Goal: Task Accomplishment & Management: Manage account settings

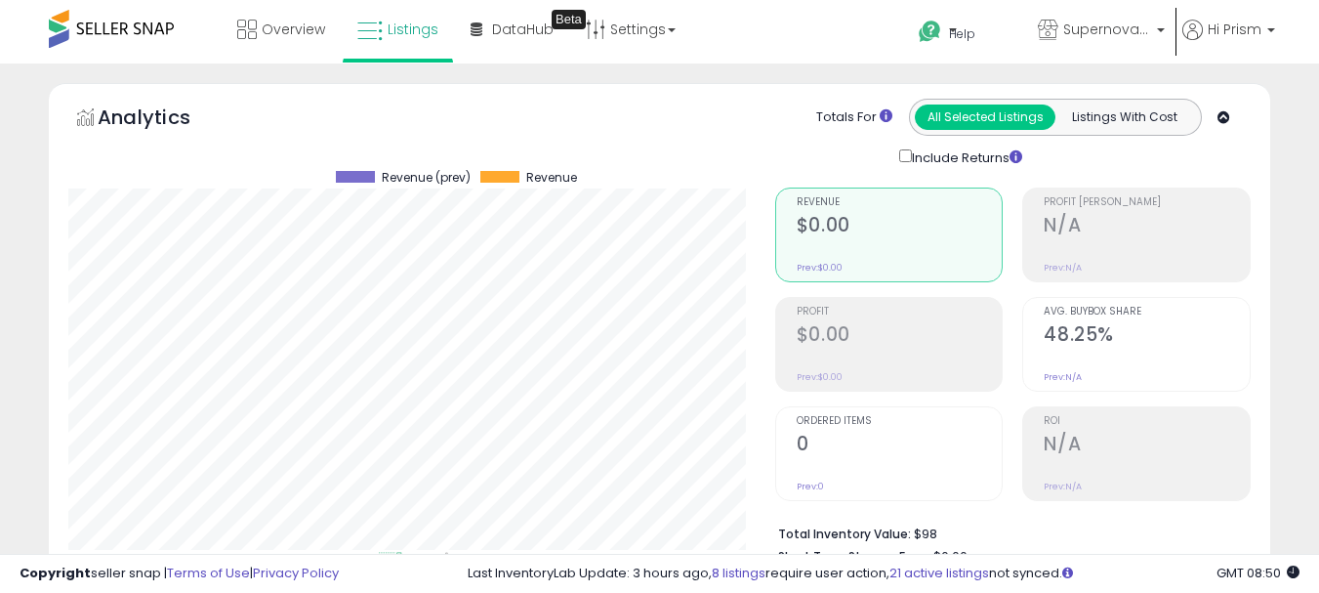
select select "**"
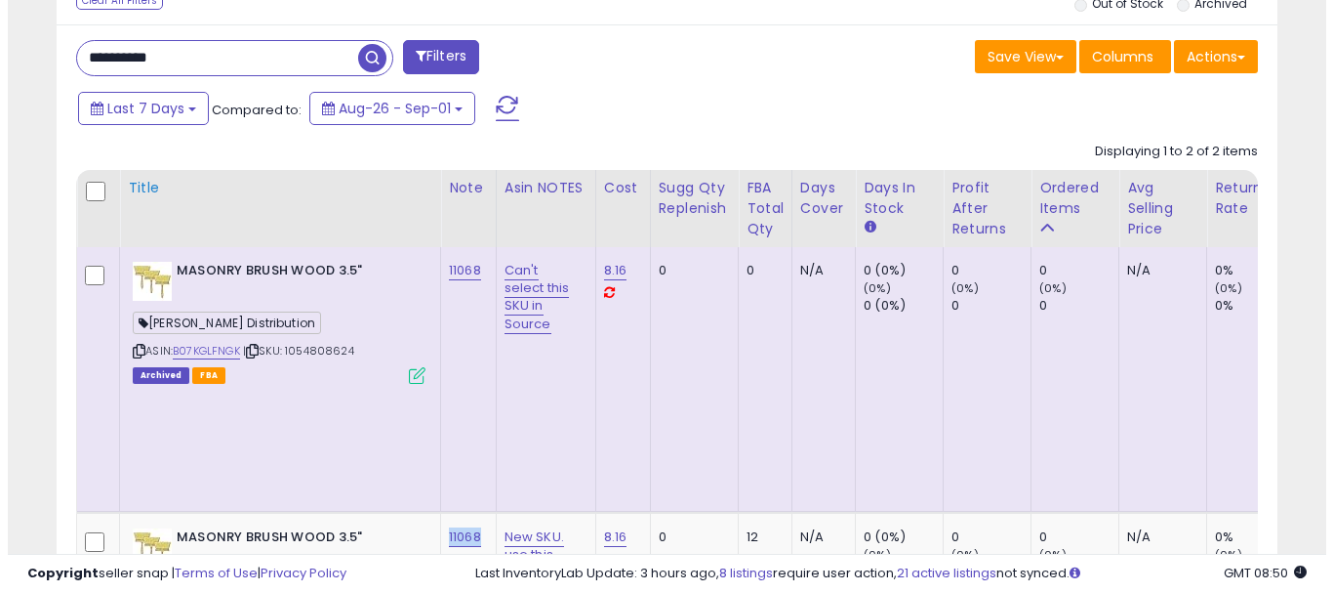
scroll to position [842, 0]
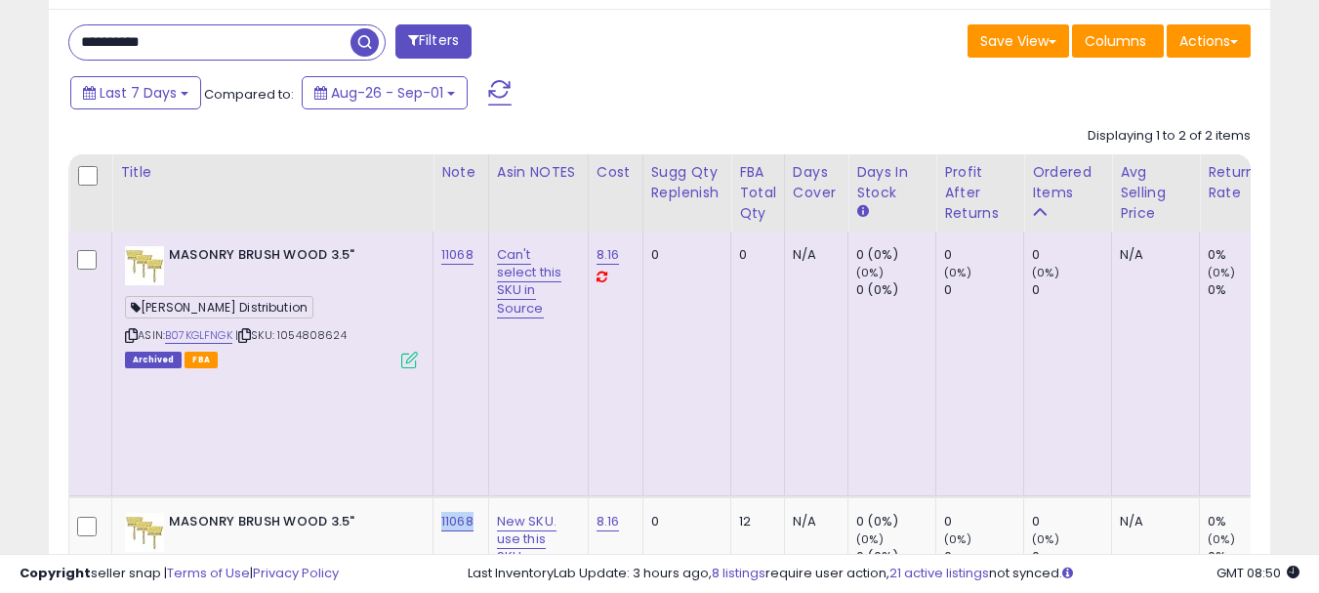
click at [430, 46] on button "Filters" at bounding box center [433, 41] width 76 height 34
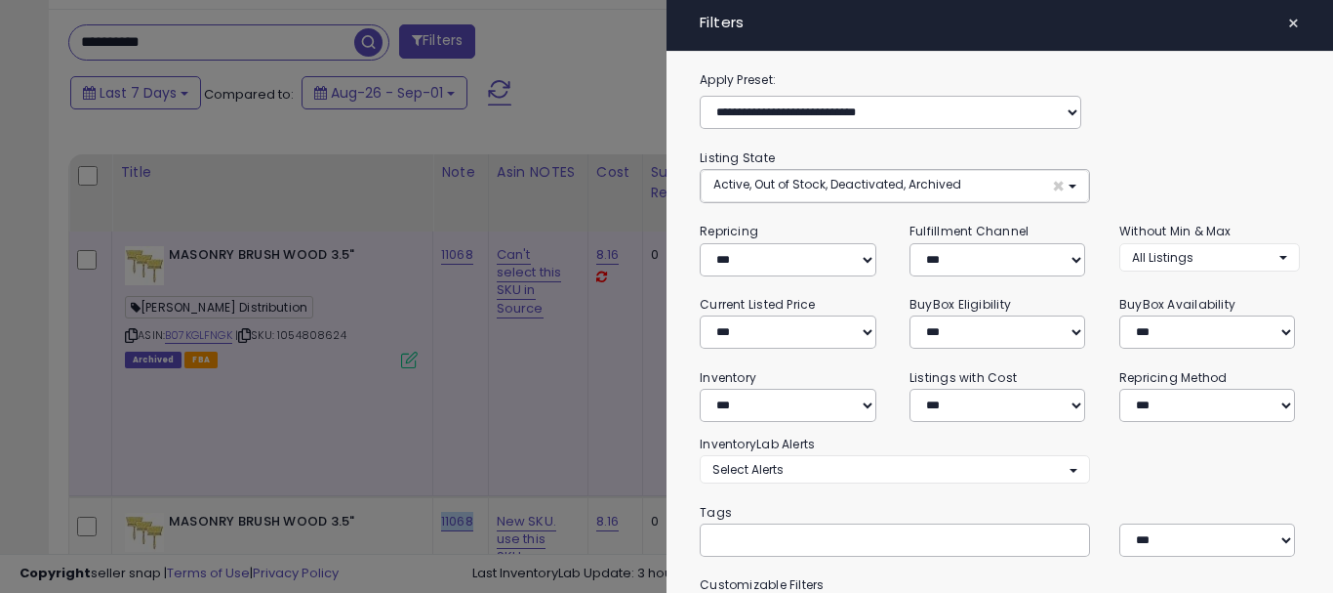
scroll to position [195, 0]
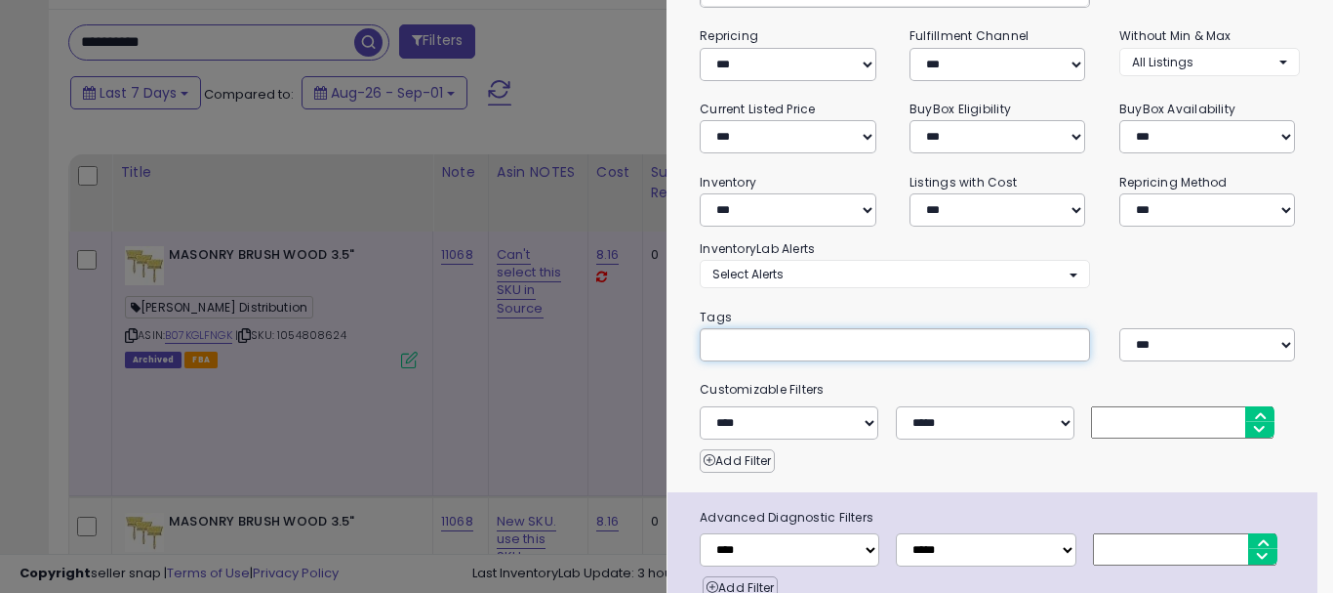
click at [736, 337] on input "text" at bounding box center [859, 344] width 293 height 20
paste input "**********"
type input "**********"
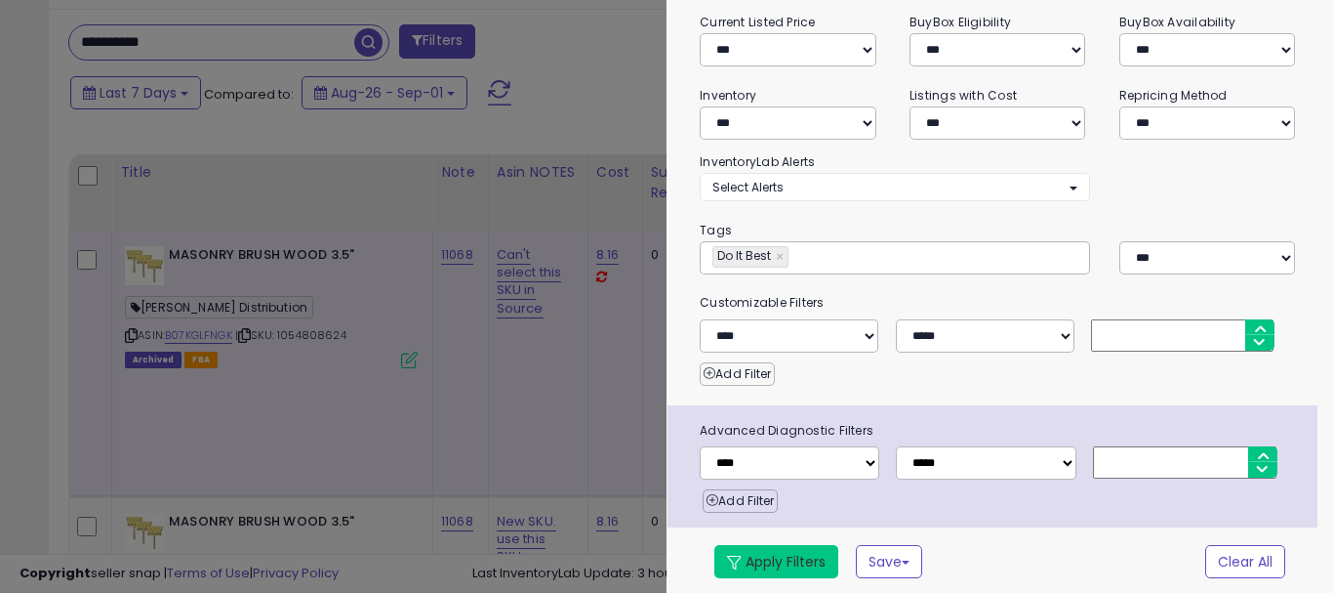
click at [761, 552] on button "Apply Filters" at bounding box center [777, 561] width 124 height 33
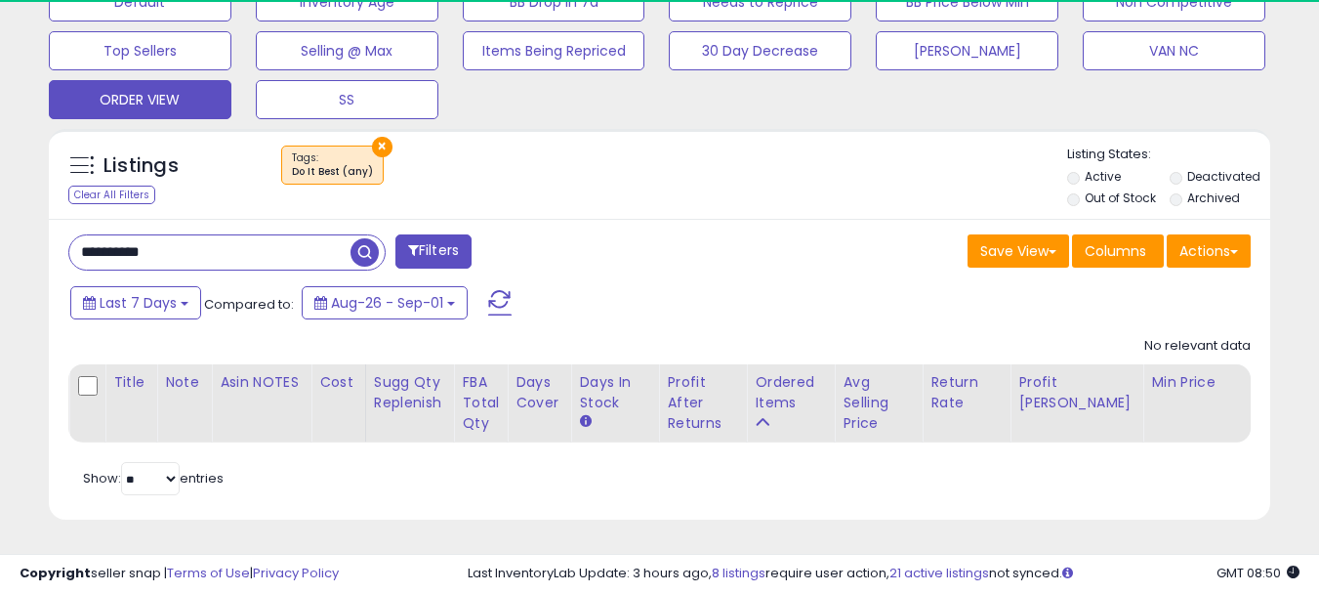
scroll to position [400, 707]
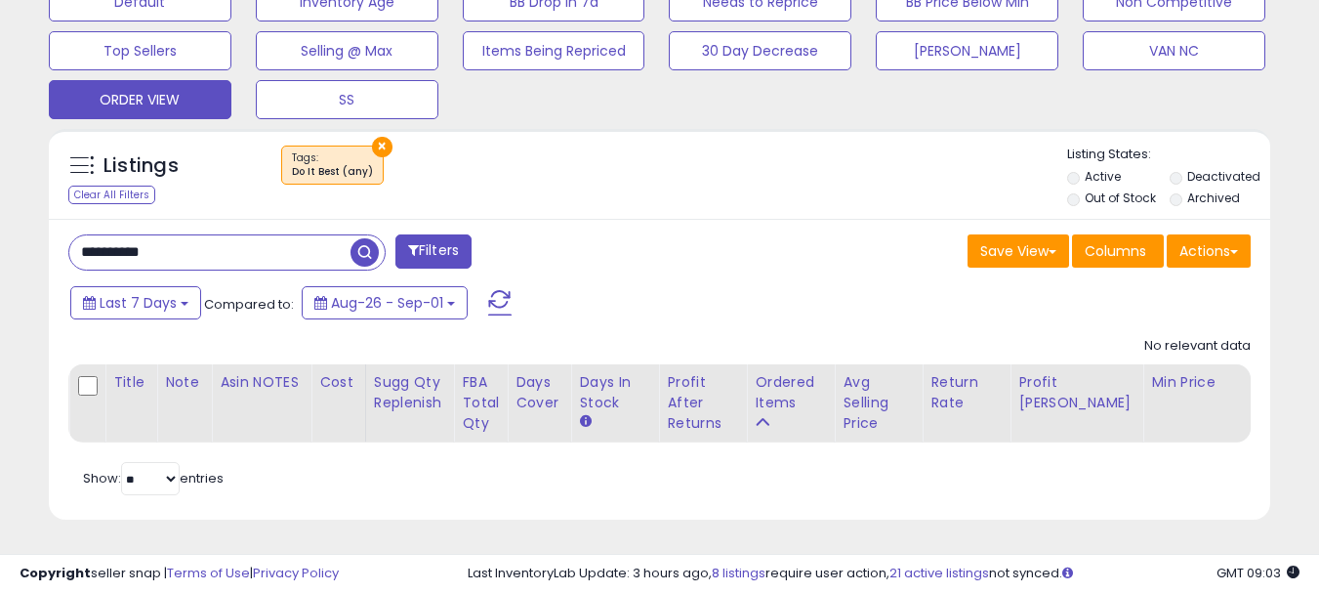
click at [271, 235] on input "**********" at bounding box center [209, 252] width 281 height 34
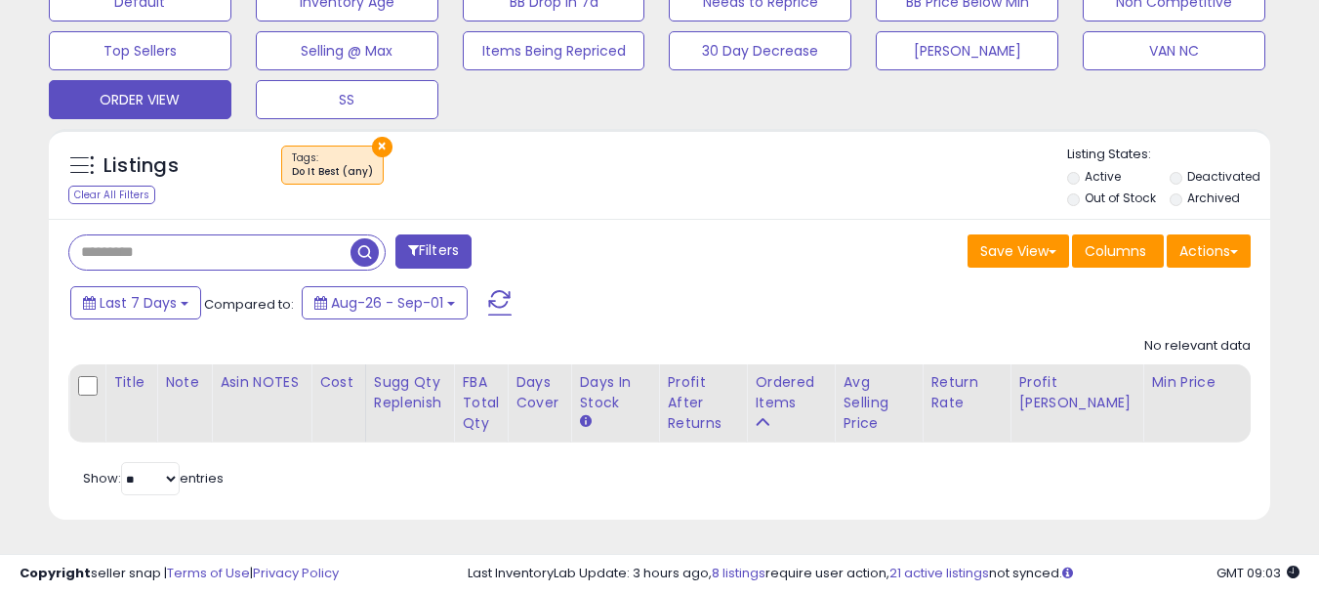
click at [359, 238] on span "button" at bounding box center [364, 252] width 28 height 28
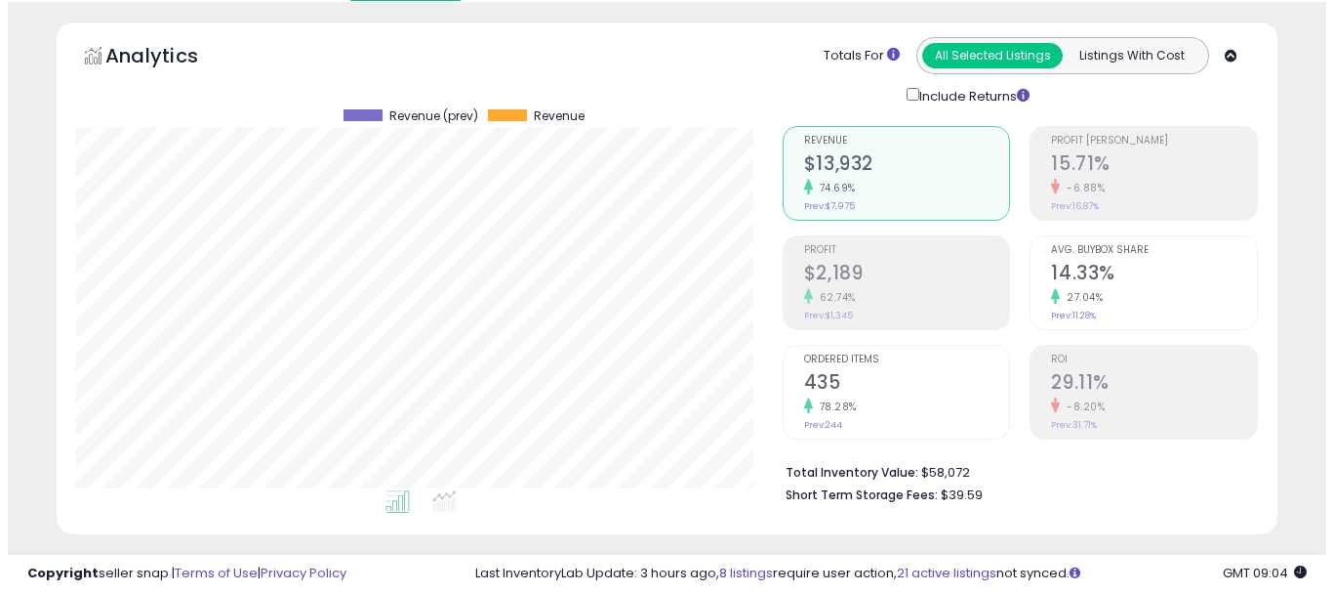
scroll to position [647, 0]
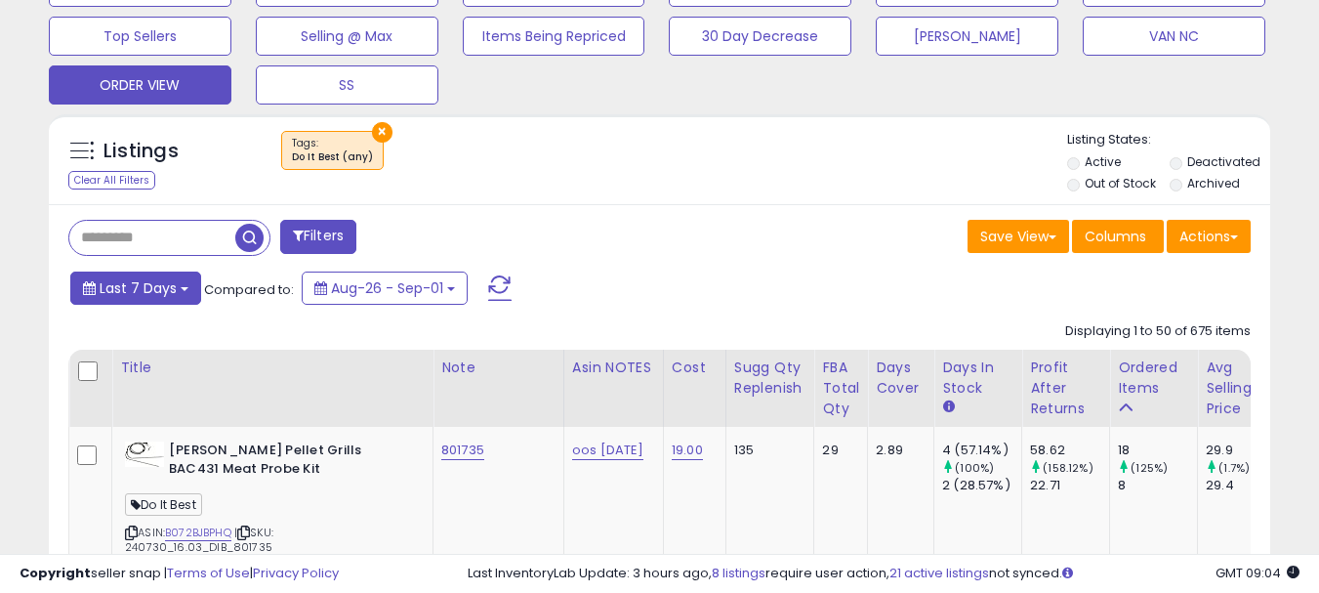
click at [172, 287] on span "Last 7 Days" at bounding box center [138, 288] width 77 height 20
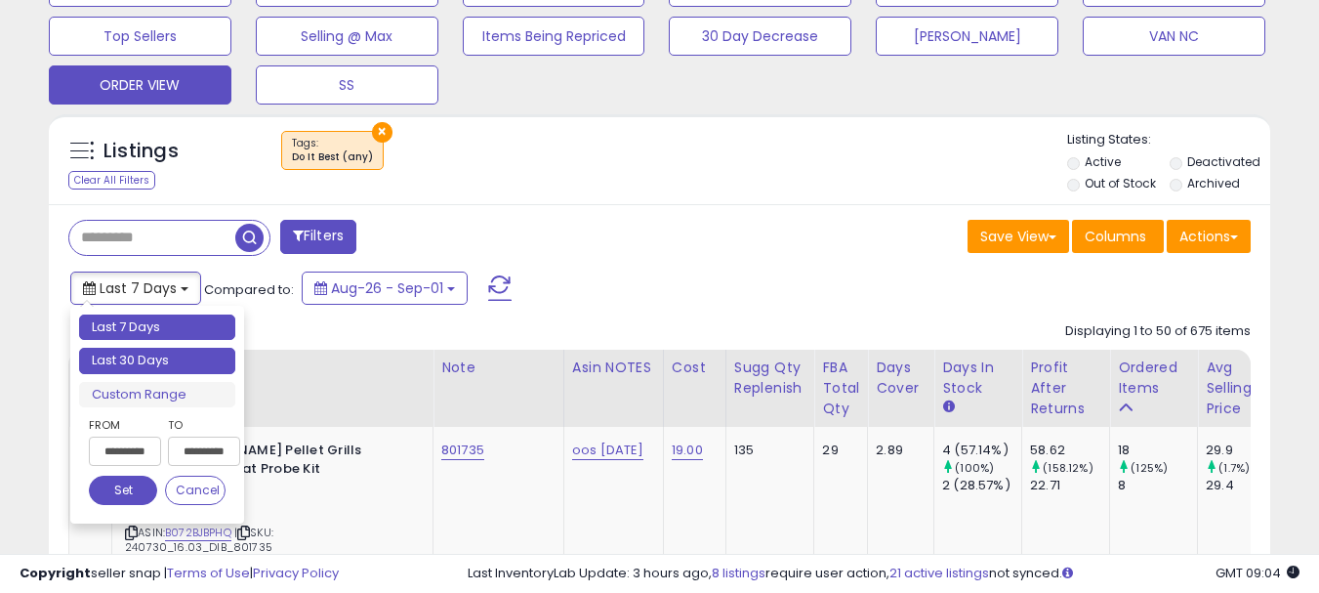
type input "**********"
click at [180, 356] on li "Last 30 Days" at bounding box center [157, 360] width 156 height 26
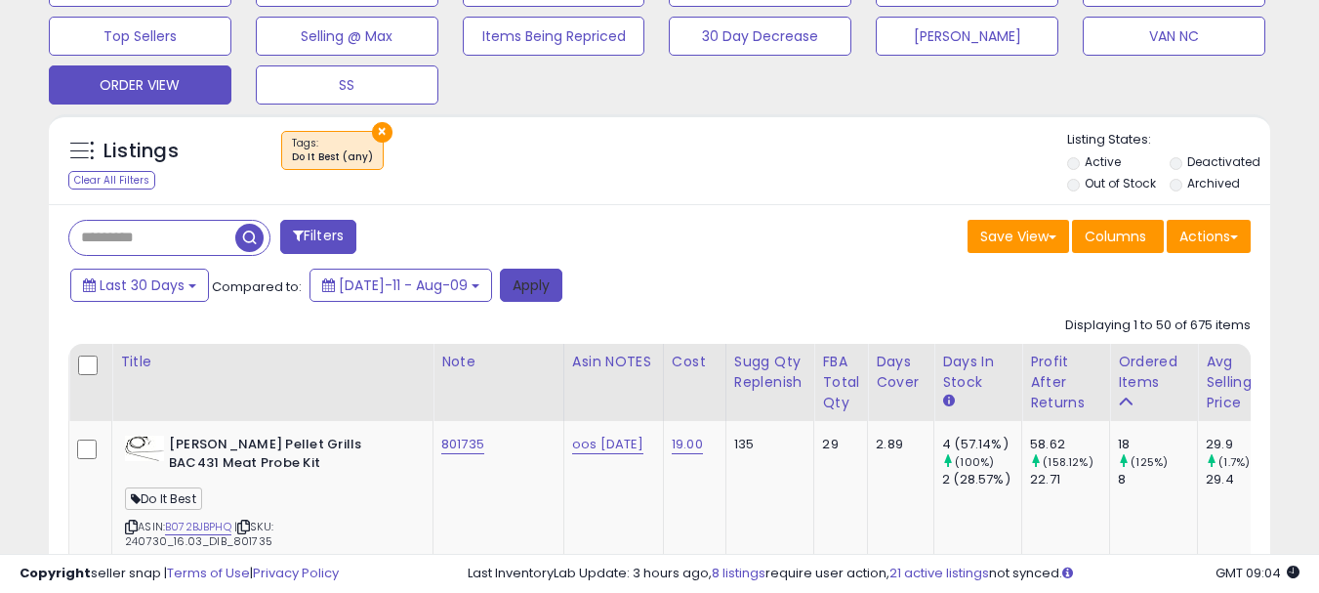
click at [500, 280] on button "Apply" at bounding box center [531, 284] width 62 height 33
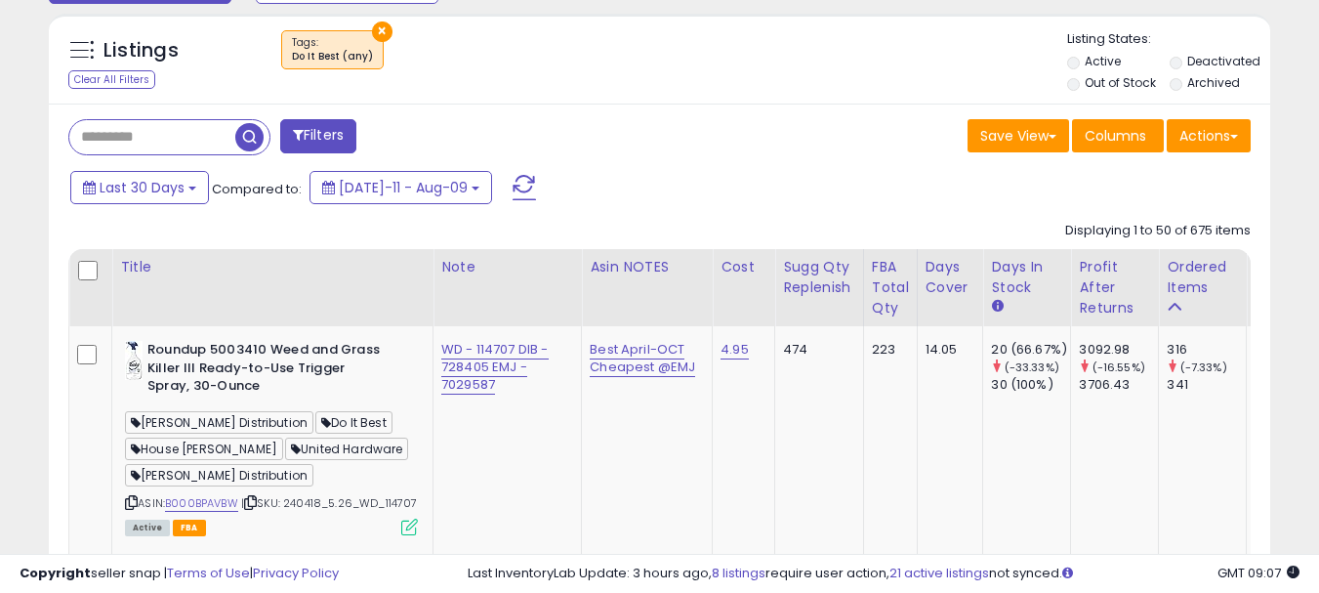
scroll to position [842, 0]
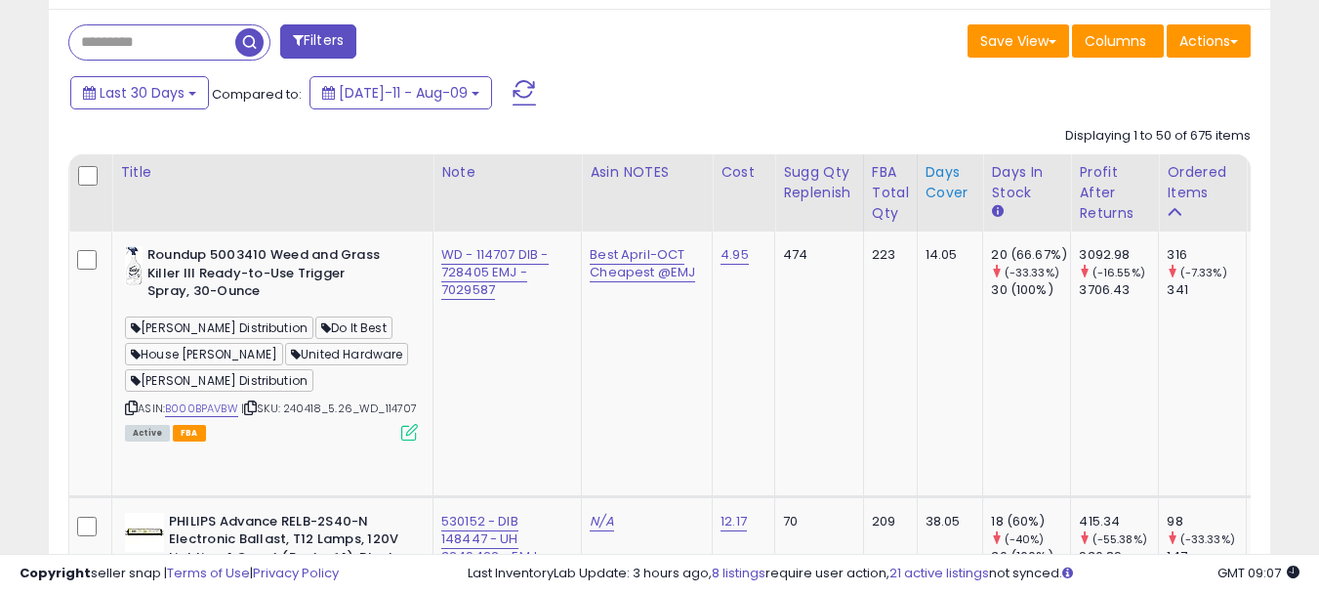
click at [925, 192] on div "Days Cover" at bounding box center [950, 182] width 50 height 41
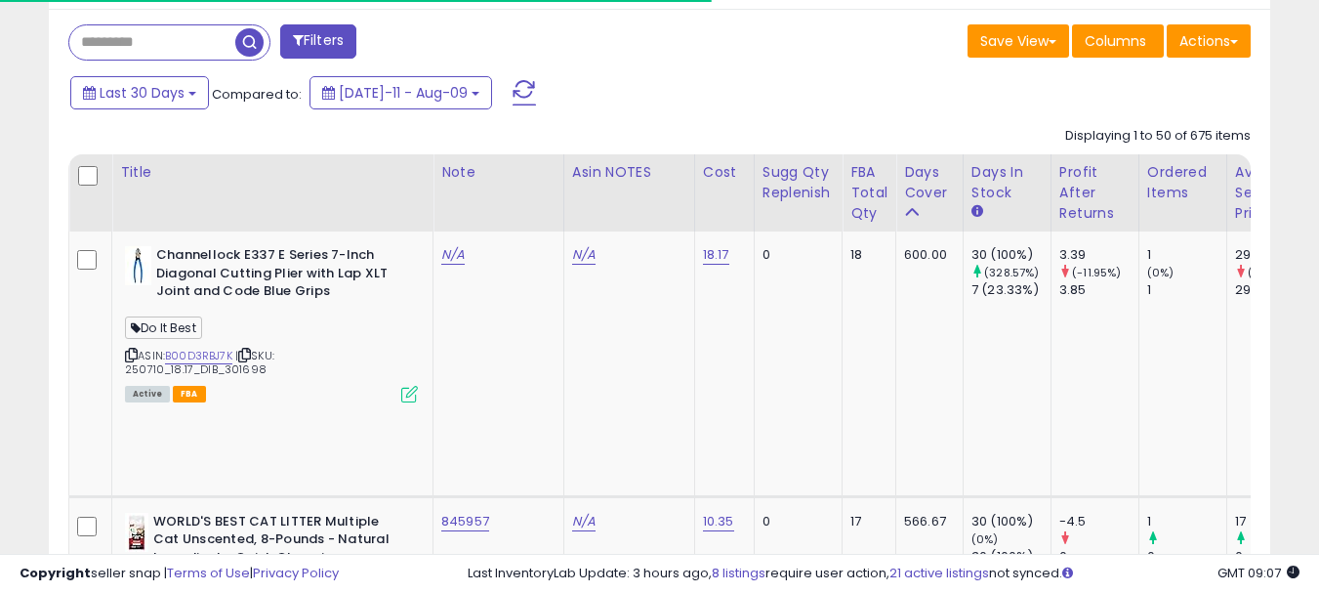
click at [610, 46] on div "Filters" at bounding box center [357, 43] width 606 height 39
click at [904, 178] on div "Days Cover" at bounding box center [929, 182] width 51 height 41
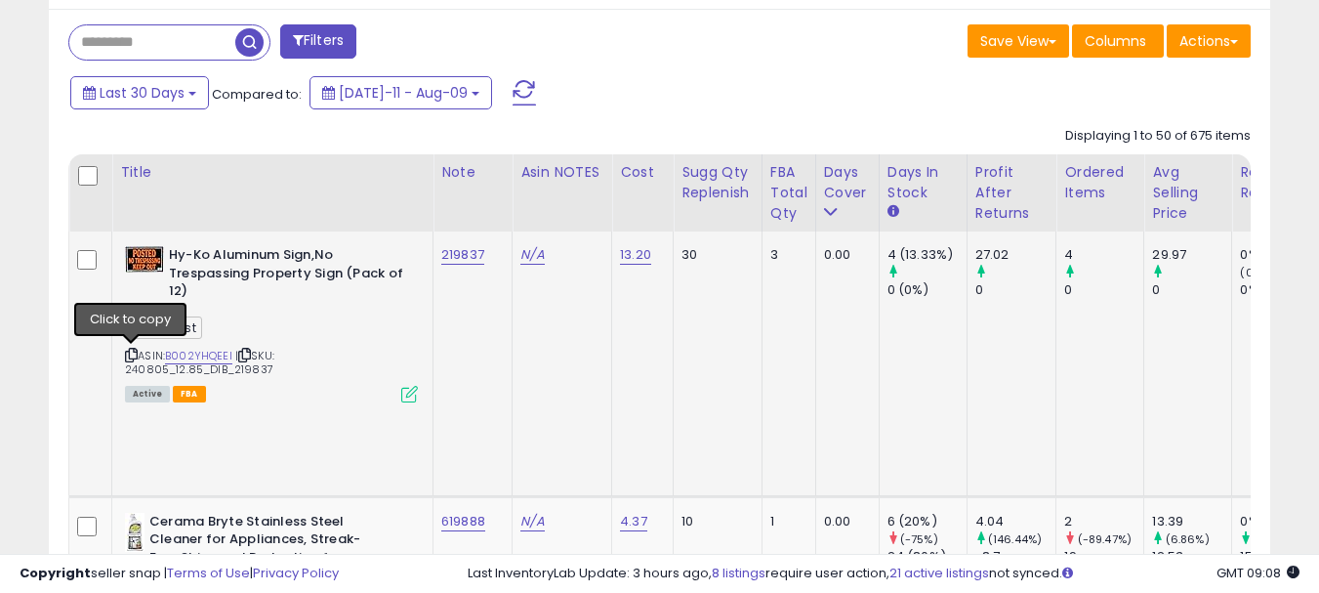
click at [129, 352] on icon at bounding box center [131, 354] width 13 height 11
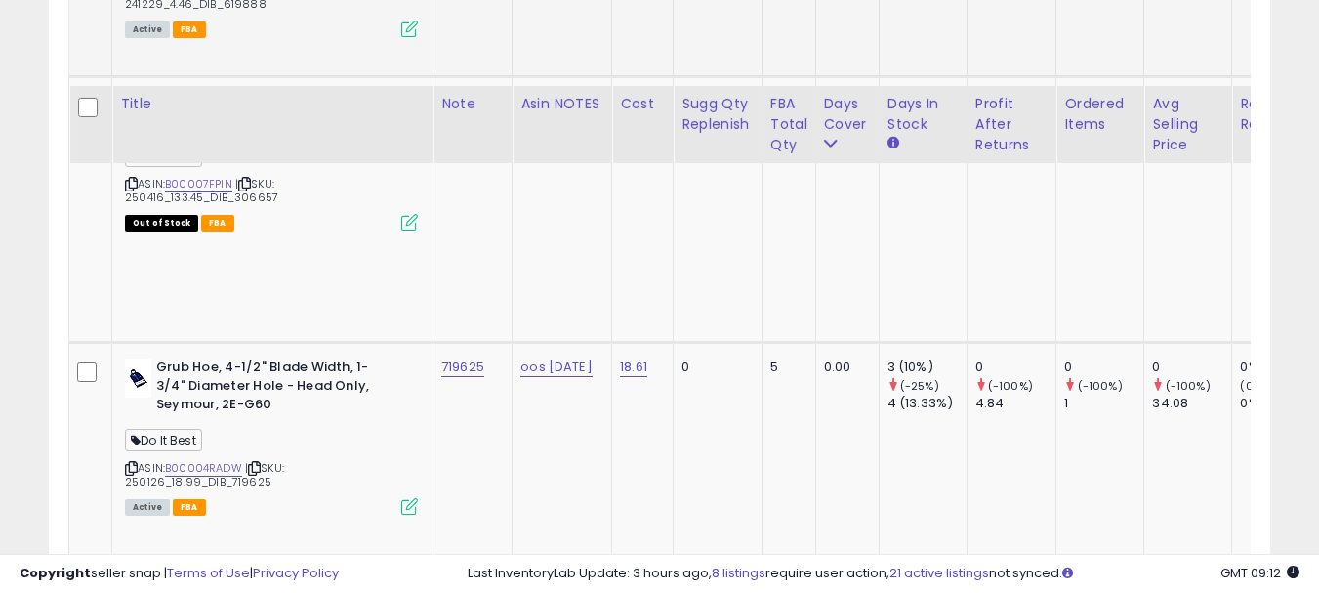
scroll to position [1623, 0]
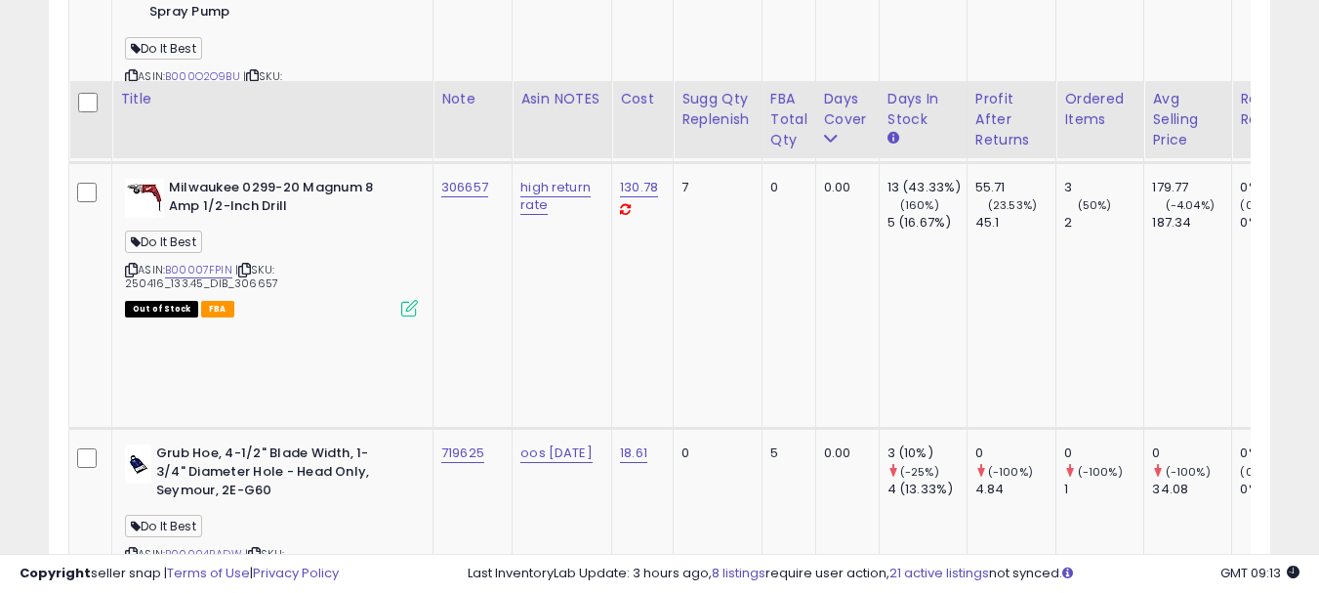
scroll to position [1526, 0]
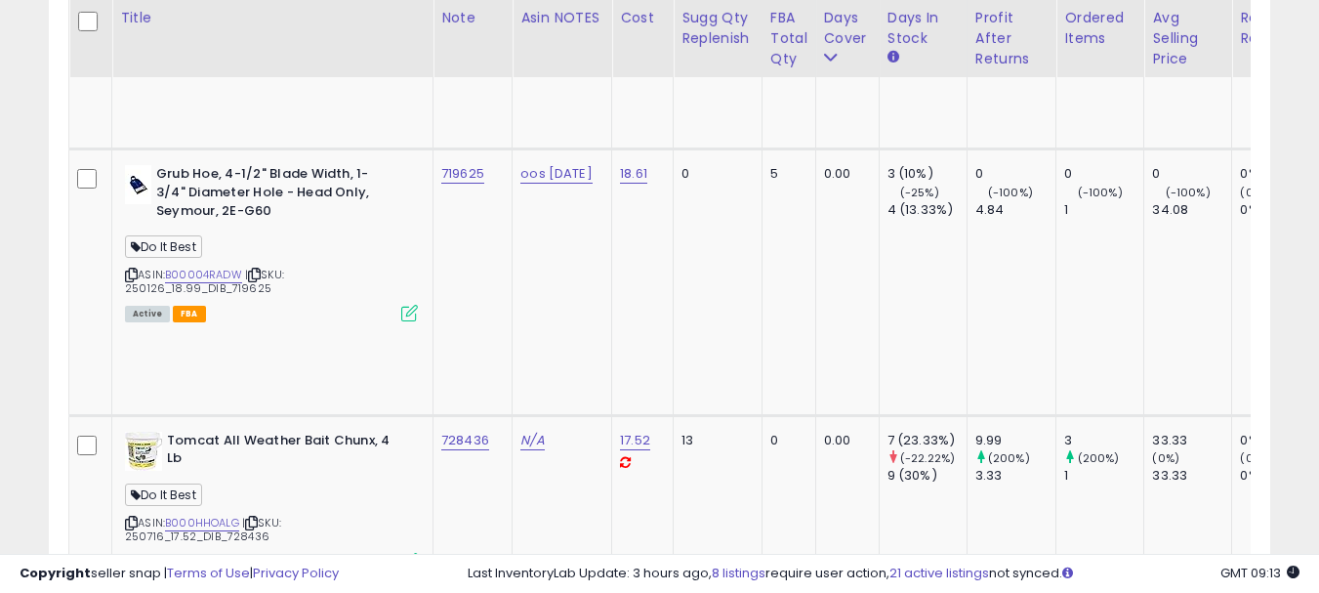
scroll to position [1916, 0]
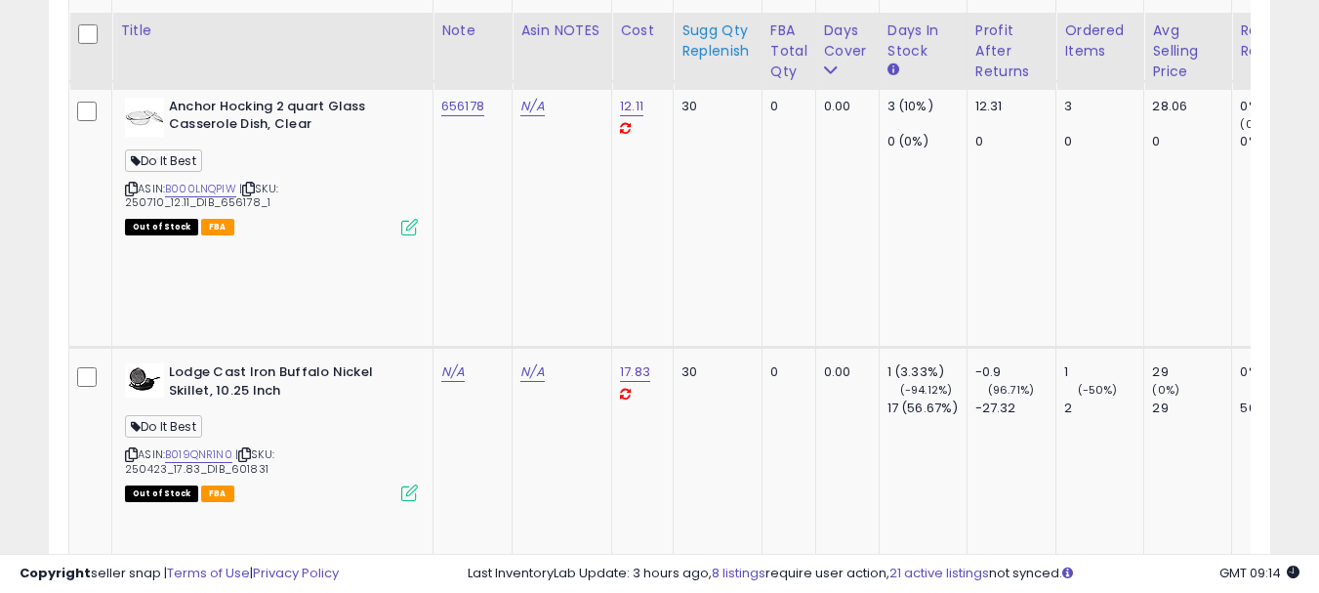
scroll to position [2599, 0]
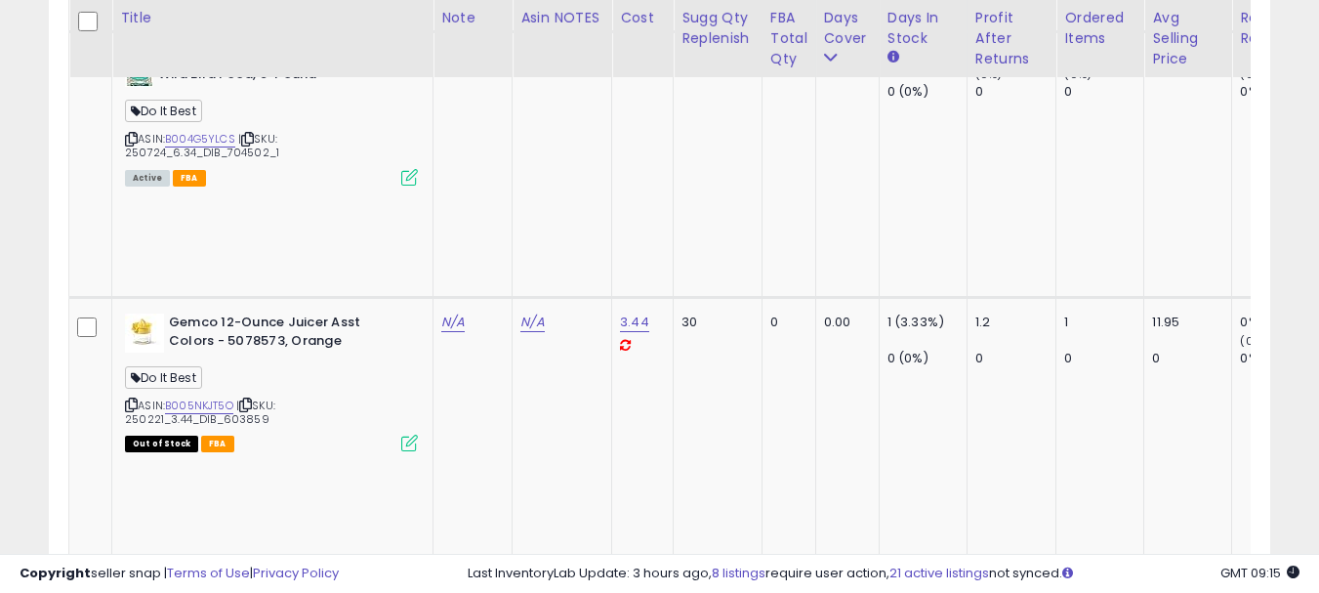
scroll to position [4064, 0]
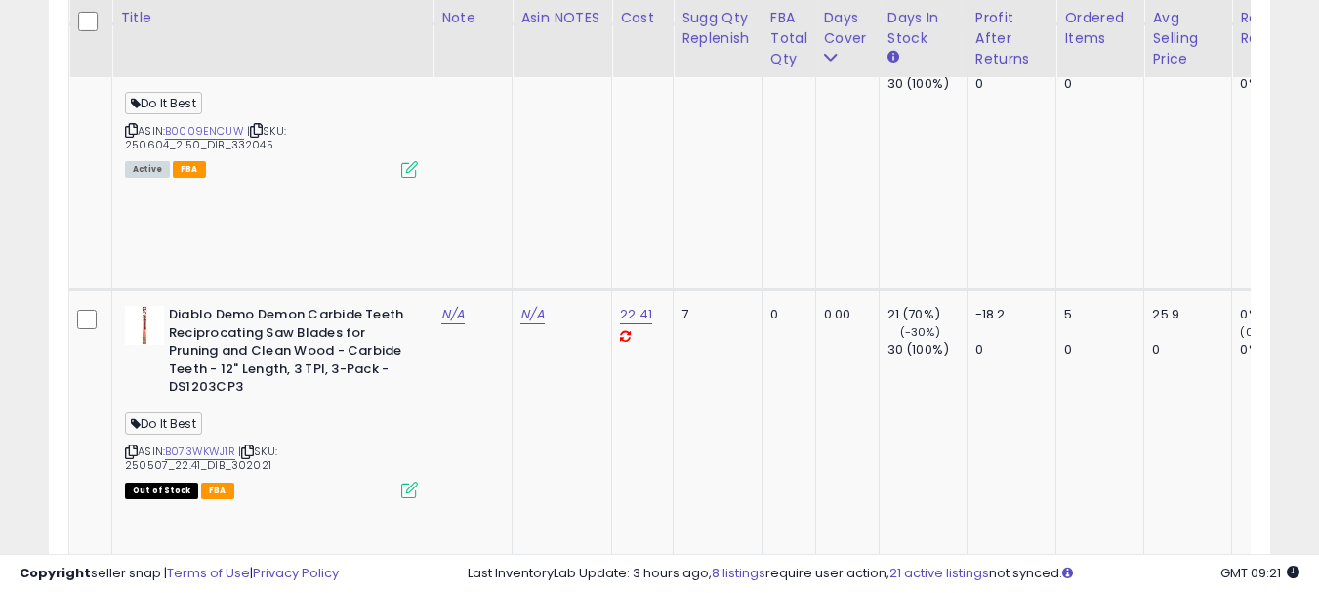
scroll to position [5040, 0]
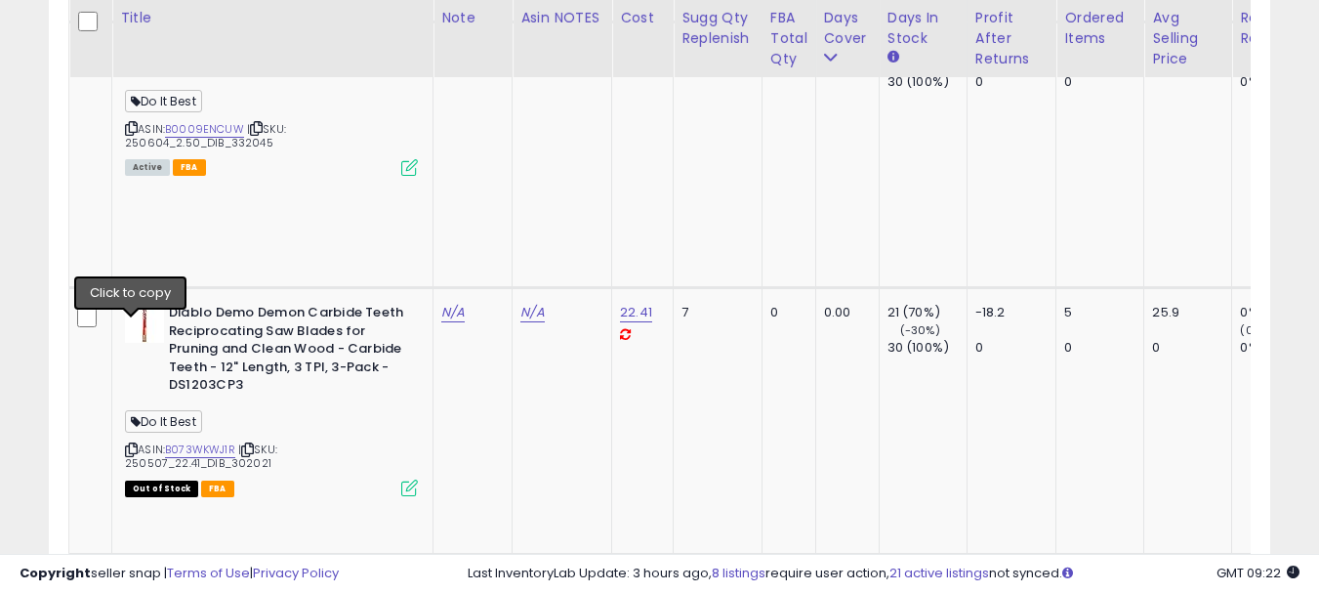
paste input "******"
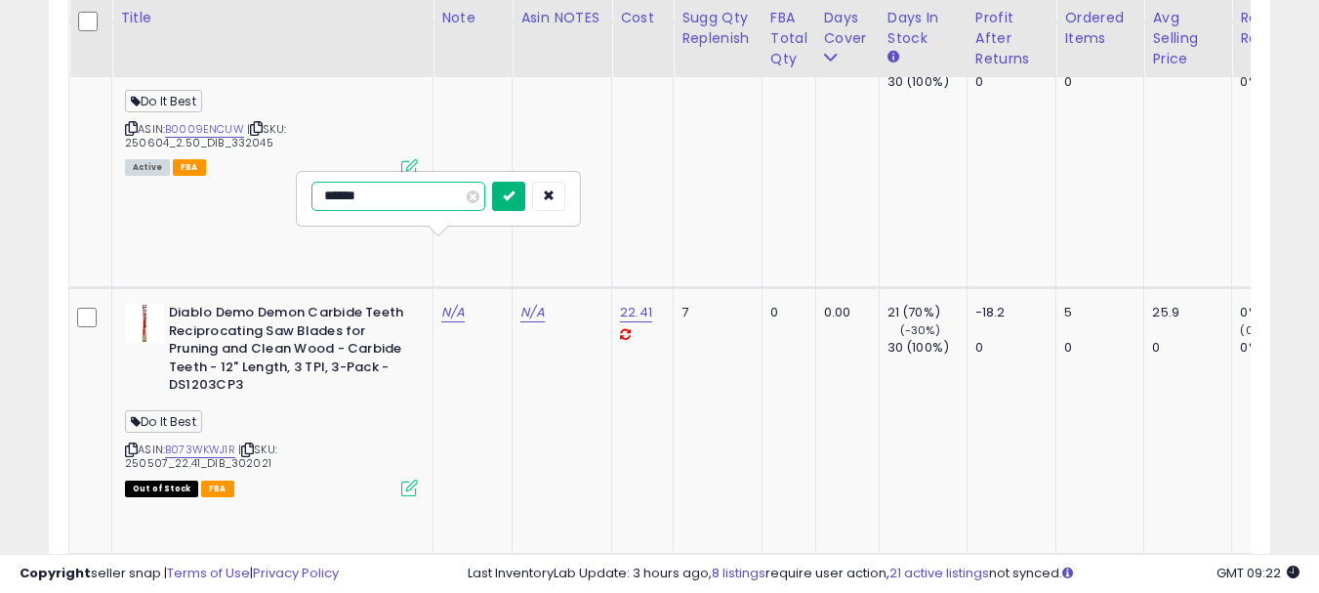
type input "******"
click at [525, 203] on button "submit" at bounding box center [508, 196] width 33 height 29
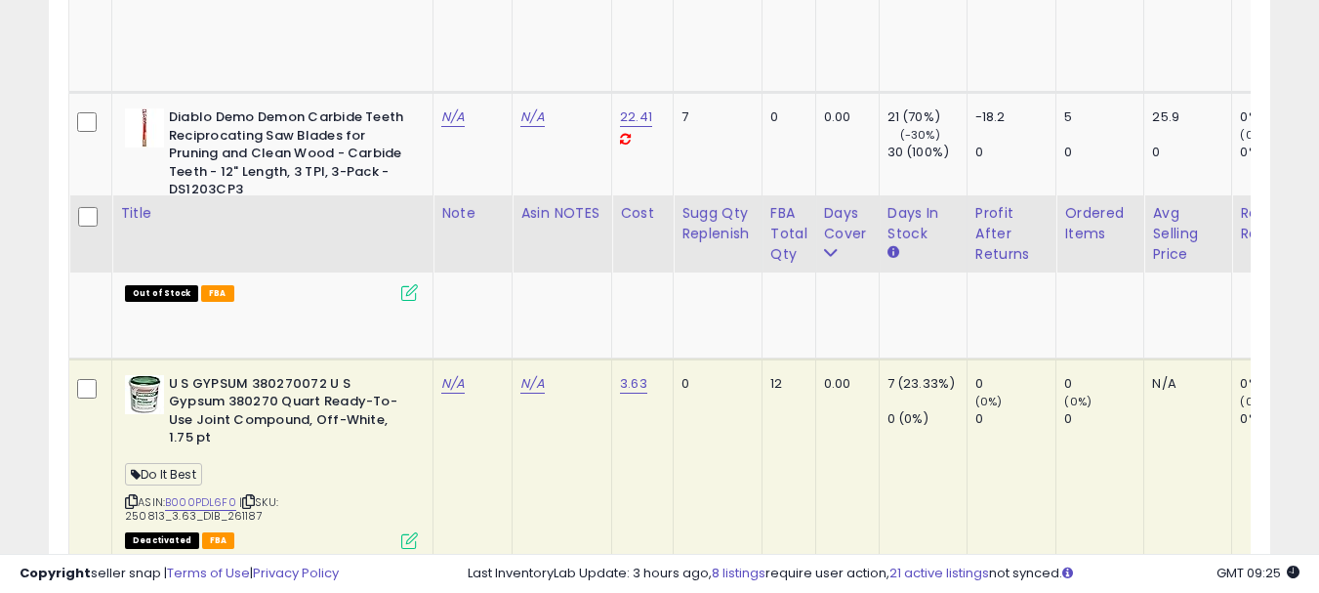
scroll to position [5430, 0]
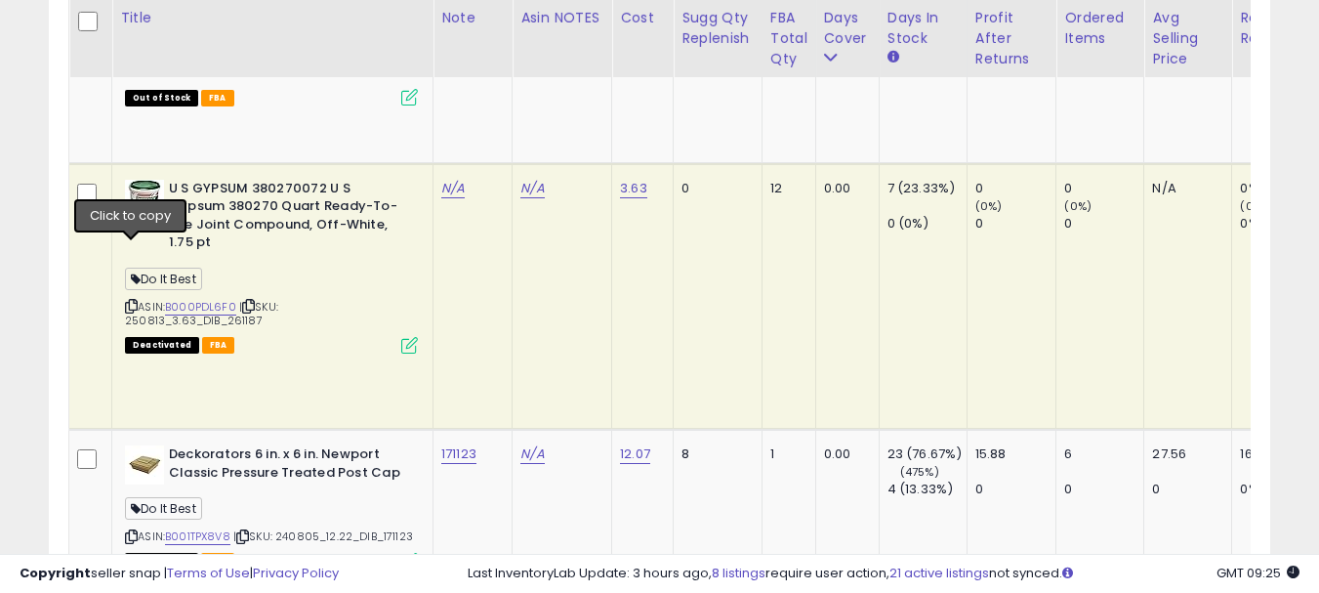
type input "******"
click at [514, 123] on icon "submit" at bounding box center [509, 121] width 12 height 12
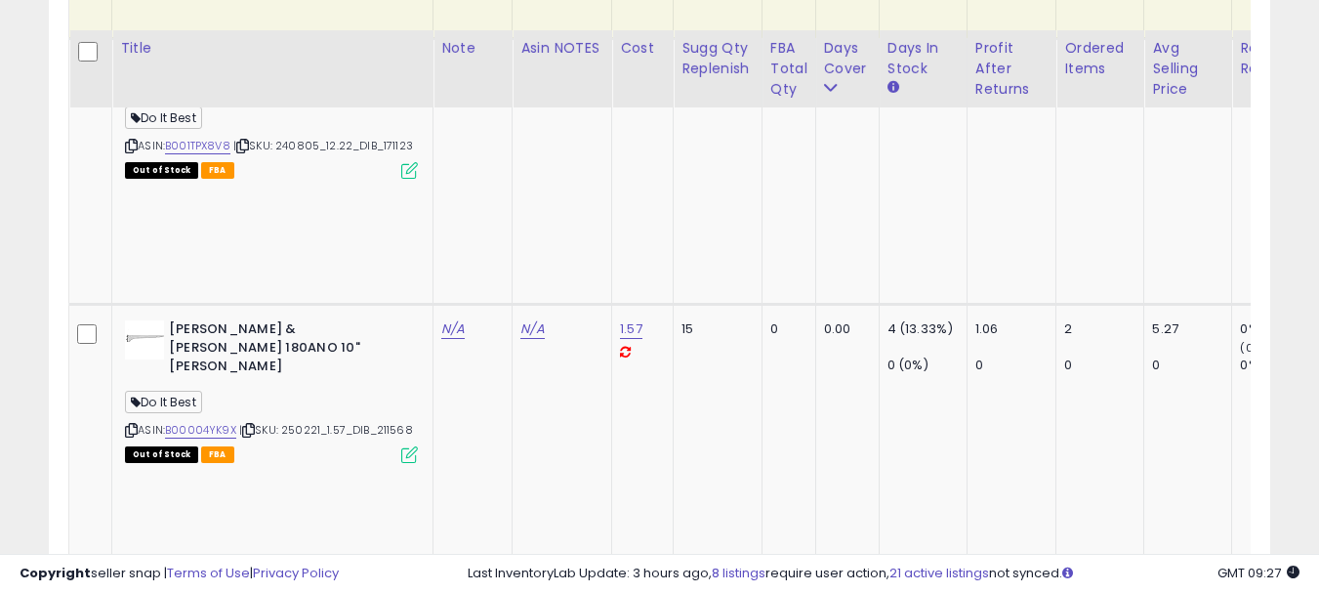
scroll to position [5918, 0]
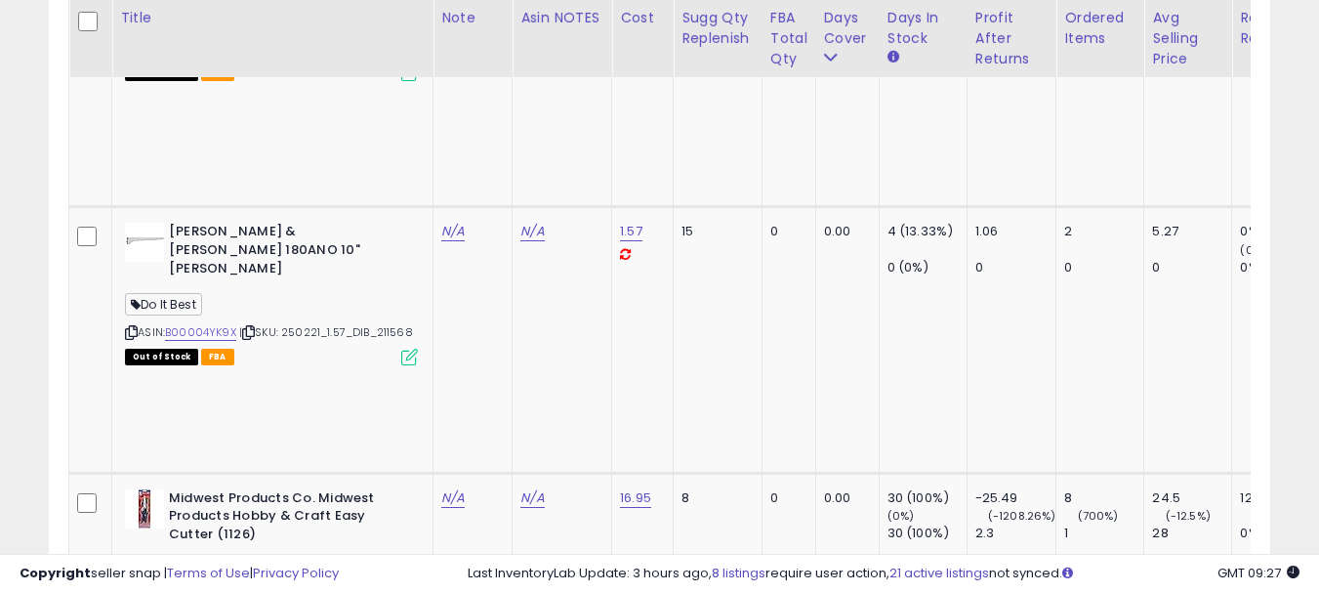
copy link "388384"
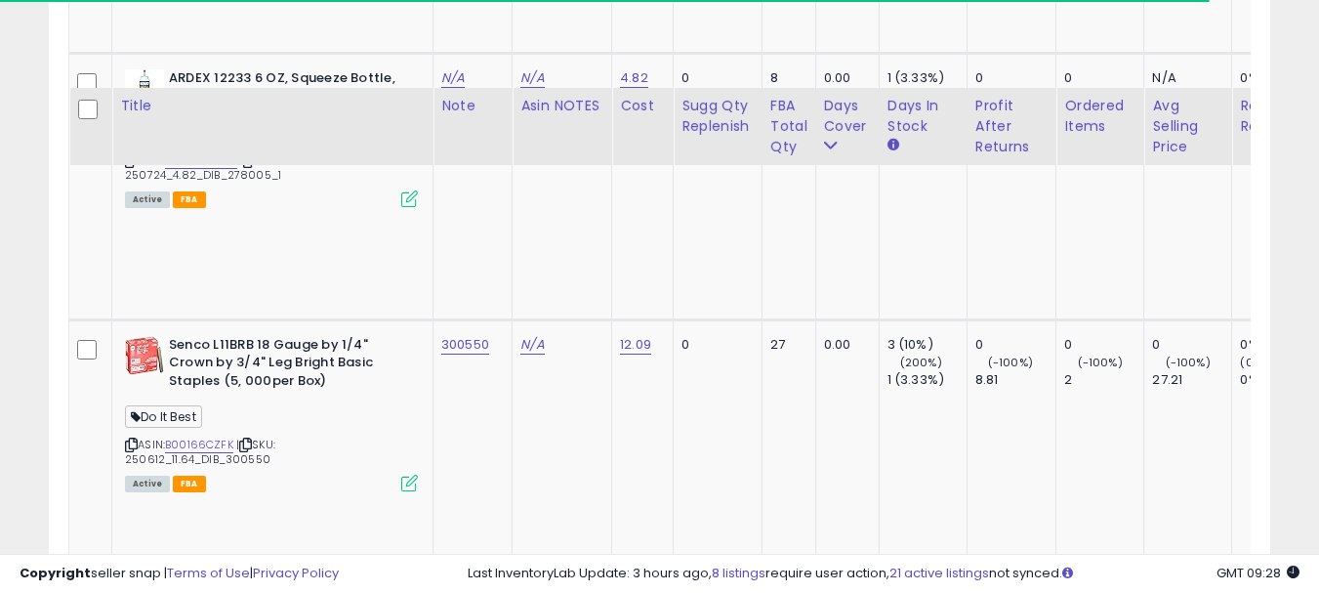
scroll to position [6699, 0]
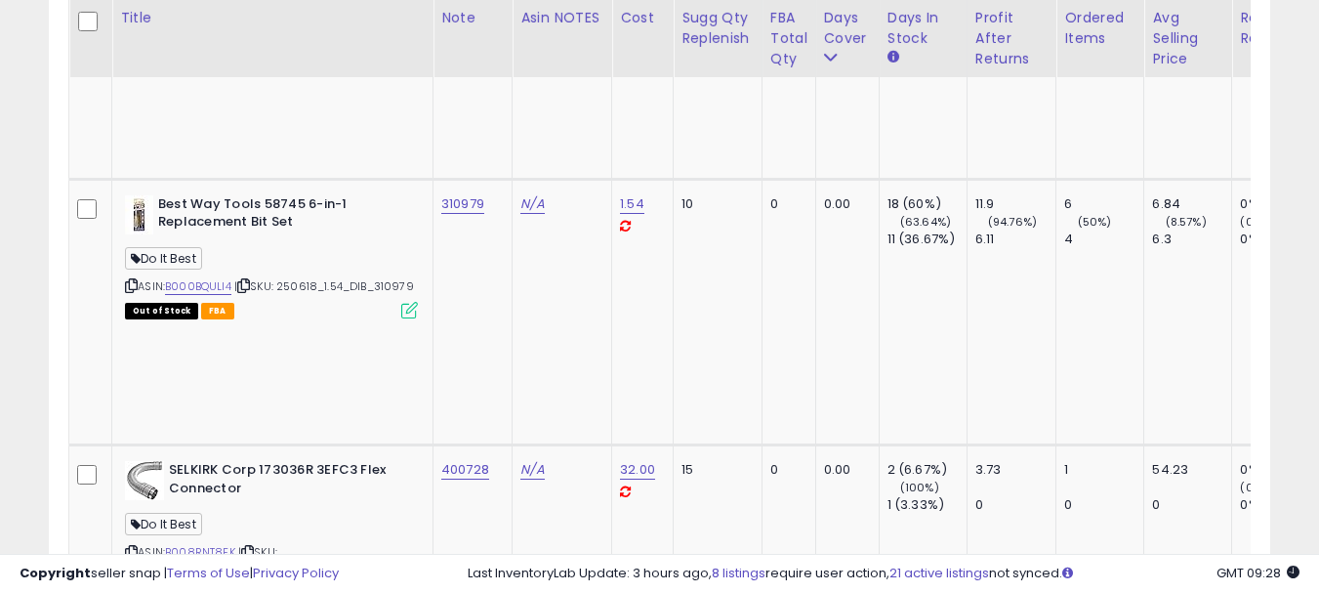
scroll to position [7285, 0]
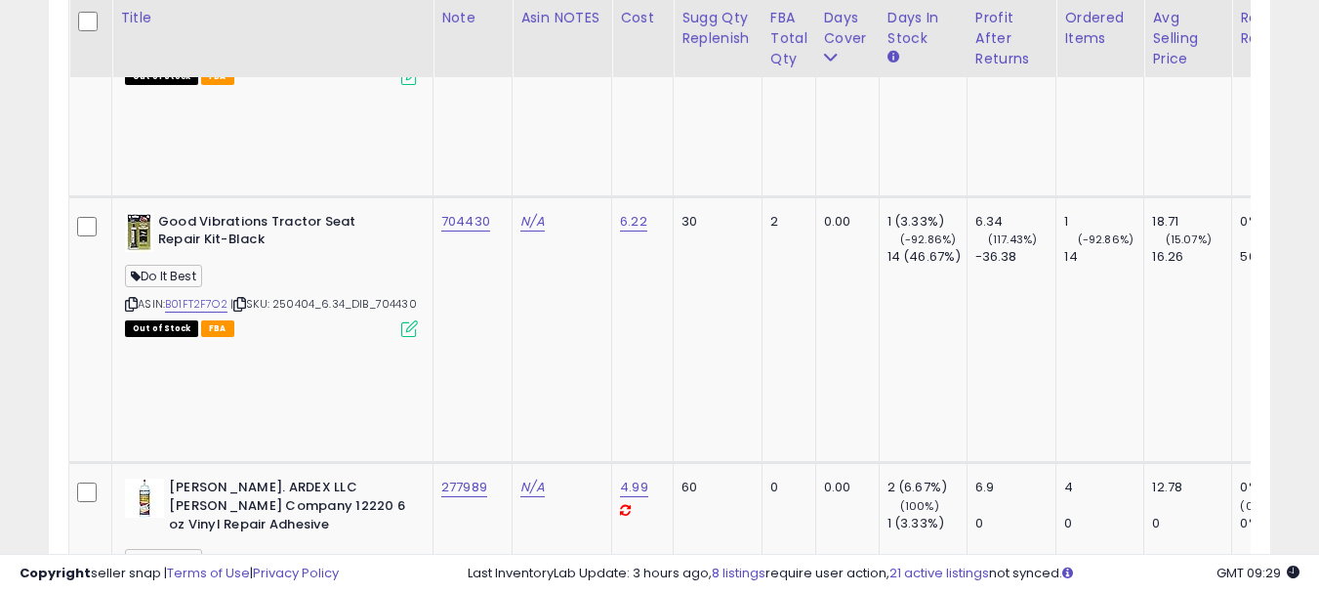
scroll to position [8066, 0]
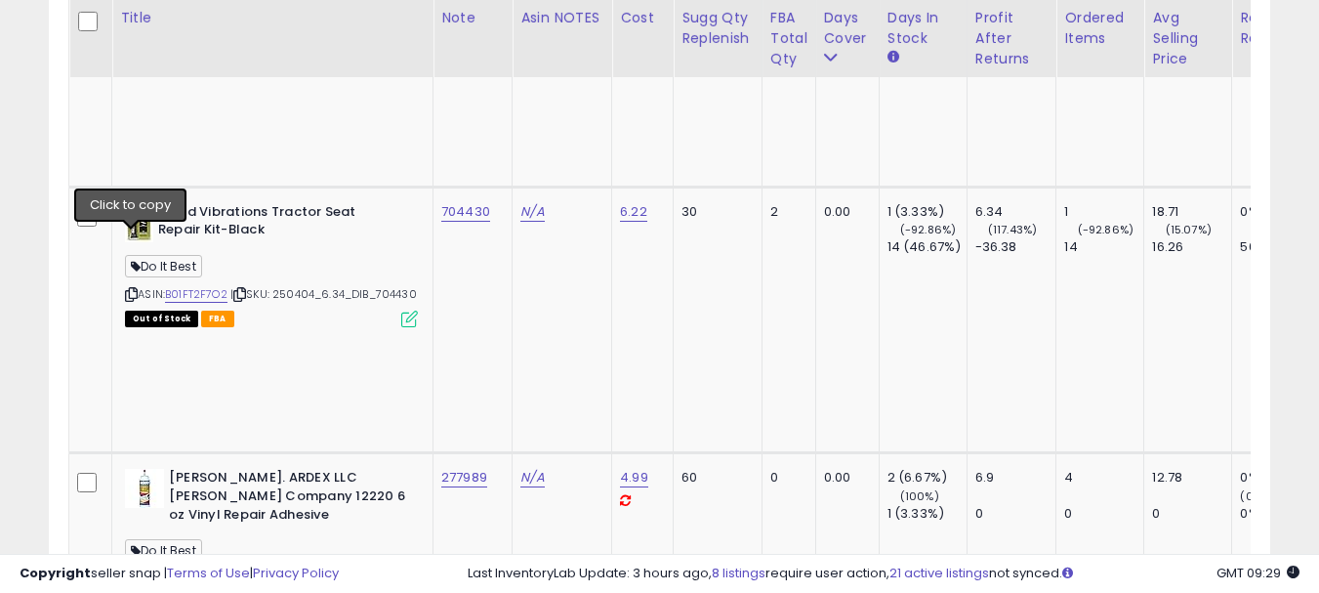
copy tr "655160"
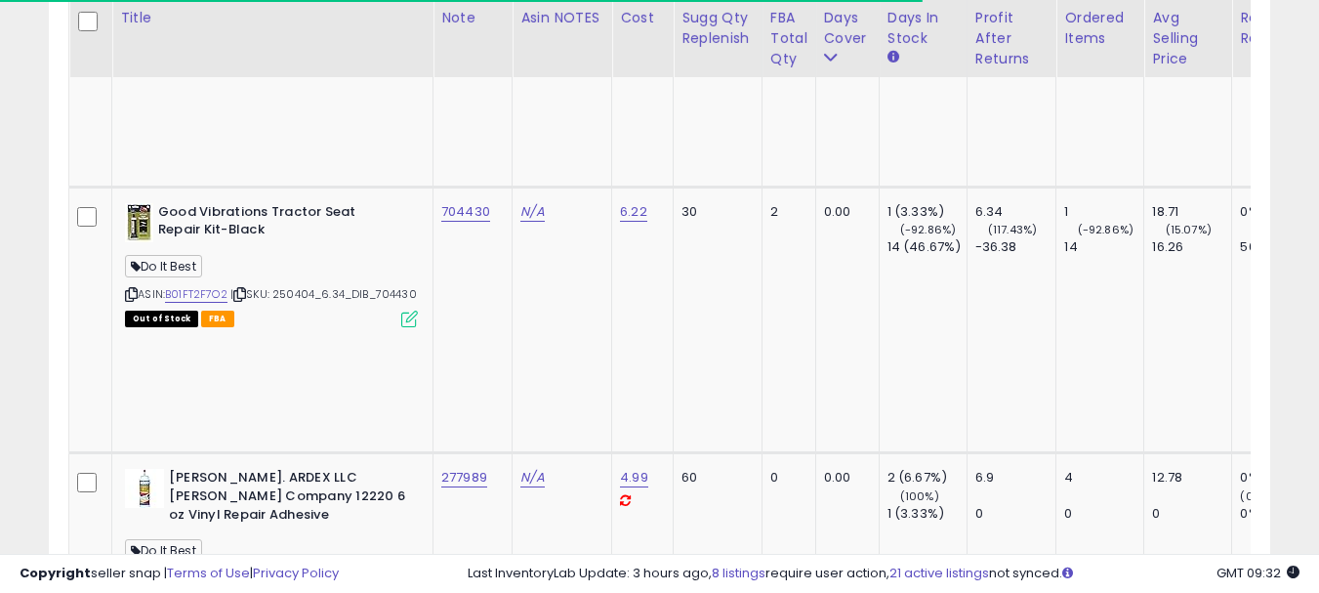
scroll to position [8163, 0]
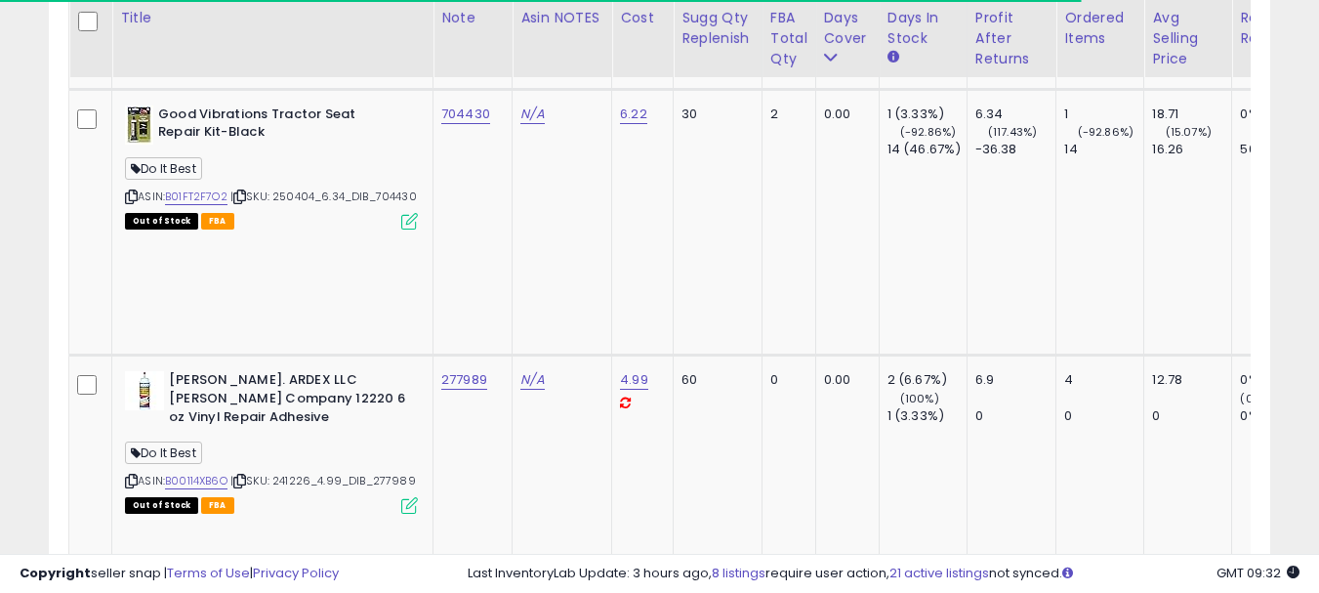
copy tr "303284"
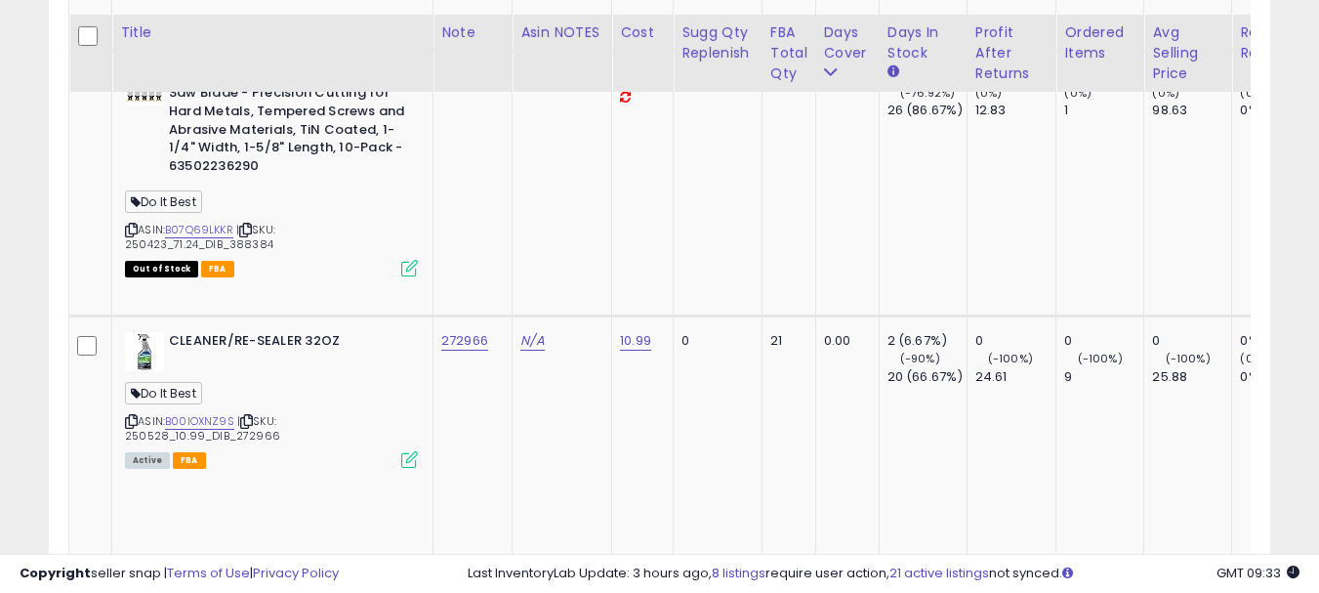
scroll to position [8749, 0]
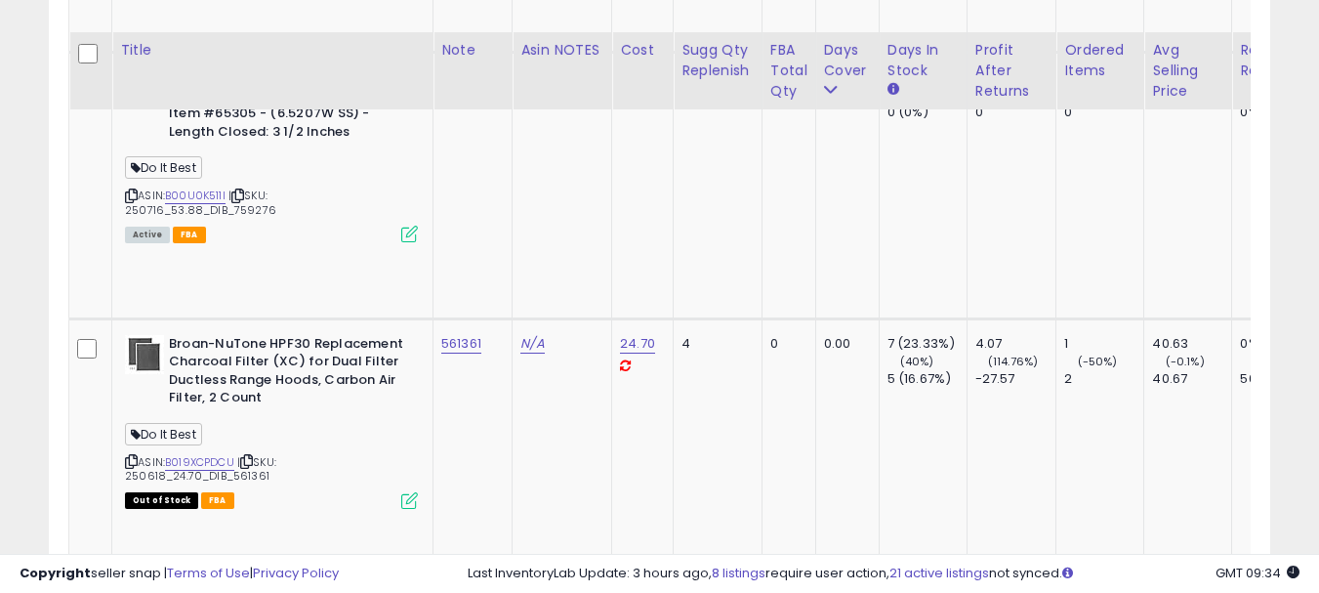
scroll to position [9610, 0]
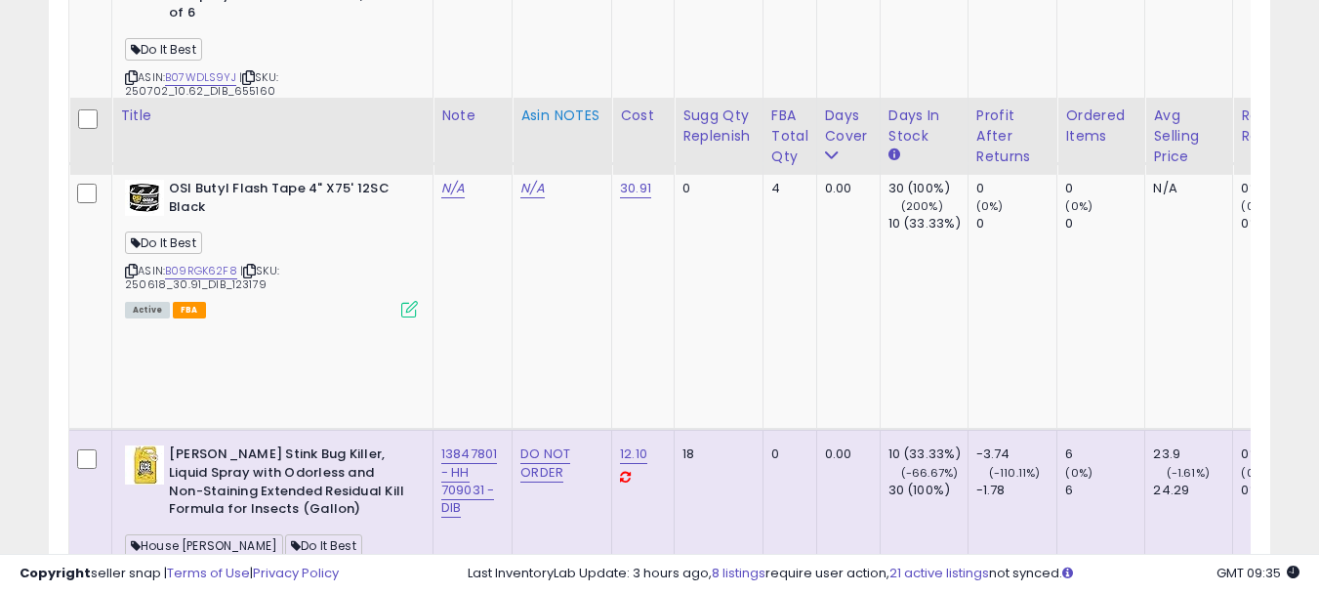
scroll to position [3400, 0]
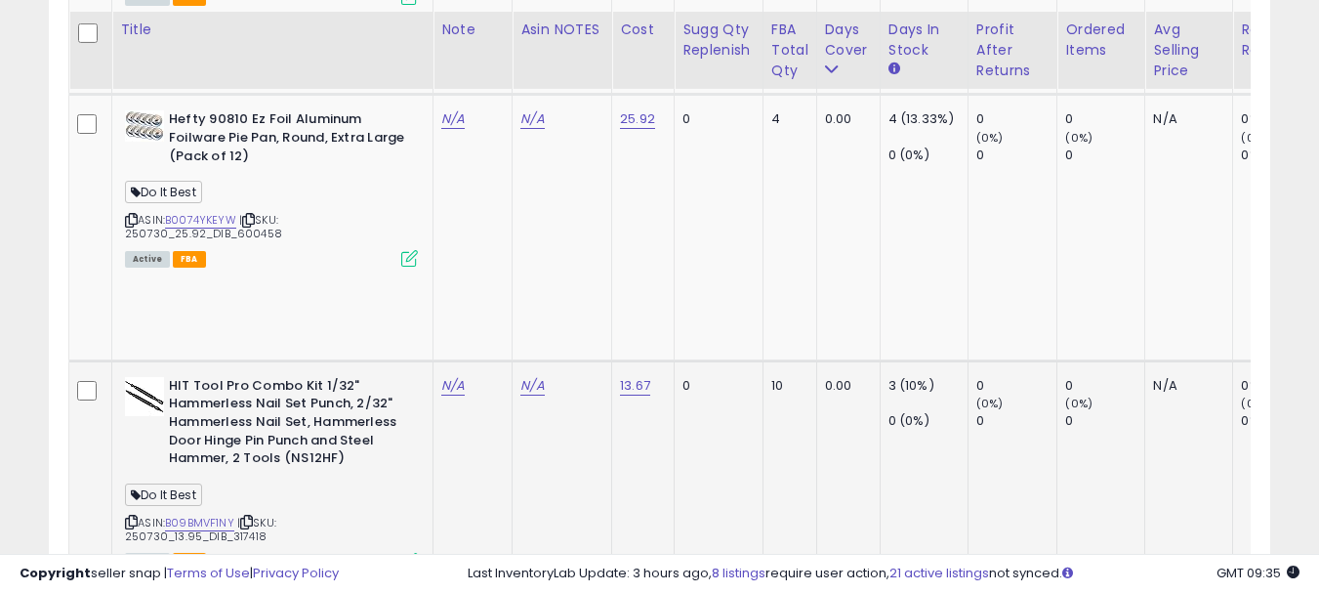
scroll to position [4181, 0]
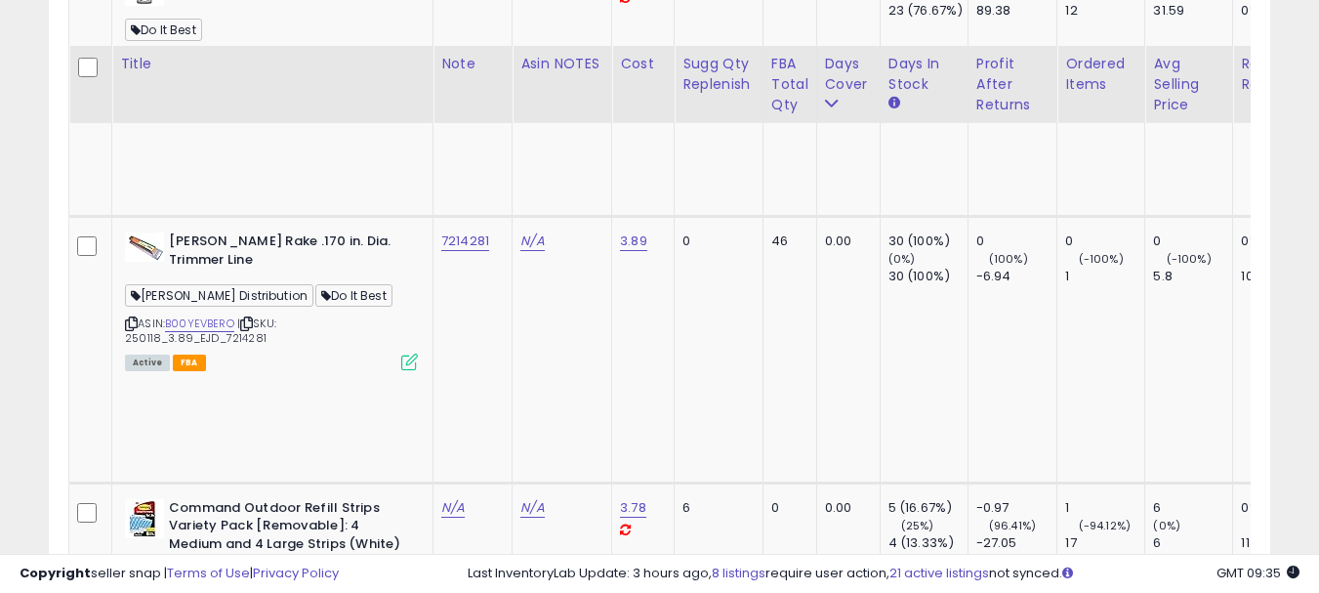
scroll to position [5157, 0]
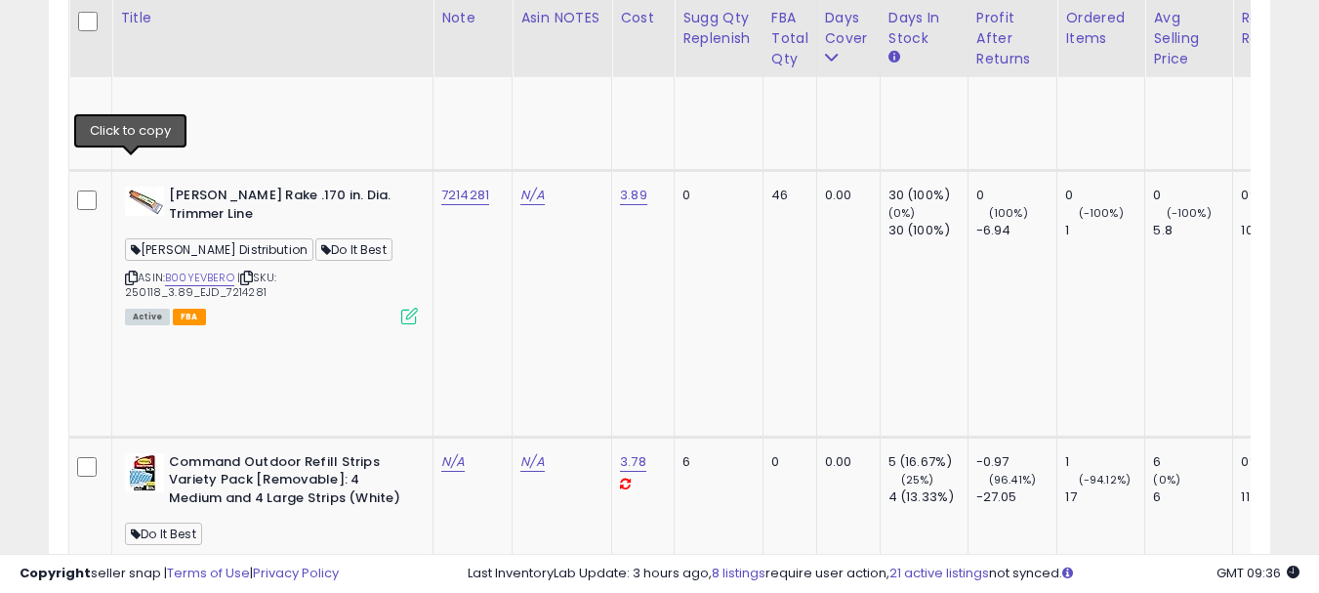
copy tr "656178"
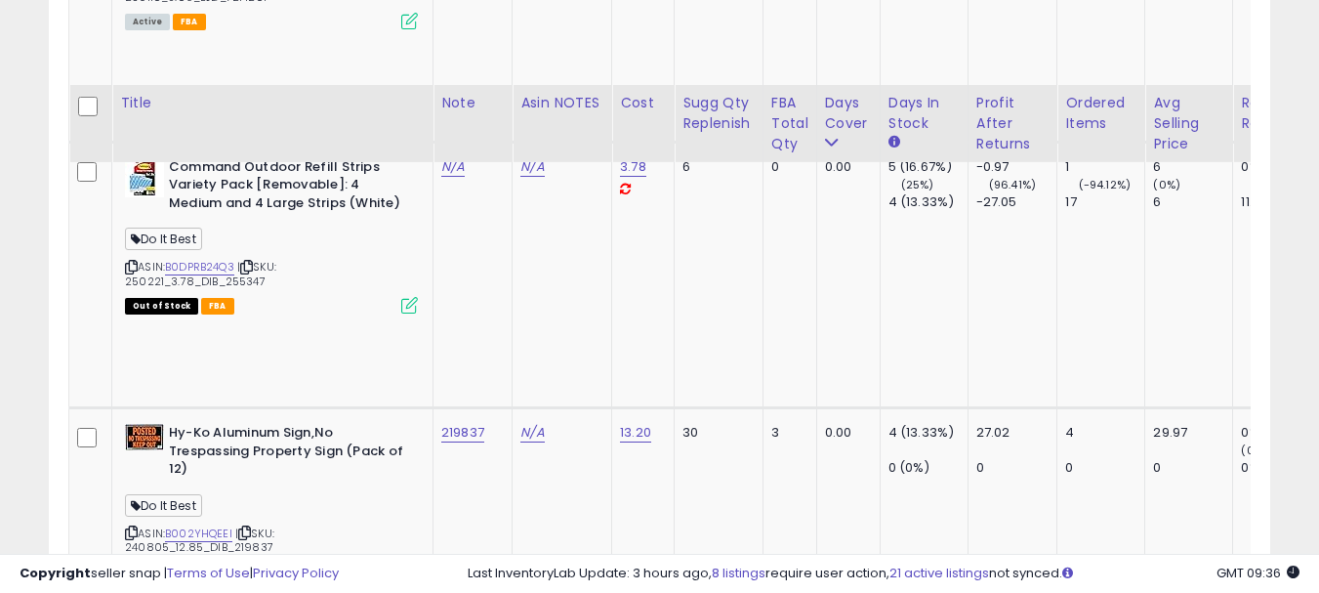
scroll to position [5547, 0]
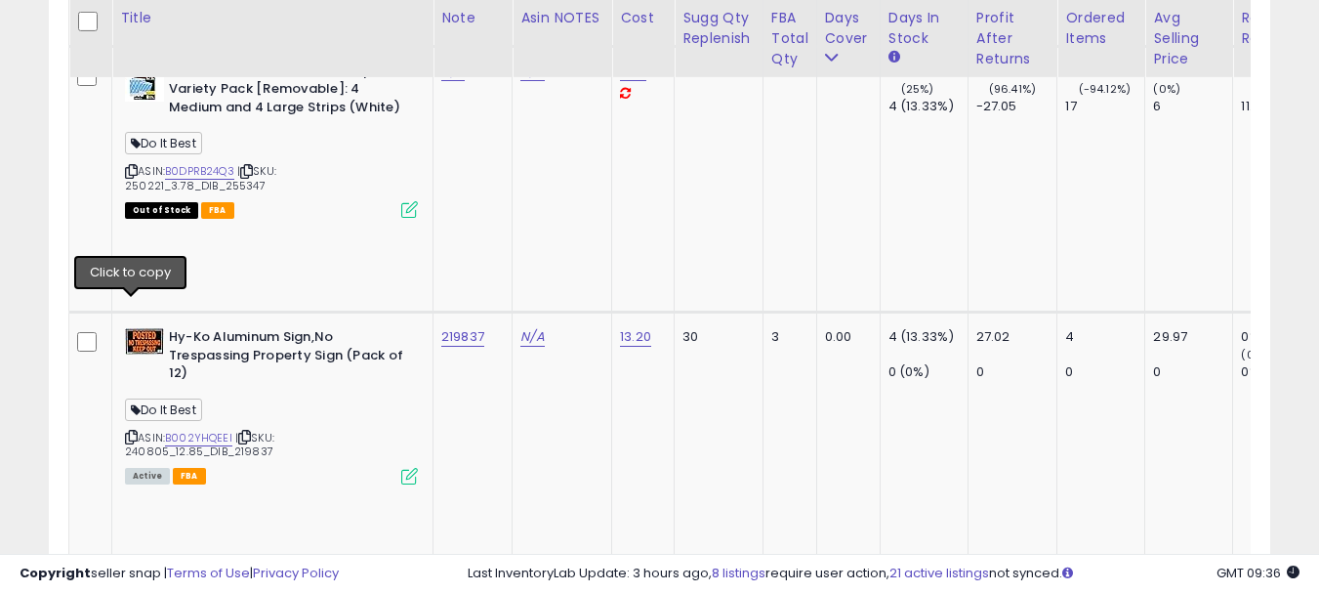
copy tr "654760"
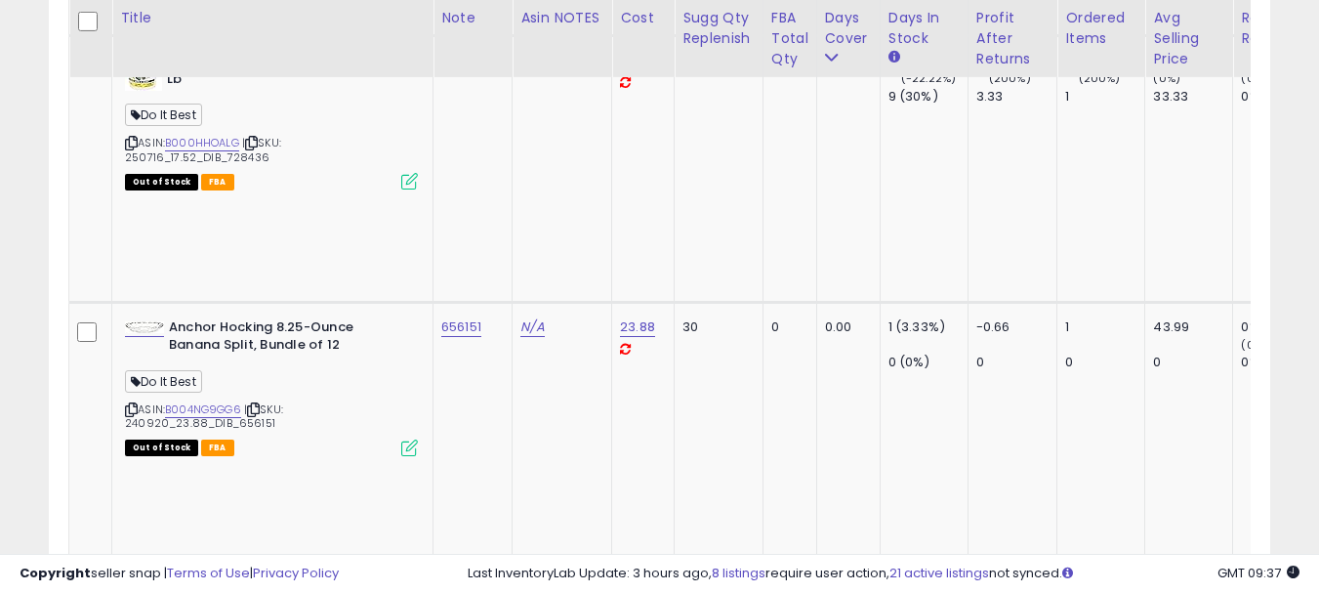
scroll to position [6719, 0]
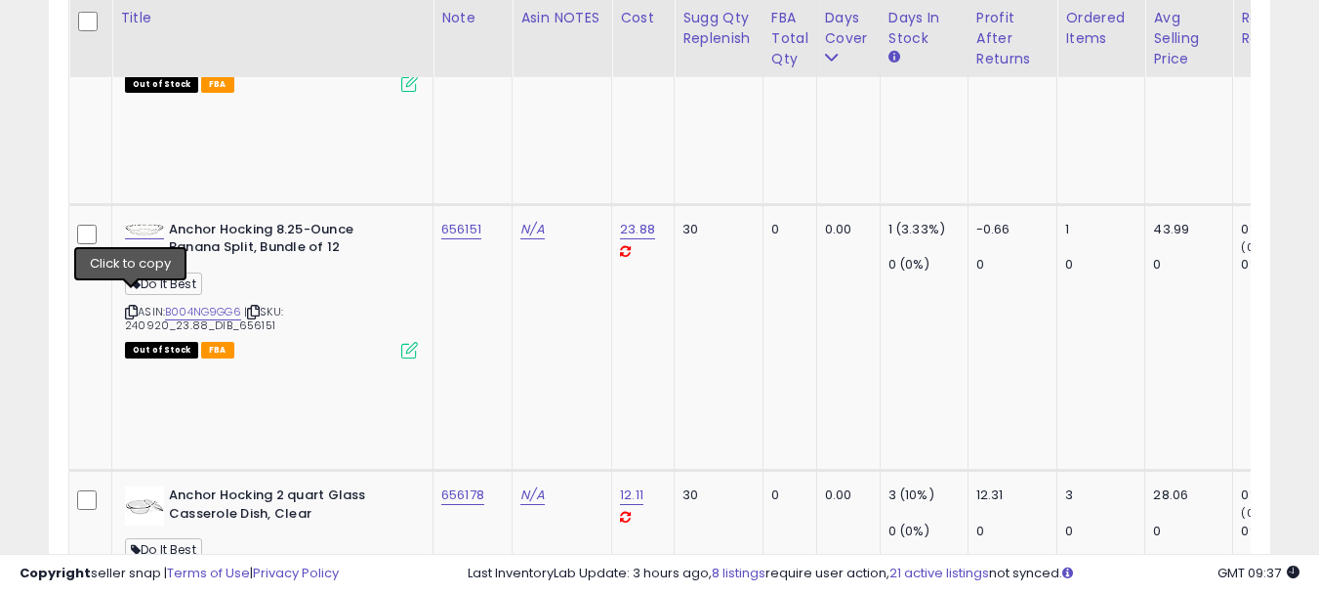
paste input "******"
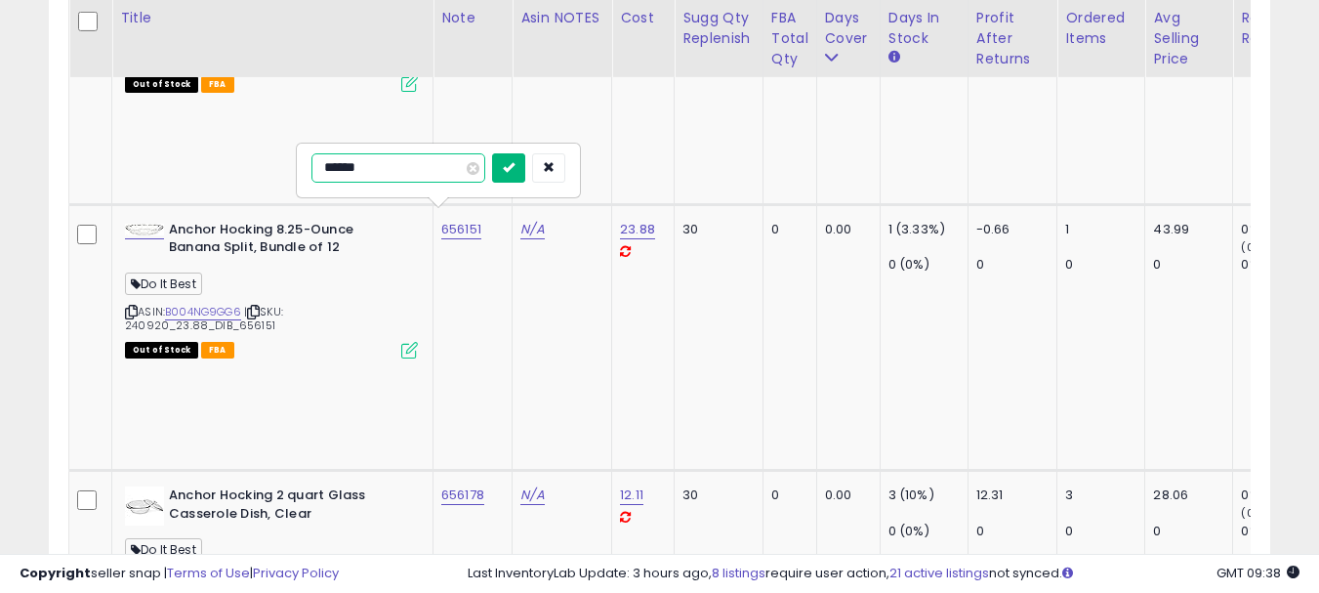
type input "******"
click at [514, 170] on icon "submit" at bounding box center [509, 167] width 12 height 12
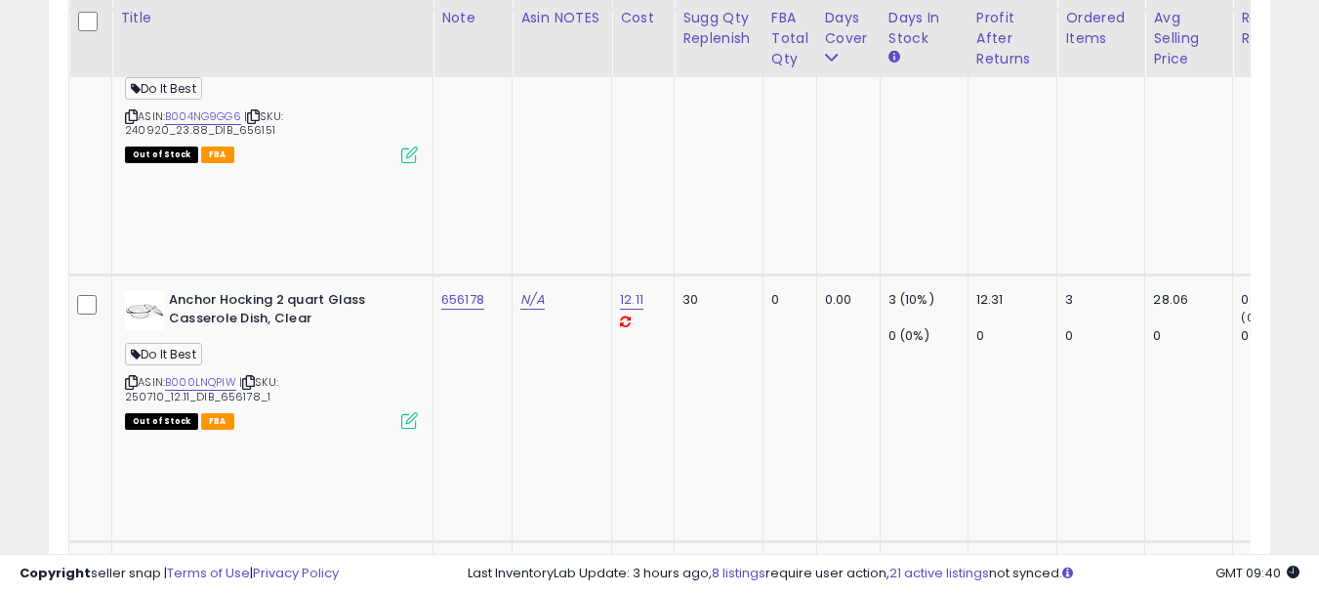
type input "******"
click at [514, 122] on icon "submit" at bounding box center [509, 122] width 12 height 12
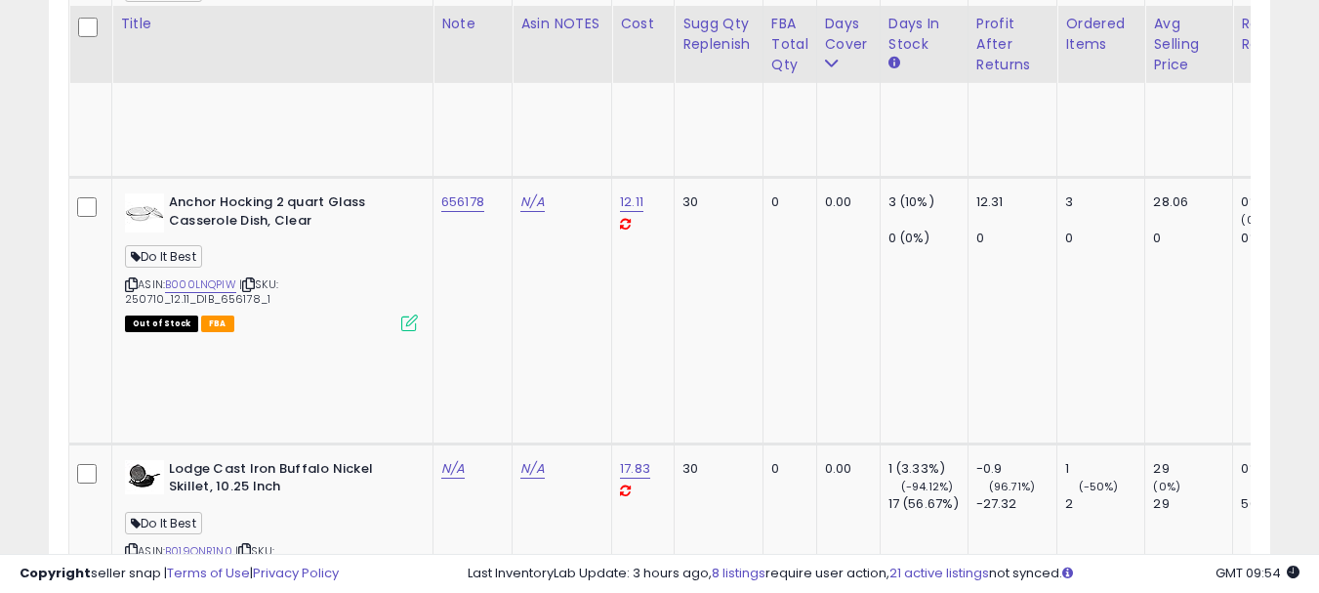
scroll to position [7109, 0]
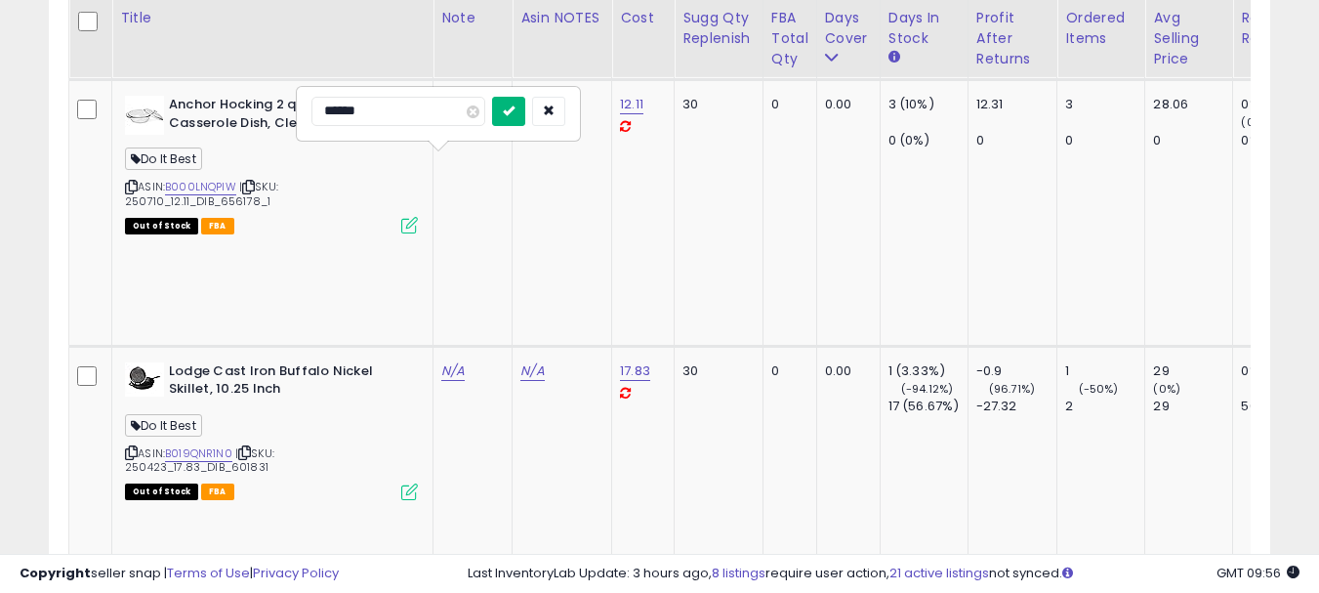
type input "******"
click at [525, 117] on button "submit" at bounding box center [508, 111] width 33 height 29
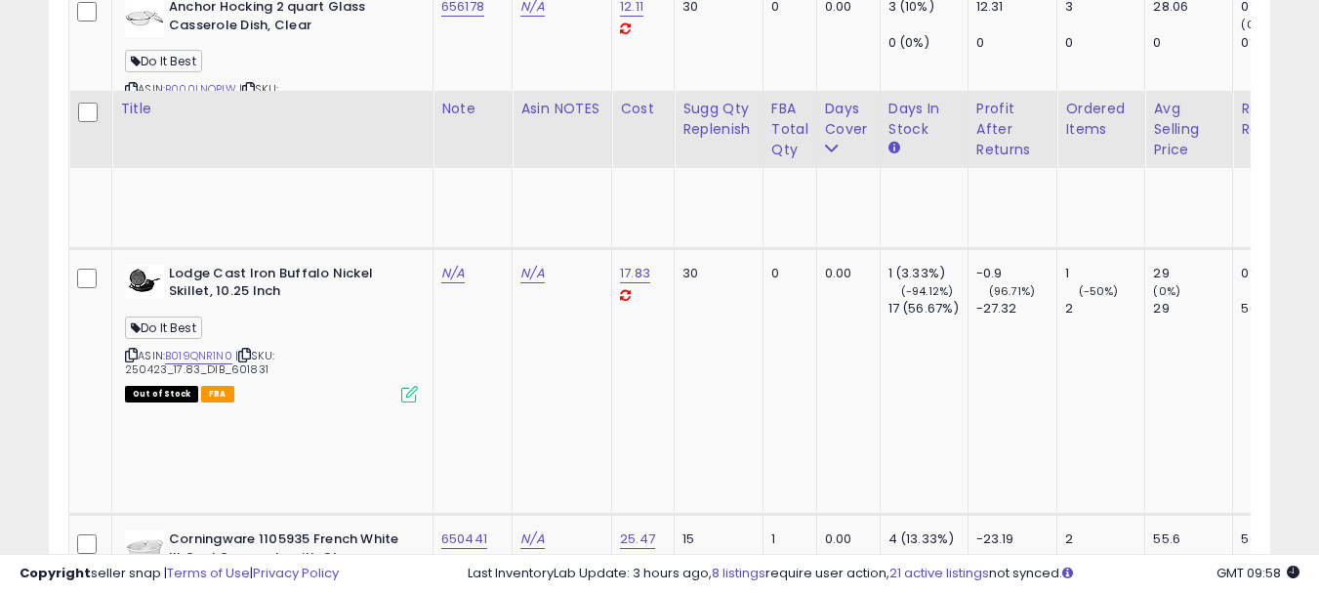
scroll to position [7304, 0]
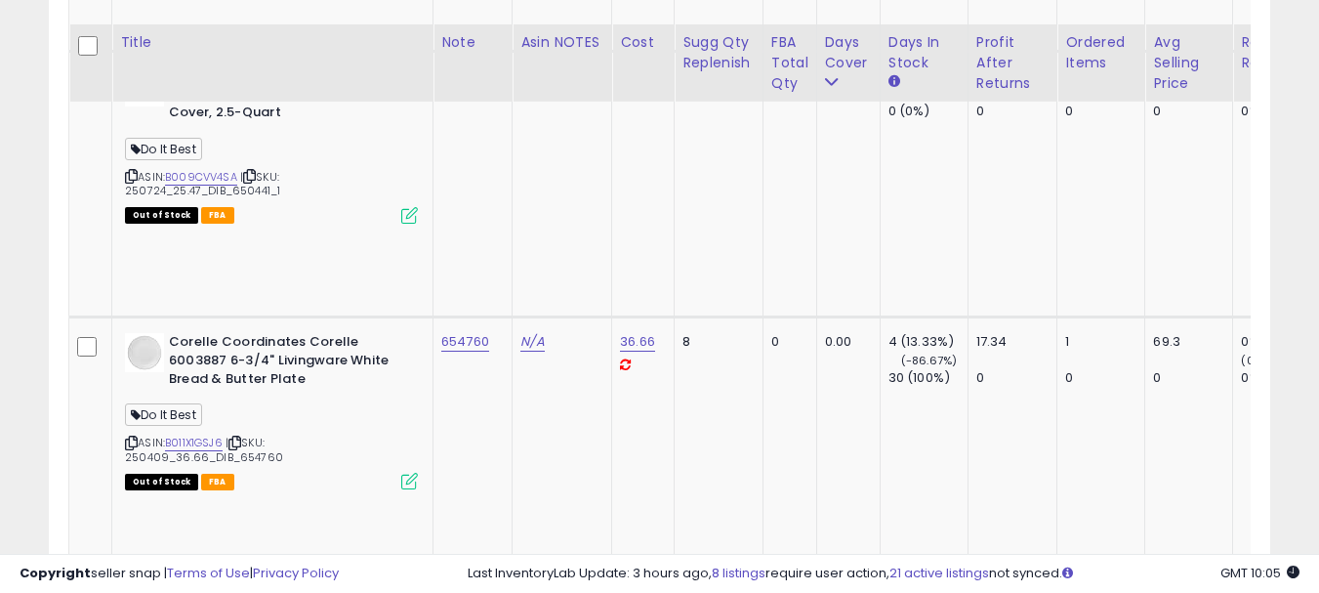
scroll to position [7695, 0]
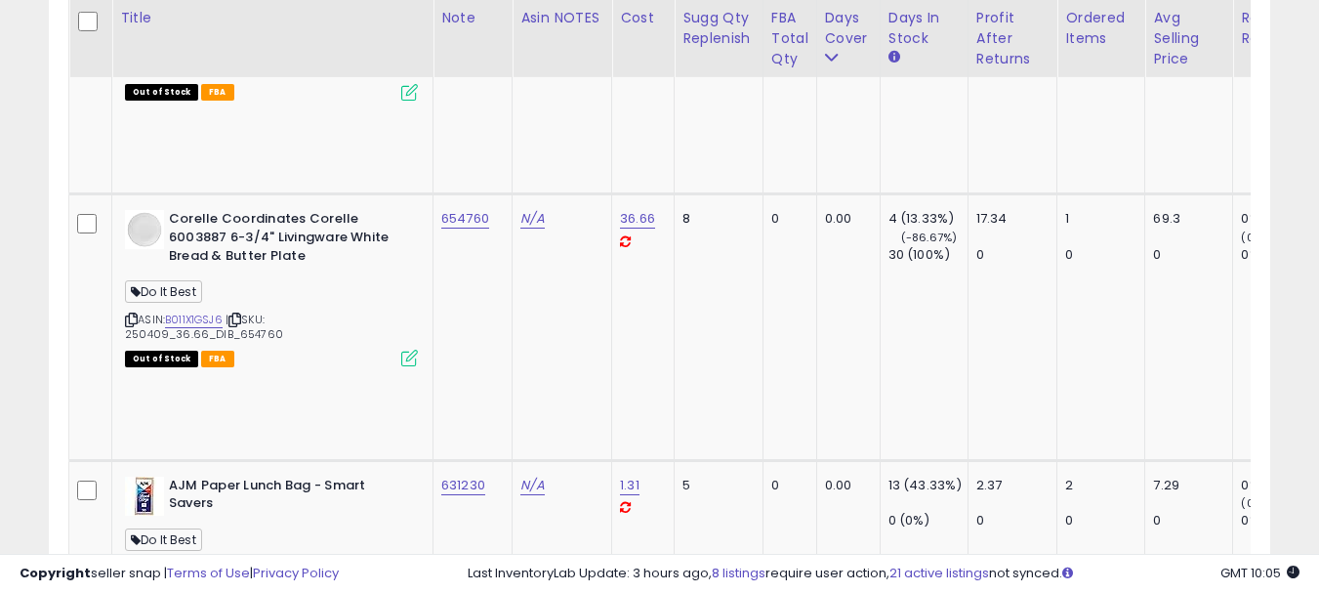
scroll to position [7890, 0]
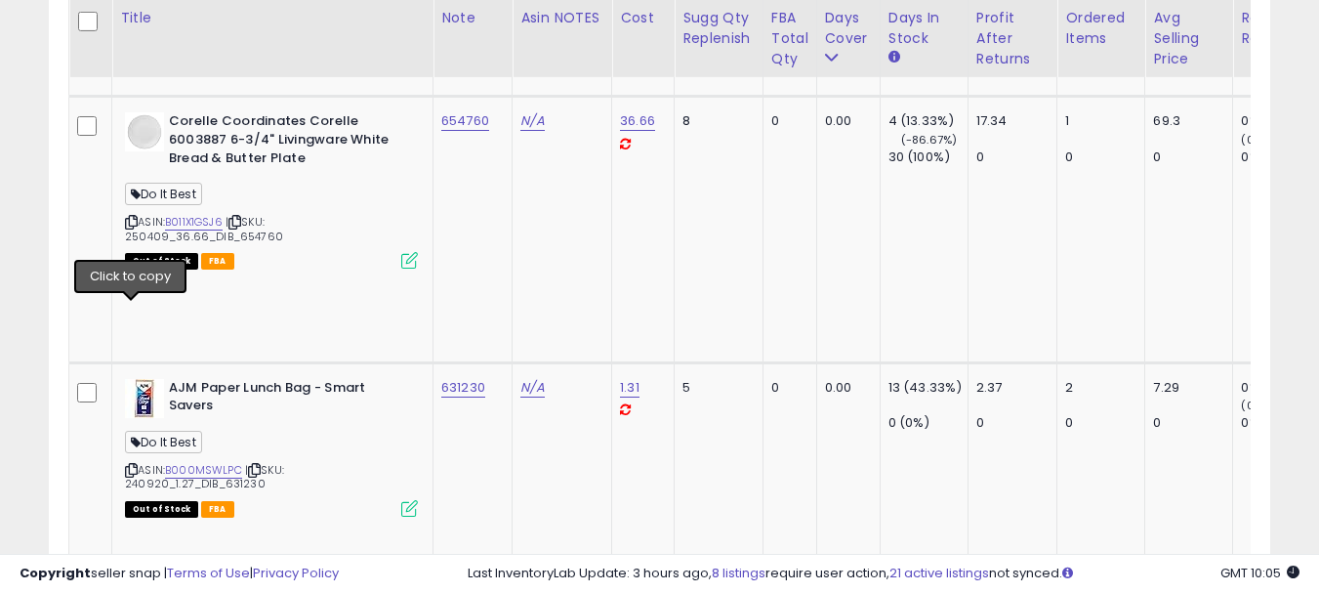
type input "******"
click at [514, 184] on icon "submit" at bounding box center [509, 181] width 12 height 12
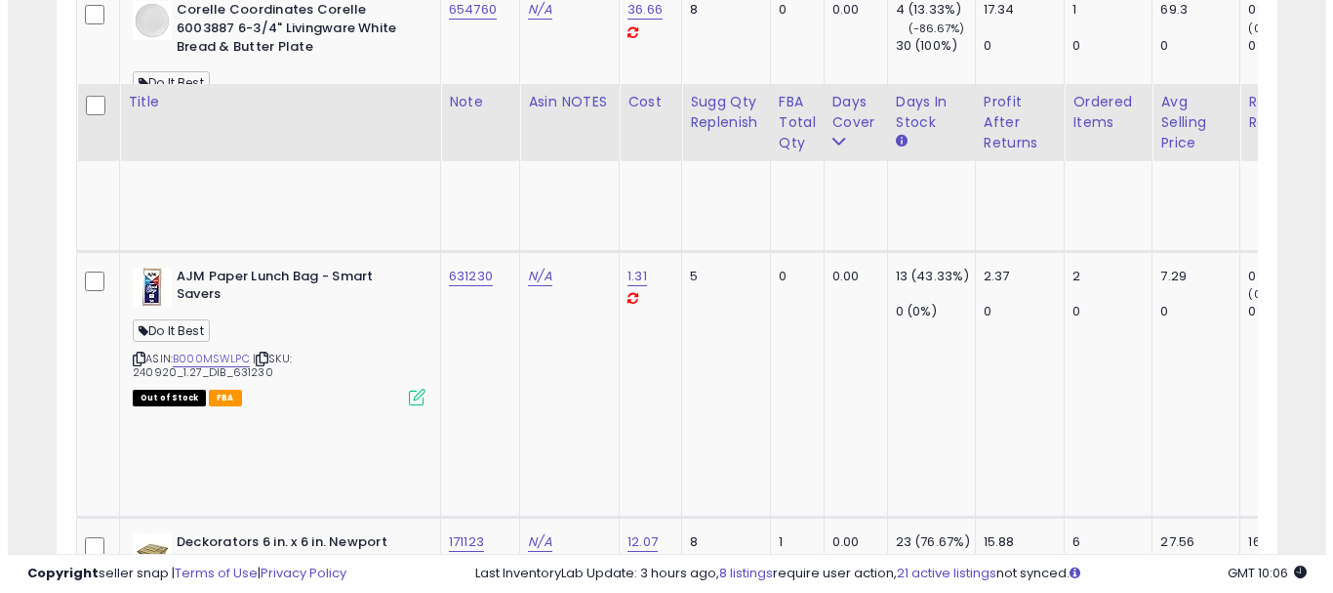
scroll to position [8085, 0]
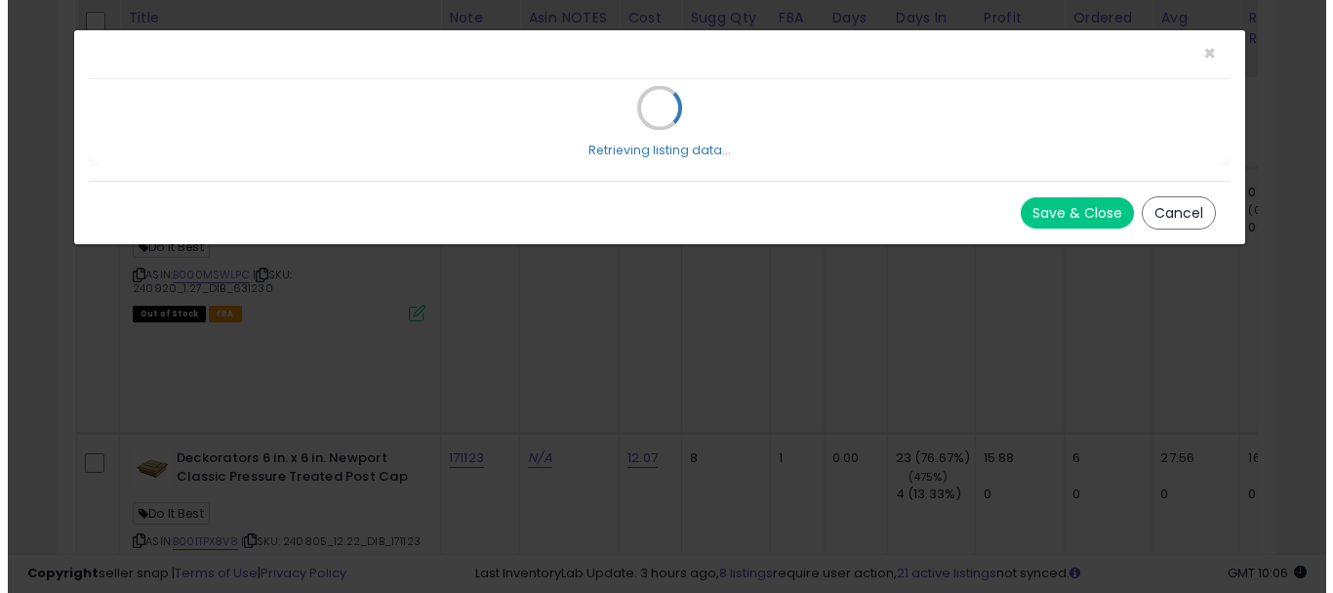
scroll to position [400, 715]
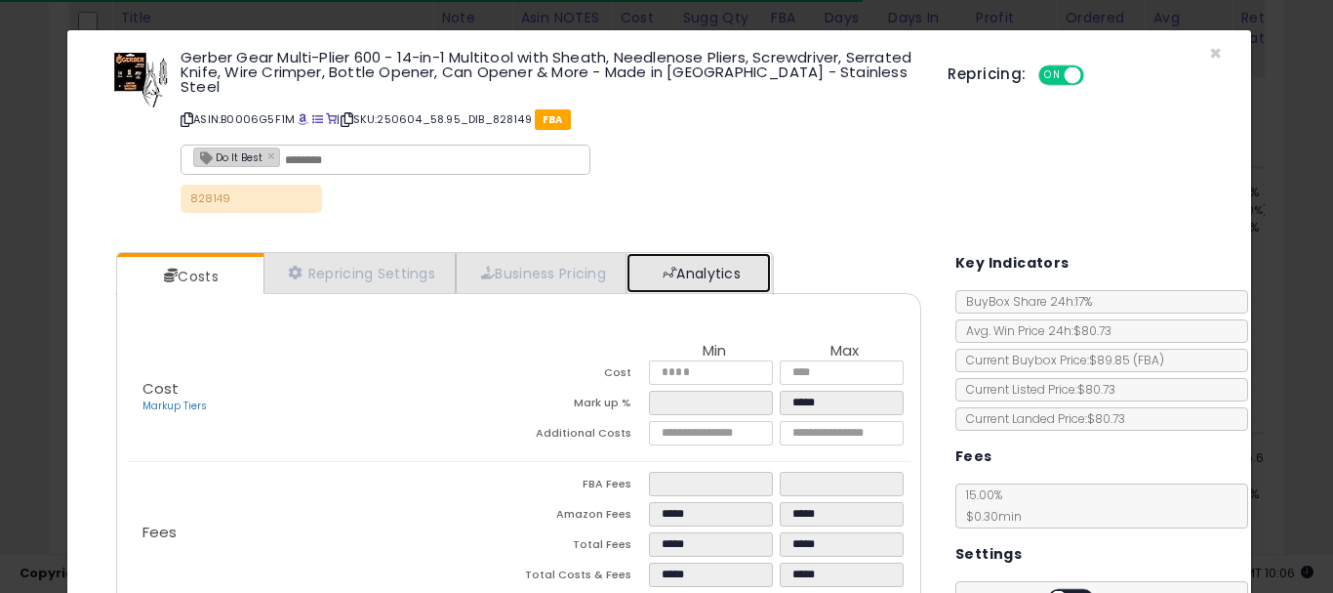
click at [671, 266] on span at bounding box center [670, 273] width 14 height 14
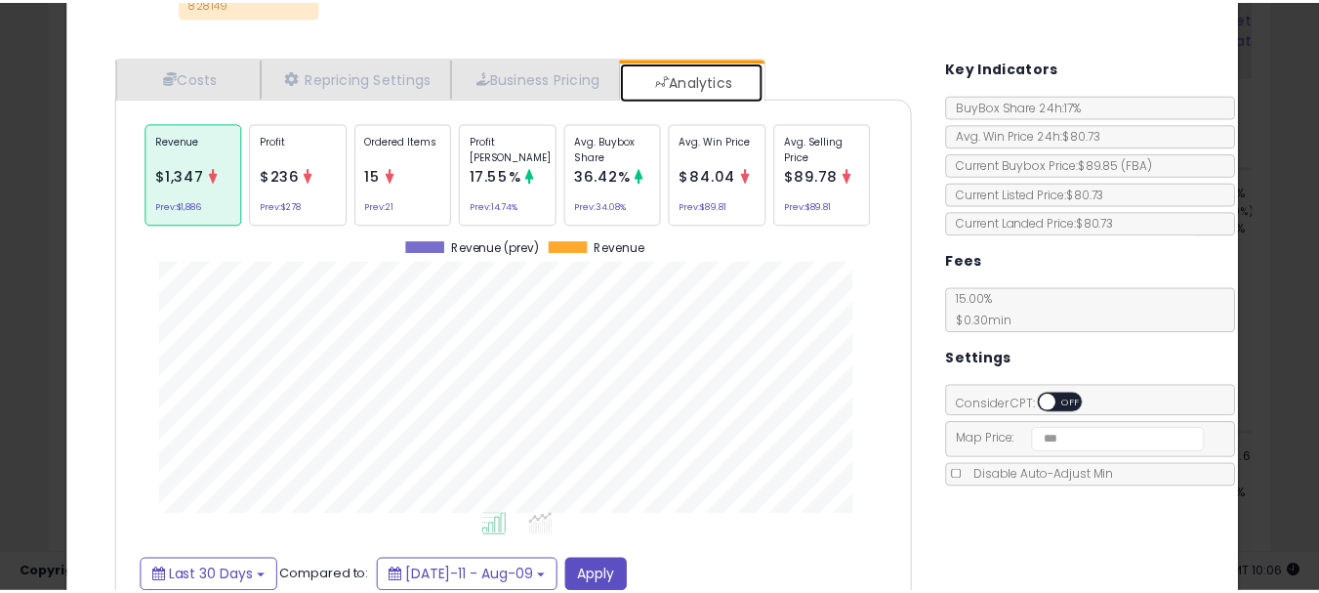
scroll to position [0, 0]
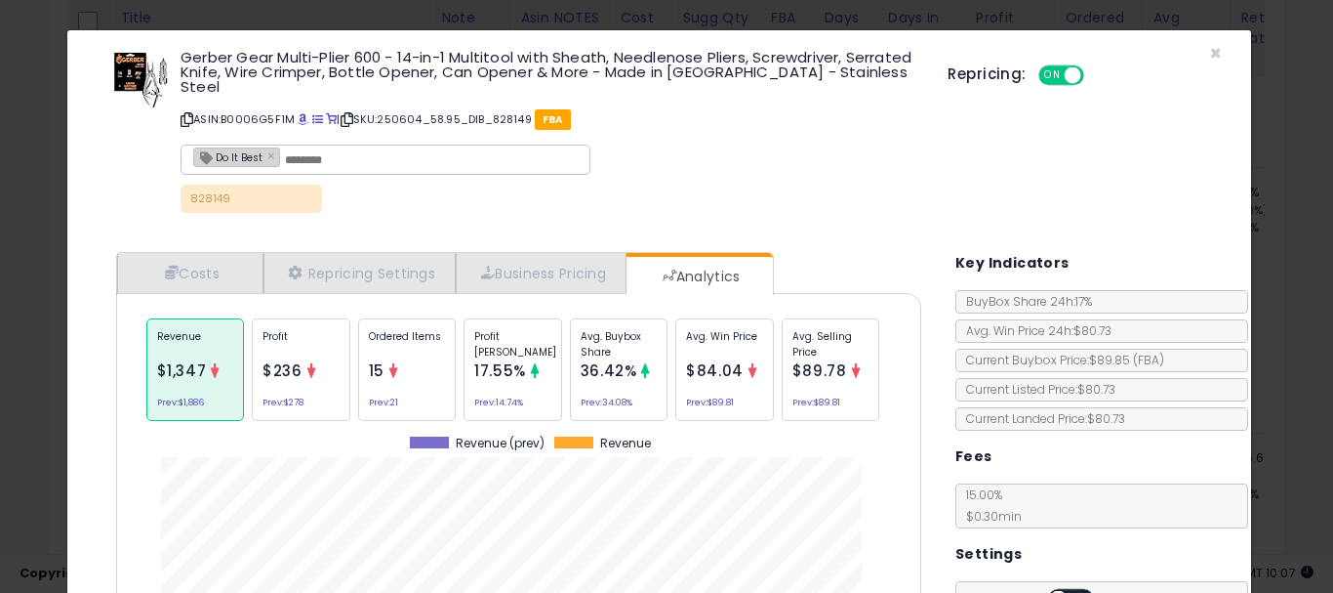
click at [1193, 53] on div "Gerber Gear Multi-Plier 600 - 14-in-1 Multitool with Sheath, Needlenose Pliers,…" at bounding box center [660, 134] width 1156 height 178
click at [1209, 53] on span "×" at bounding box center [1215, 53] width 13 height 28
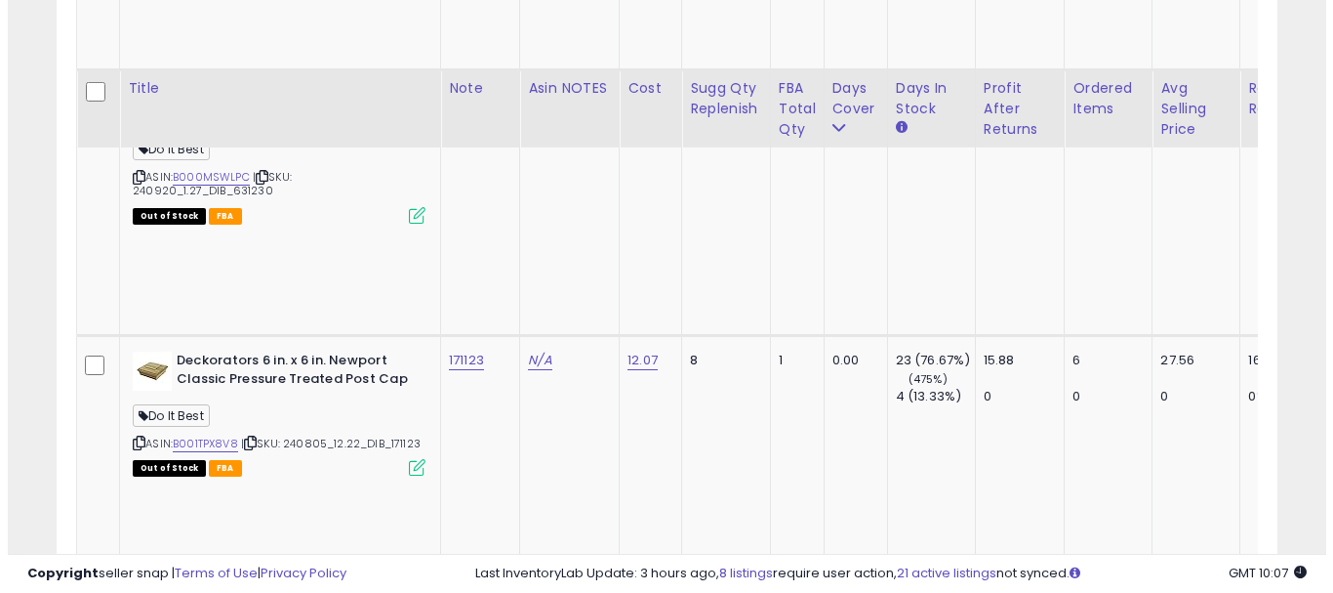
scroll to position [8280, 0]
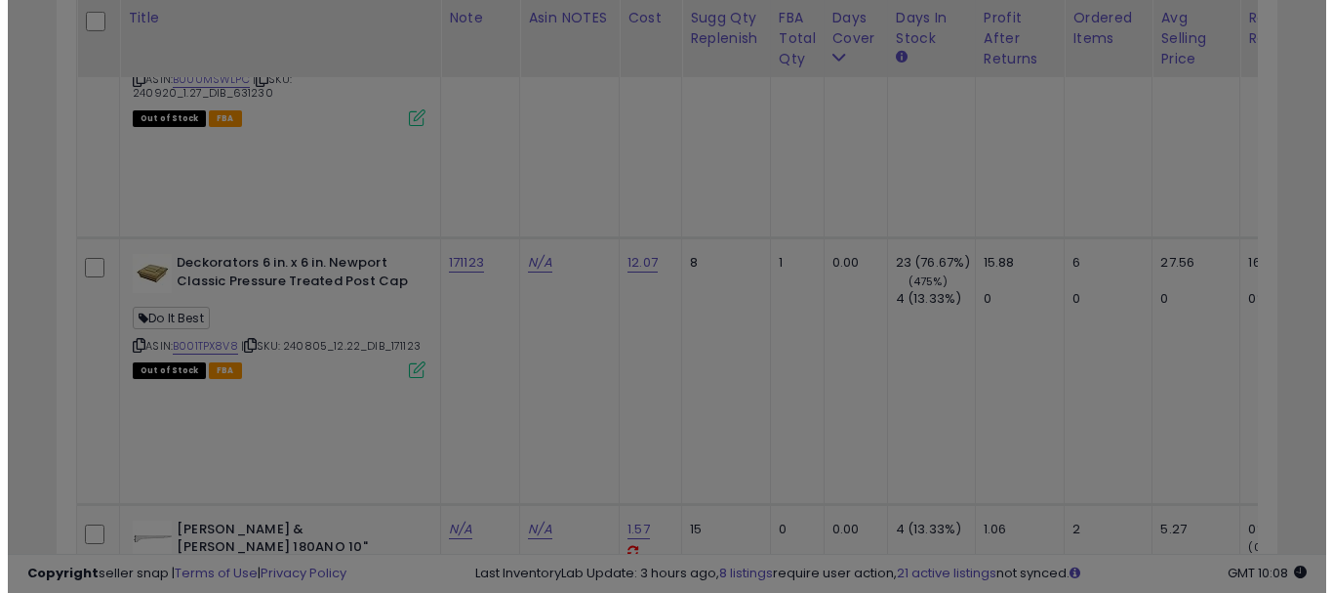
scroll to position [400, 715]
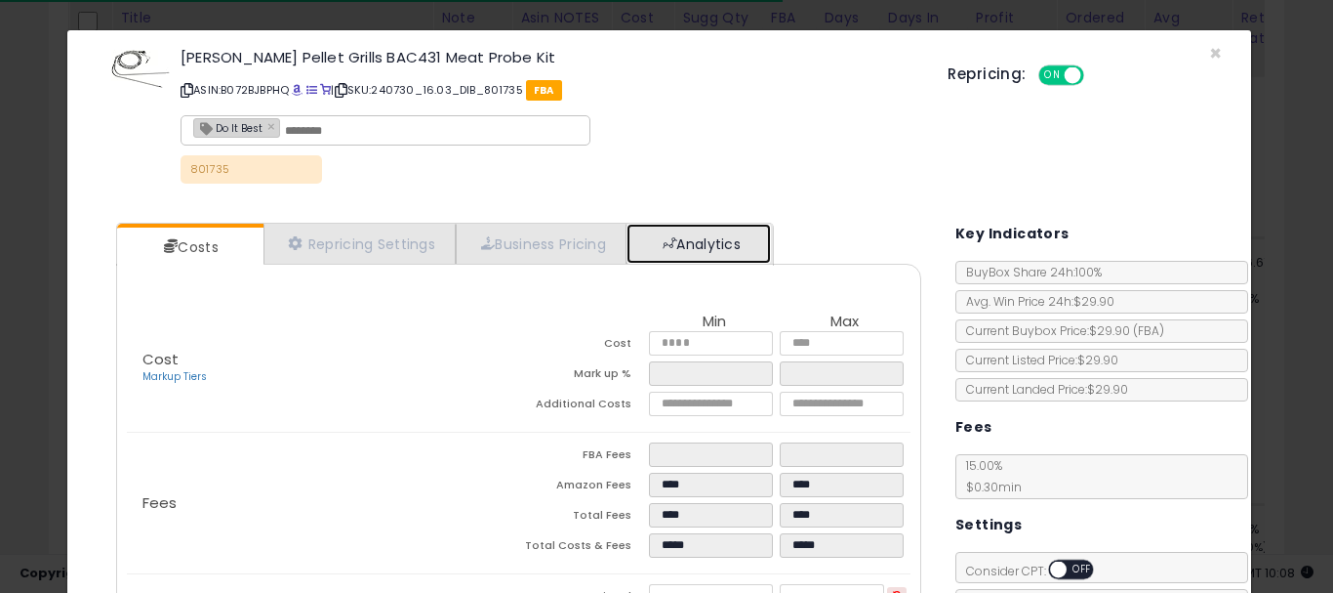
click at [673, 253] on link "Analytics" at bounding box center [699, 244] width 144 height 40
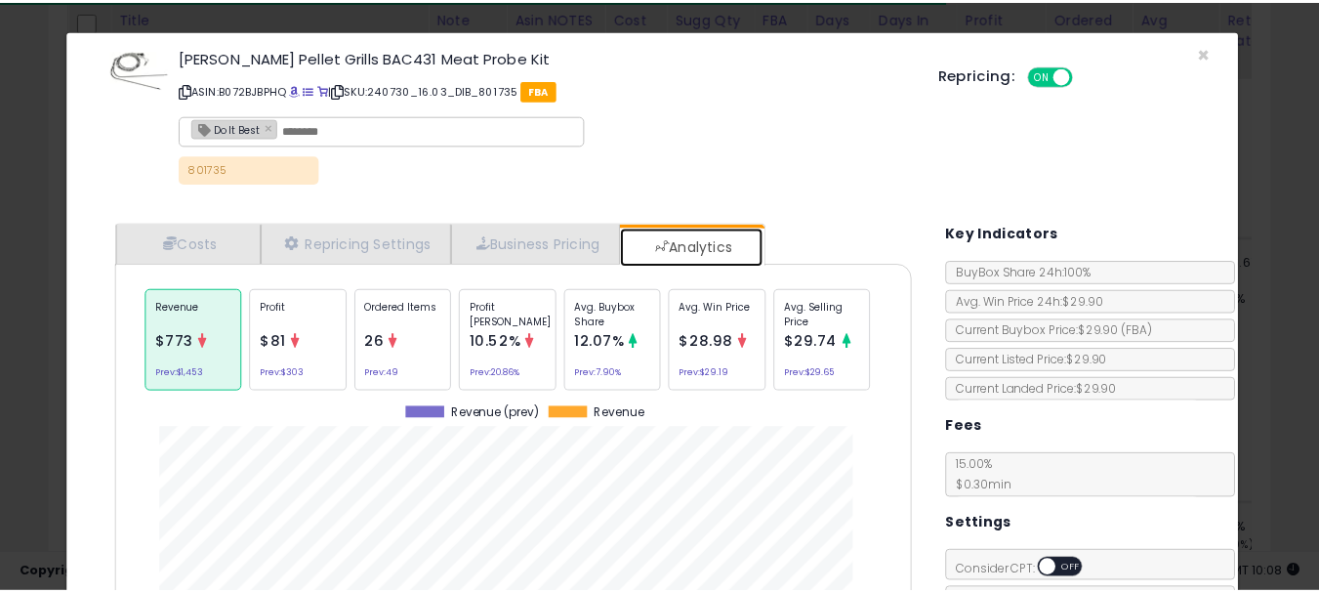
scroll to position [600, 836]
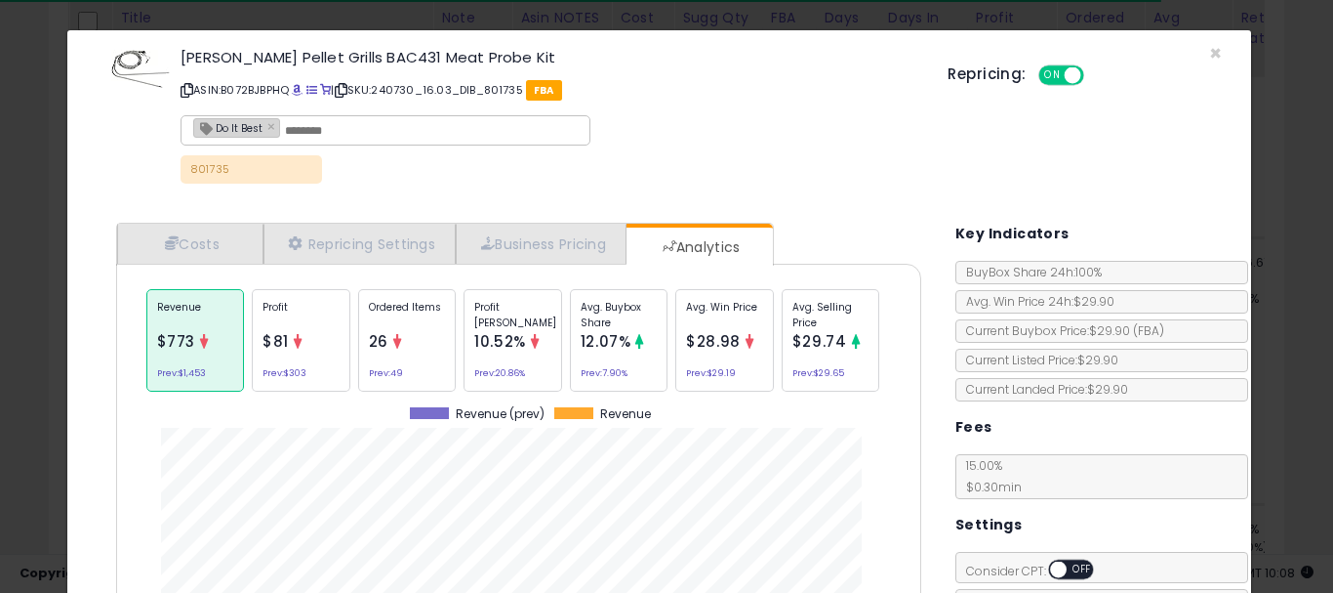
click at [1193, 51] on div "Traeger Pellet Grills BAC431 Meat Probe Kit ASIN: B072BJBPHQ | SKU: 240730_16.0…" at bounding box center [660, 119] width 1156 height 148
click at [1209, 51] on span "×" at bounding box center [1215, 53] width 13 height 28
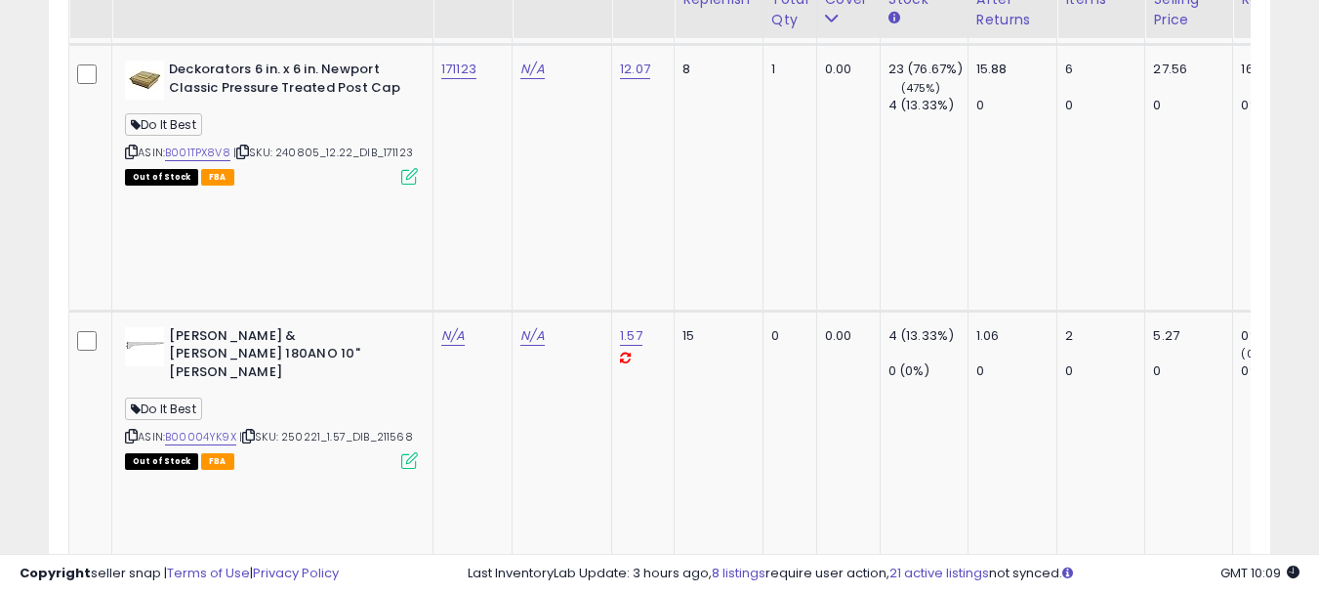
scroll to position [8476, 0]
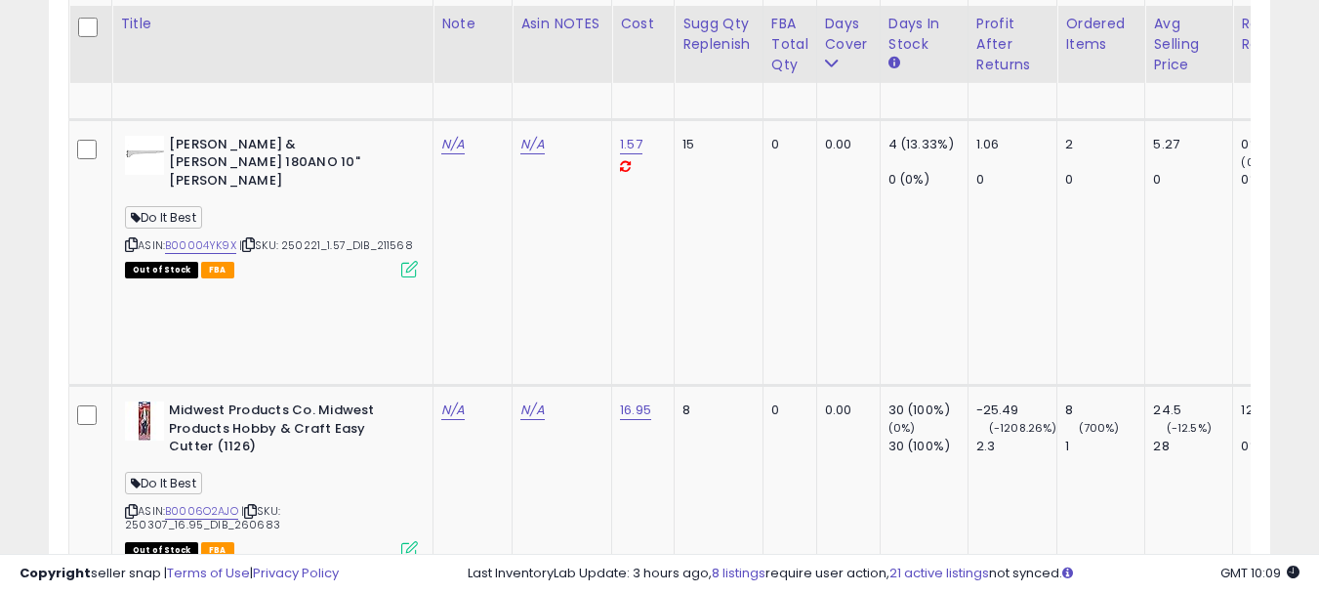
scroll to position [8671, 0]
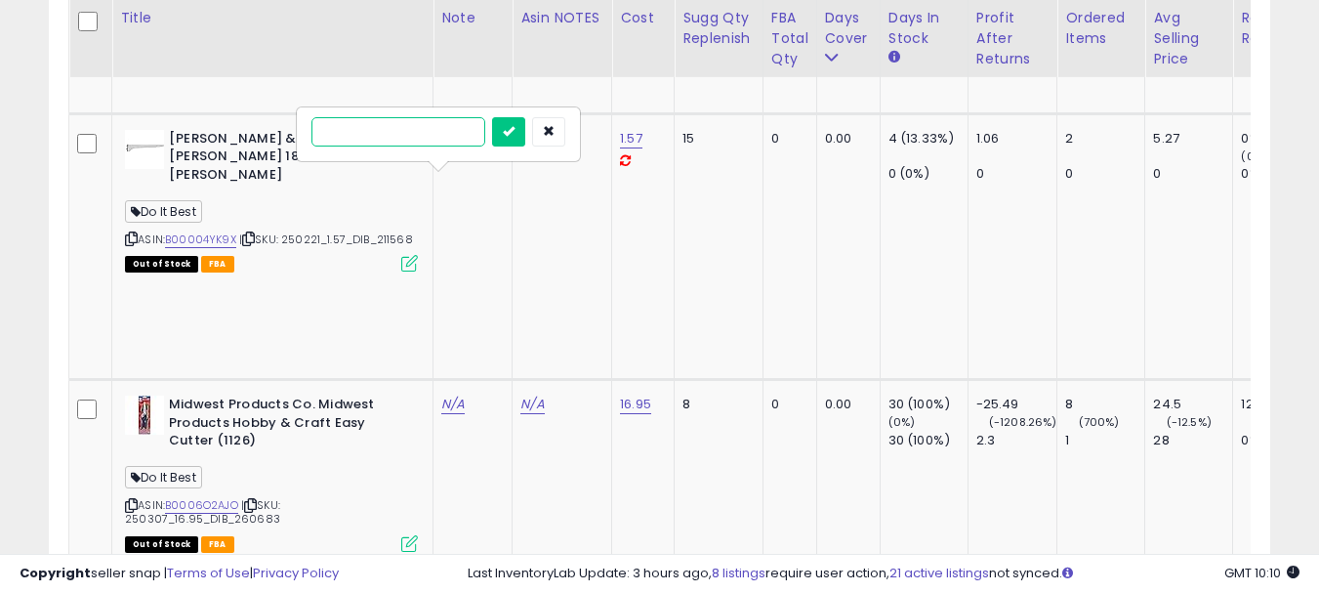
paste input "******"
click at [376, 129] on input "******" at bounding box center [398, 131] width 174 height 29
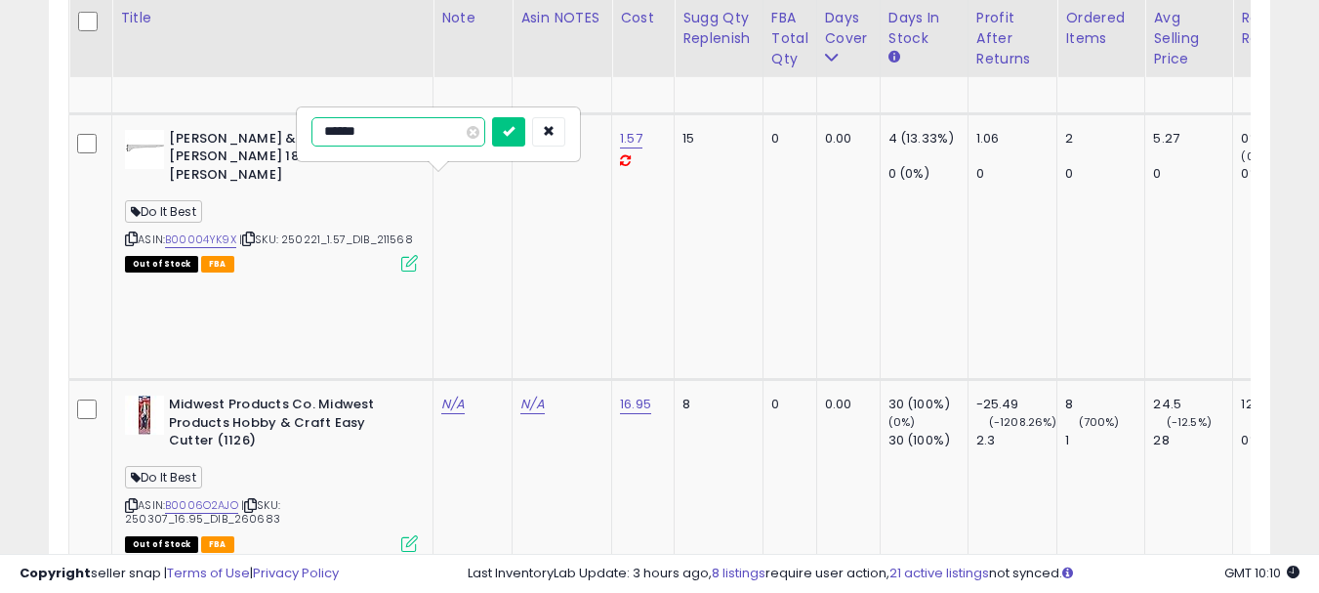
paste input "text"
type input "******"
click at [514, 135] on icon "submit" at bounding box center [509, 131] width 12 height 12
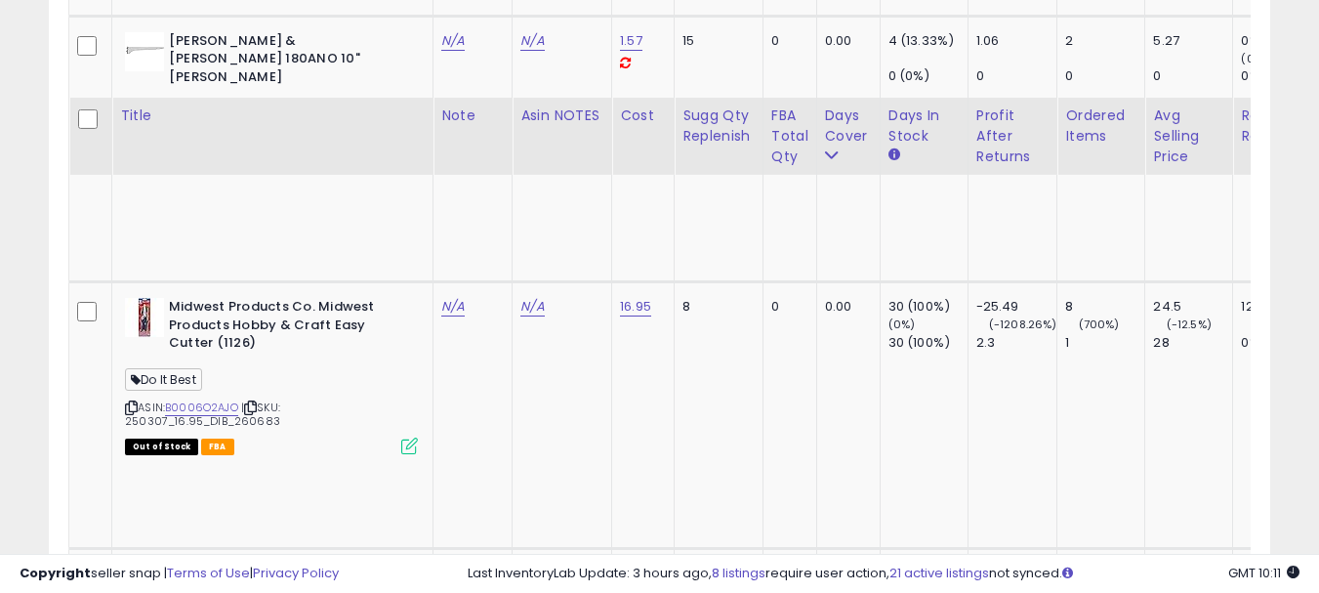
scroll to position [8866, 0]
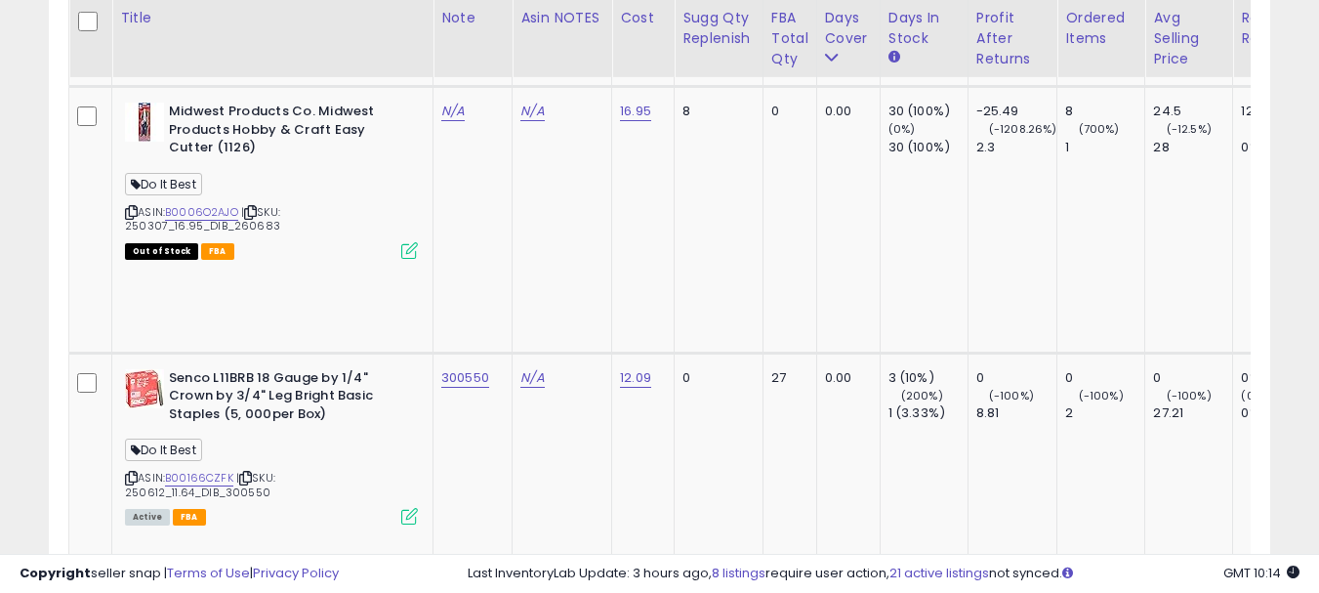
paste input "**********"
click at [338, 205] on input "**********" at bounding box center [398, 204] width 174 height 29
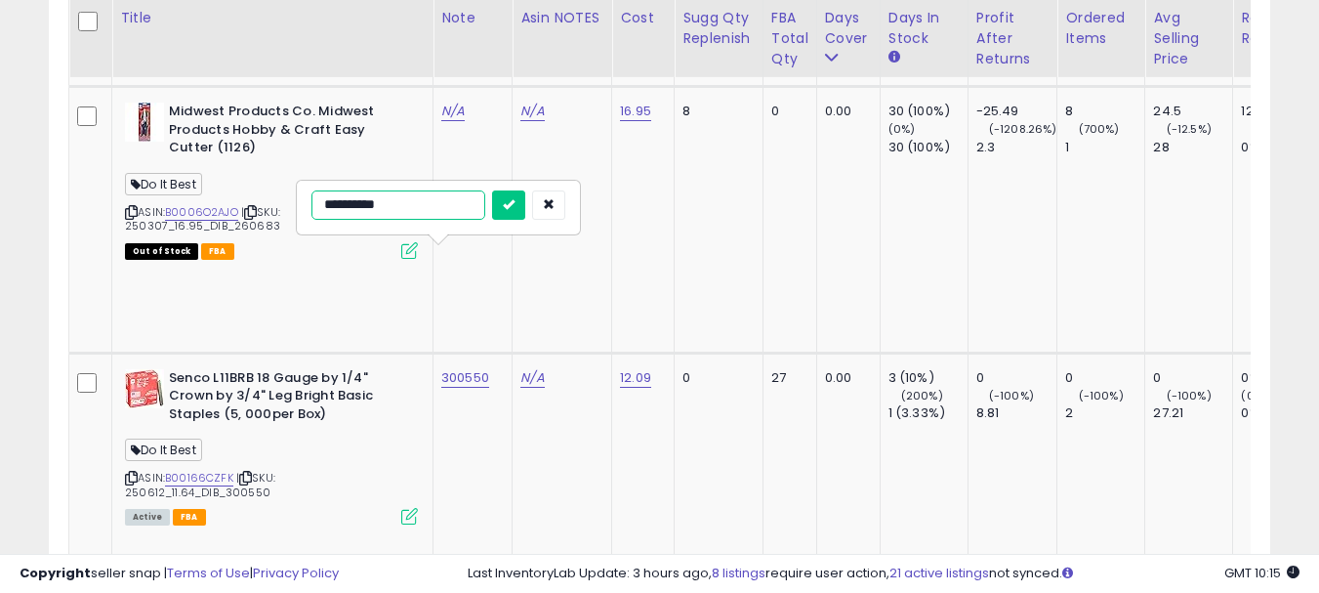
click at [338, 205] on input "**********" at bounding box center [398, 204] width 174 height 29
paste input "text"
type input "******"
click at [525, 210] on button "submit" at bounding box center [508, 204] width 33 height 29
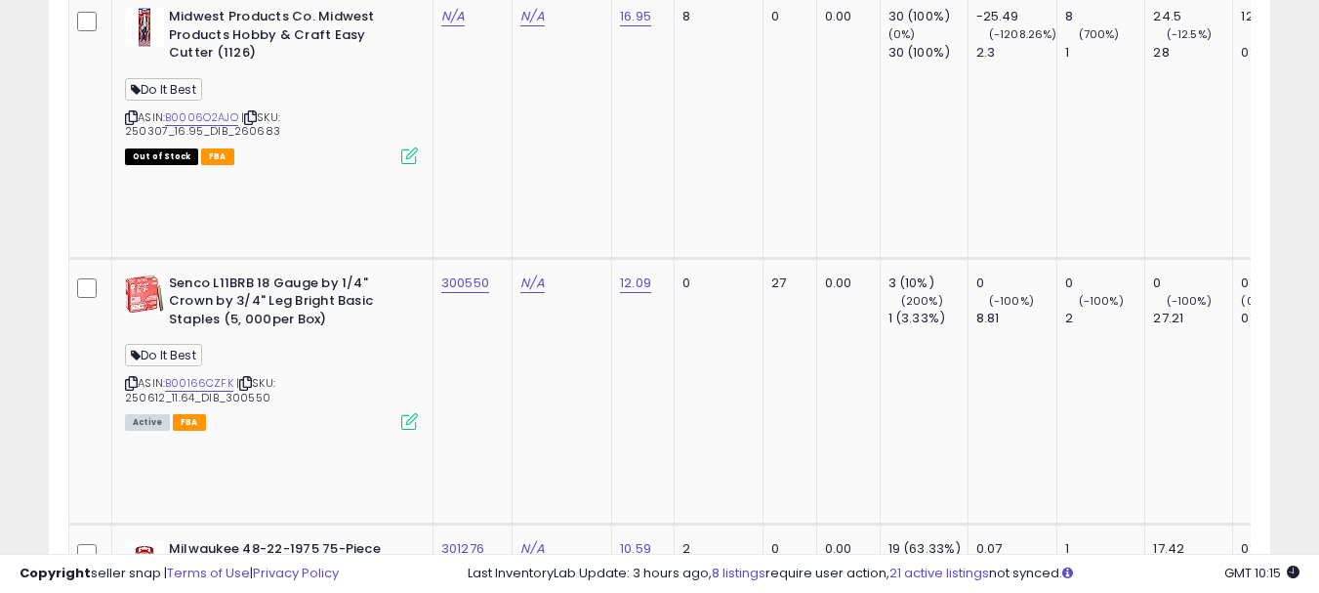
scroll to position [9061, 0]
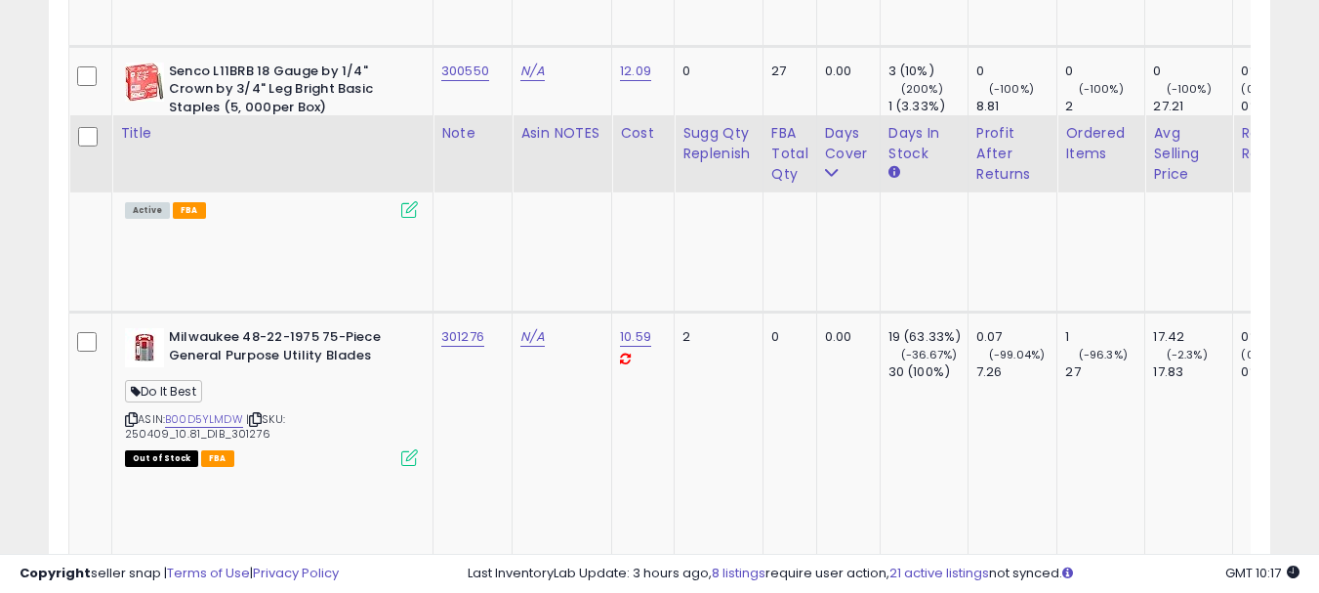
scroll to position [9452, 0]
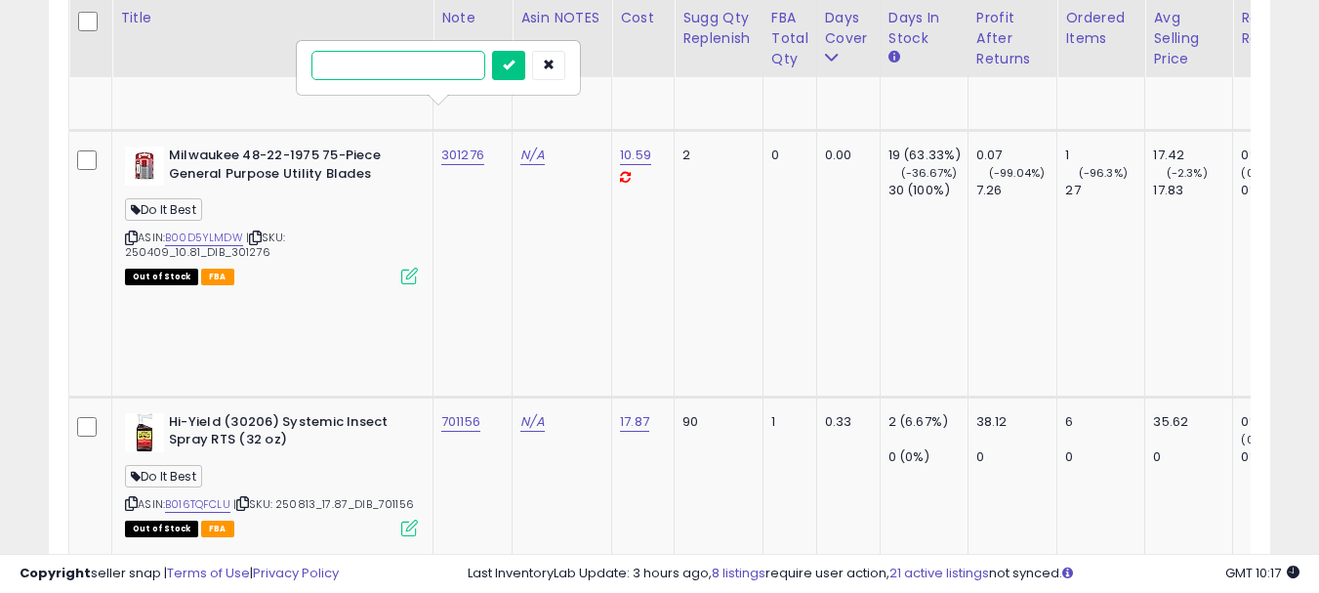
paste input "******"
type input "******"
click at [524, 75] on button "submit" at bounding box center [508, 65] width 33 height 29
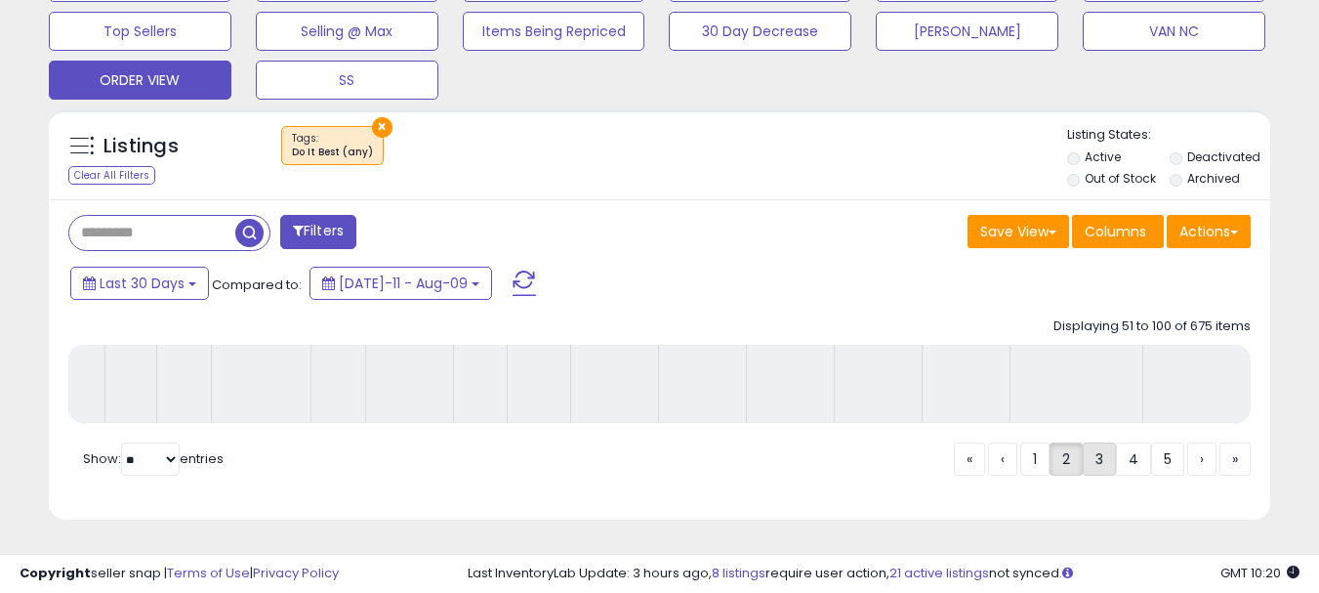
scroll to position [667, 0]
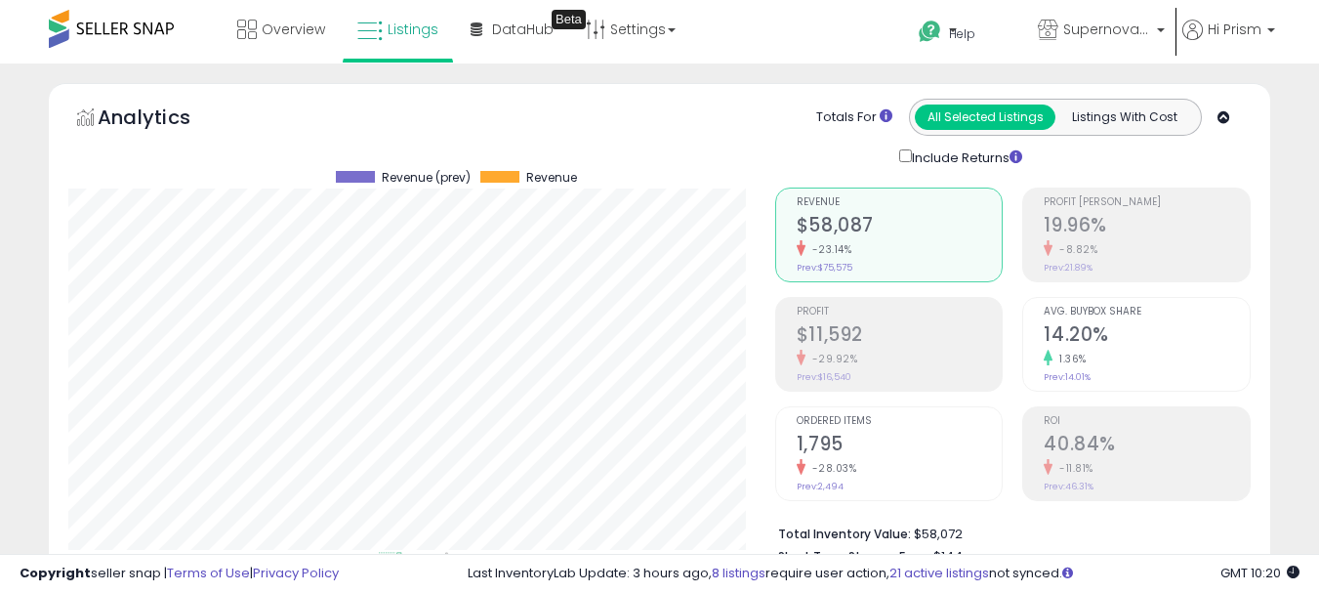
select select "**"
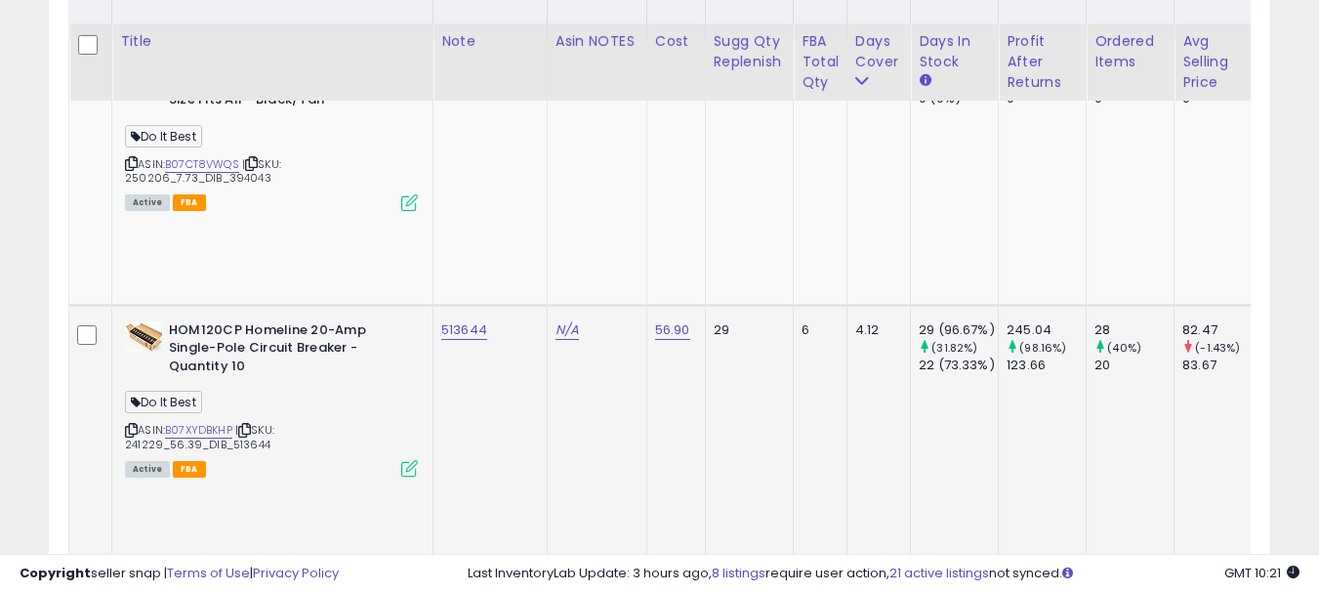
scroll to position [1057, 0]
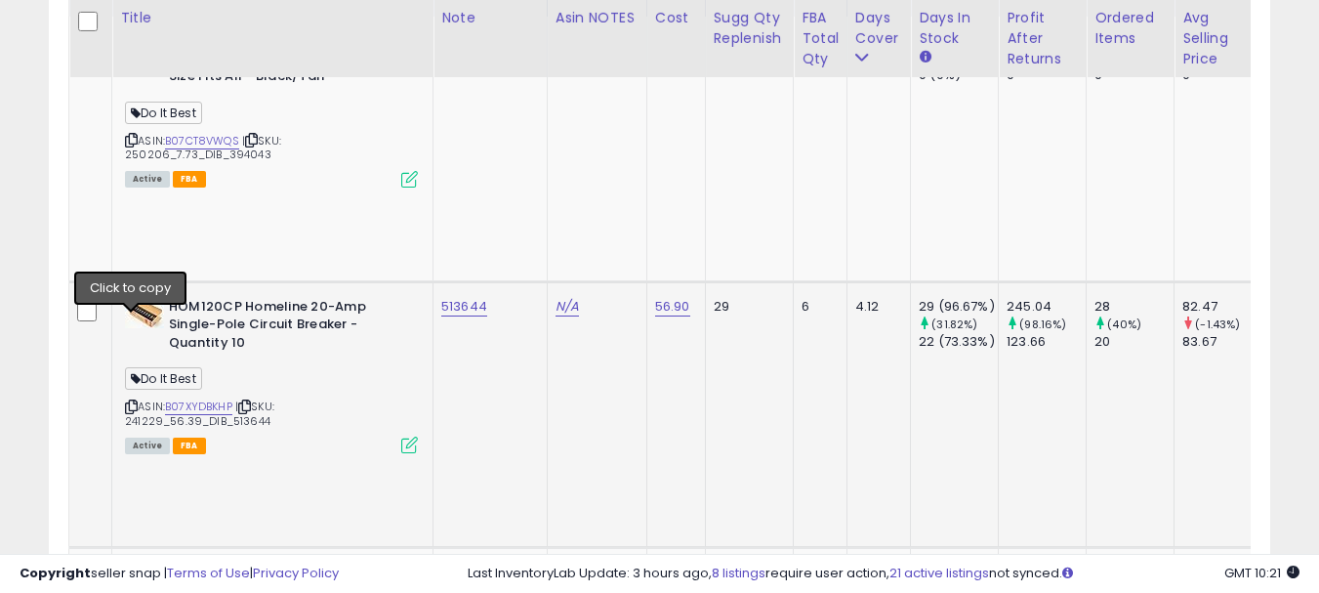
click at [130, 401] on icon at bounding box center [131, 406] width 13 height 11
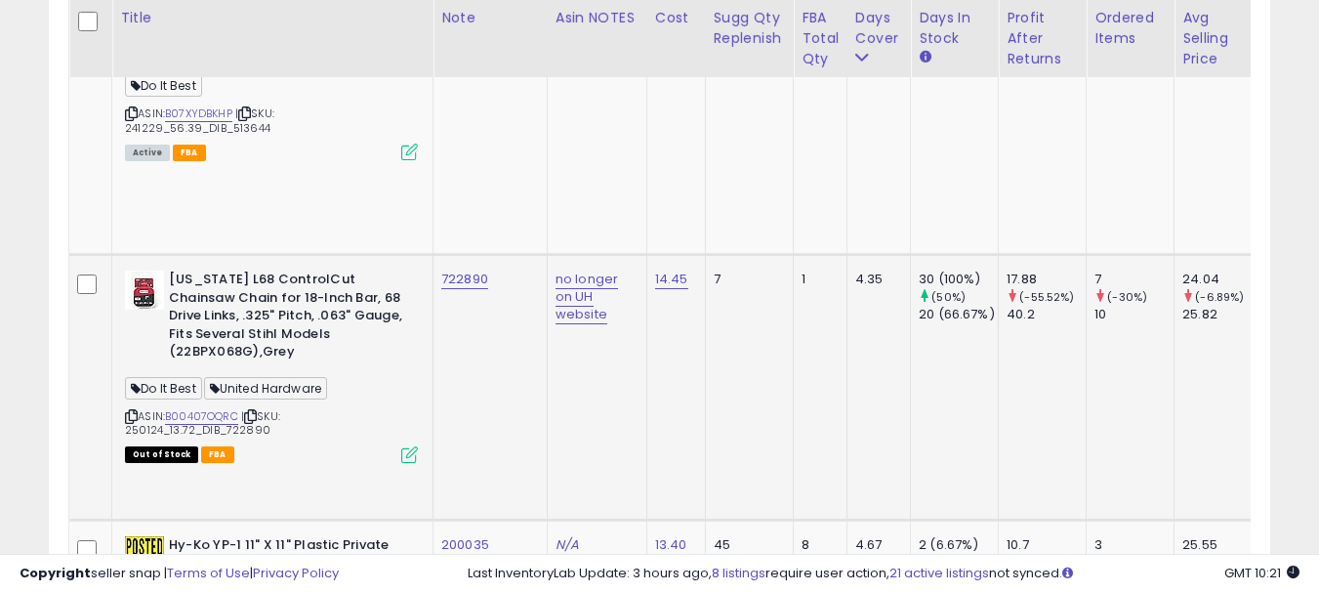
scroll to position [1448, 0]
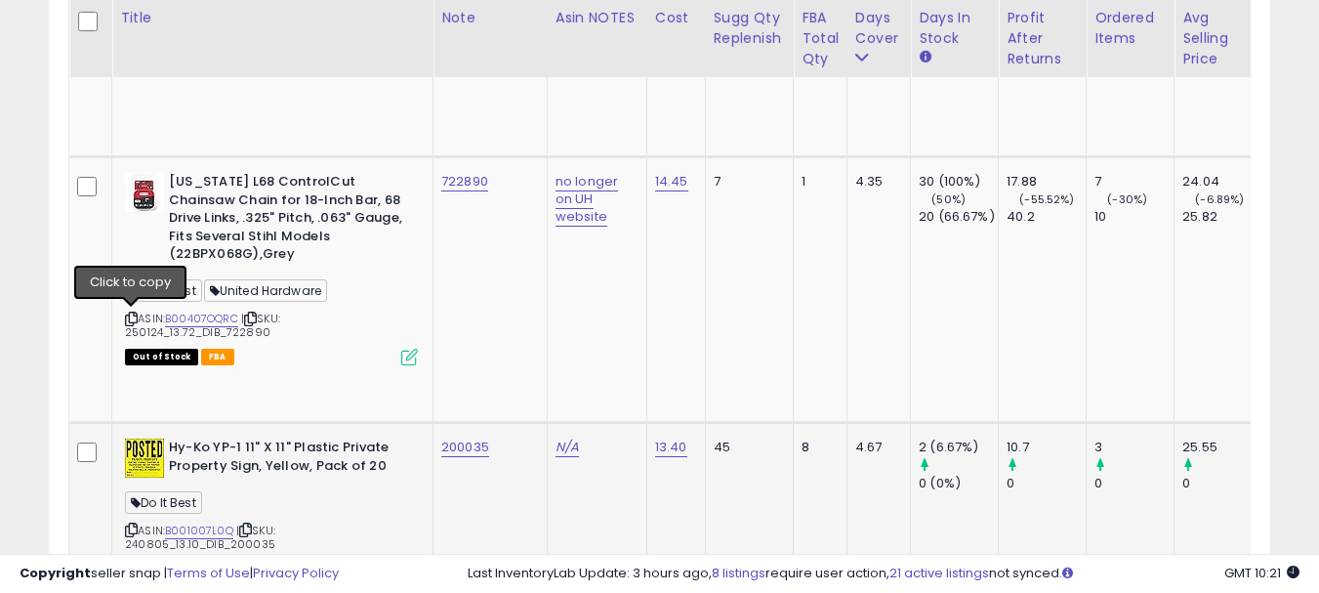
click at [134, 524] on icon at bounding box center [131, 529] width 13 height 11
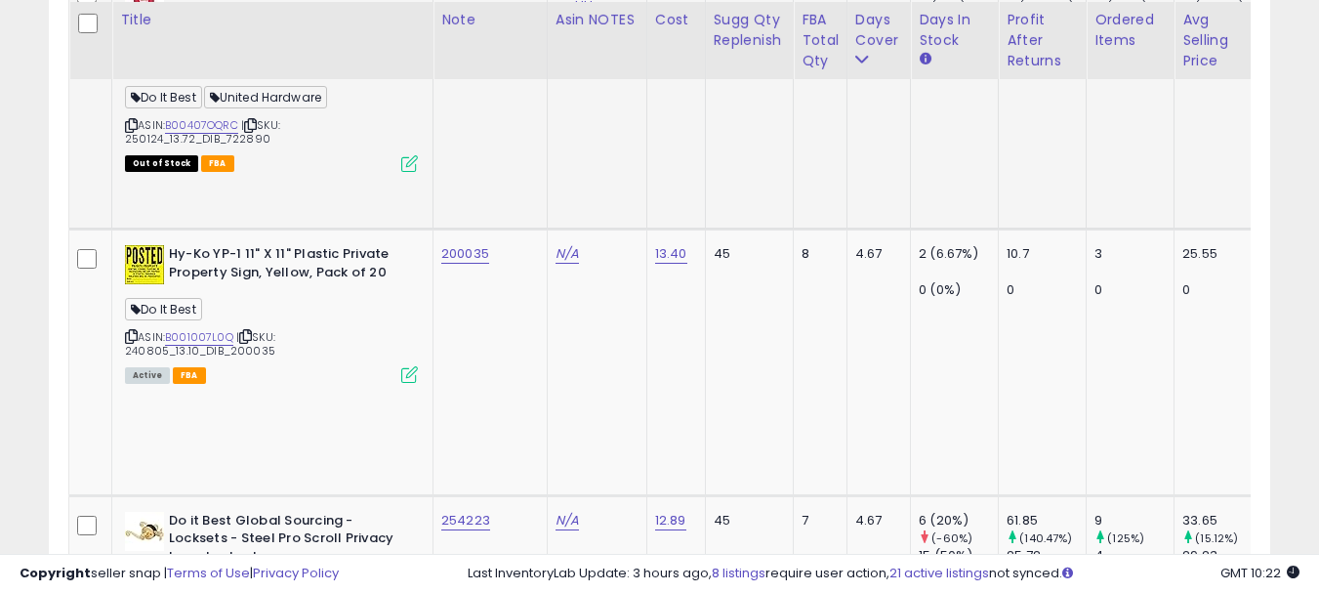
scroll to position [1643, 0]
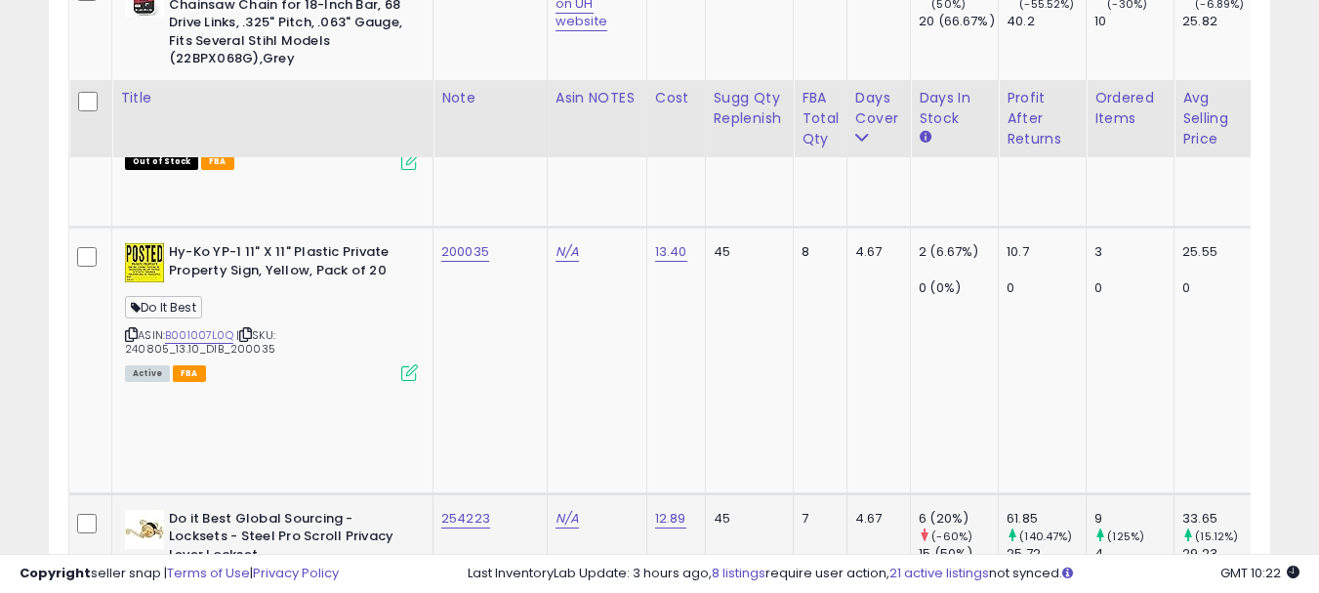
scroll to position [1740, 0]
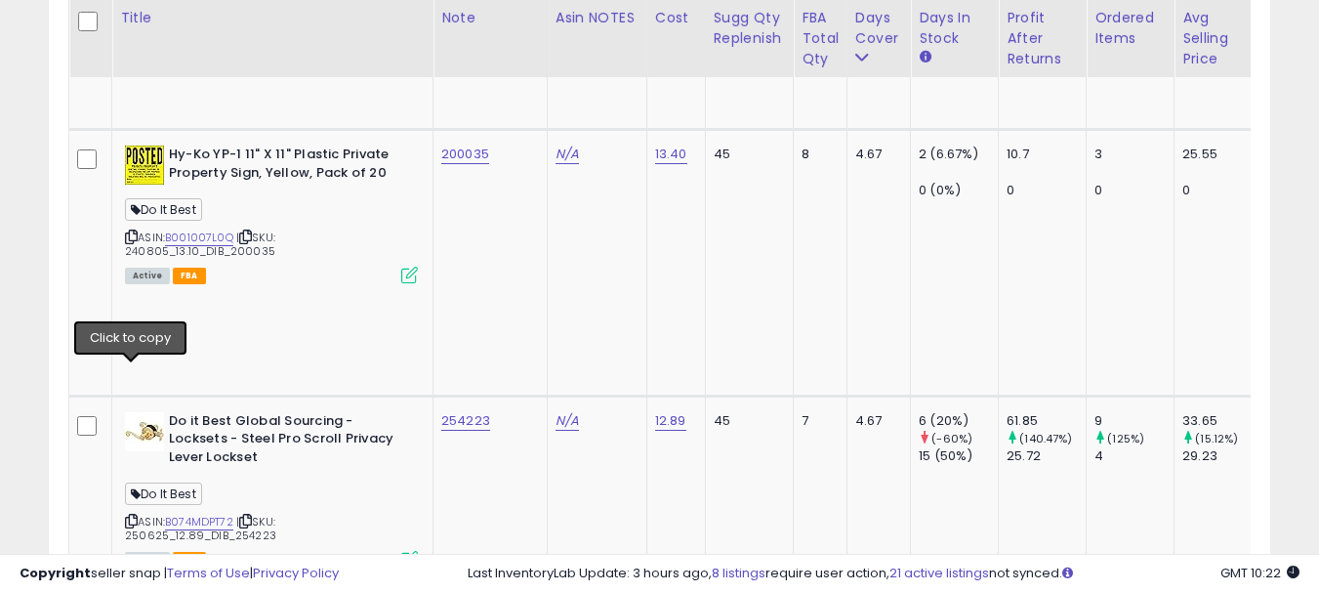
type input "******"
click at [514, 245] on icon "submit" at bounding box center [509, 240] width 12 height 12
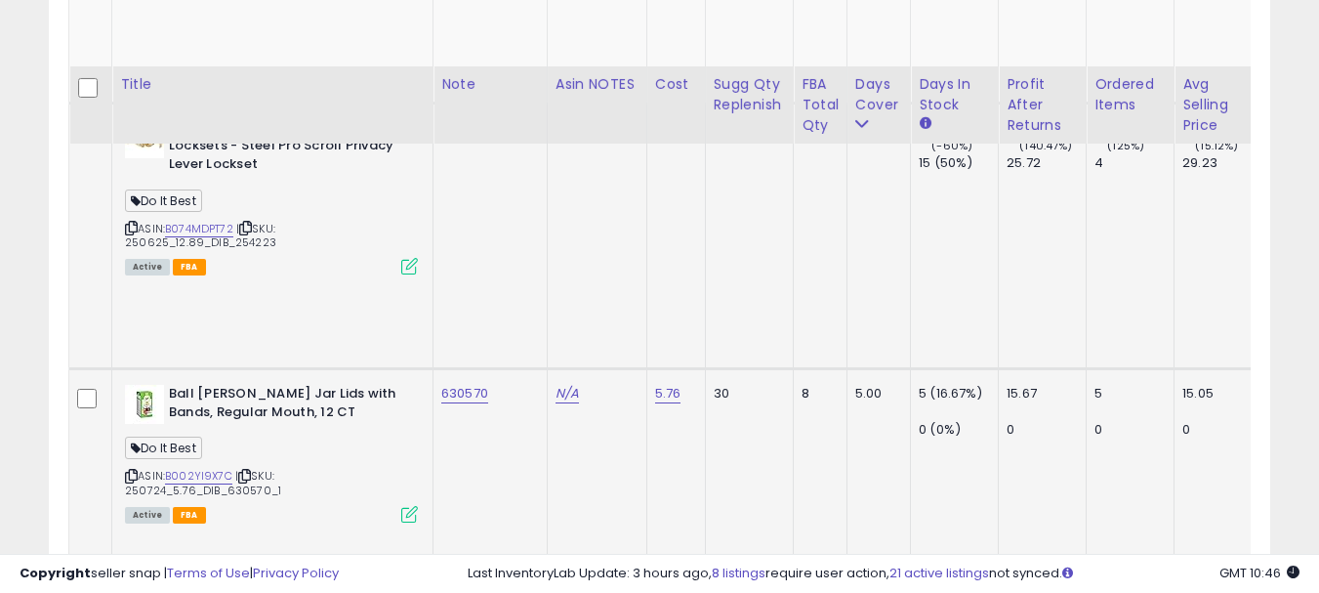
scroll to position [2131, 0]
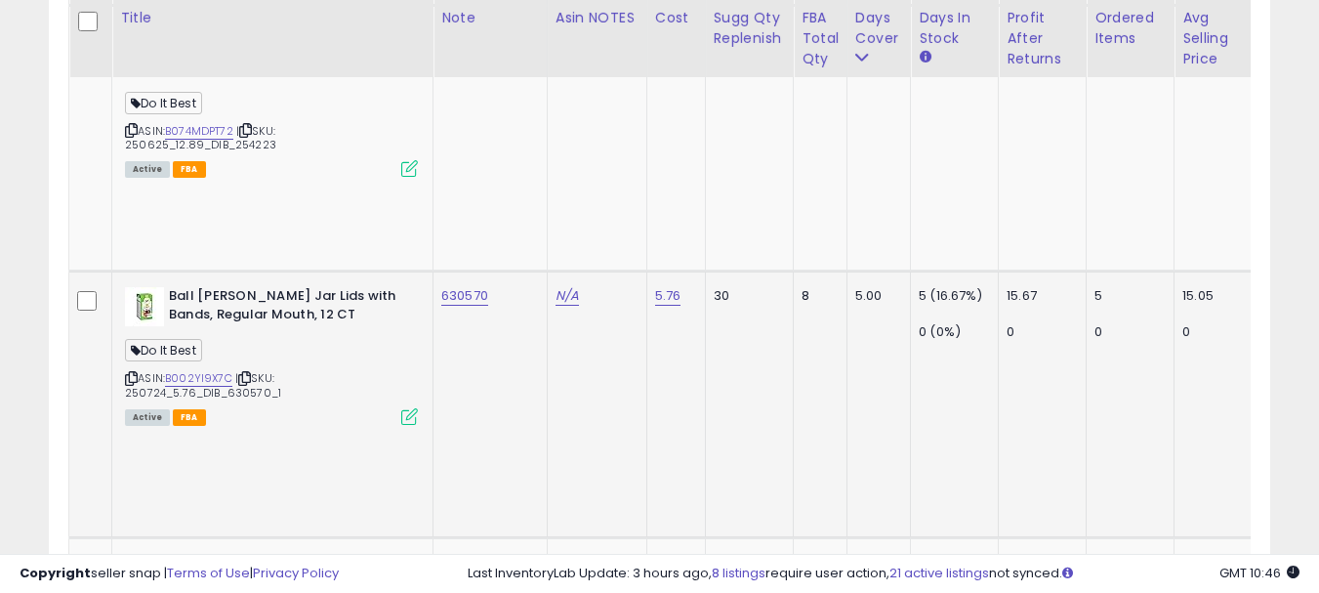
copy link "409613"
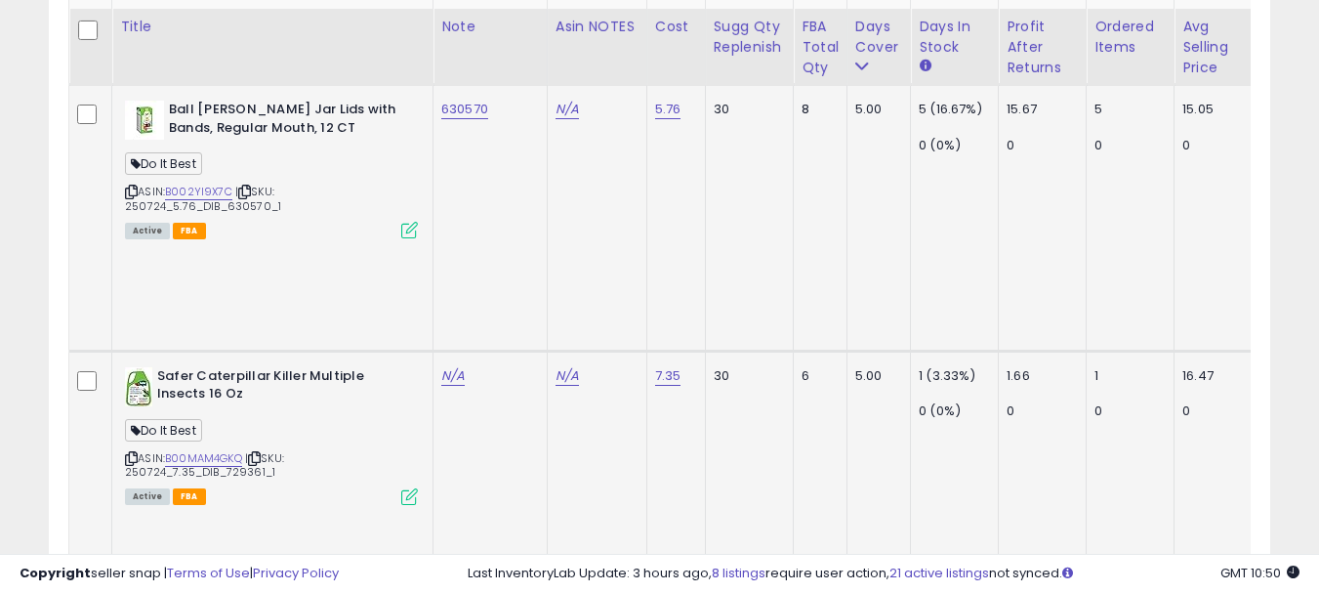
scroll to position [2326, 0]
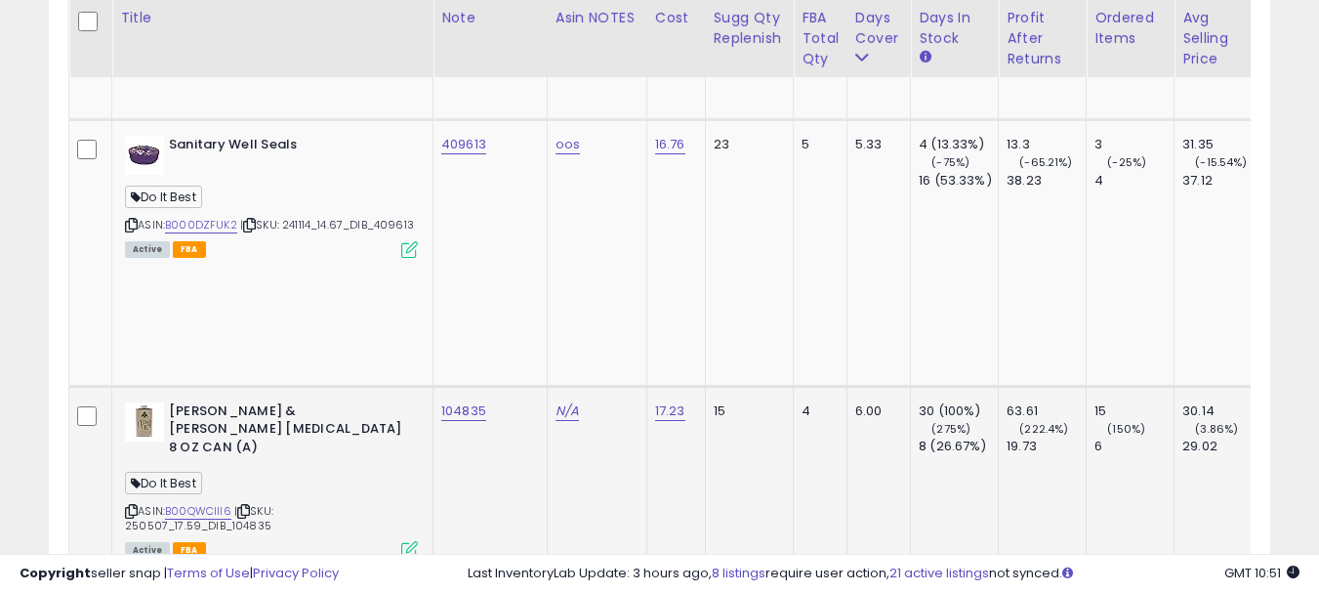
scroll to position [2912, 0]
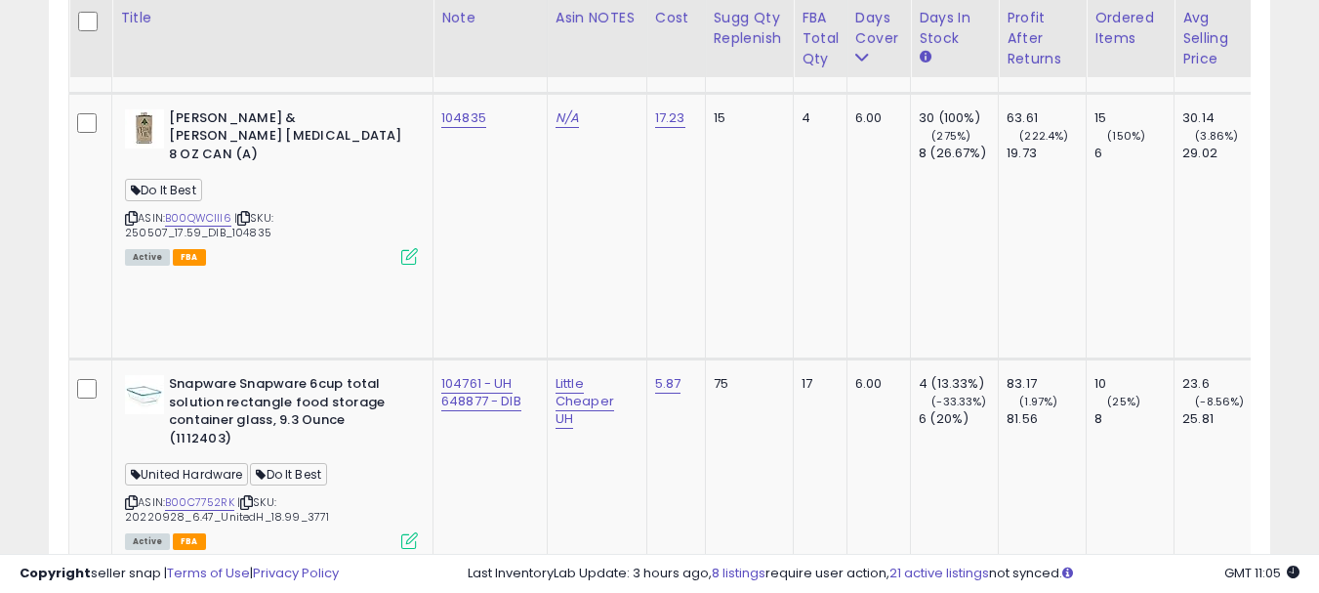
scroll to position [3205, 0]
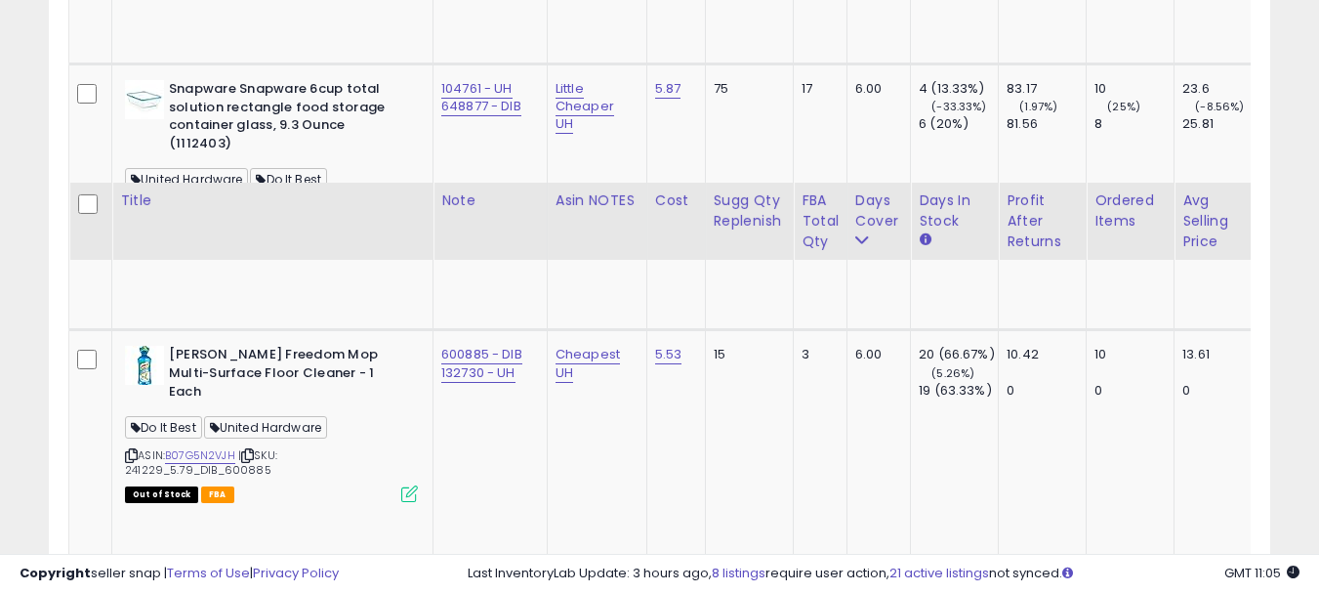
scroll to position [3595, 0]
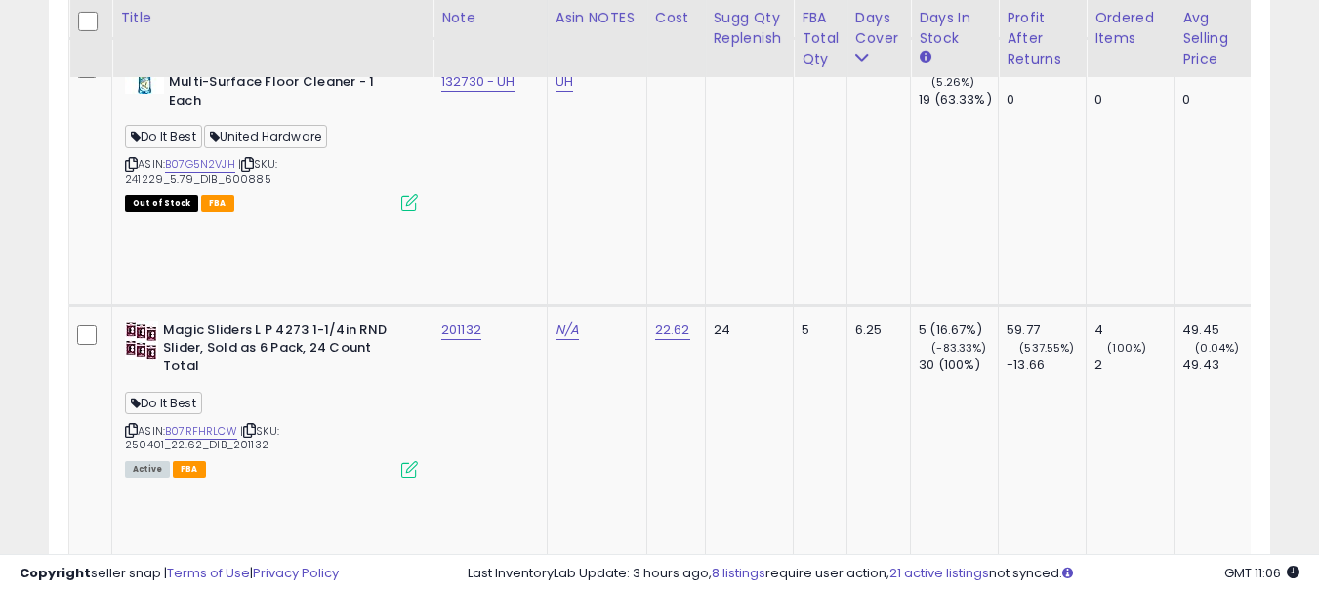
scroll to position [3790, 0]
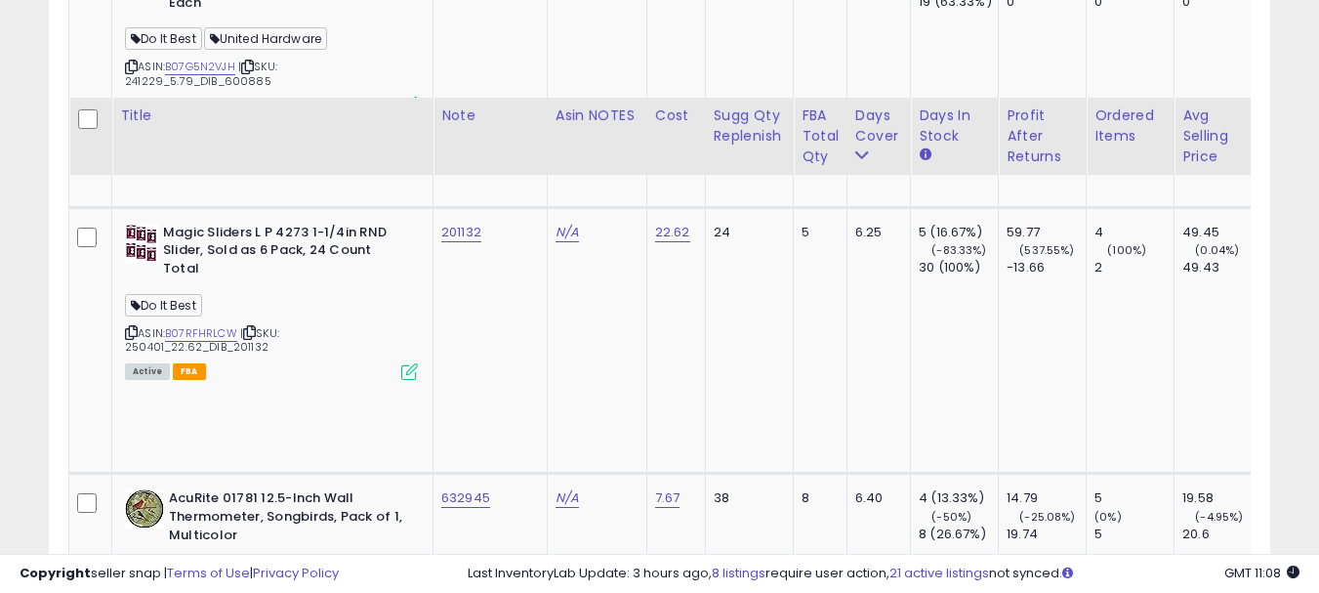
scroll to position [3888, 0]
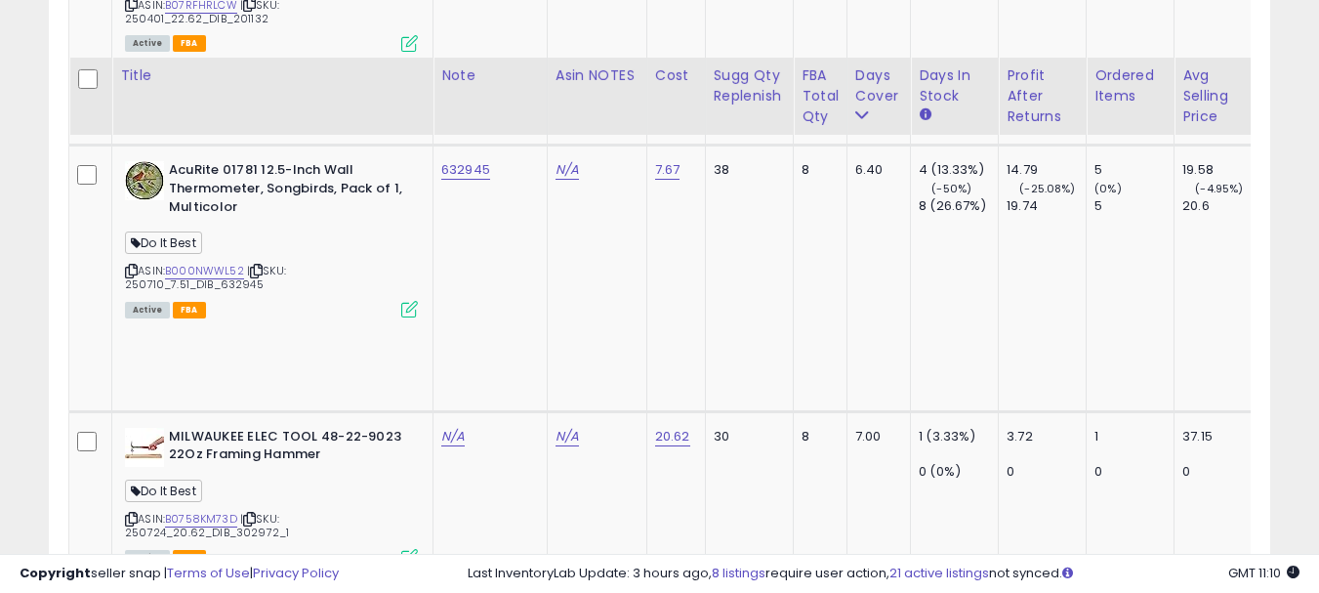
scroll to position [4181, 0]
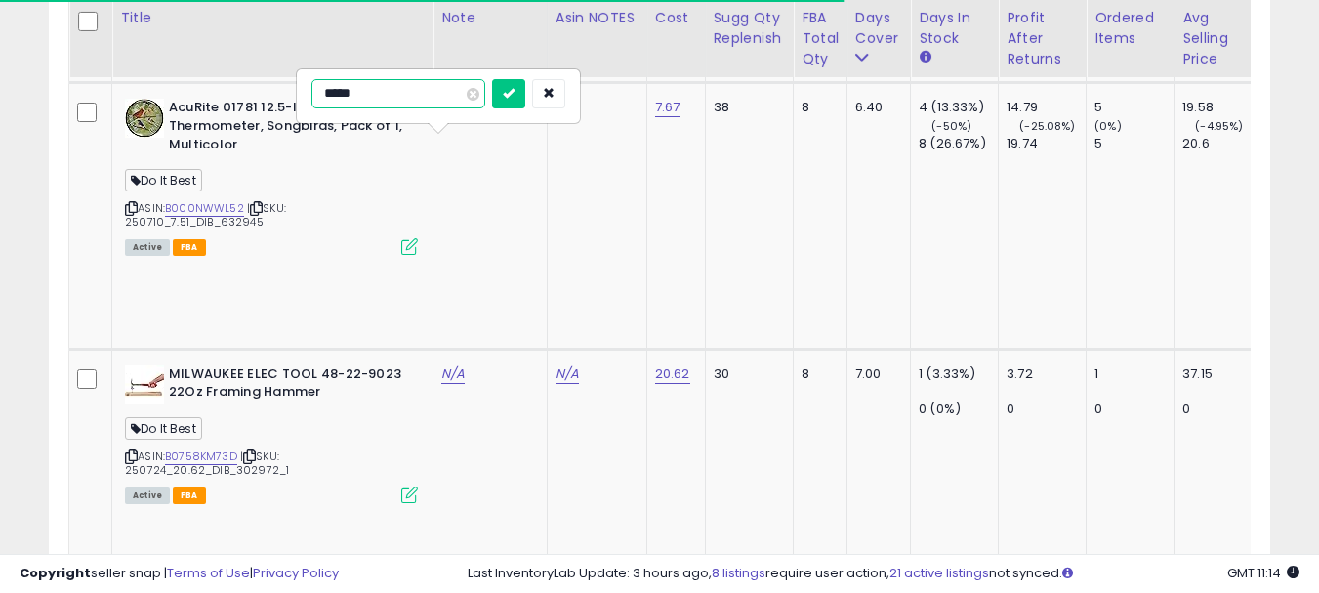
click at [336, 97] on input "*****" at bounding box center [398, 93] width 174 height 29
paste input "*"
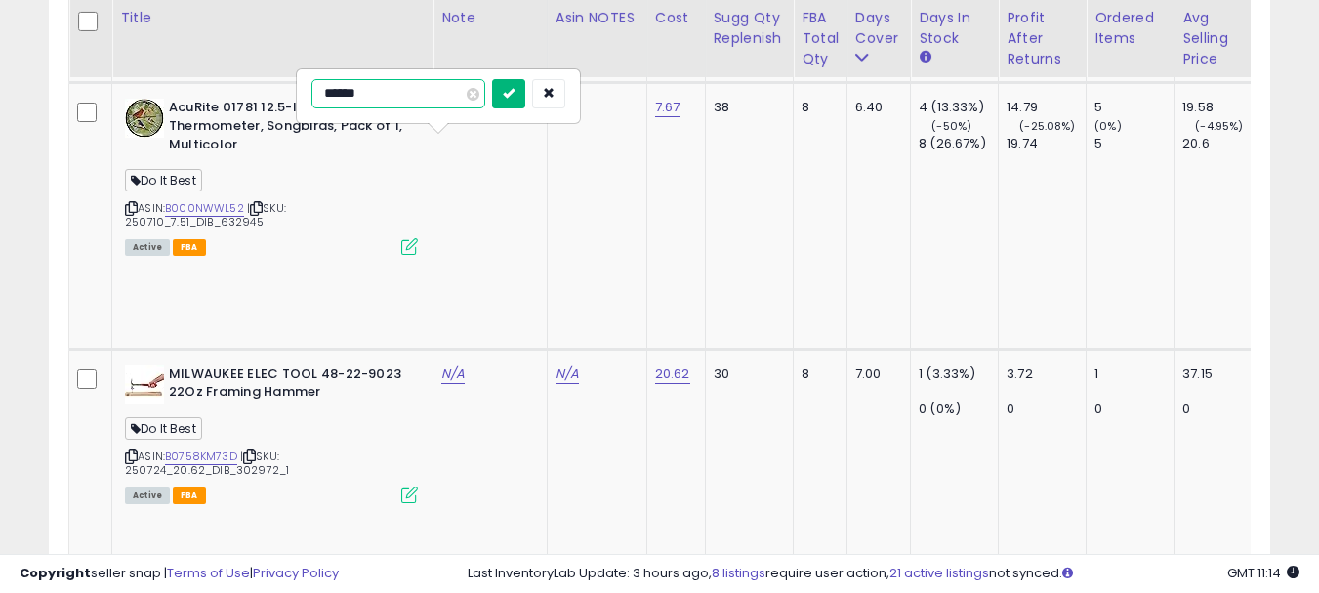
type input "******"
click at [514, 94] on icon "submit" at bounding box center [509, 93] width 12 height 12
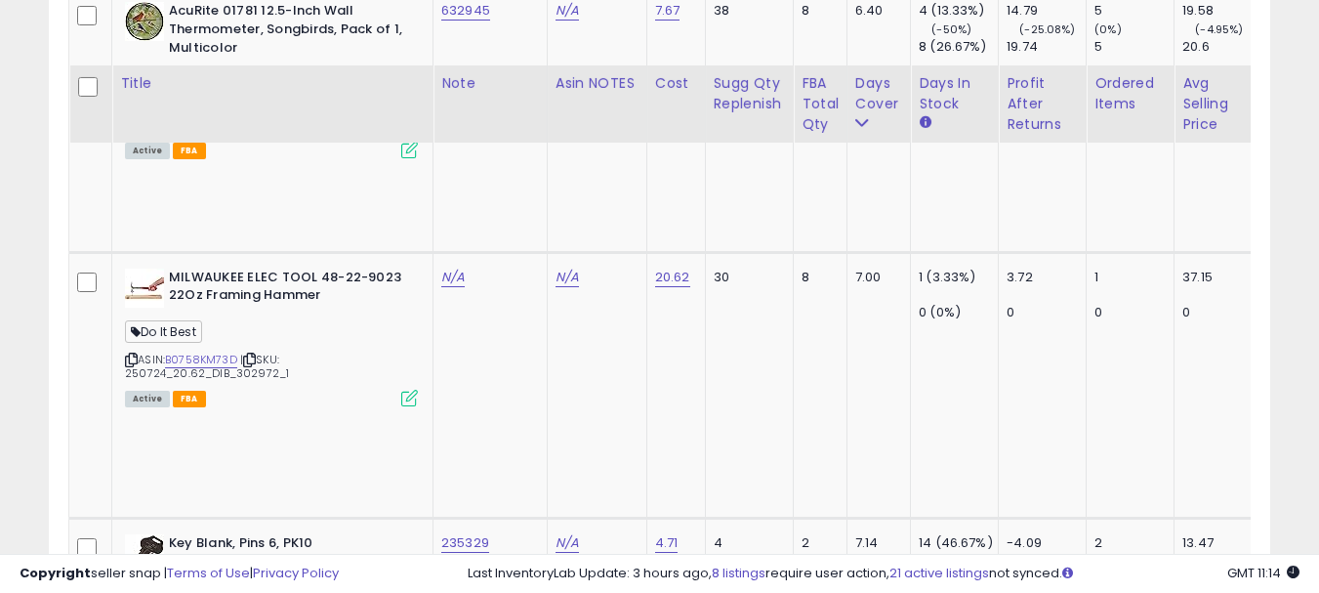
scroll to position [4376, 0]
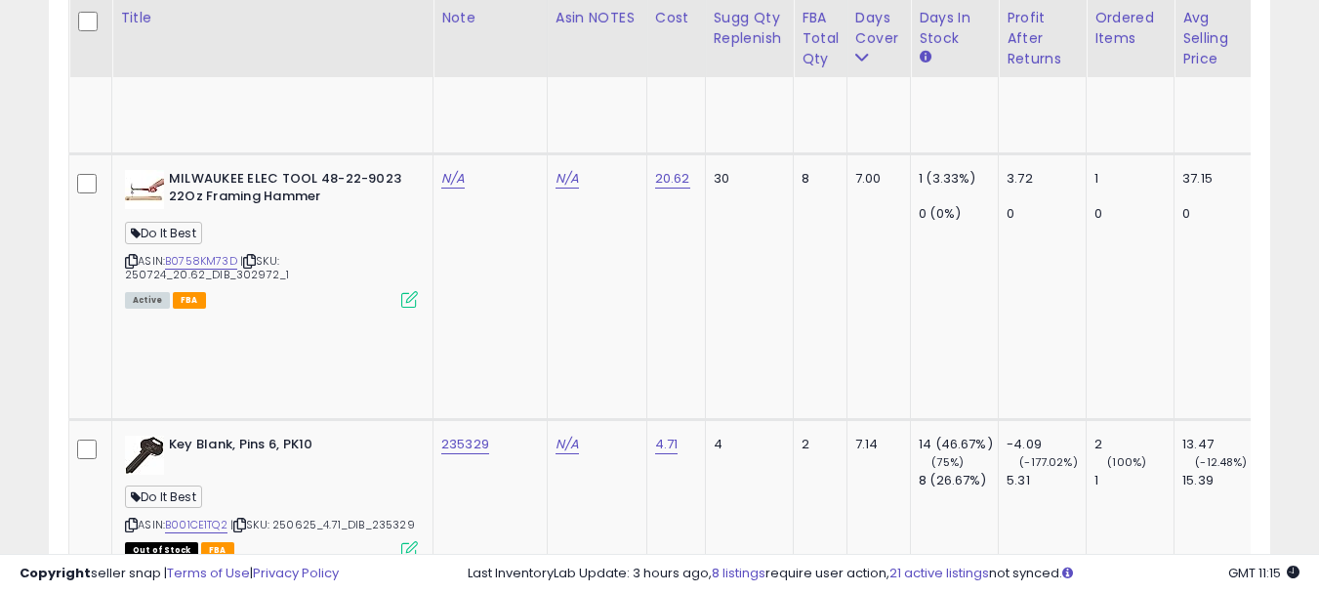
type input "******"
click at [514, 82] on icon "submit" at bounding box center [509, 80] width 12 height 12
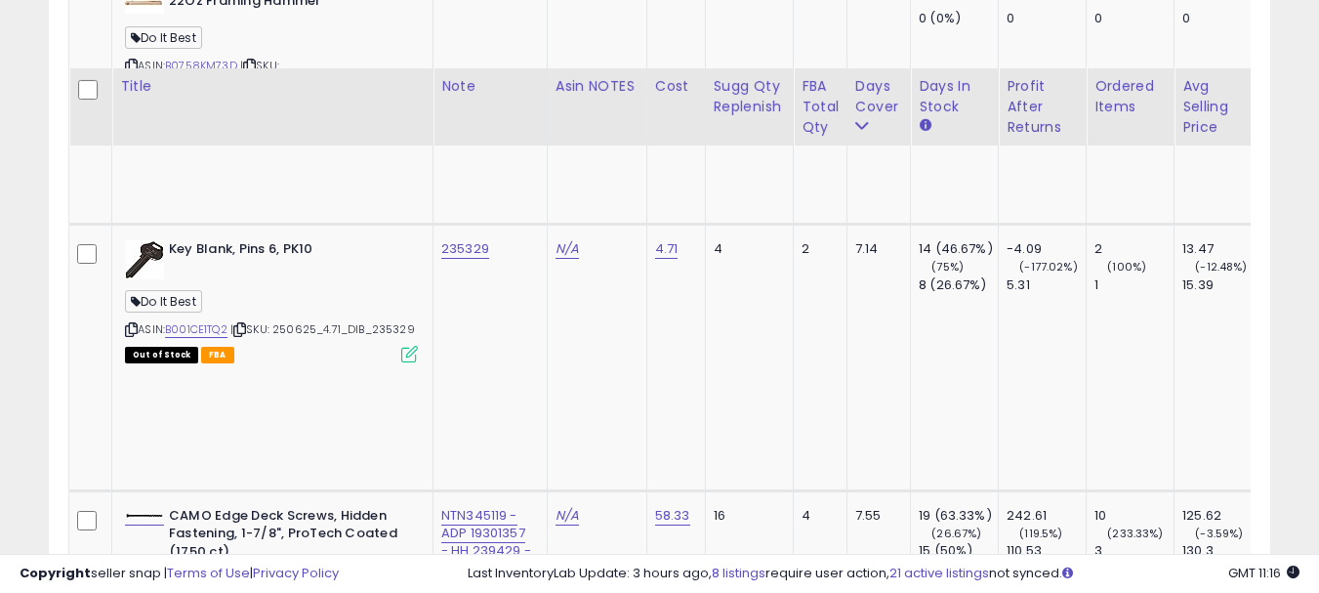
scroll to position [4669, 0]
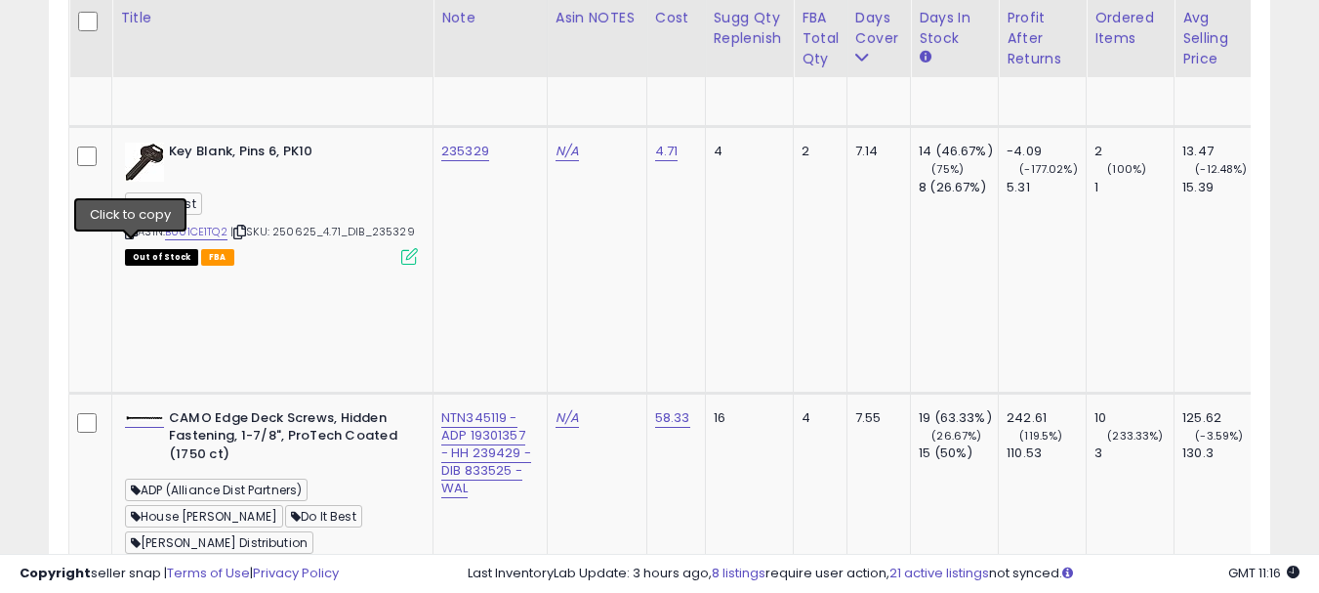
paste input "*****"
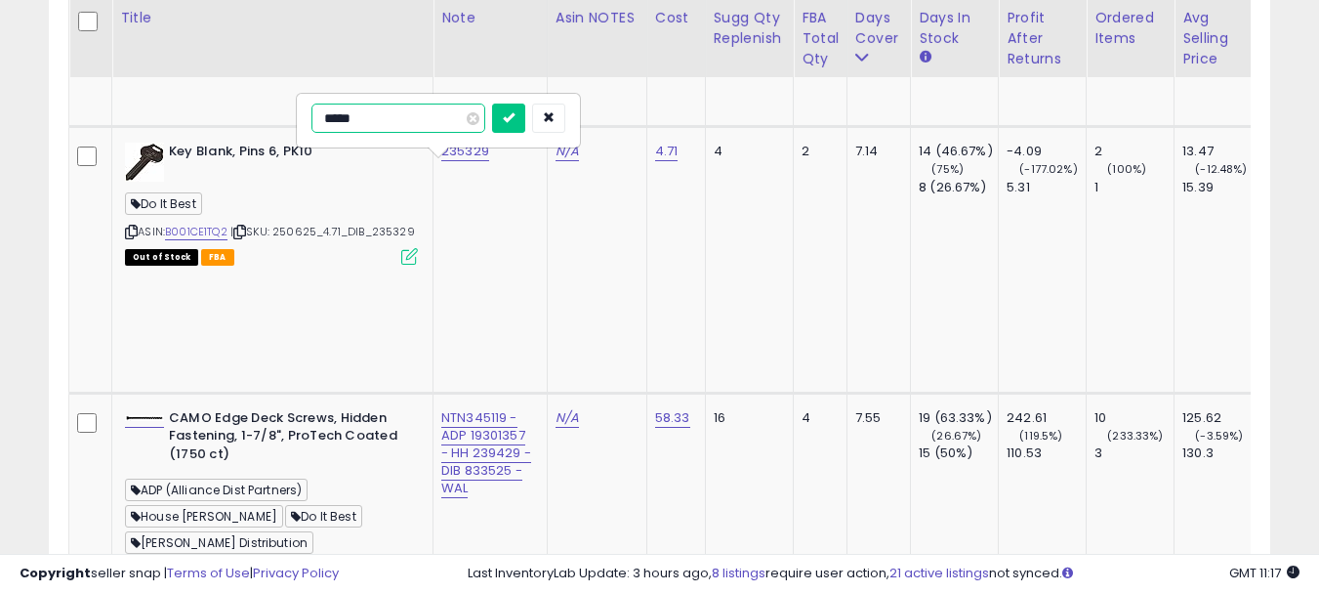
click at [347, 108] on input "*****" at bounding box center [398, 117] width 174 height 29
paste input "*"
type input "******"
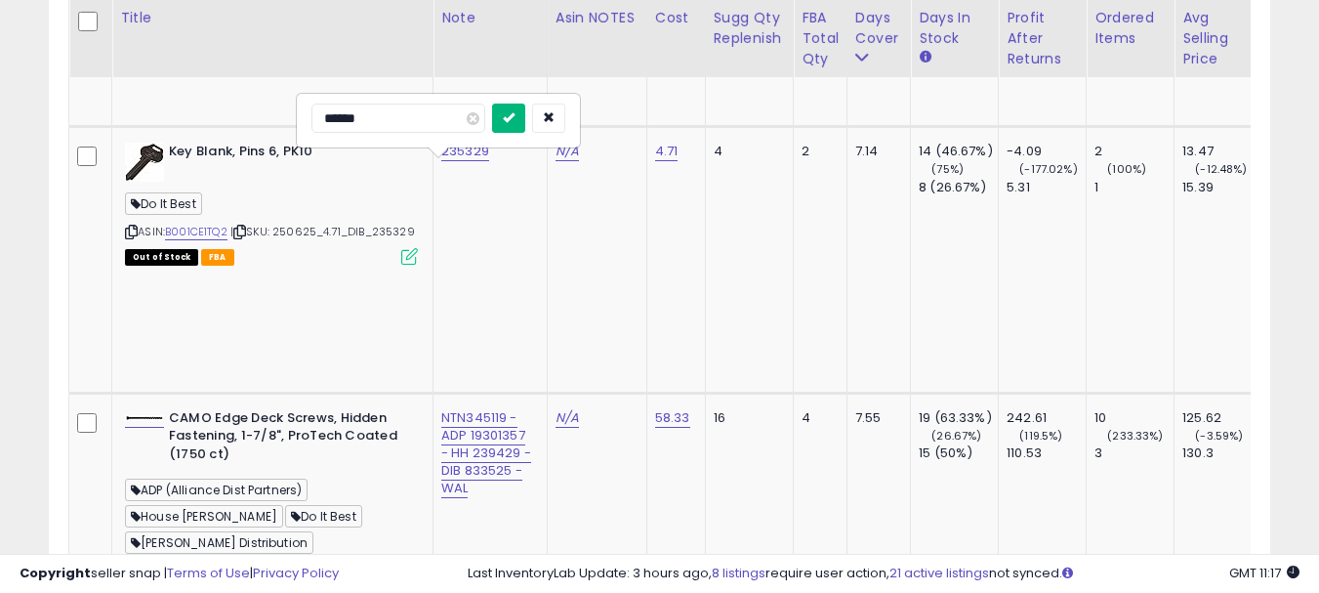
click at [525, 113] on button "submit" at bounding box center [508, 117] width 33 height 29
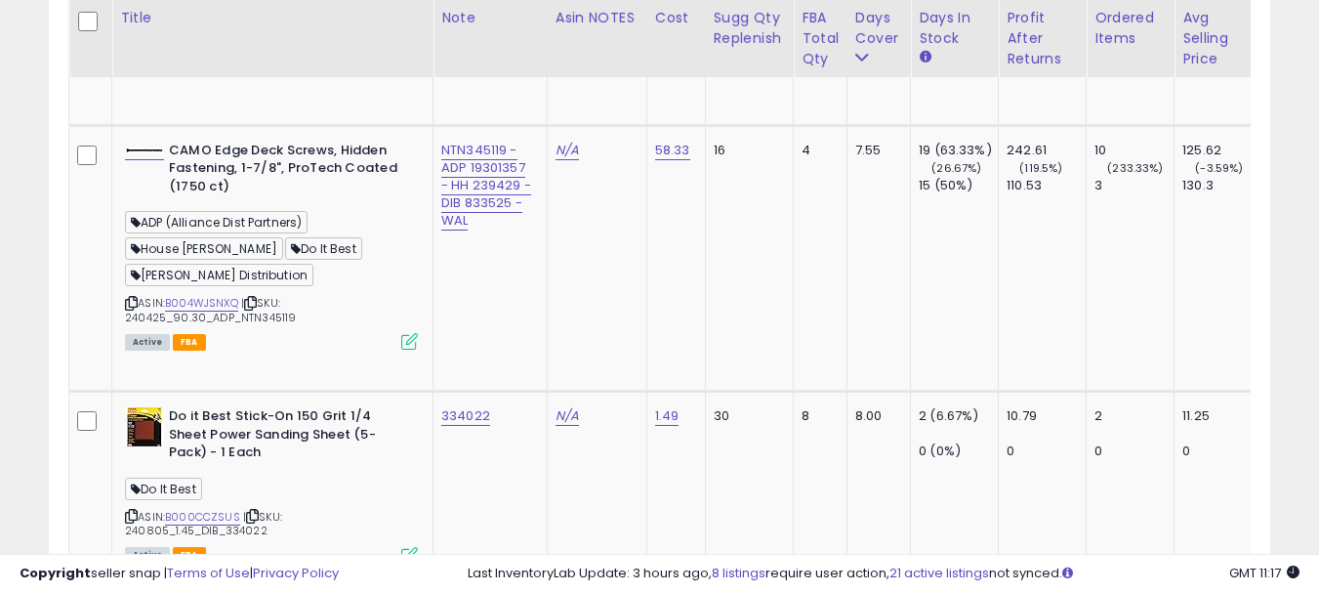
scroll to position [5059, 0]
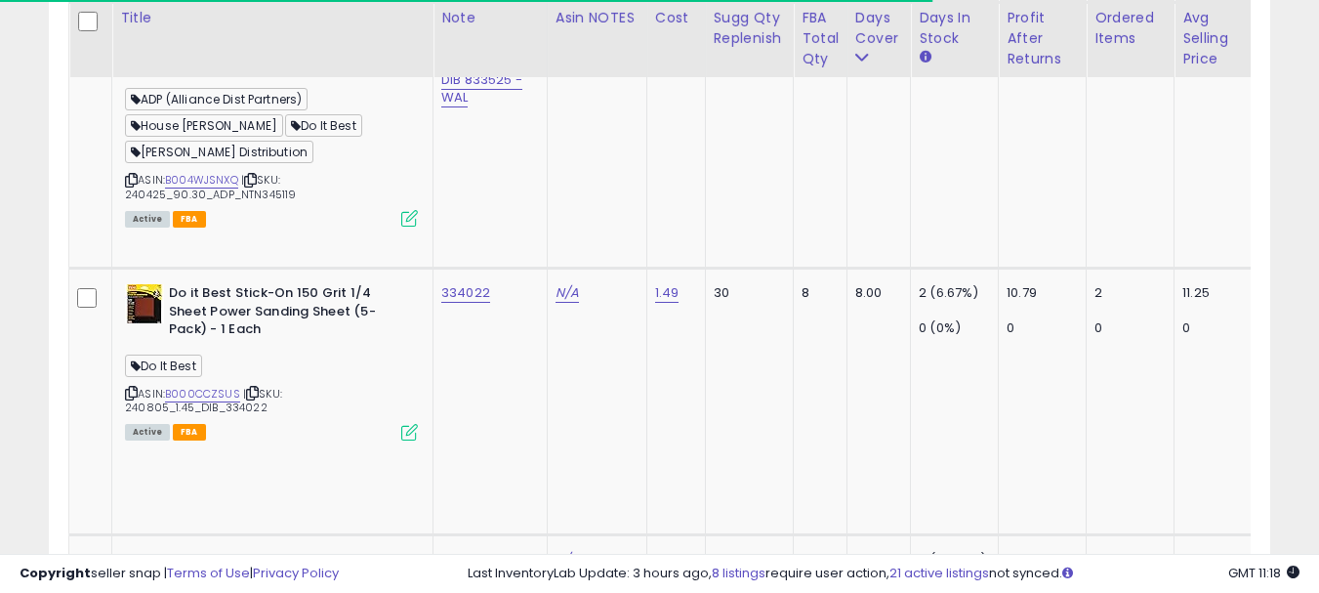
copy tr "305119"
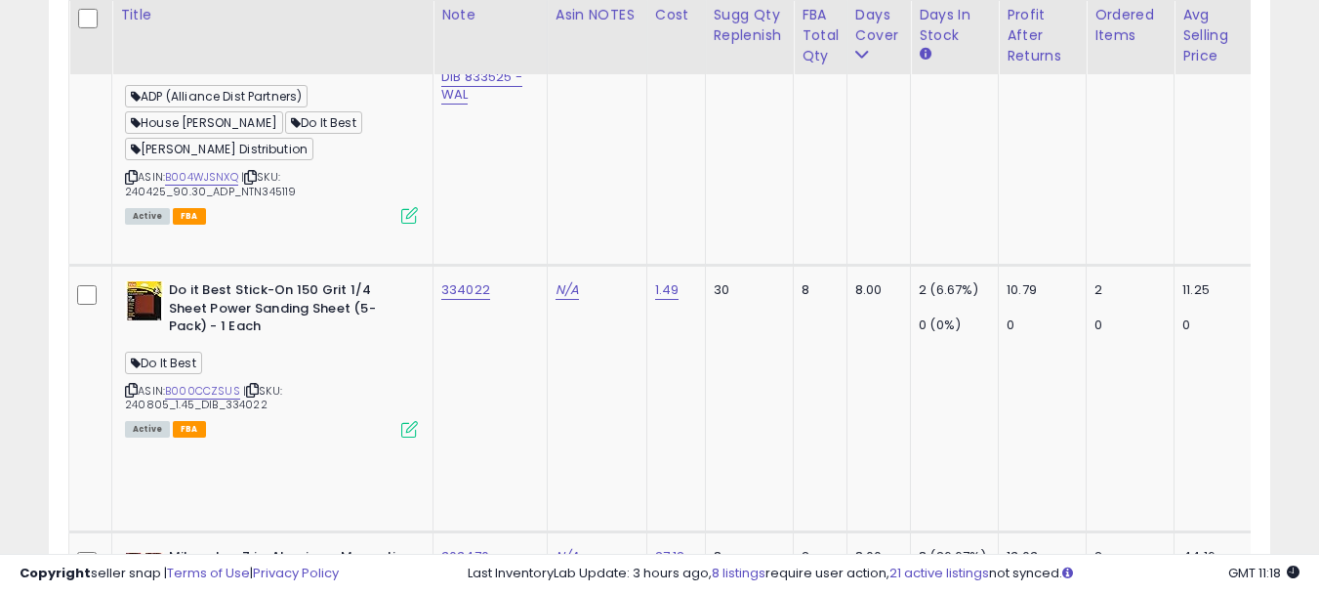
scroll to position [5157, 0]
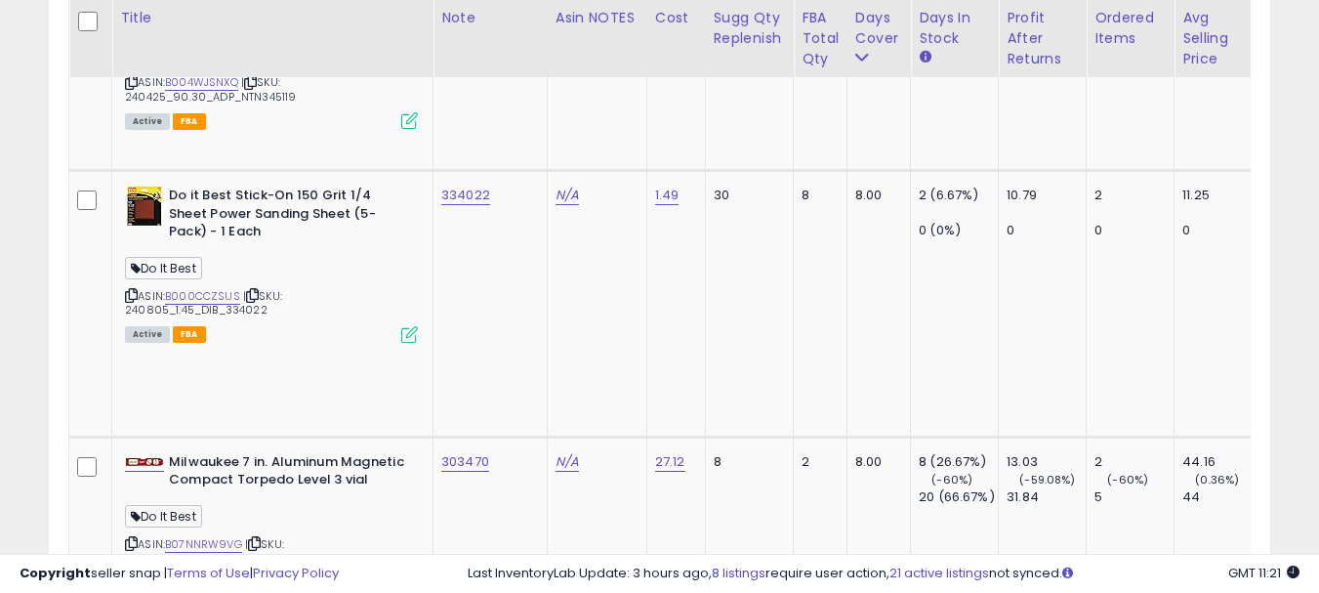
scroll to position [5352, 0]
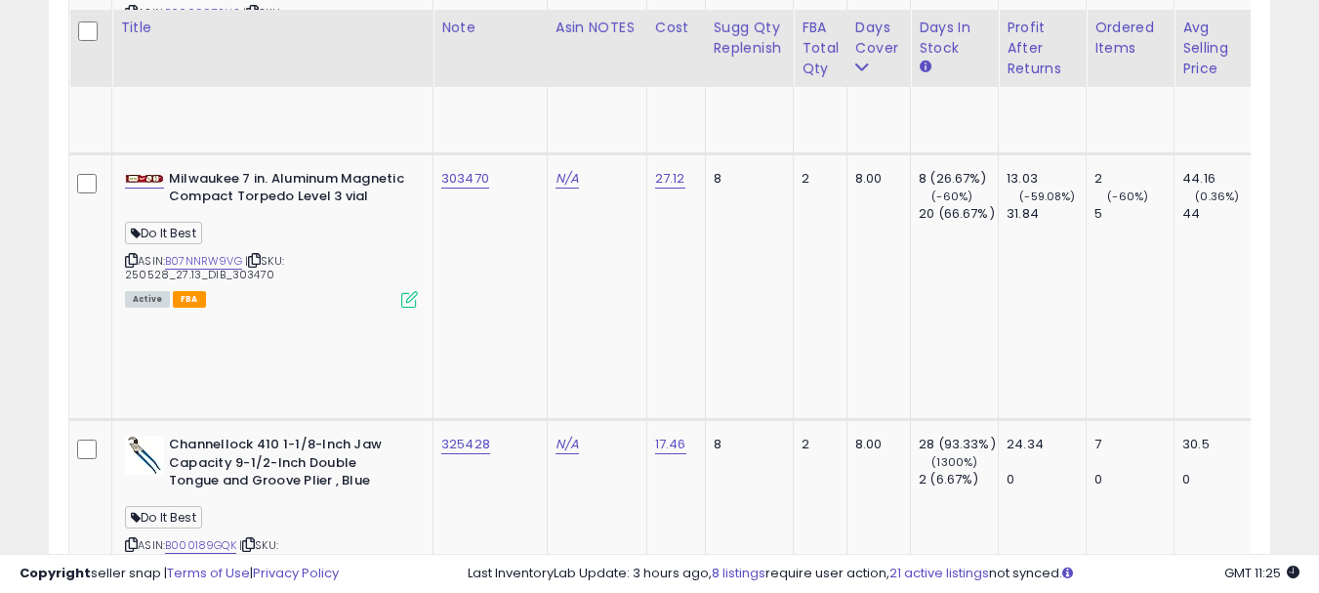
scroll to position [5450, 0]
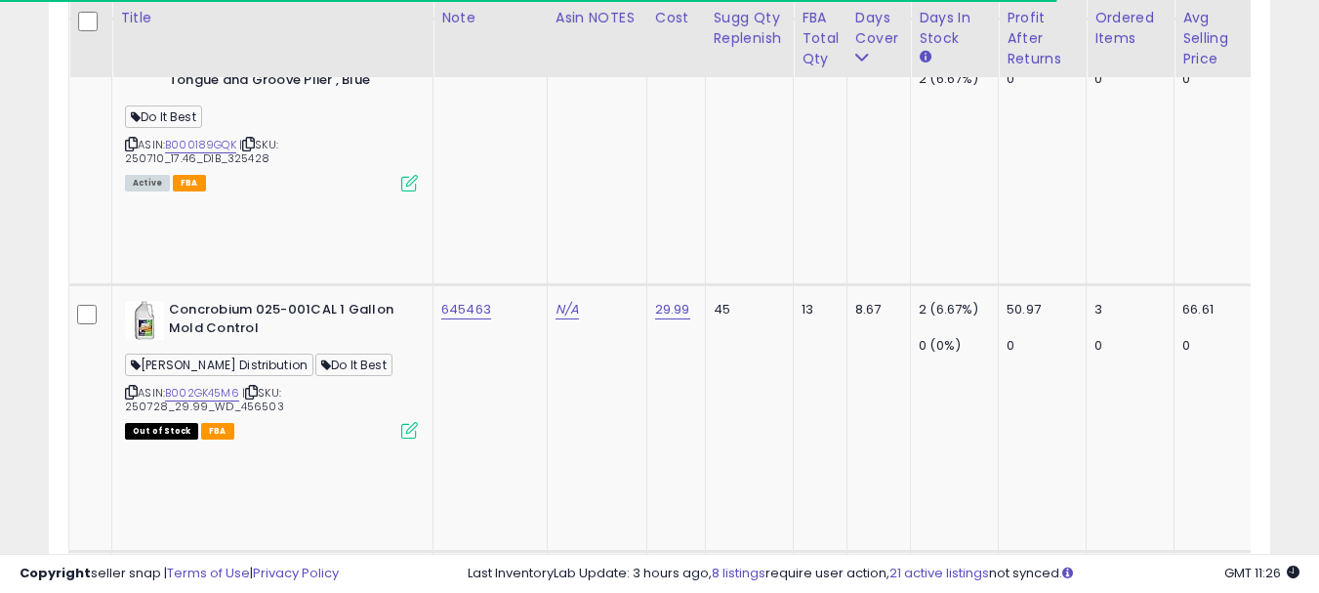
scroll to position [5938, 0]
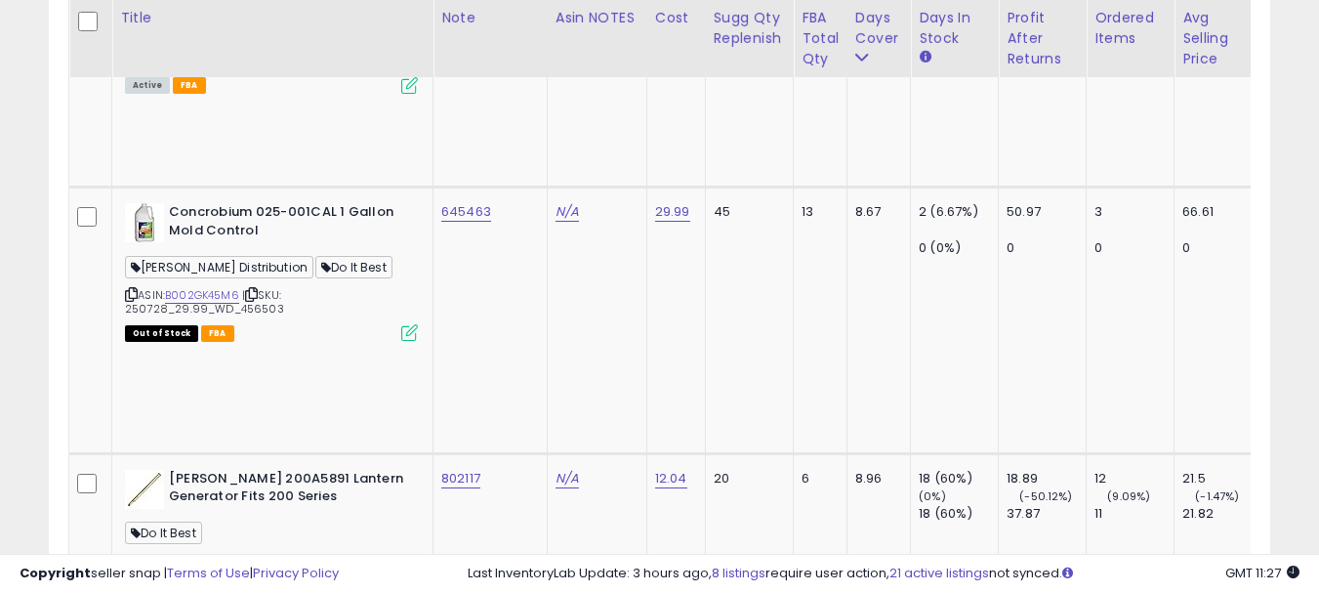
type input "******"
click at [525, 121] on button "submit" at bounding box center [508, 113] width 33 height 29
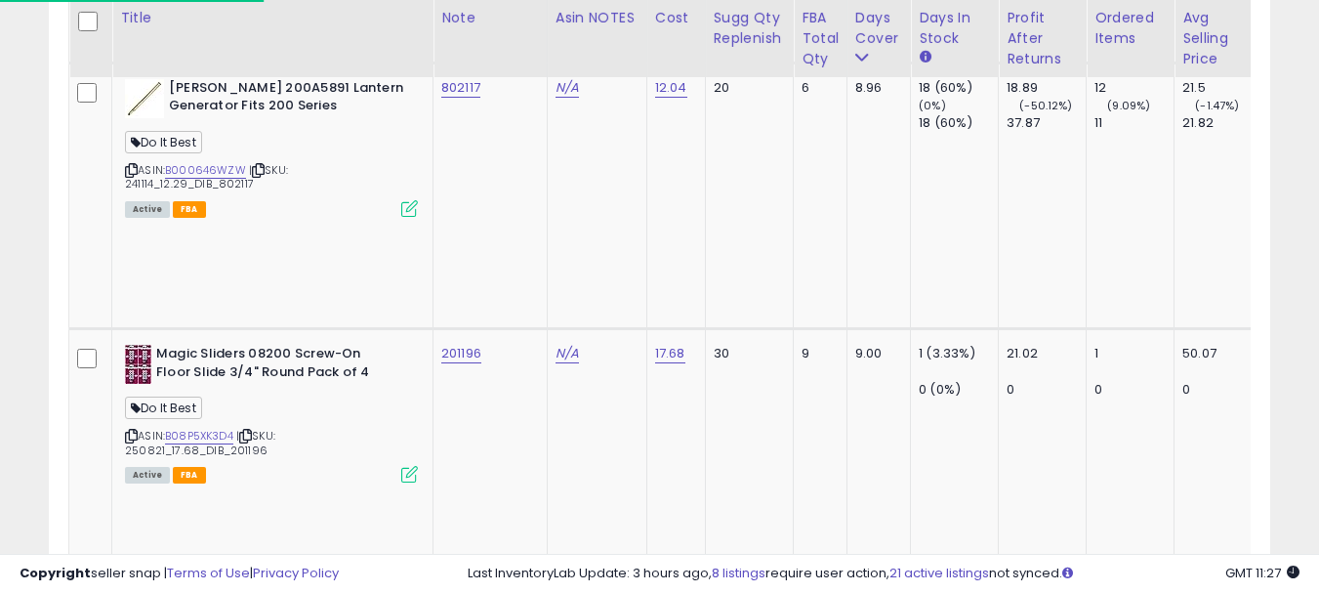
scroll to position [6426, 0]
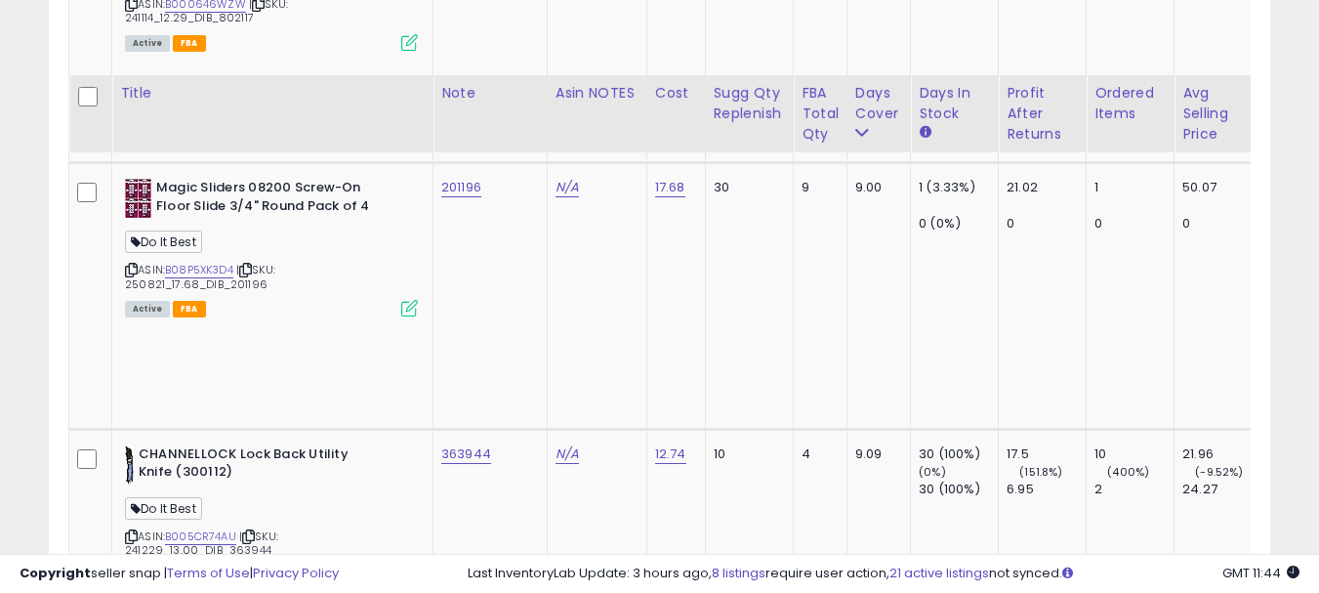
scroll to position [6621, 0]
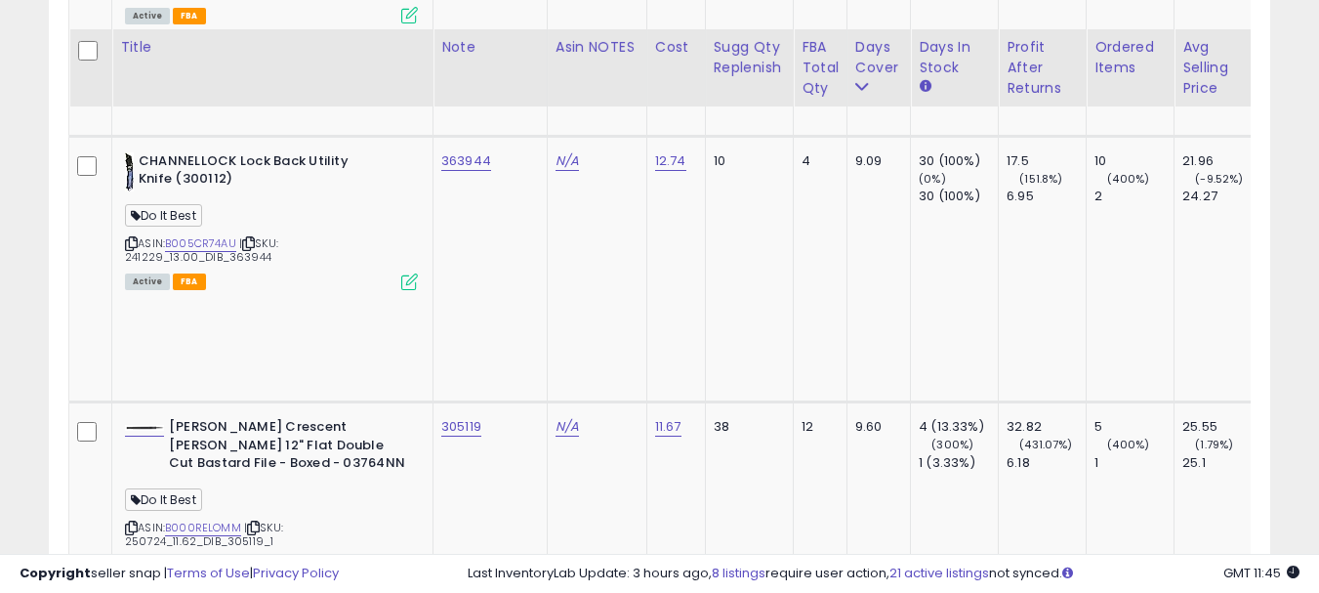
scroll to position [6816, 0]
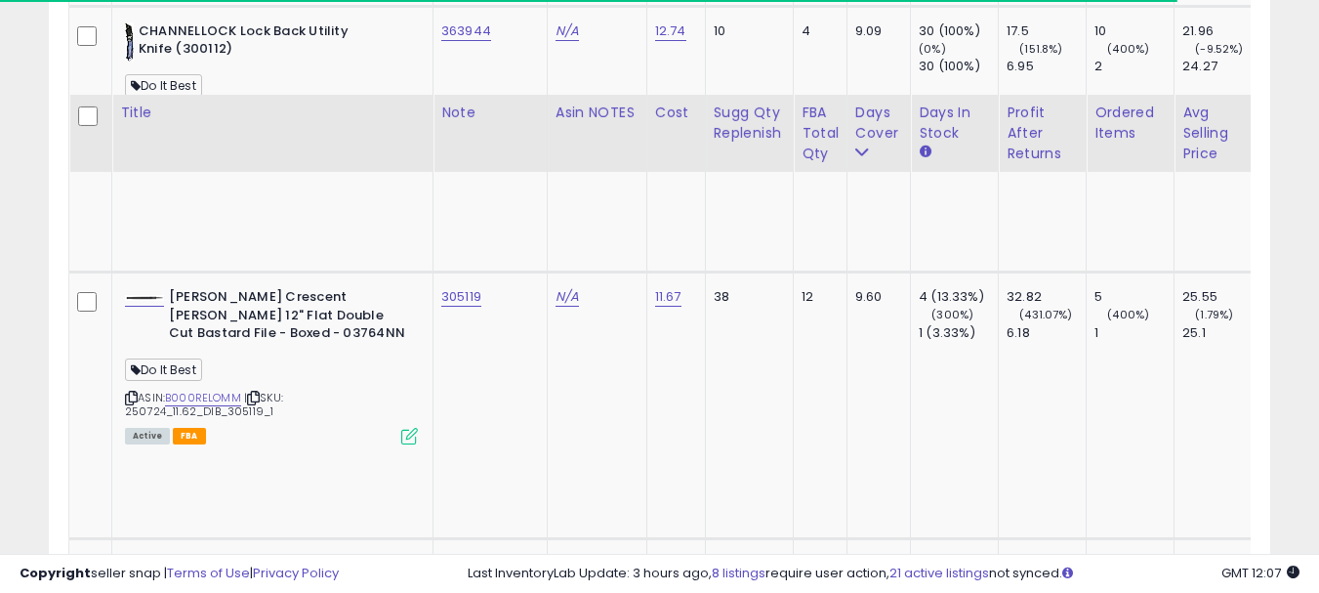
scroll to position [7011, 0]
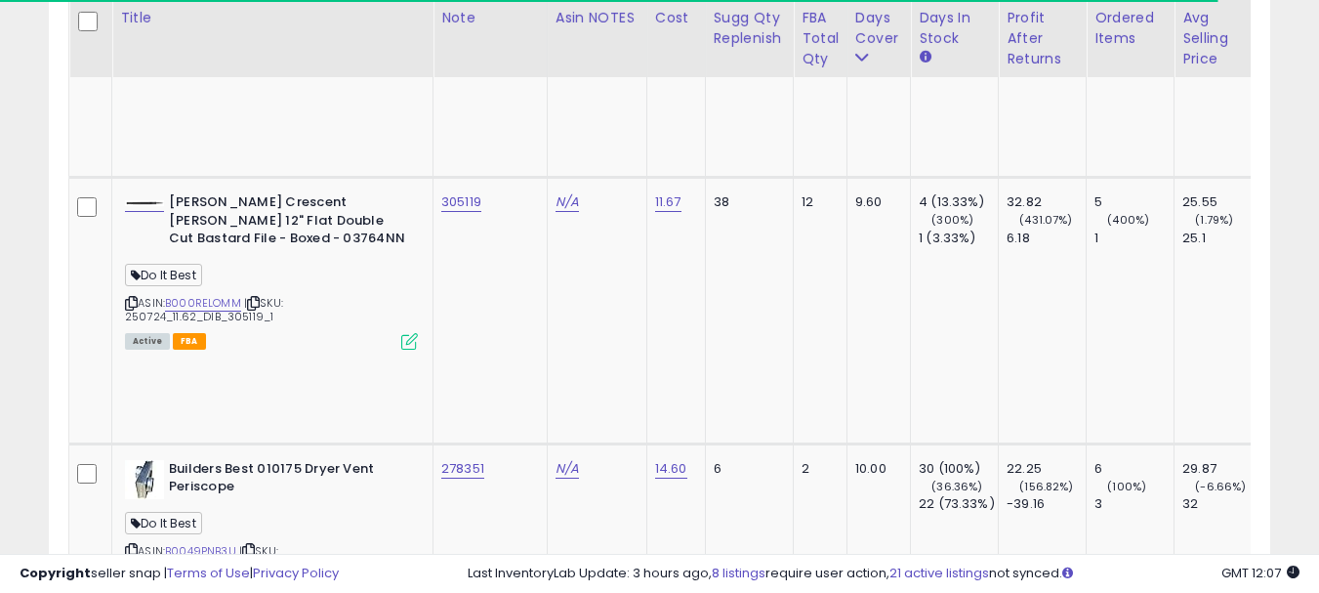
copy link "302467"
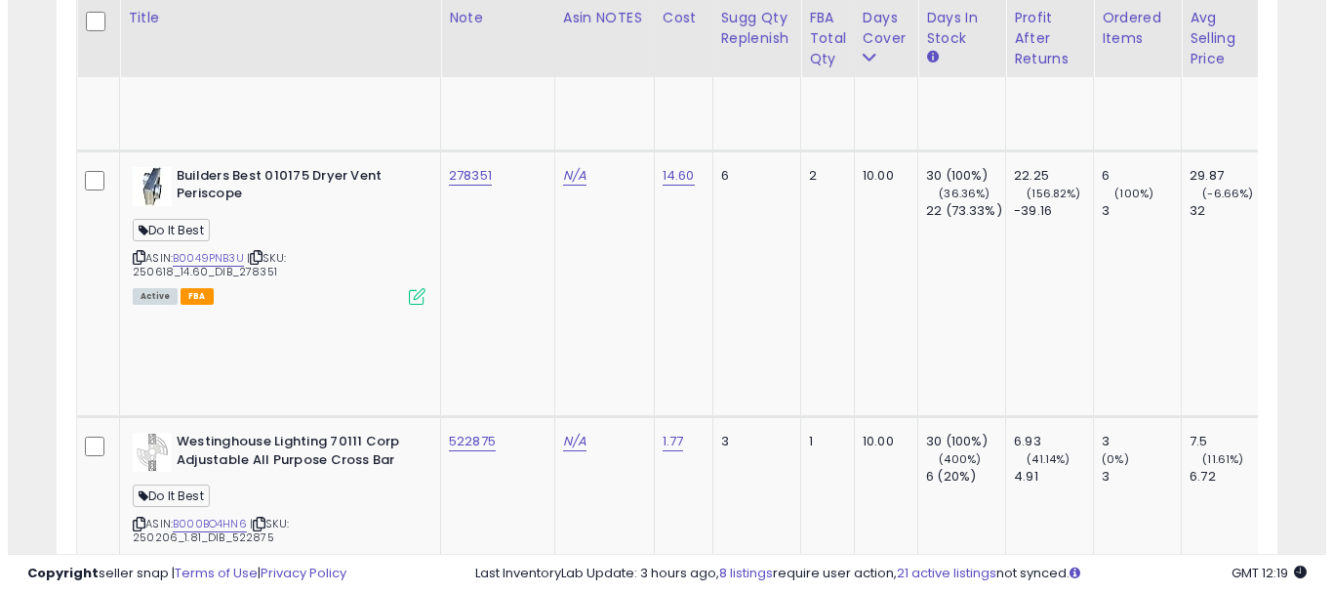
scroll to position [7402, 0]
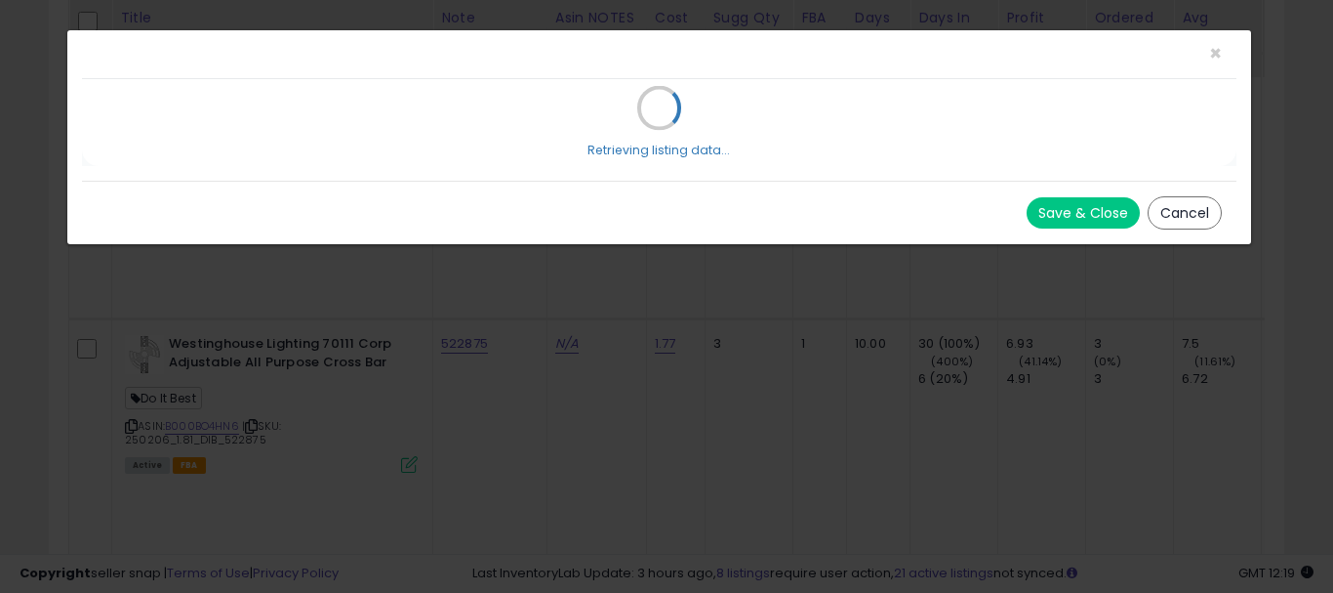
scroll to position [400, 715]
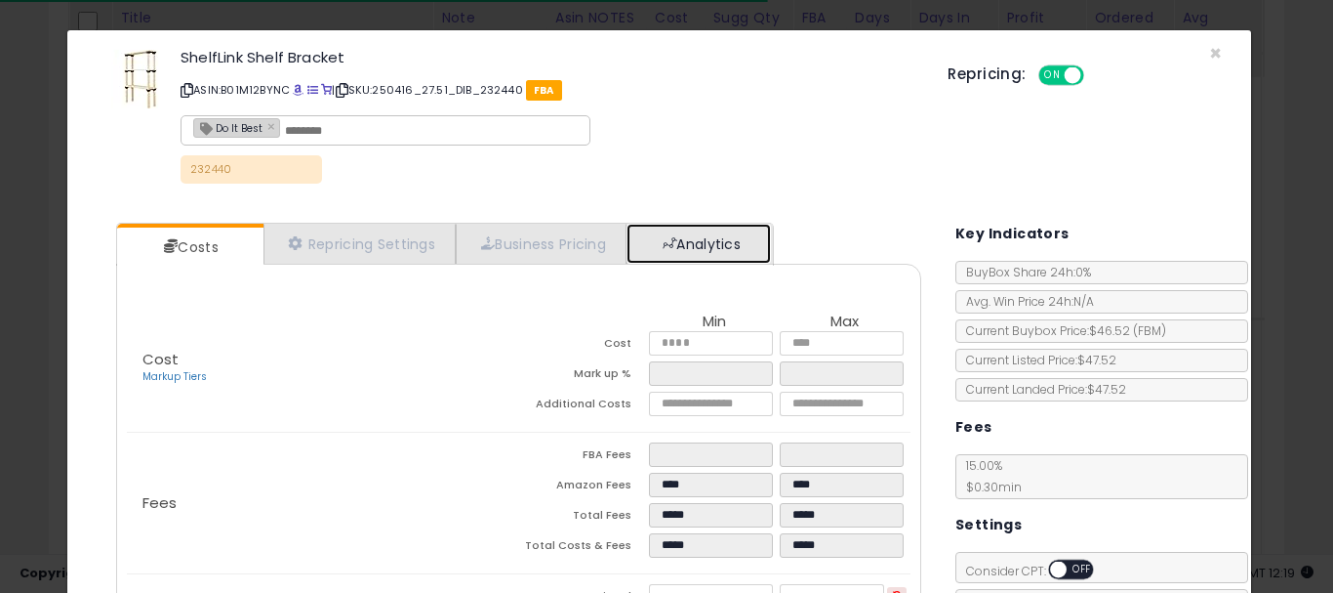
click at [654, 234] on link "Analytics" at bounding box center [699, 244] width 144 height 40
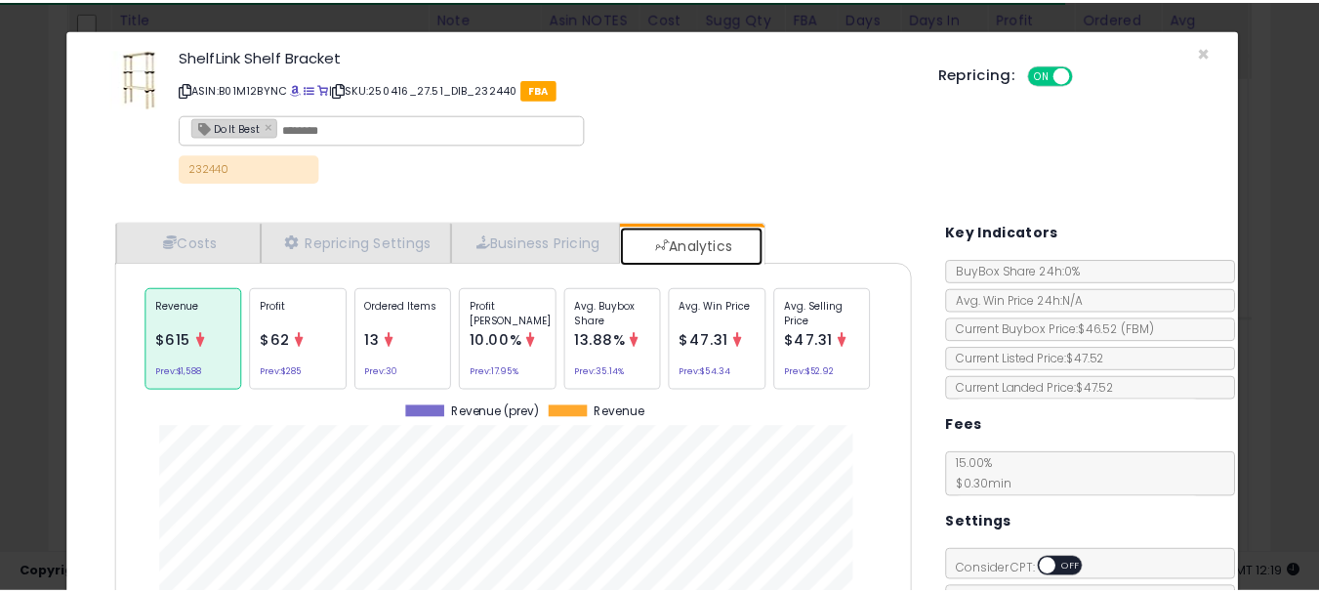
scroll to position [0, 0]
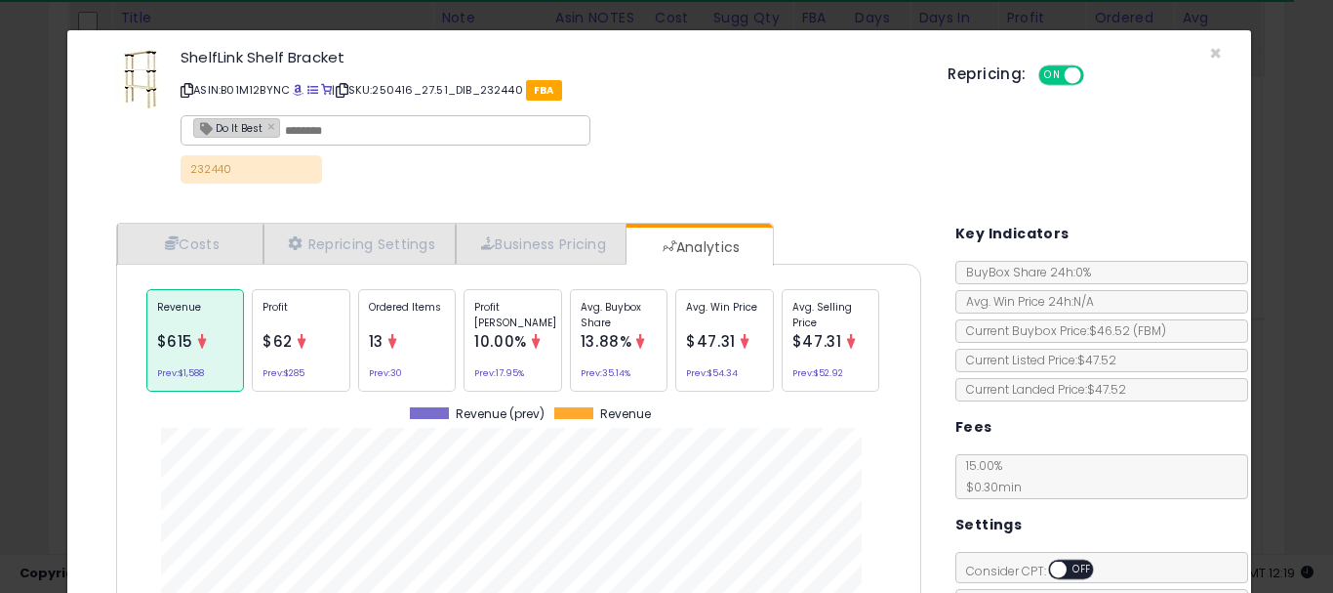
click at [1205, 61] on div "Repricing: ON OFF" at bounding box center [1085, 73] width 274 height 28
click at [1209, 57] on span "×" at bounding box center [1215, 53] width 13 height 28
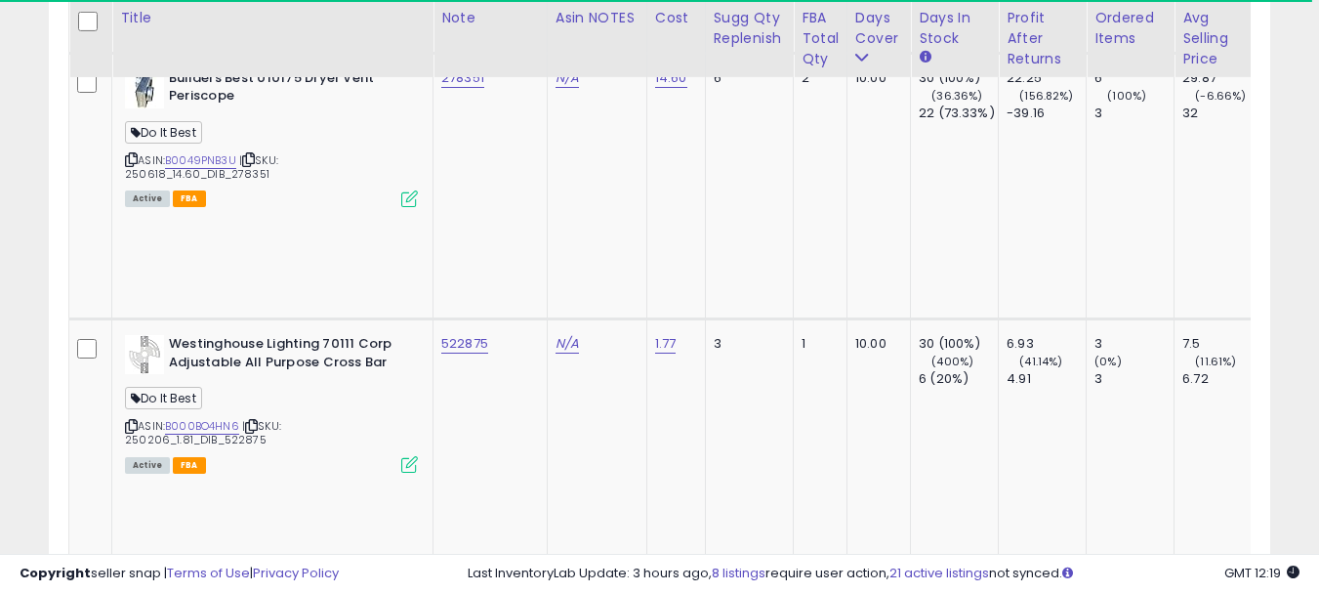
scroll to position [975720, 975413]
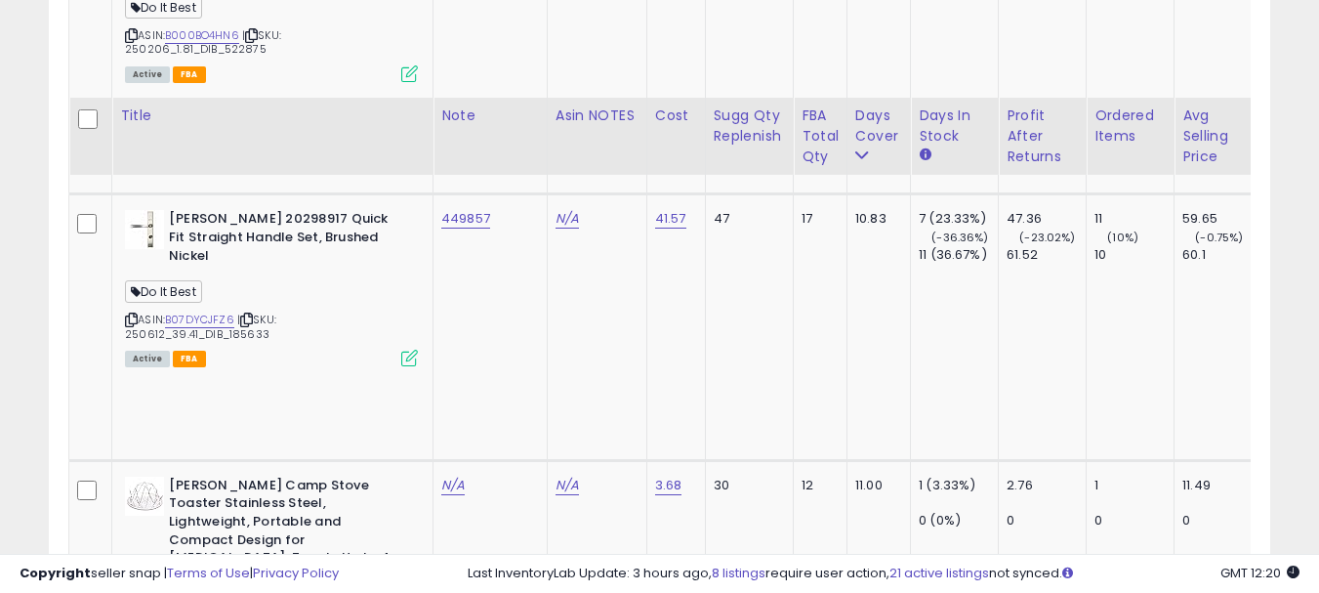
scroll to position [7890, 0]
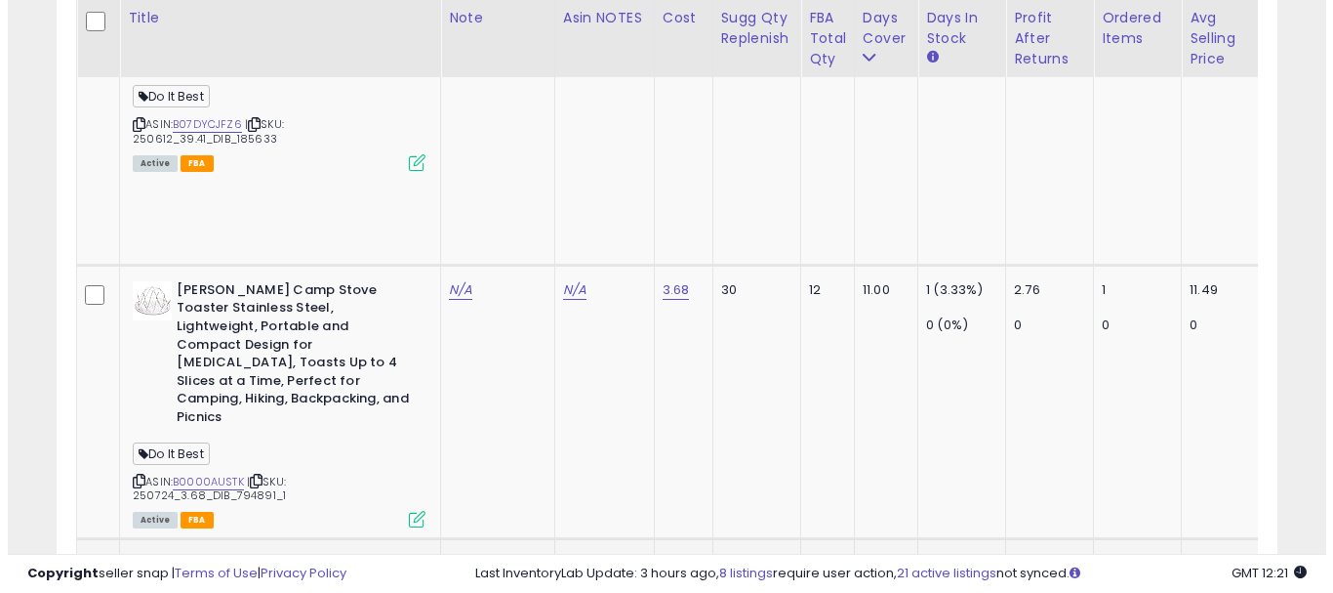
scroll to position [8085, 0]
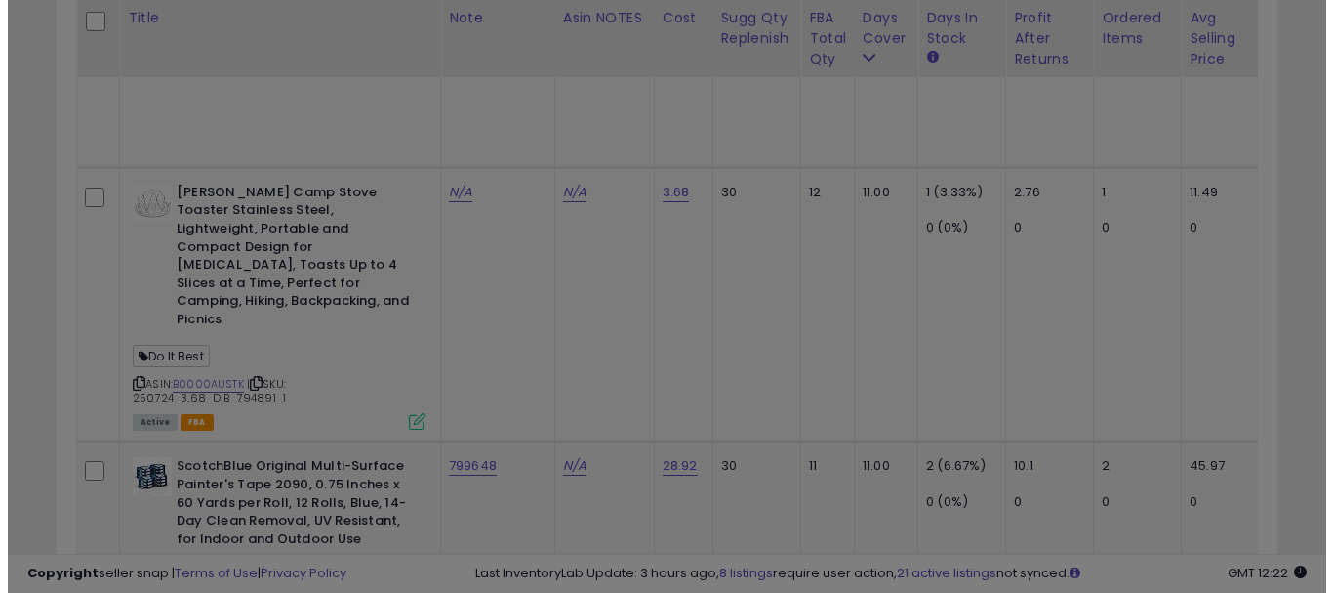
scroll to position [400, 715]
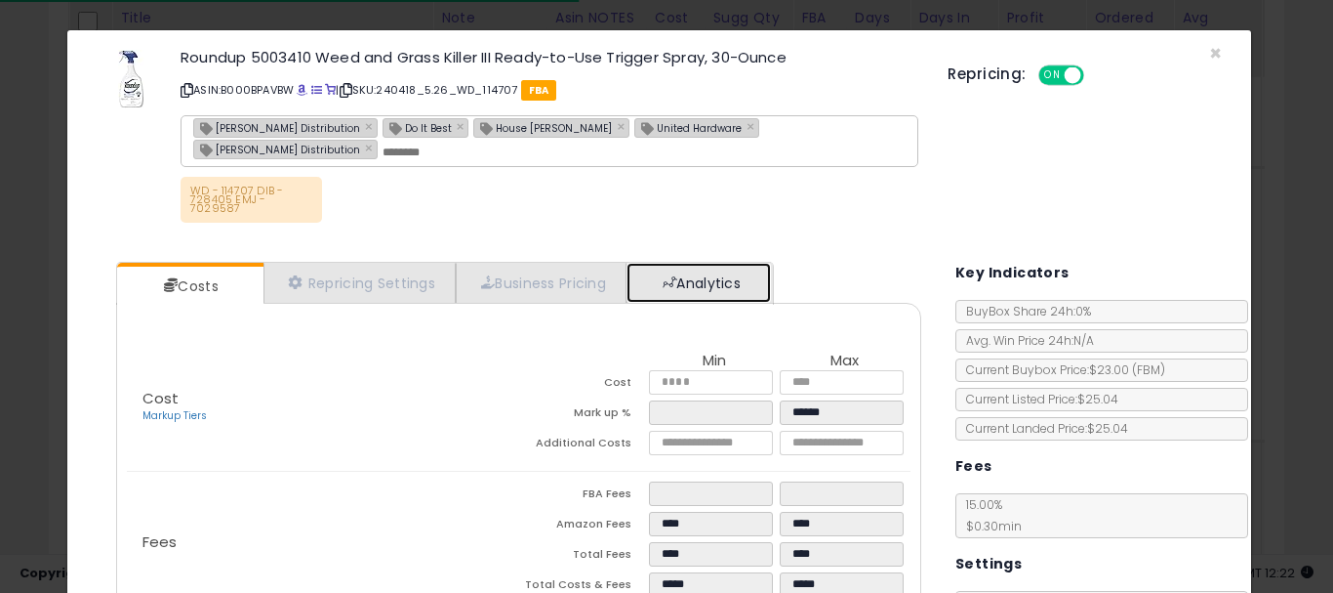
click at [694, 263] on link "Analytics" at bounding box center [699, 283] width 144 height 40
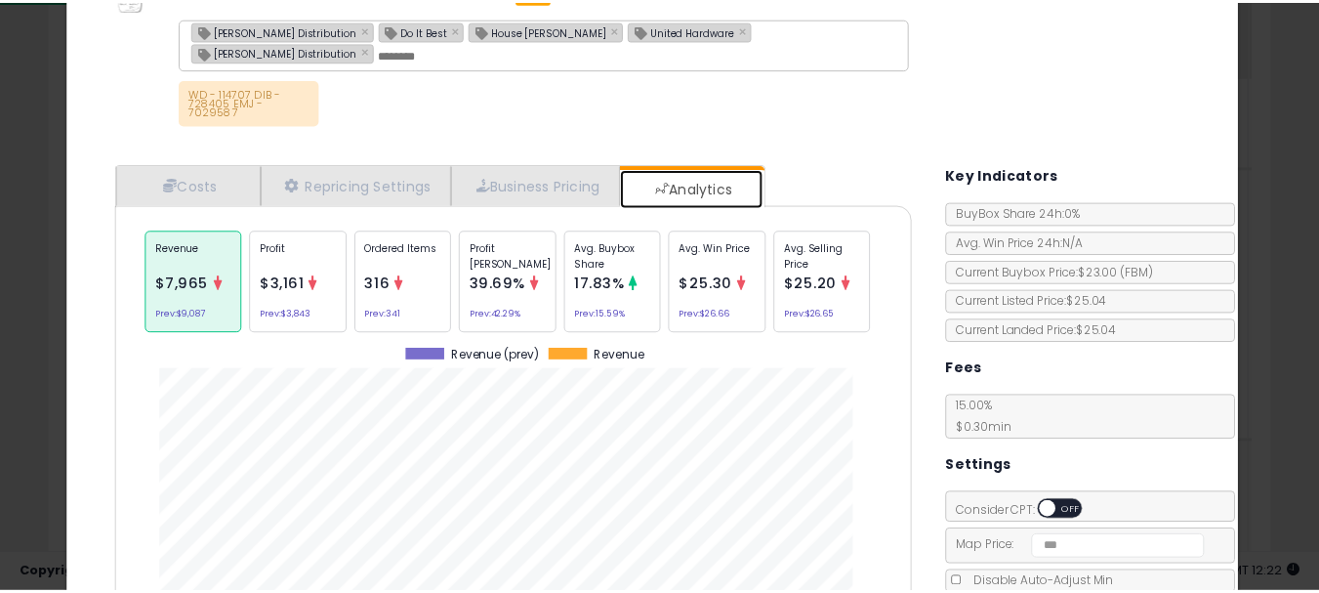
scroll to position [0, 0]
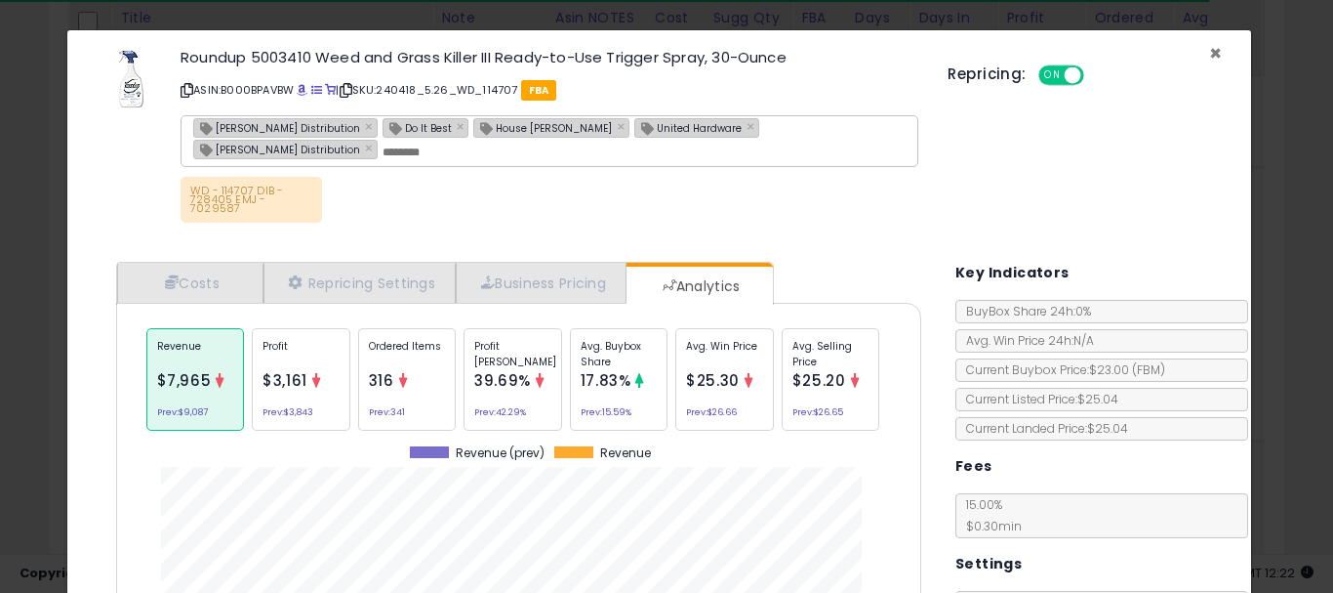
click at [1209, 44] on span "×" at bounding box center [1215, 53] width 13 height 28
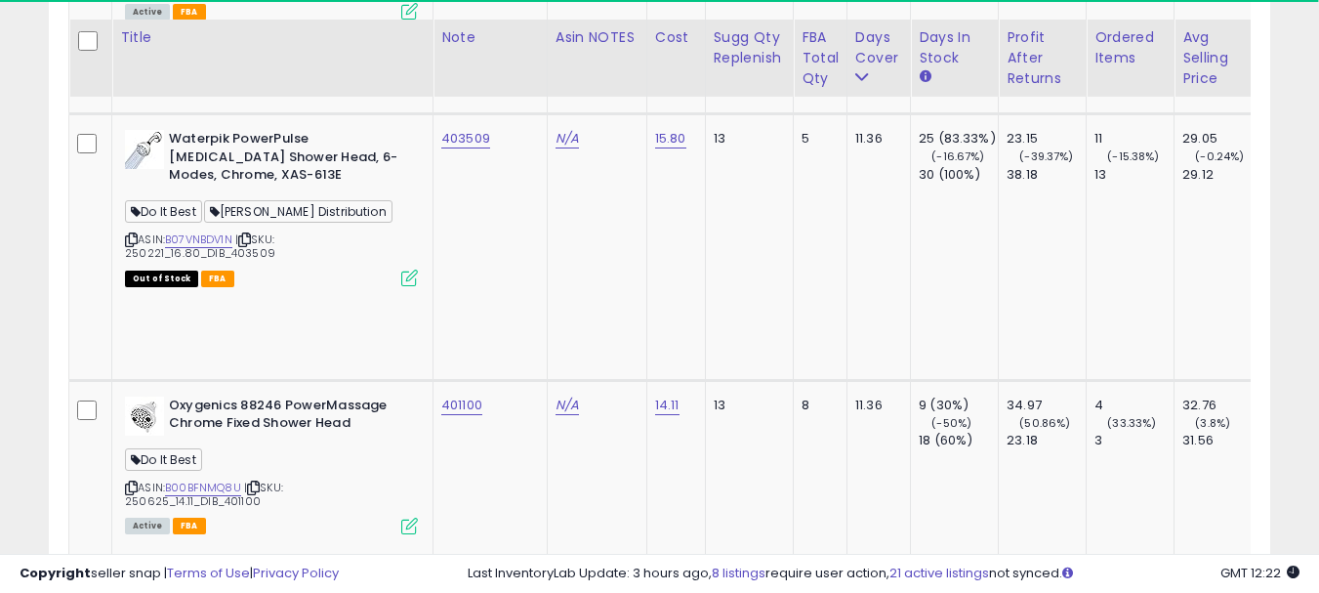
scroll to position [8964, 0]
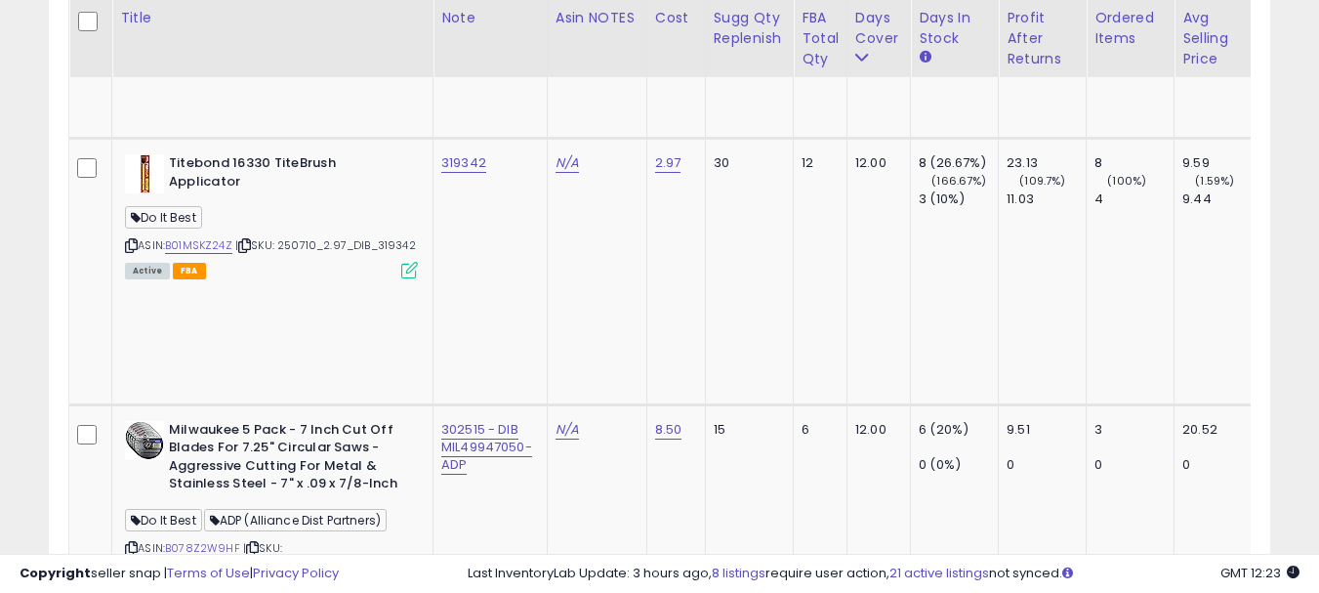
scroll to position [9549, 0]
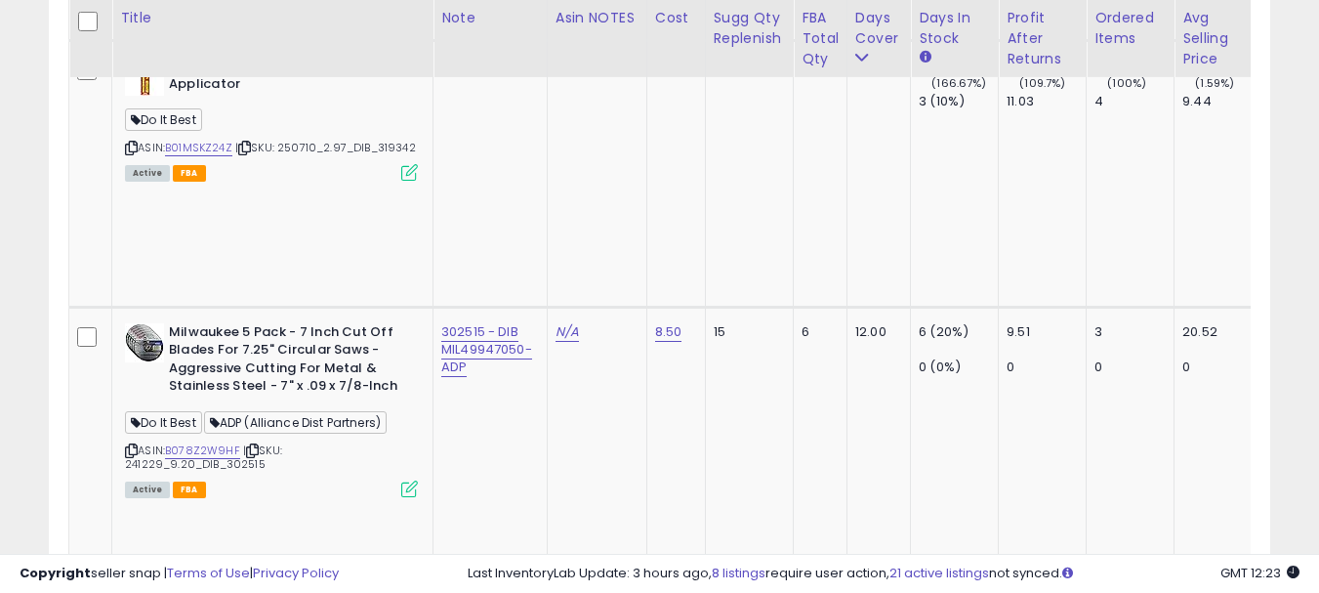
copy tr "519264"
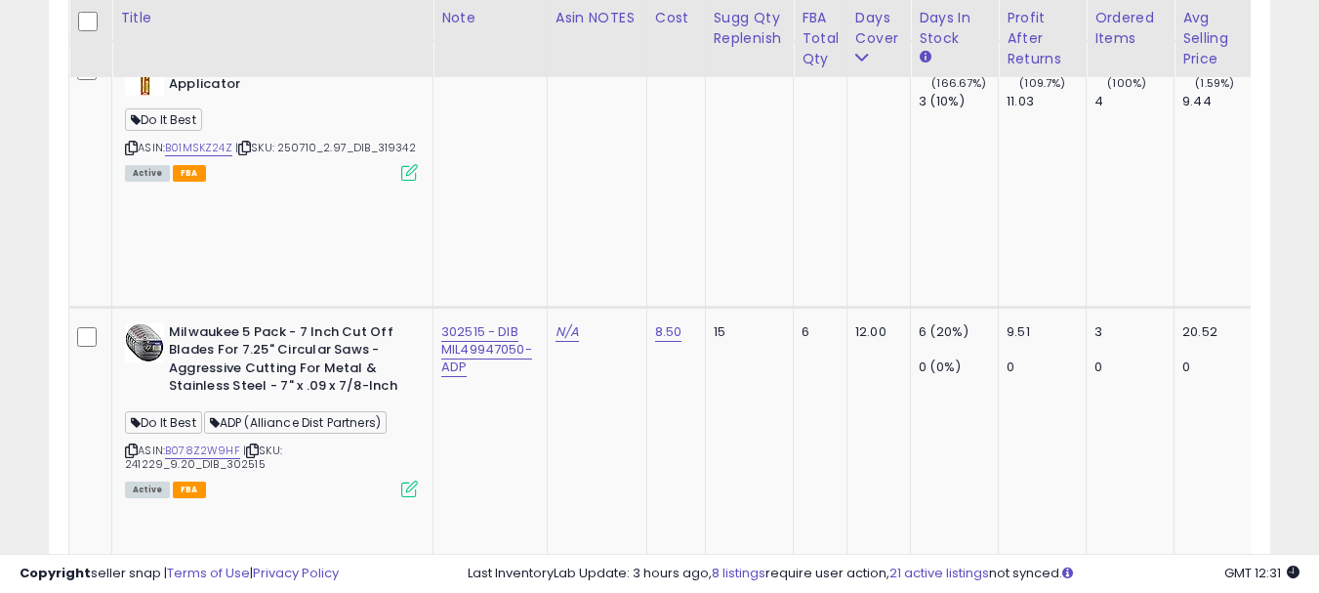
scroll to position [9699, 0]
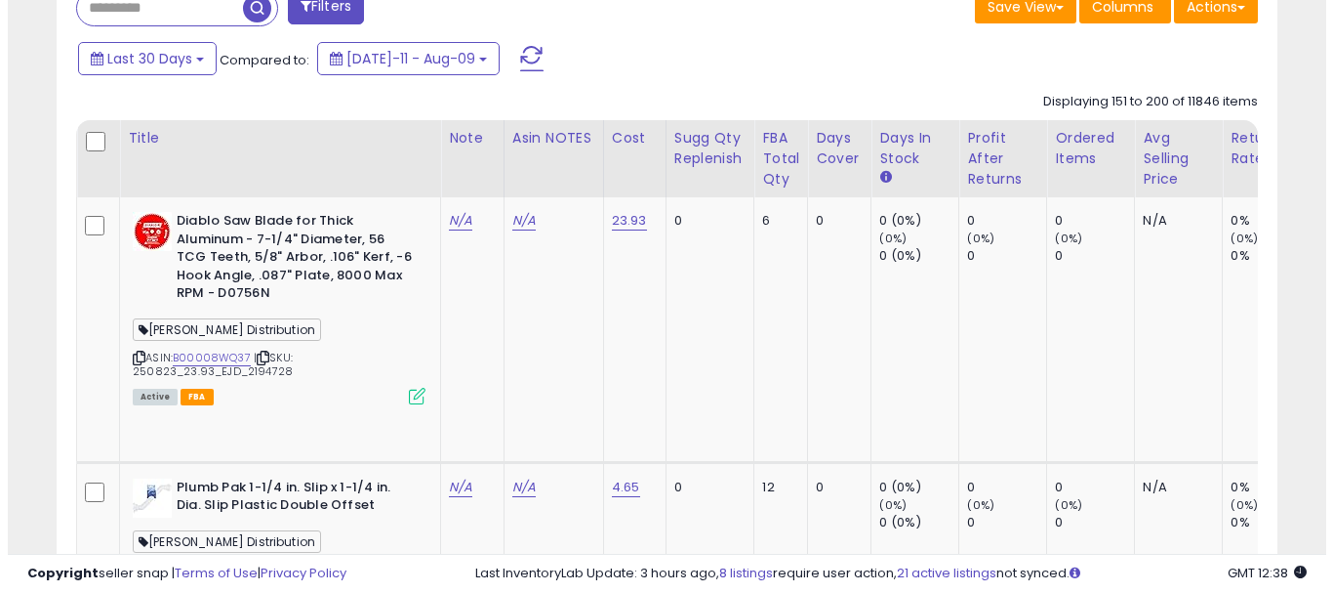
scroll to position [683, 0]
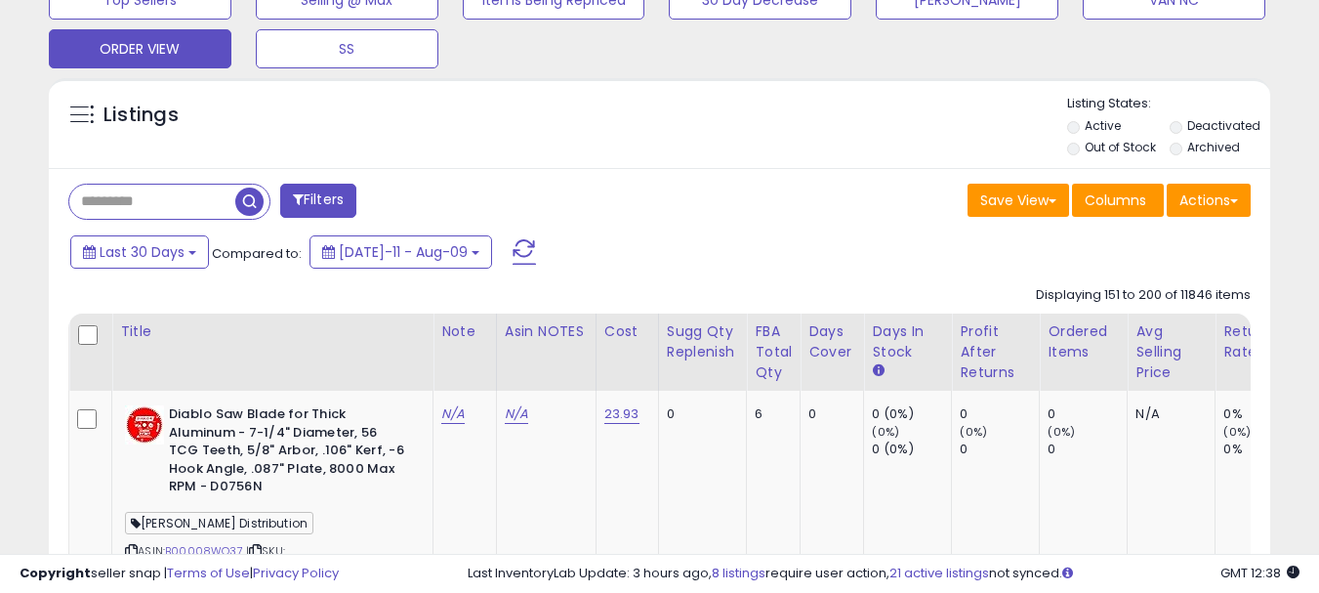
click at [340, 193] on button "Filters" at bounding box center [318, 201] width 76 height 34
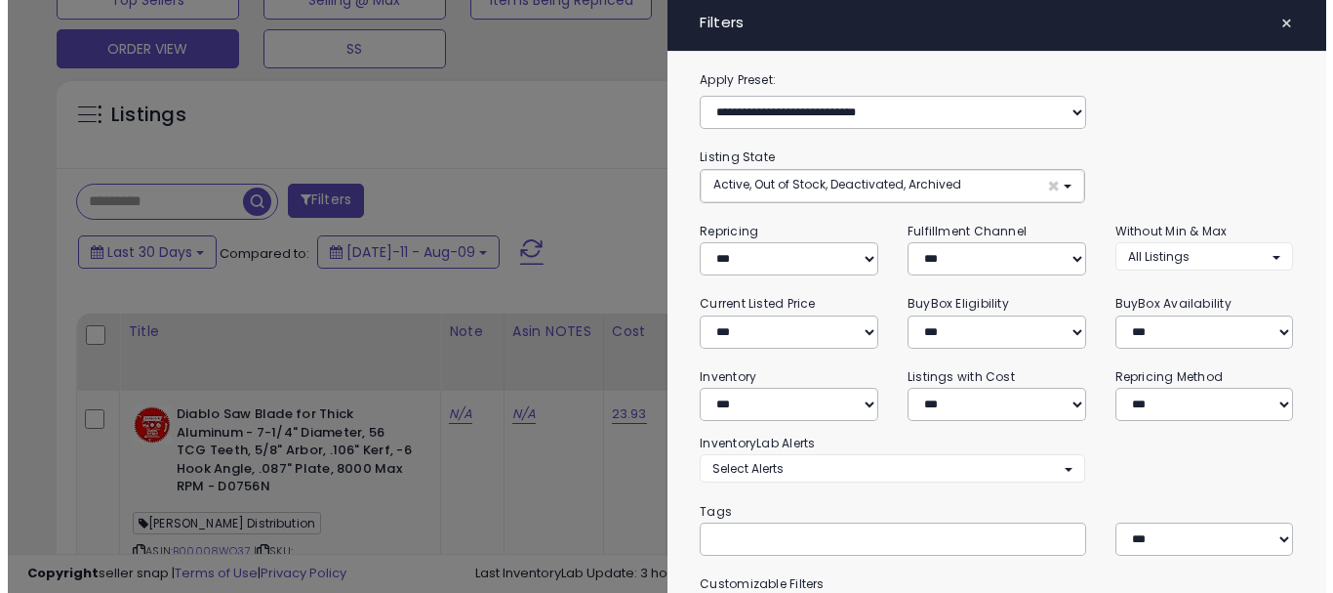
scroll to position [400, 715]
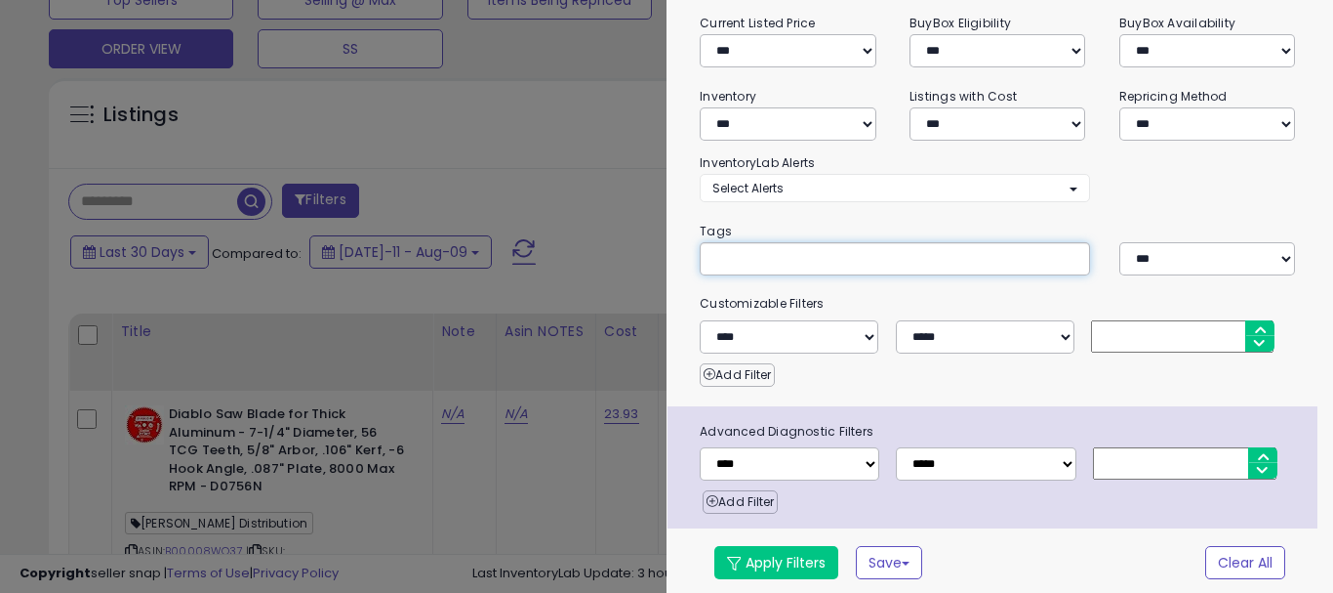
click at [722, 259] on input "text" at bounding box center [859, 258] width 293 height 20
paste input "**********"
type input "**********"
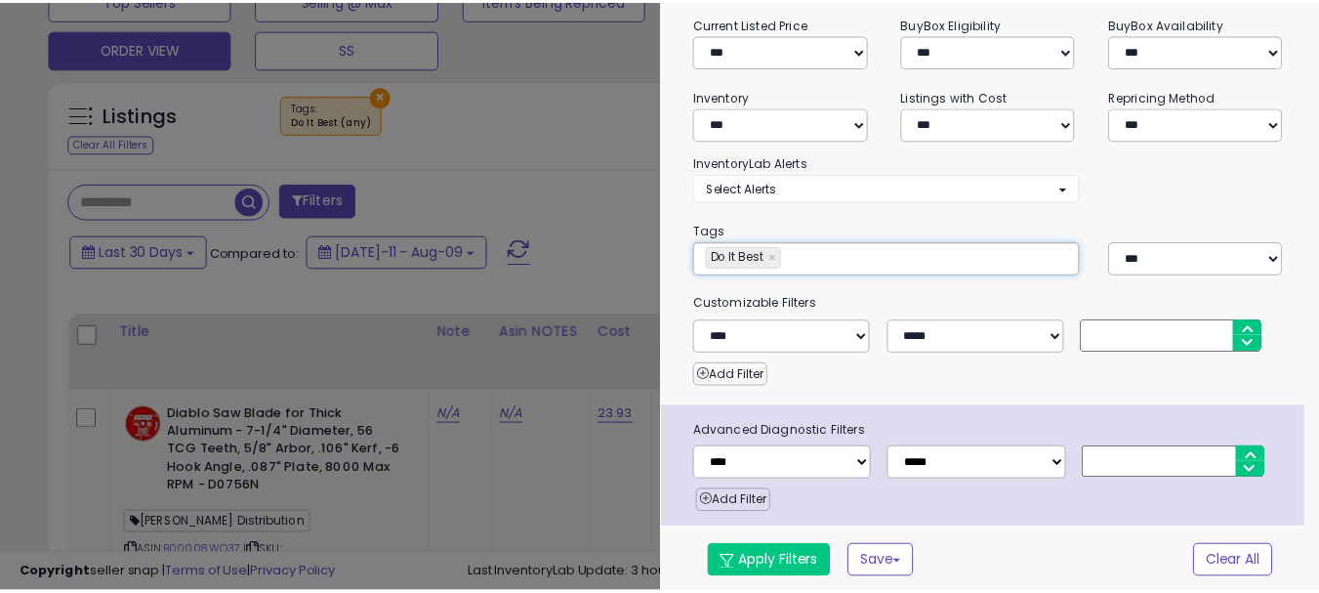
scroll to position [282, 0]
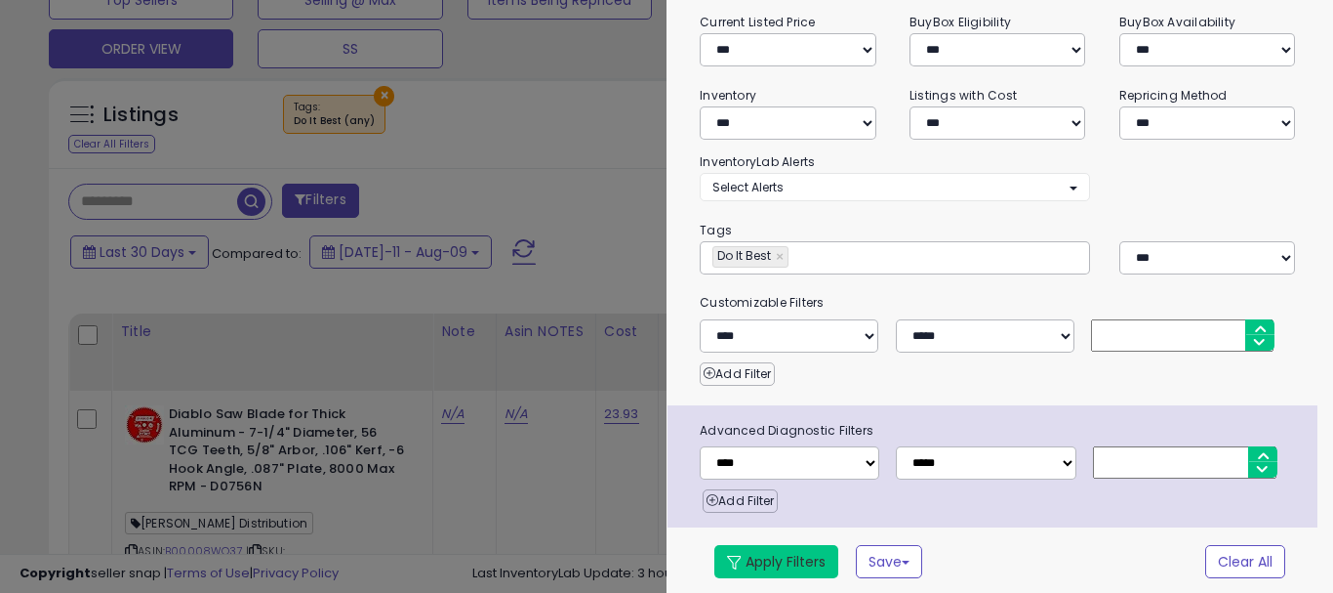
click at [785, 547] on button "Apply Filters" at bounding box center [777, 561] width 124 height 33
click at [789, 557] on button "Apply Filters" at bounding box center [777, 561] width 124 height 33
click at [739, 557] on span at bounding box center [734, 562] width 14 height 14
click at [791, 556] on button "Apply Filters" at bounding box center [777, 561] width 124 height 33
click at [778, 545] on button "Apply Filters" at bounding box center [777, 561] width 124 height 33
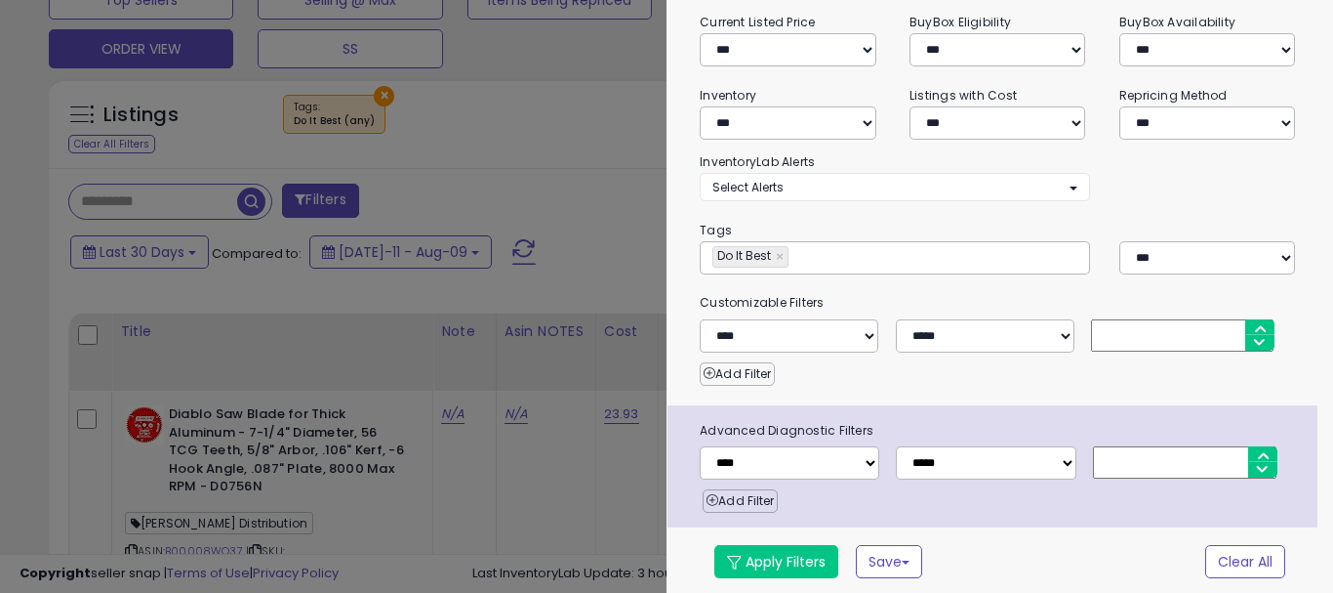
click at [482, 258] on div at bounding box center [666, 296] width 1333 height 593
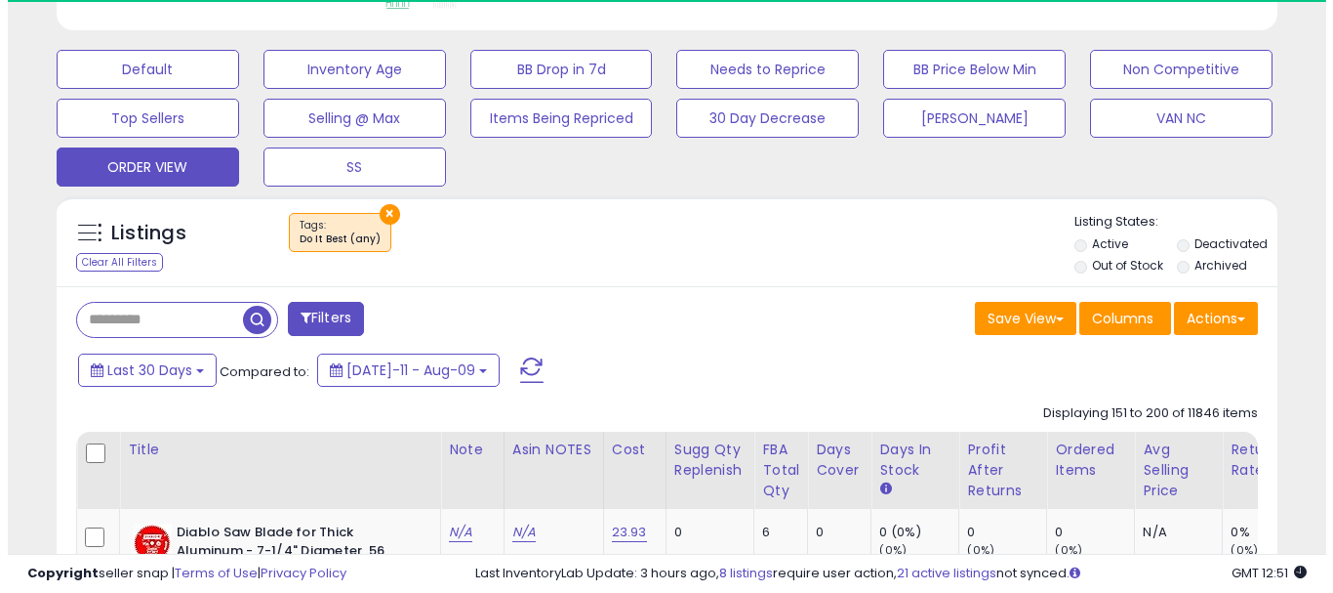
scroll to position [683, 0]
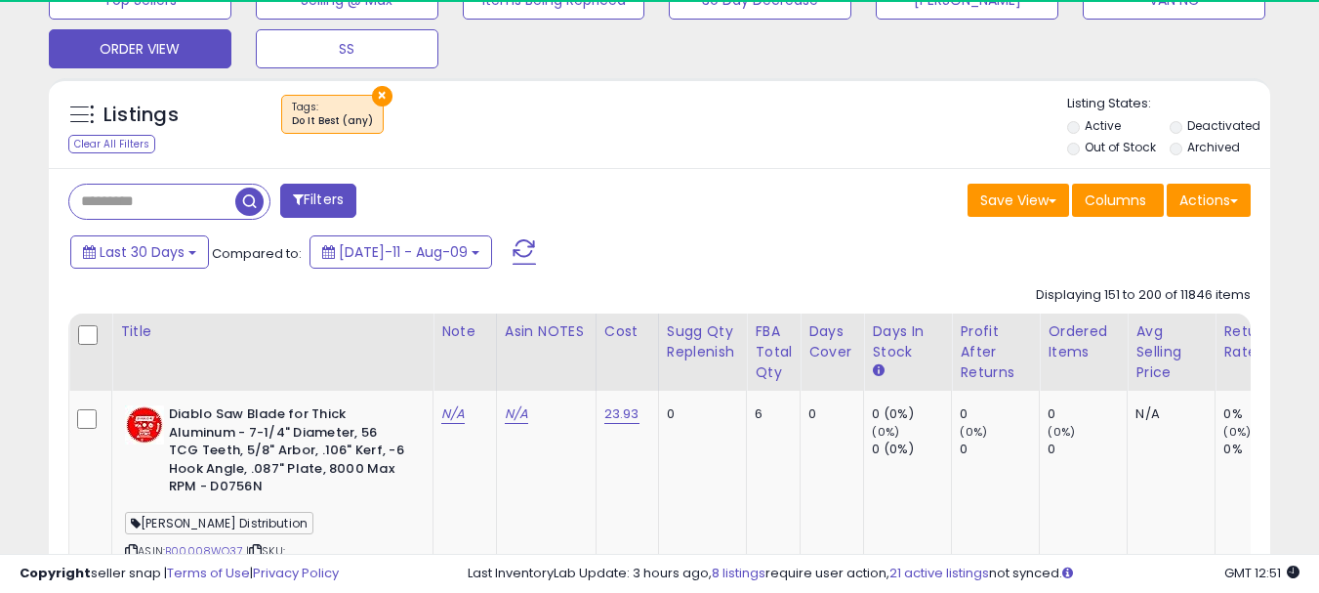
click at [322, 208] on button "Filters" at bounding box center [318, 201] width 76 height 34
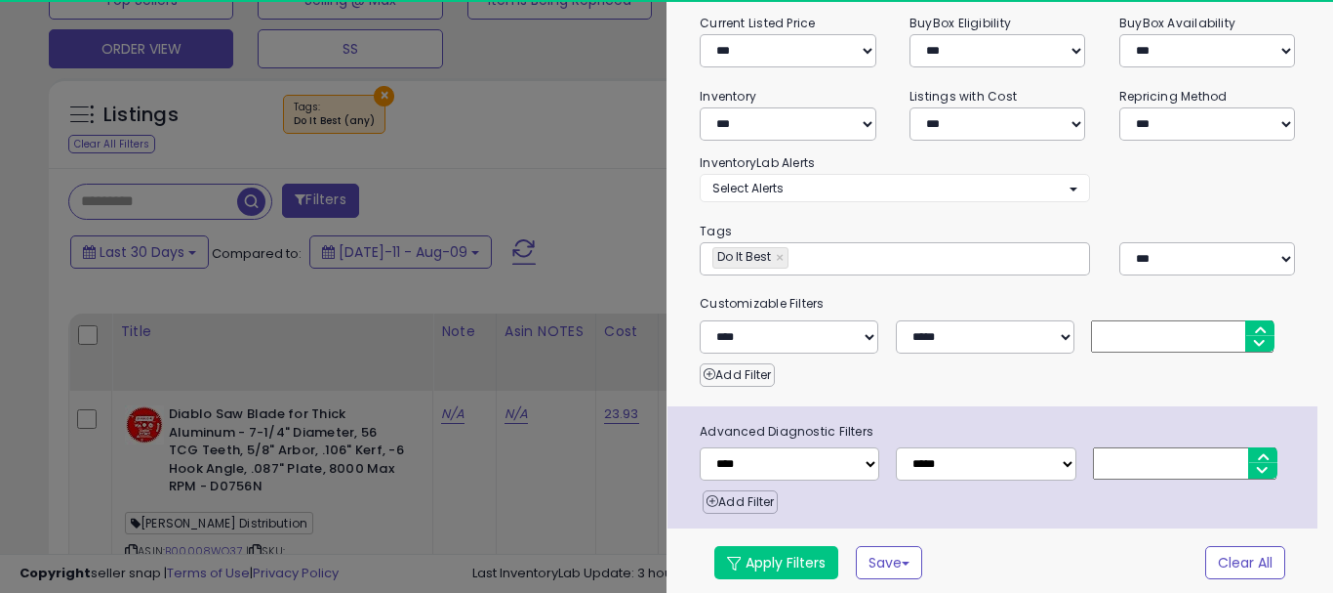
scroll to position [282, 0]
click at [750, 554] on button "Apply Filters" at bounding box center [777, 561] width 124 height 33
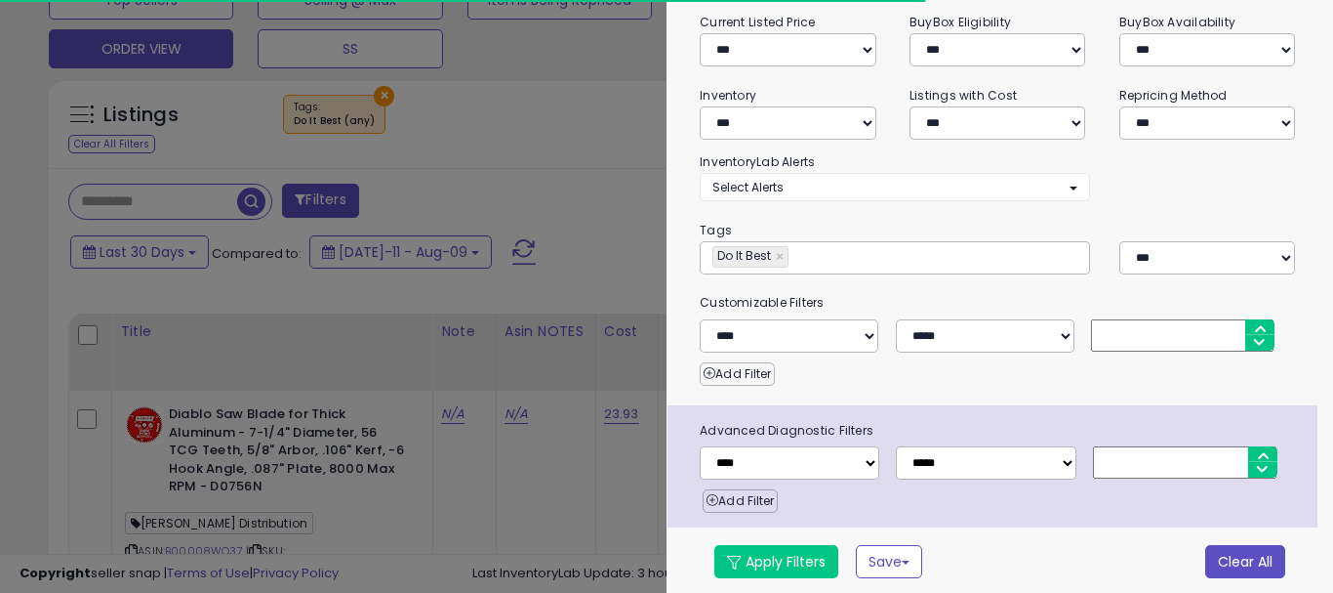
click at [1260, 565] on button "Clear All" at bounding box center [1246, 561] width 80 height 33
select select "*"
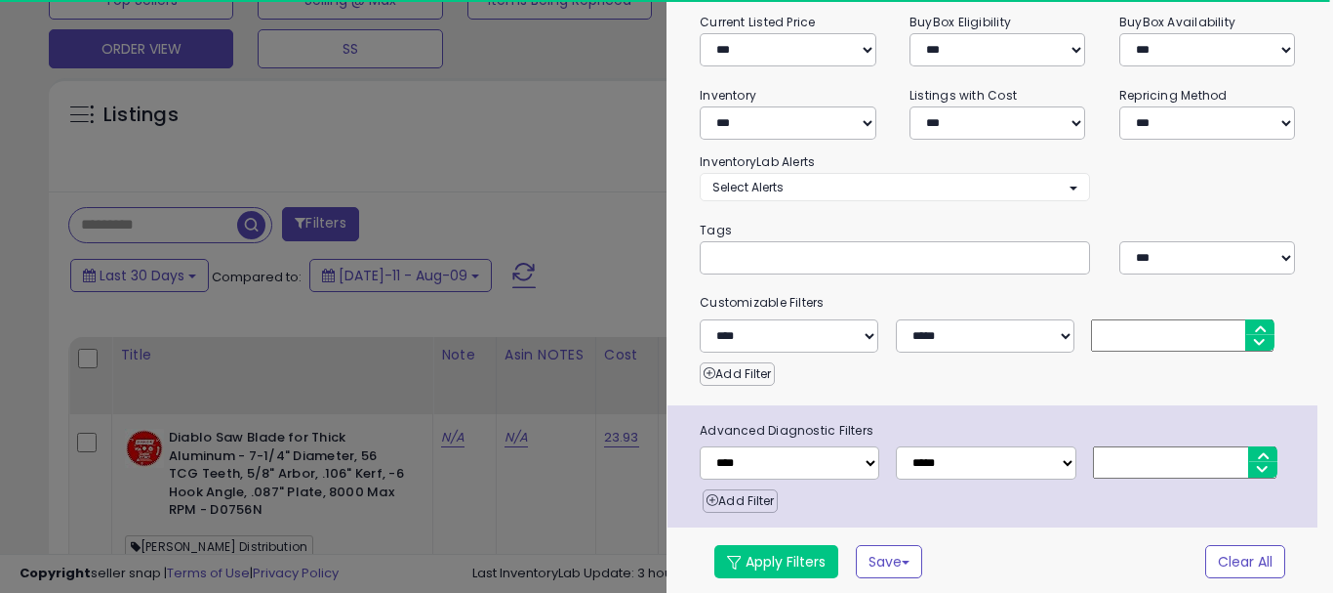
click at [789, 241] on div at bounding box center [895, 257] width 390 height 33
paste input "**********"
type input "**********"
click at [738, 558] on span at bounding box center [734, 562] width 14 height 14
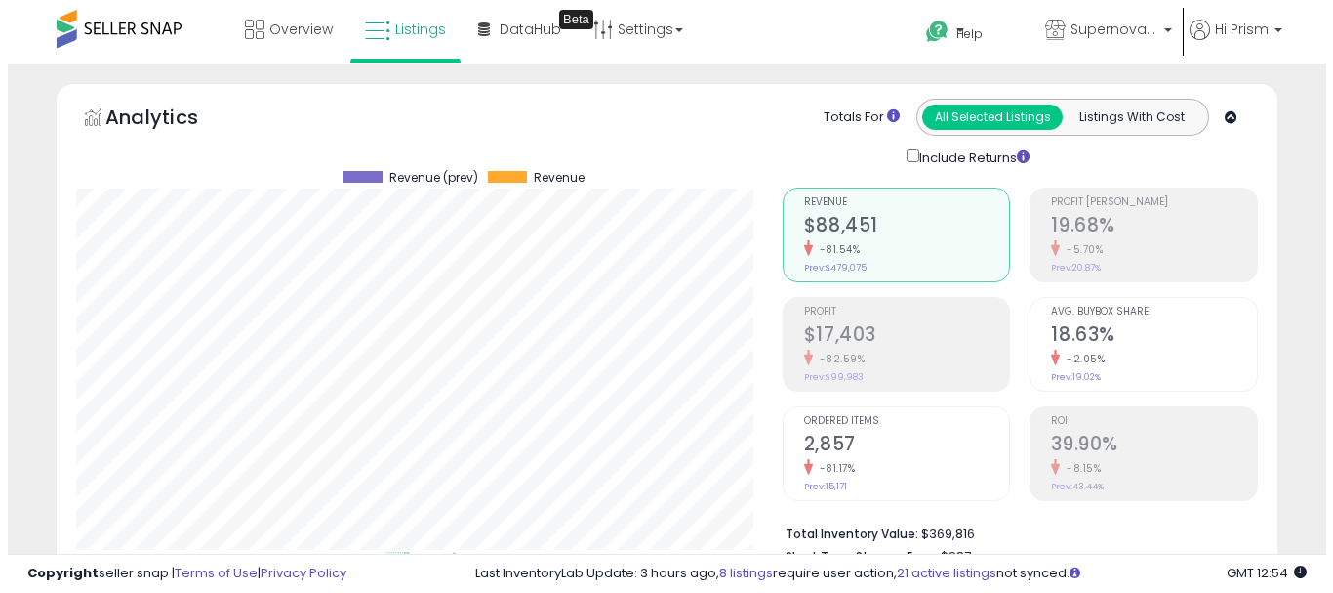
scroll to position [586, 0]
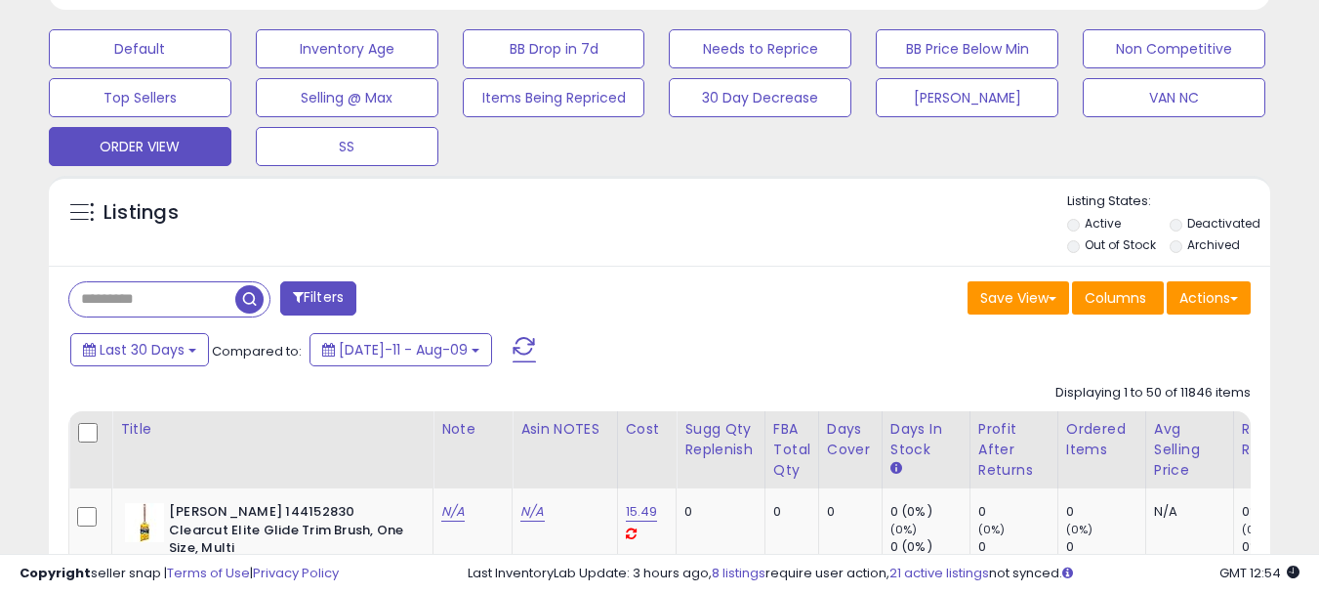
click at [298, 304] on span at bounding box center [298, 297] width 11 height 14
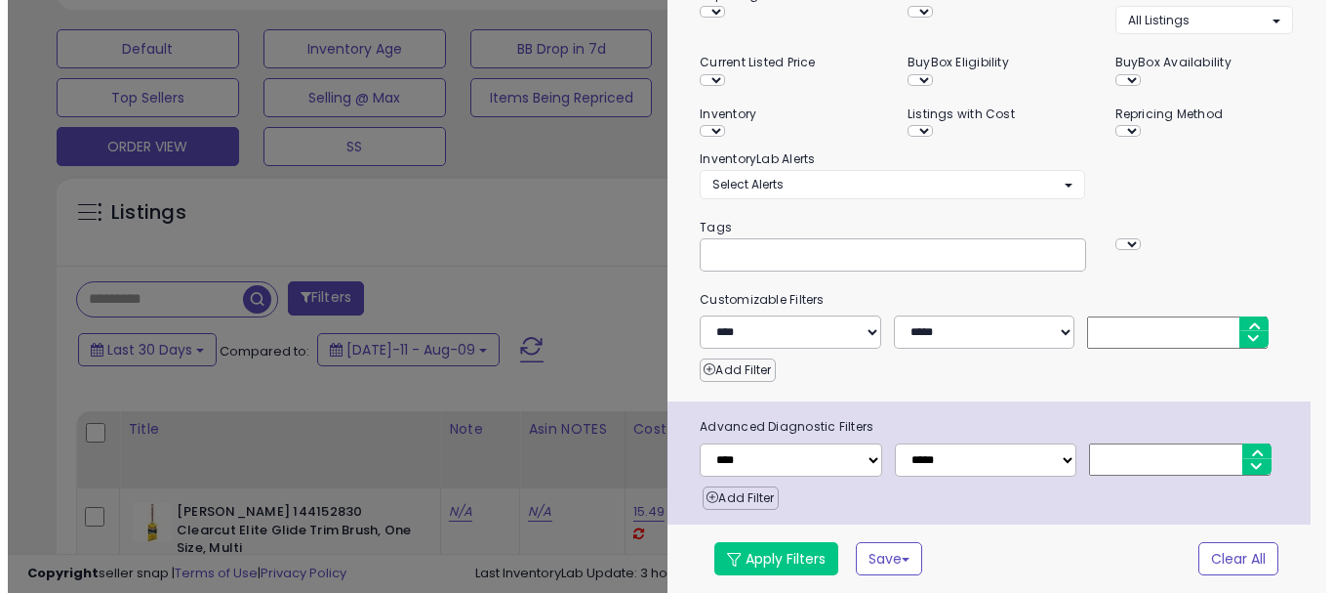
scroll to position [400, 715]
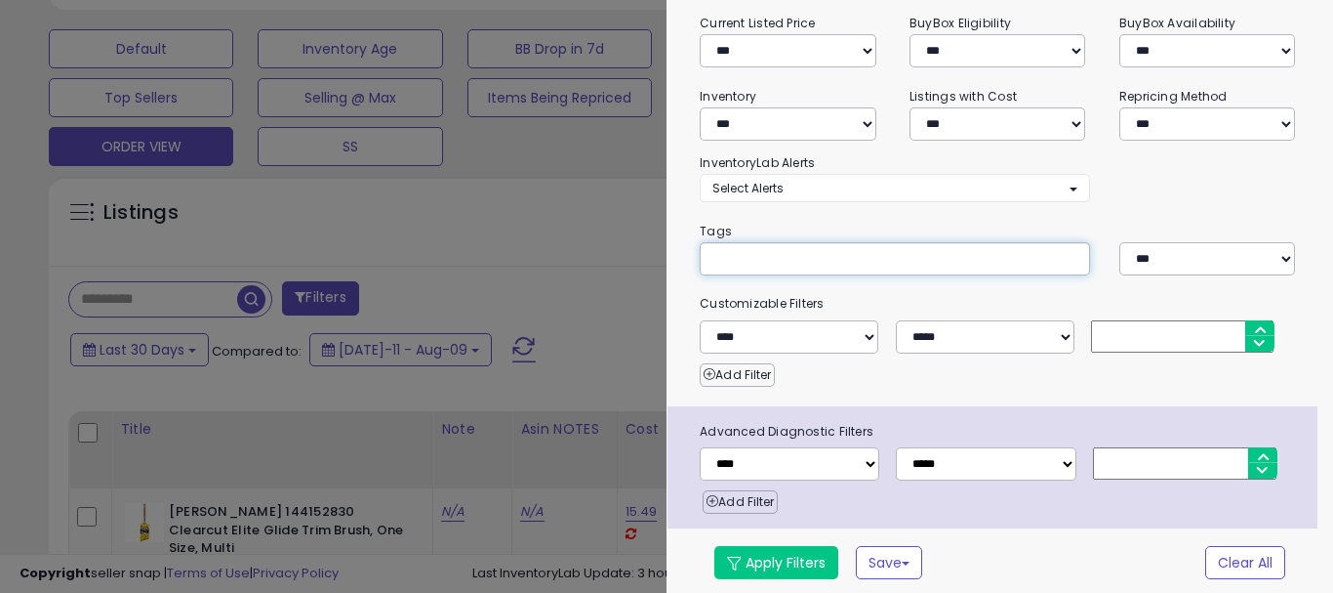
click at [772, 250] on input "text" at bounding box center [859, 258] width 293 height 20
paste input "**********"
type input "**********"
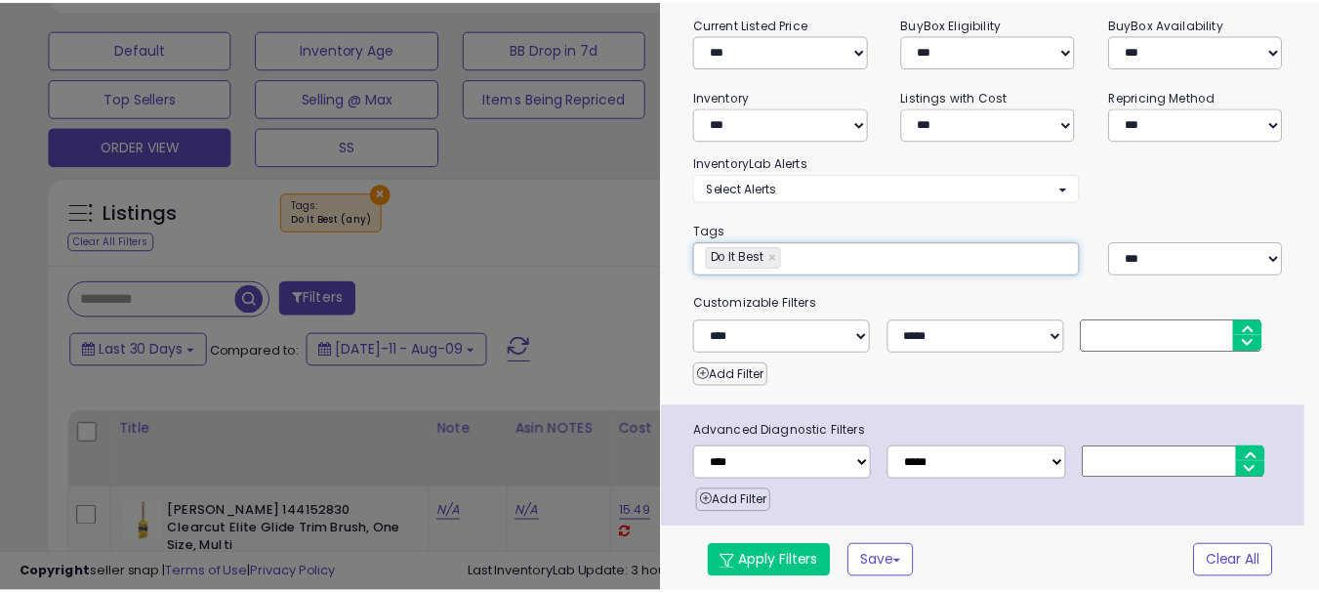
scroll to position [282, 0]
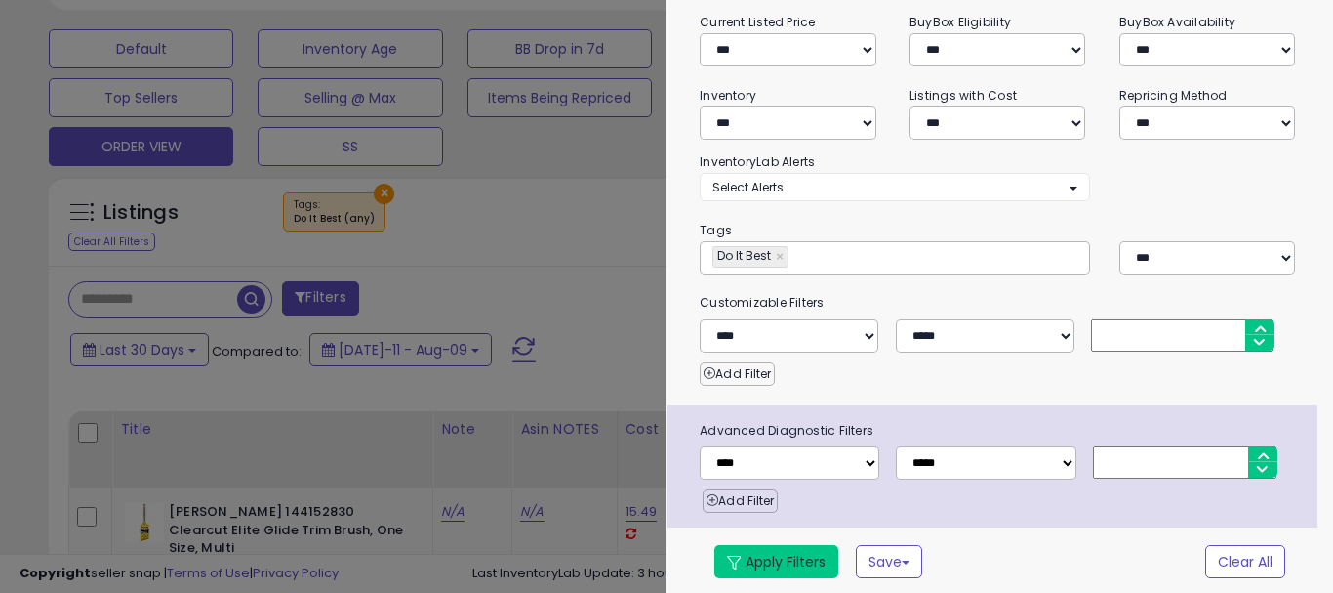
click at [780, 554] on button "Apply Filters" at bounding box center [777, 561] width 124 height 33
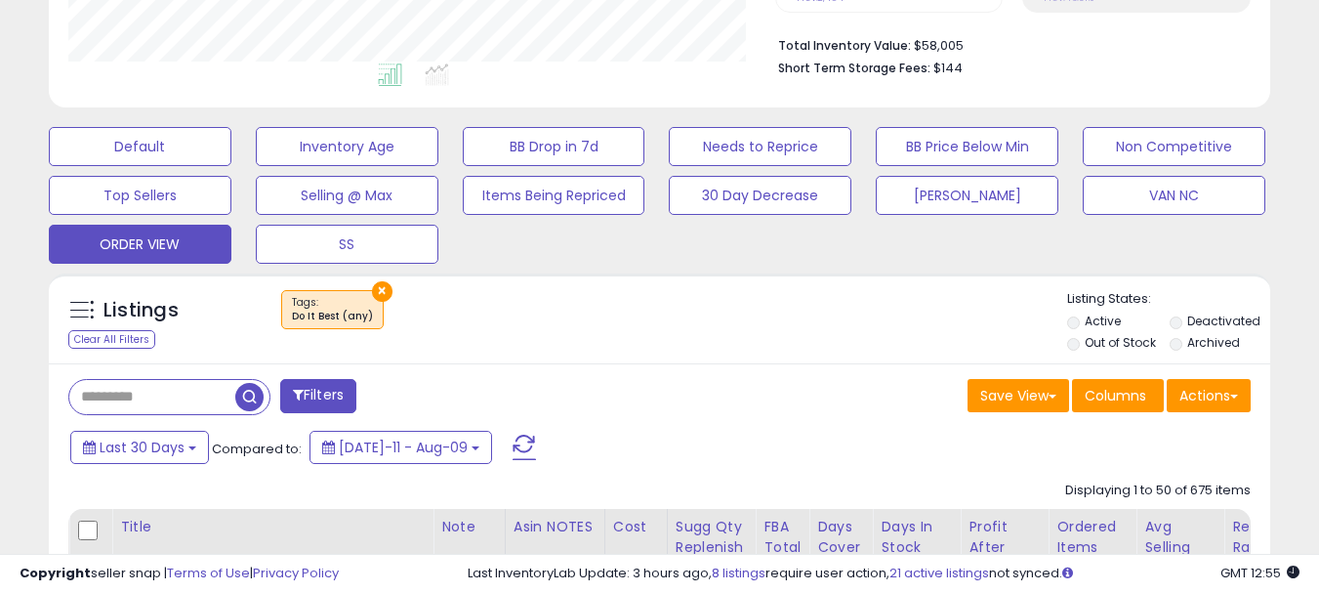
scroll to position [683, 0]
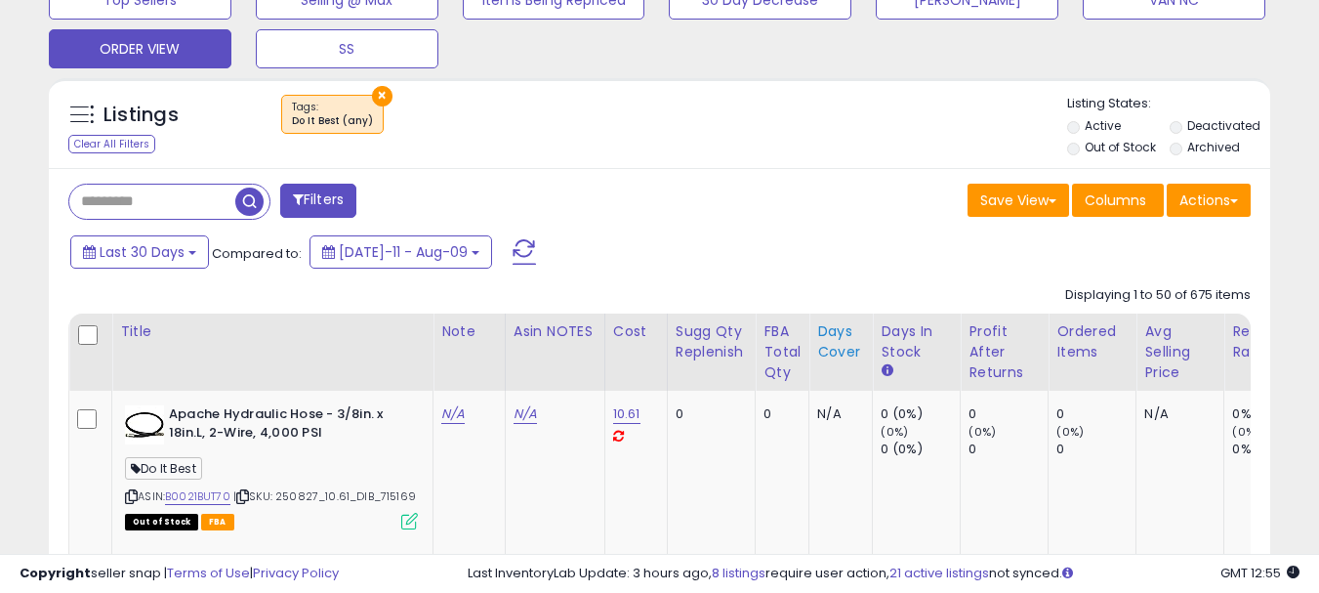
click at [837, 364] on th "Days Cover" at bounding box center [840, 351] width 63 height 77
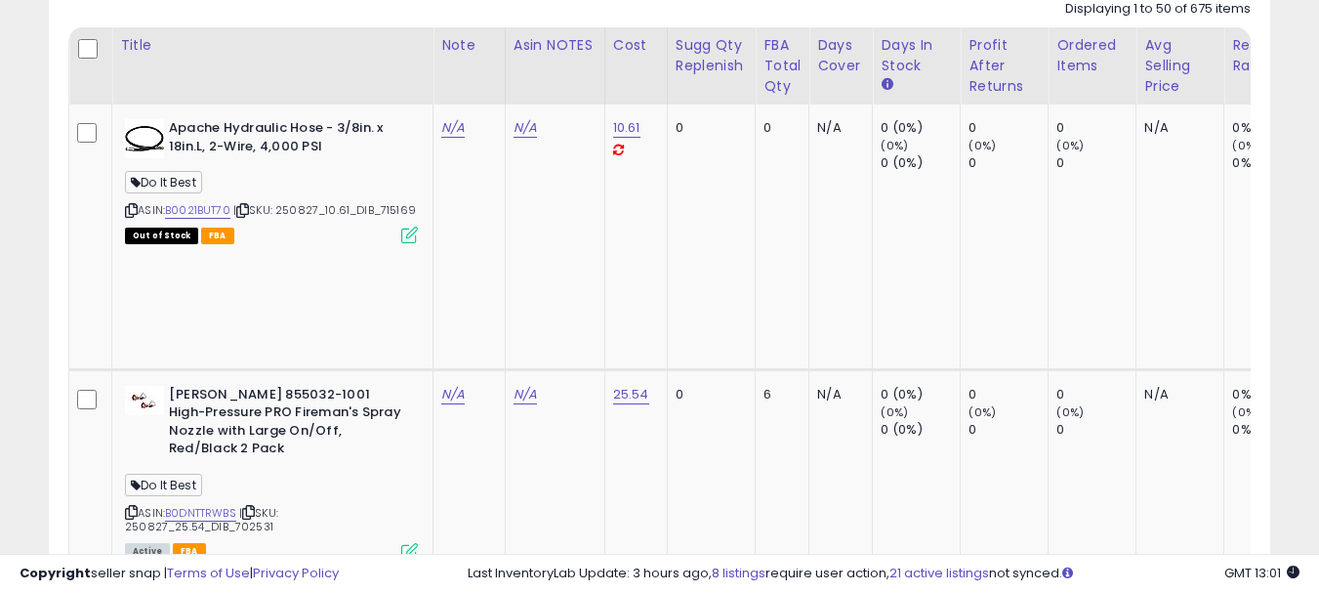
scroll to position [976, 0]
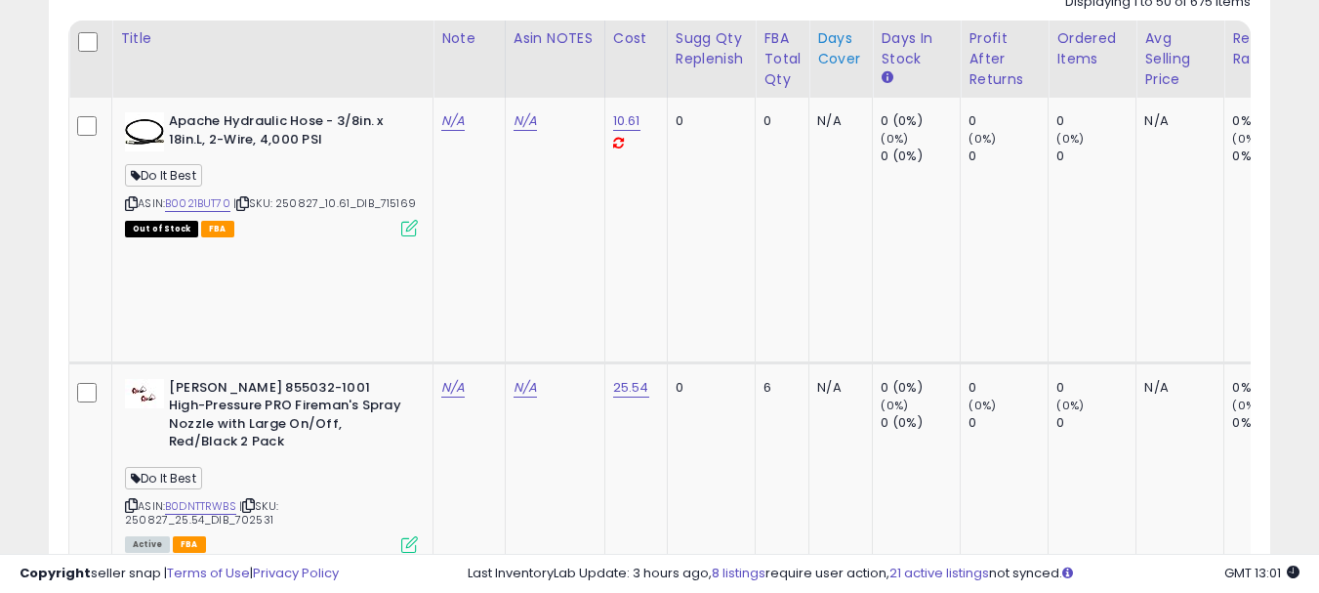
click at [826, 58] on div "Days Cover" at bounding box center [840, 48] width 47 height 41
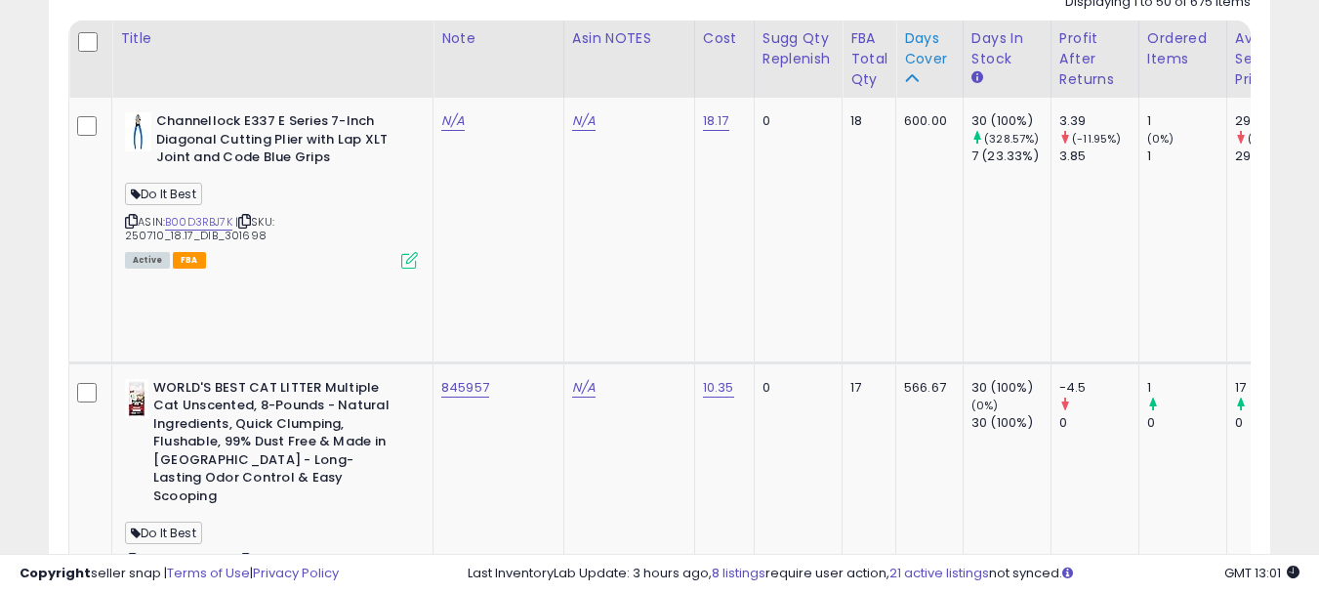
click at [904, 56] on div "Days Cover" at bounding box center [929, 48] width 51 height 41
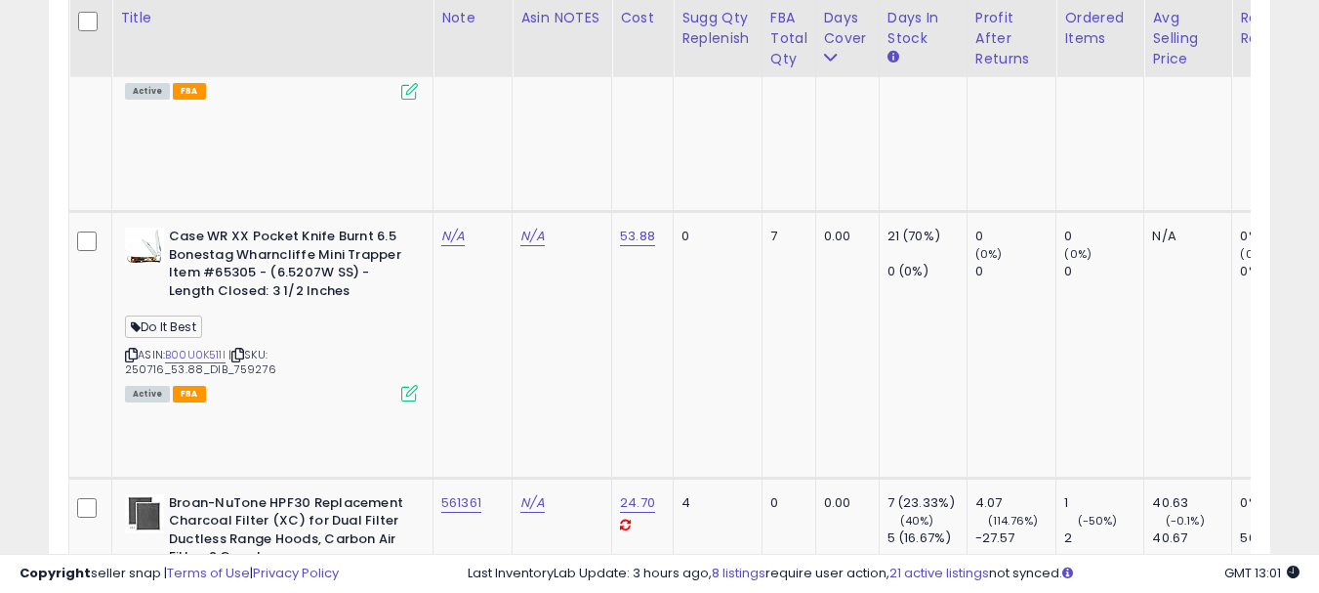
scroll to position [9610, 0]
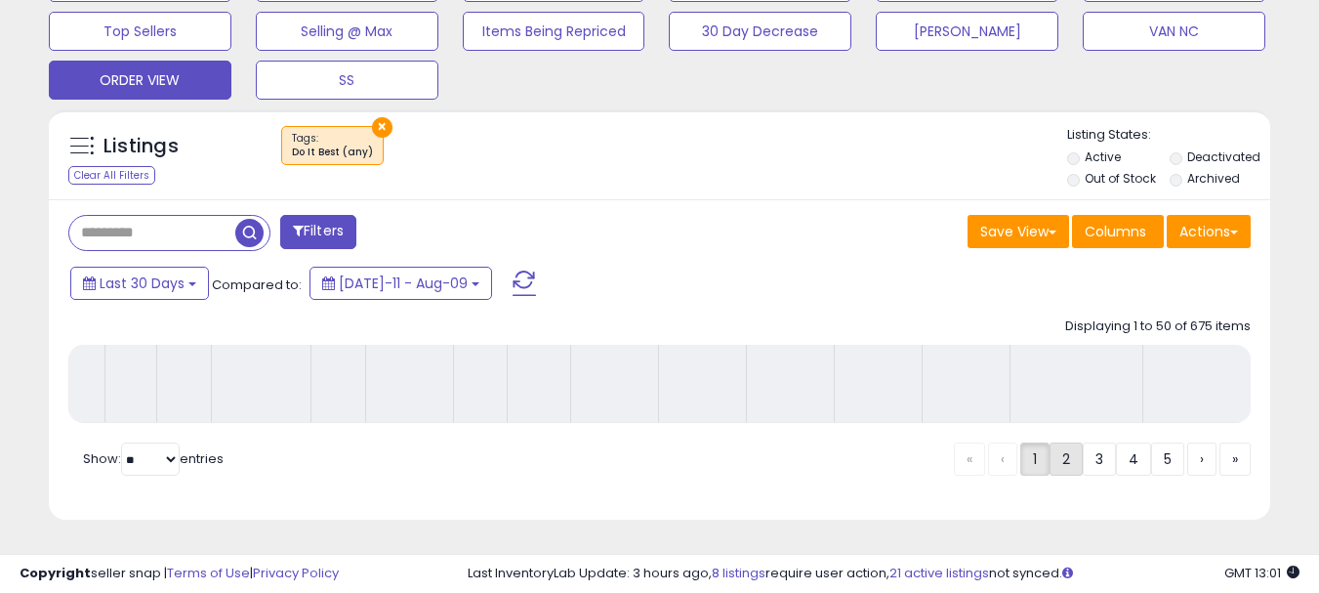
scroll to position [667, 0]
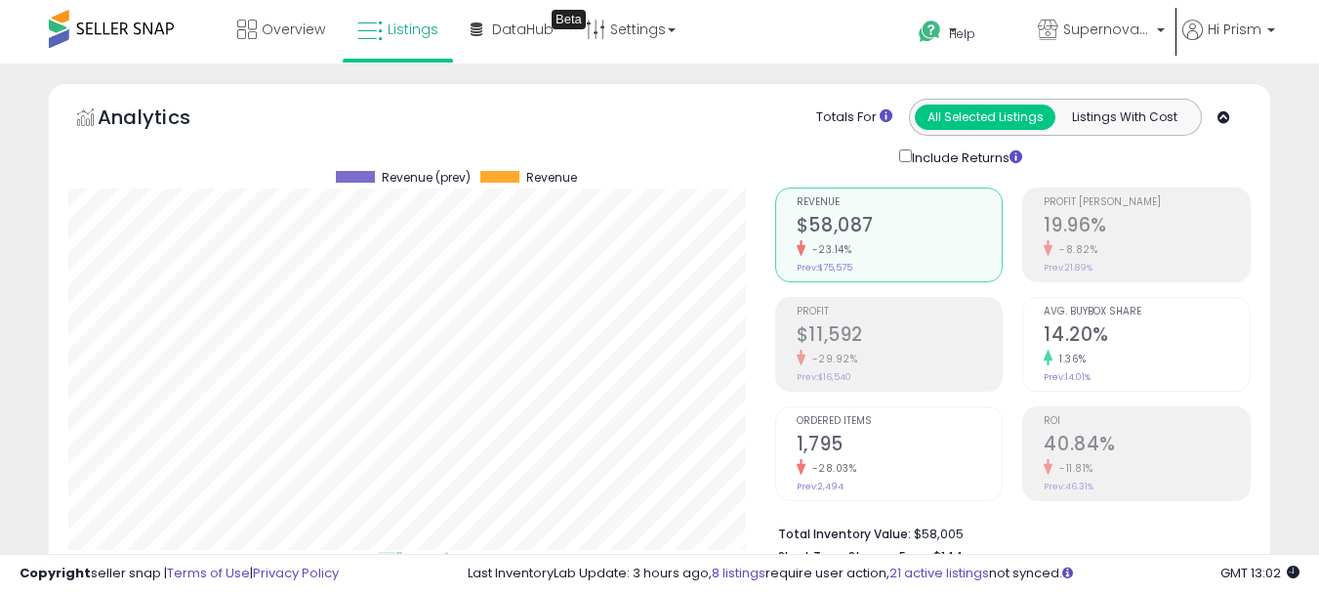
select select "**"
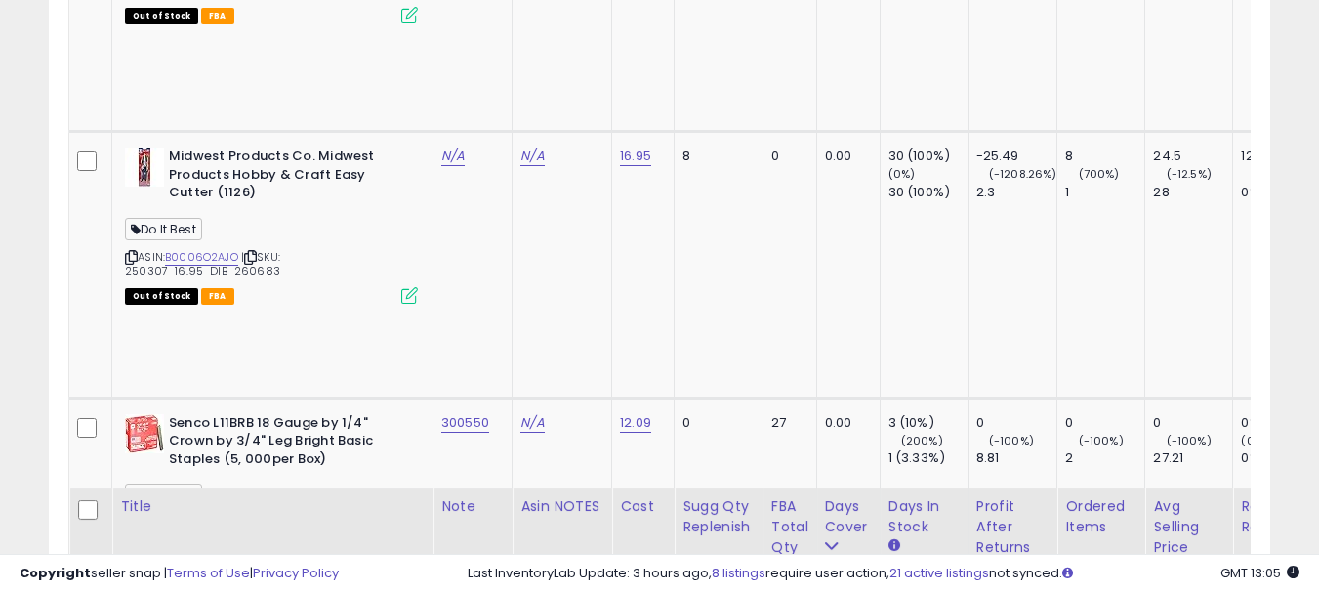
scroll to position [9407, 0]
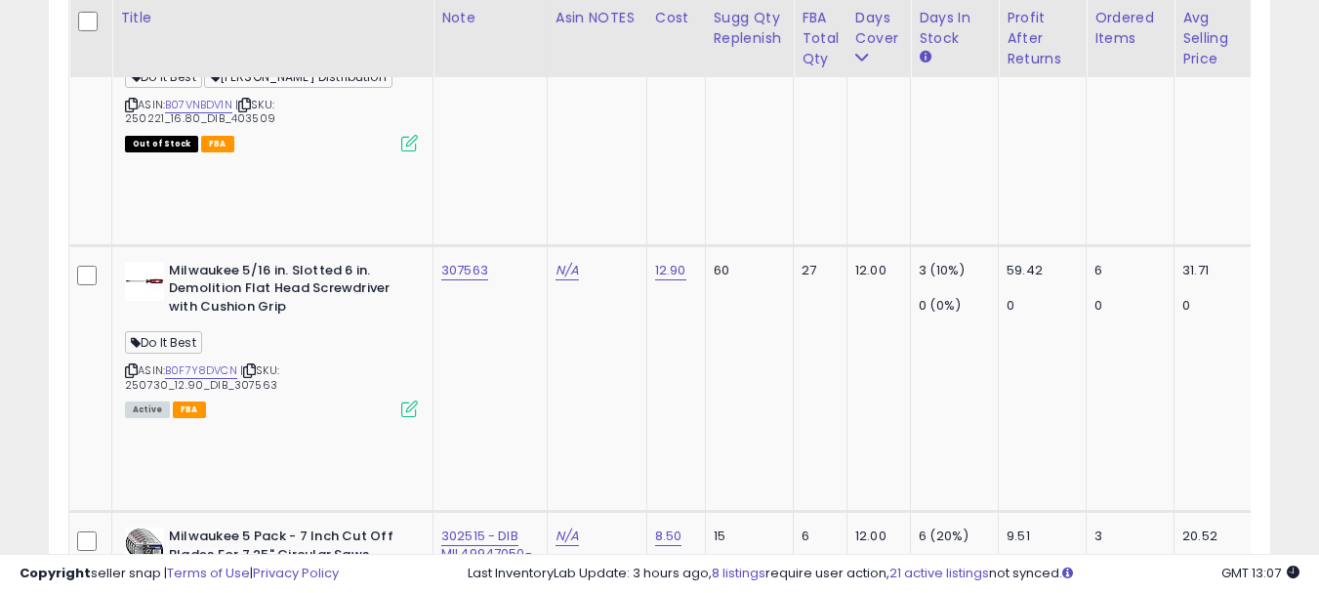
scroll to position [9681, 0]
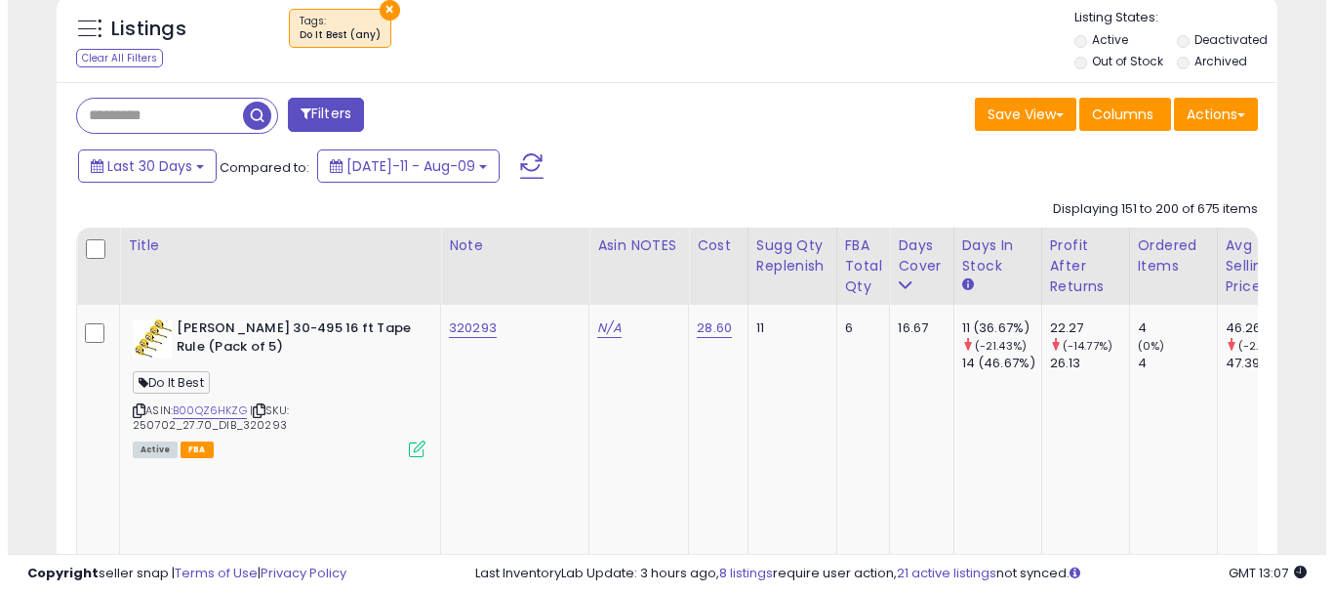
scroll to position [960, 0]
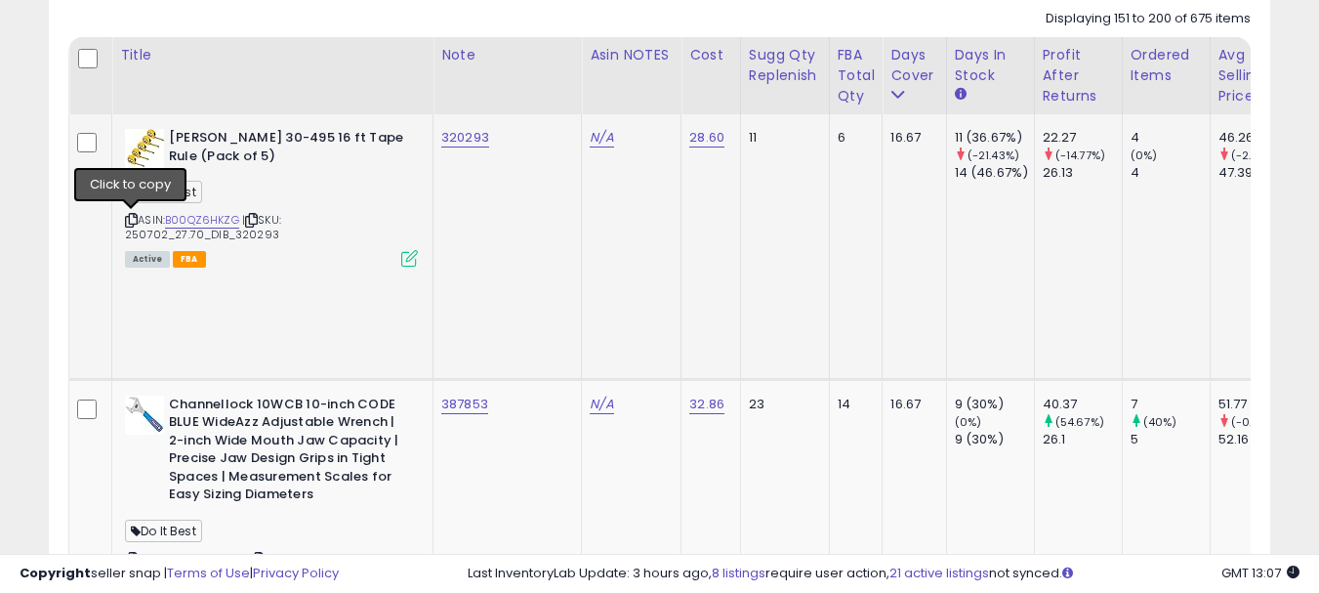
click at [135, 222] on icon at bounding box center [131, 220] width 13 height 11
click at [457, 157] on td "320293" at bounding box center [507, 246] width 148 height 265
copy tr "320293"
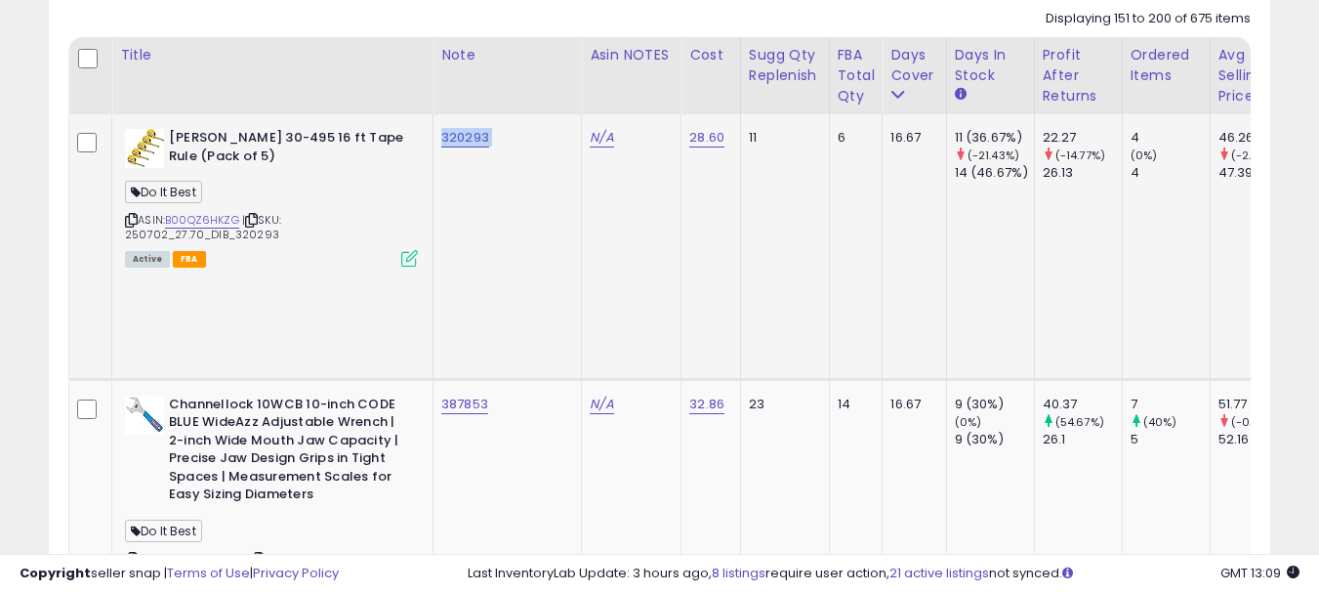
click at [410, 255] on icon at bounding box center [409, 258] width 17 height 17
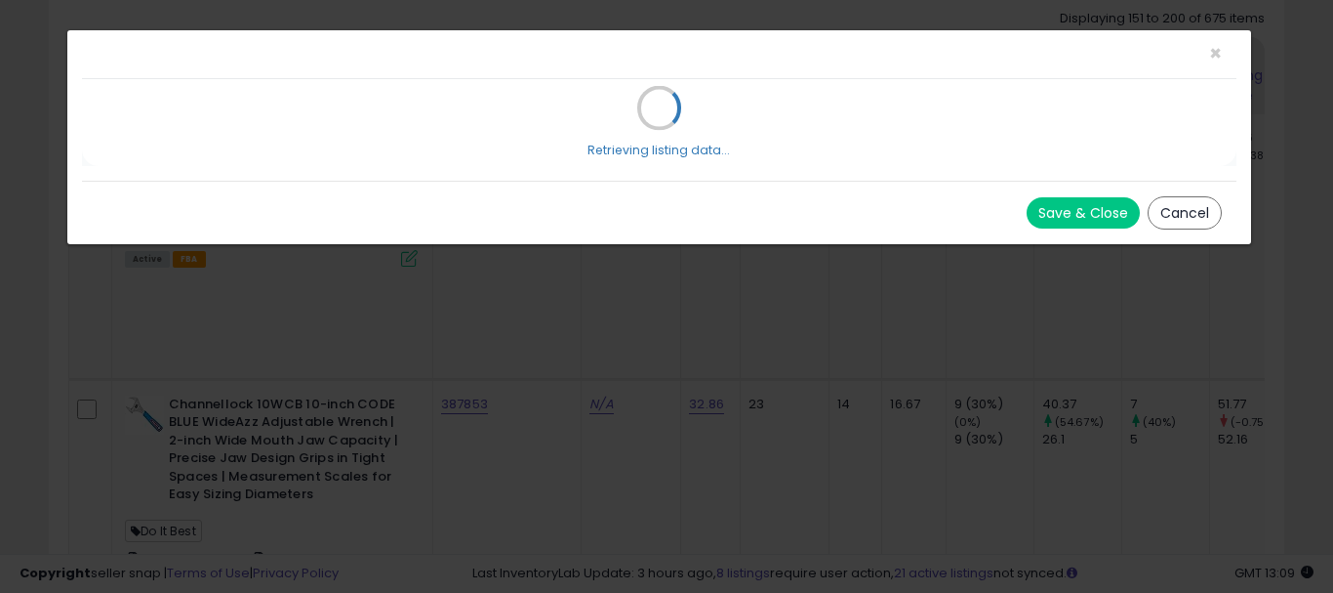
scroll to position [400, 715]
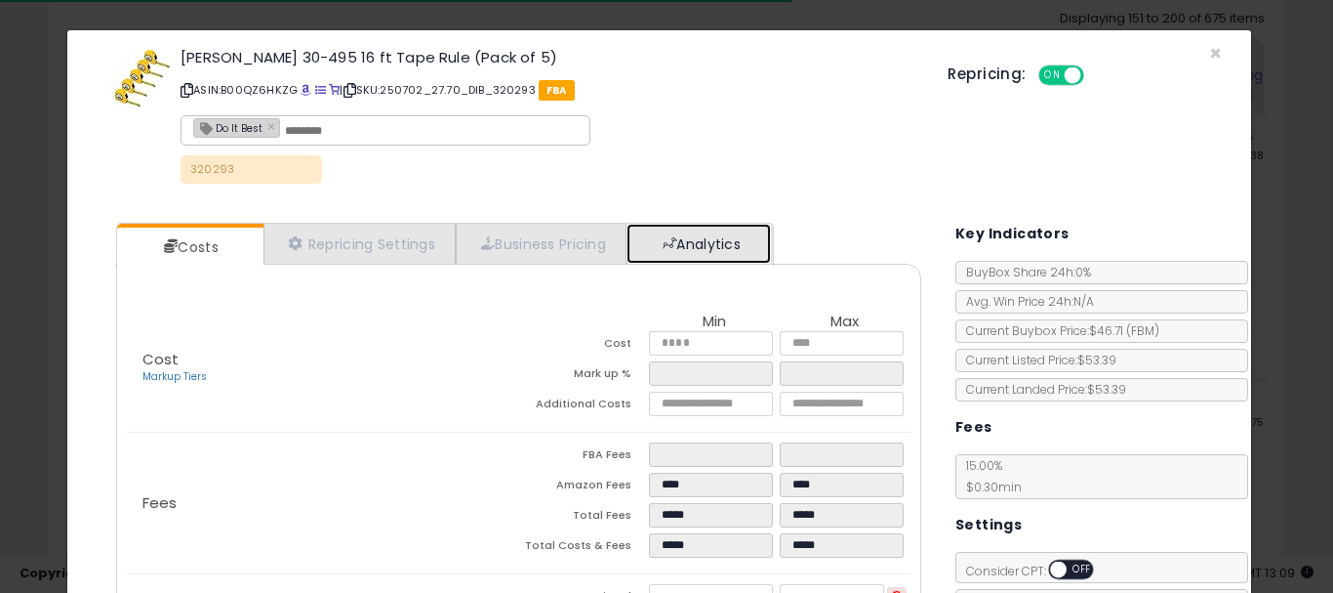
click at [655, 252] on link "Analytics" at bounding box center [699, 244] width 144 height 40
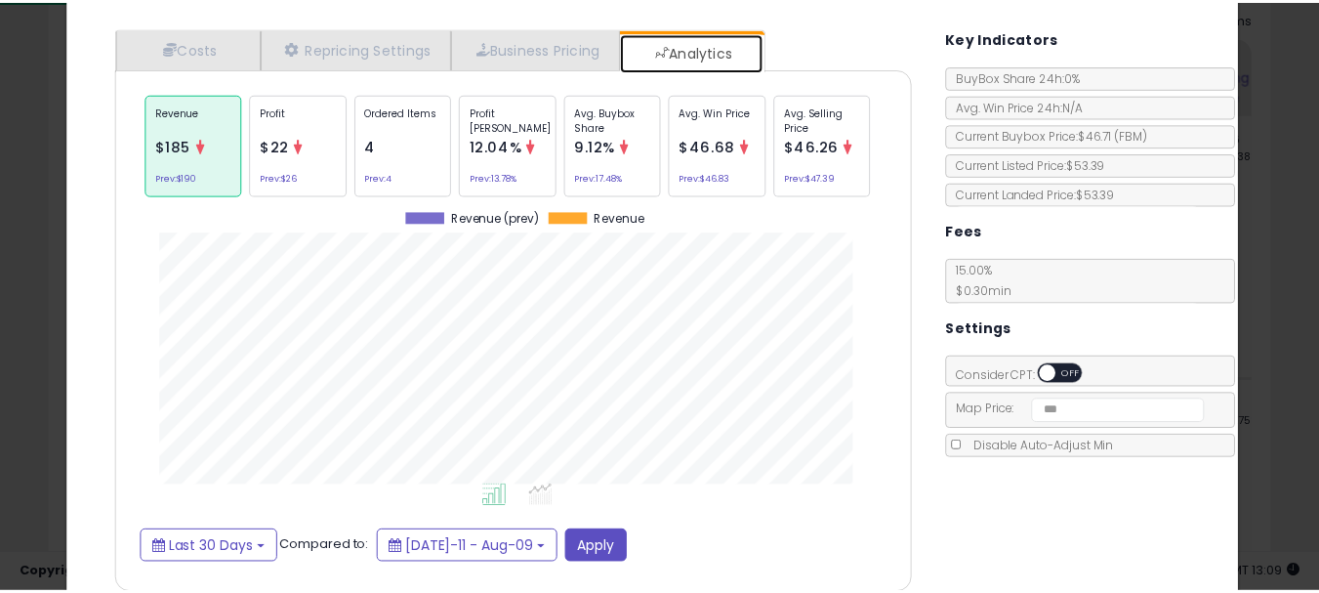
scroll to position [0, 0]
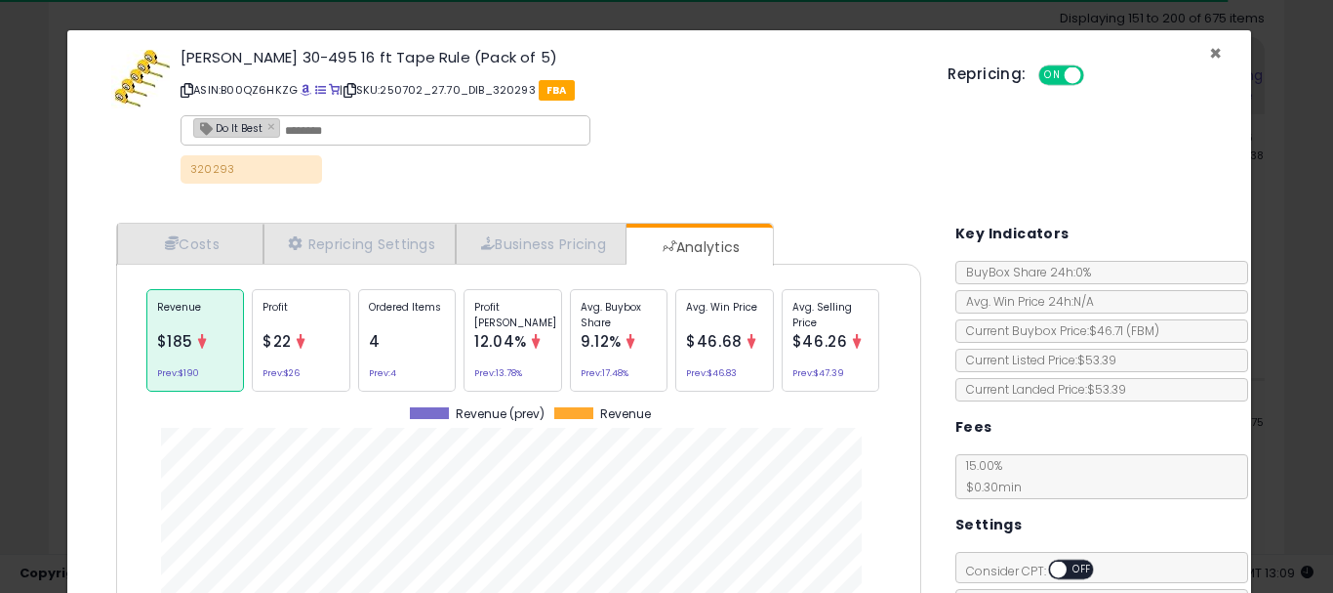
click at [1209, 54] on span "×" at bounding box center [1215, 53] width 13 height 28
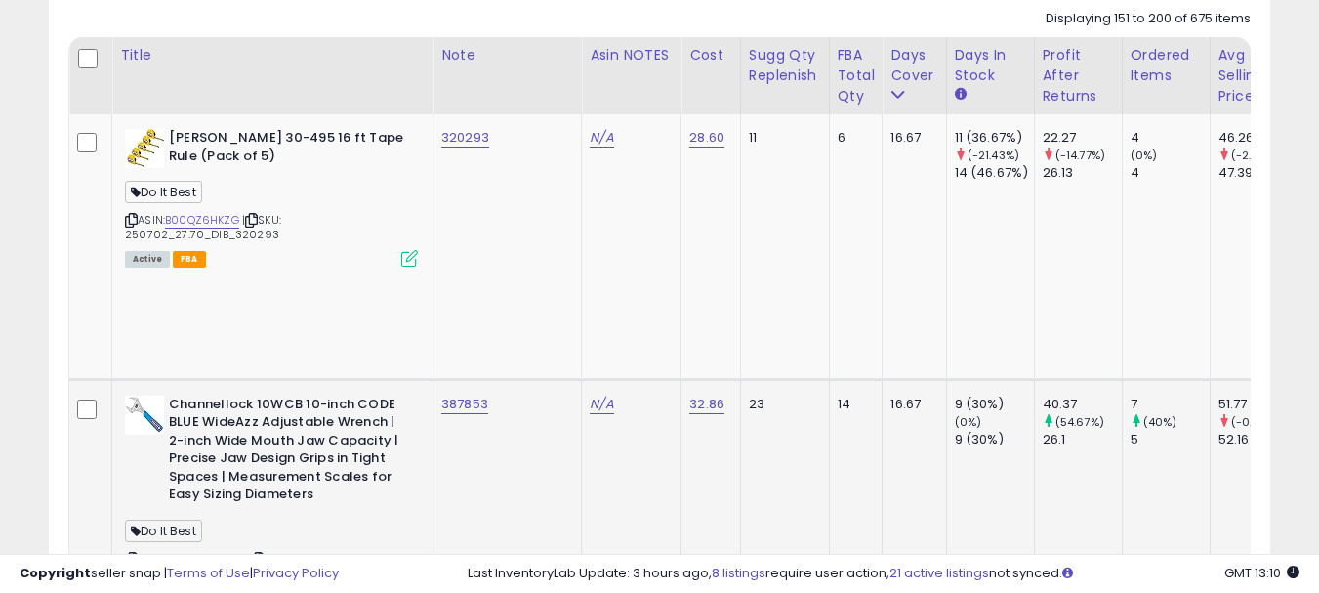
scroll to position [1057, 0]
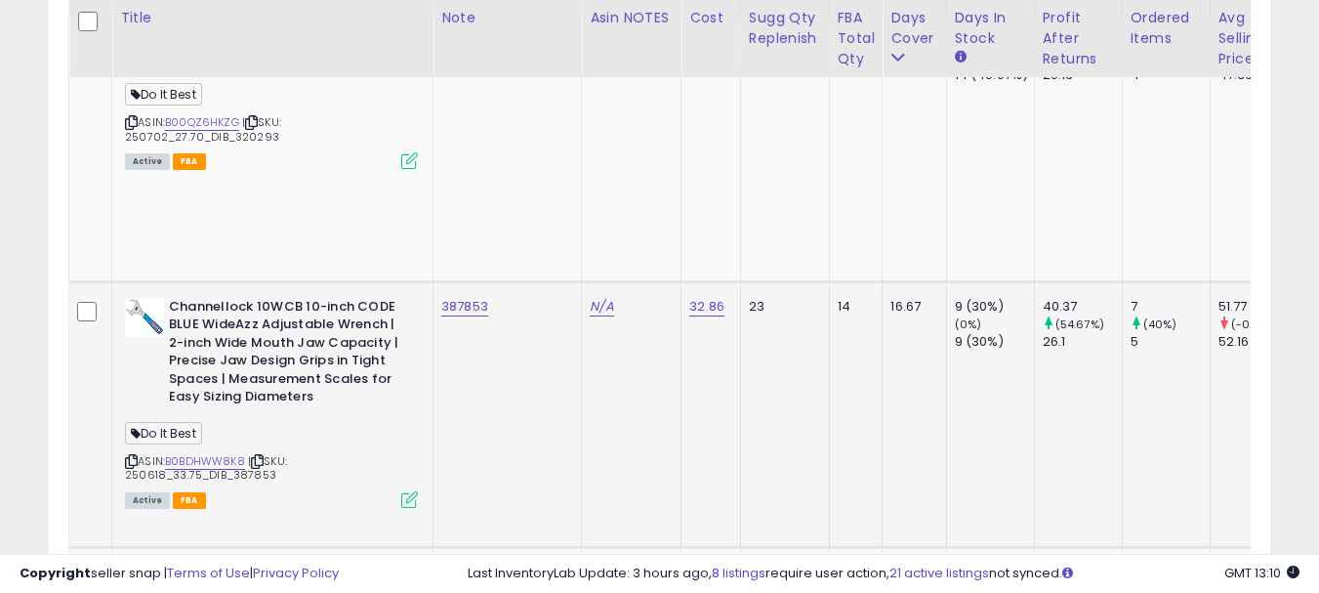
click at [135, 456] on icon at bounding box center [131, 461] width 13 height 11
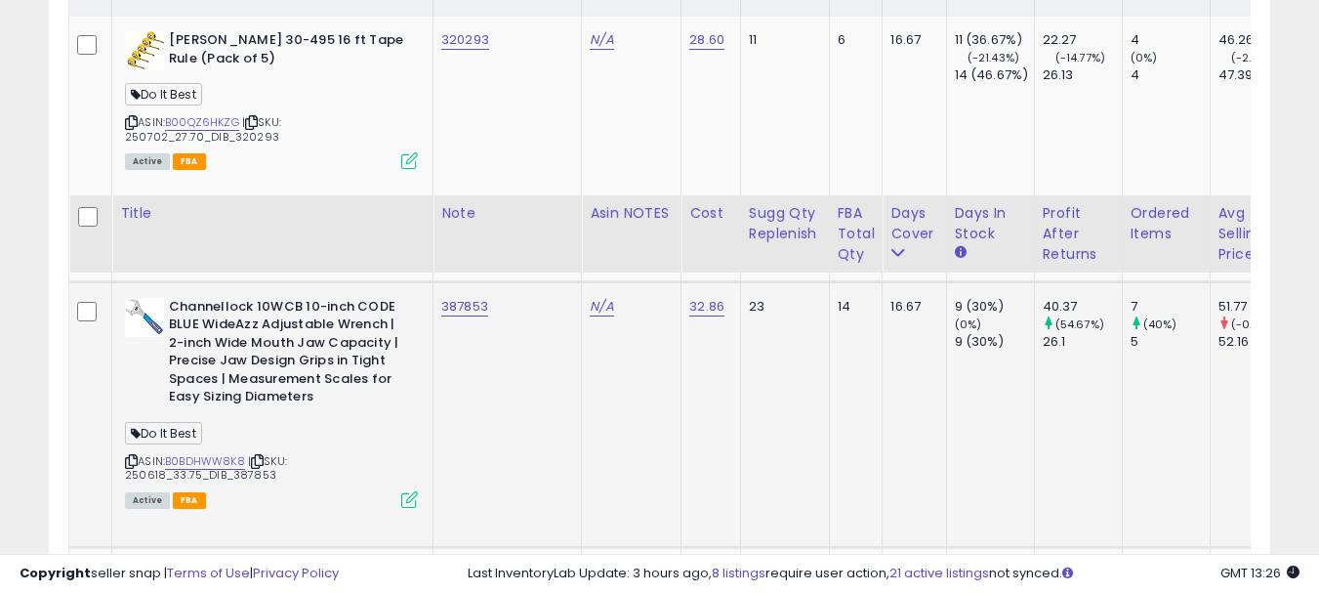
scroll to position [1252, 0]
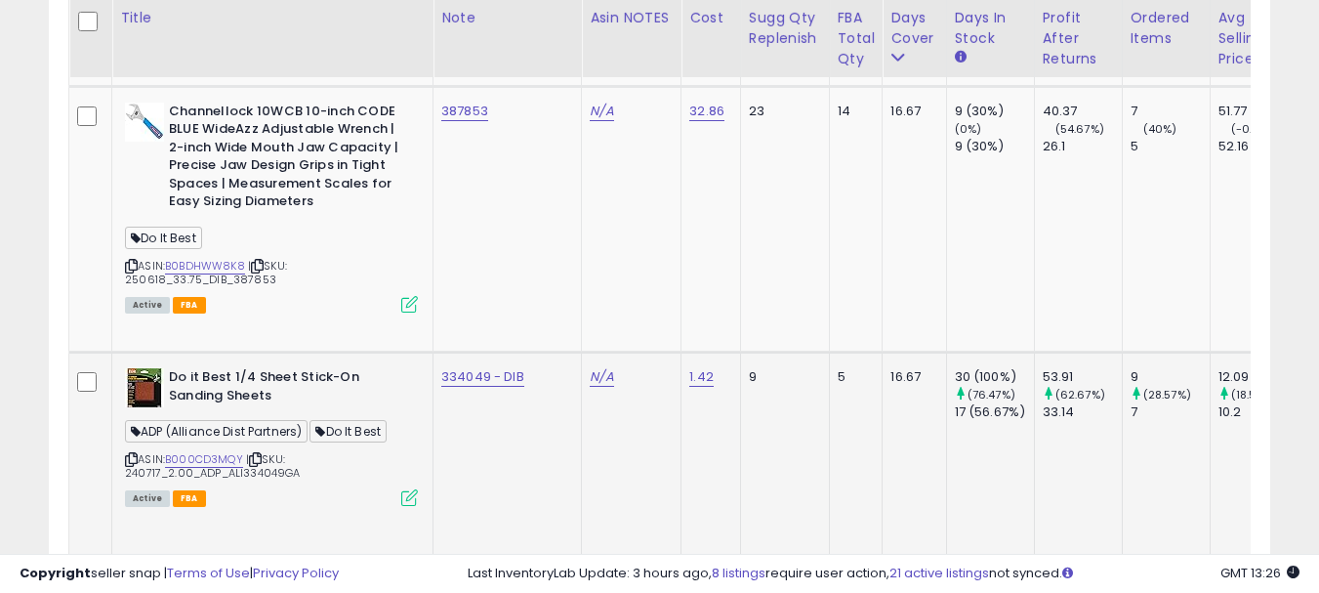
click at [130, 454] on icon at bounding box center [131, 459] width 13 height 11
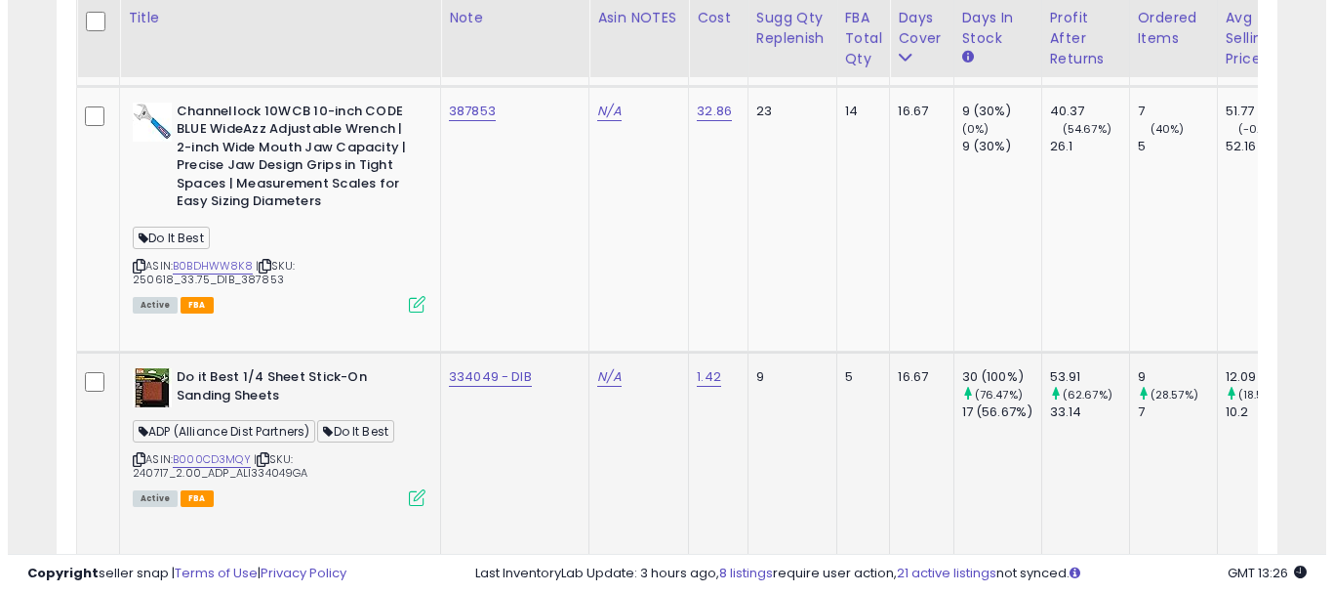
scroll to position [1350, 0]
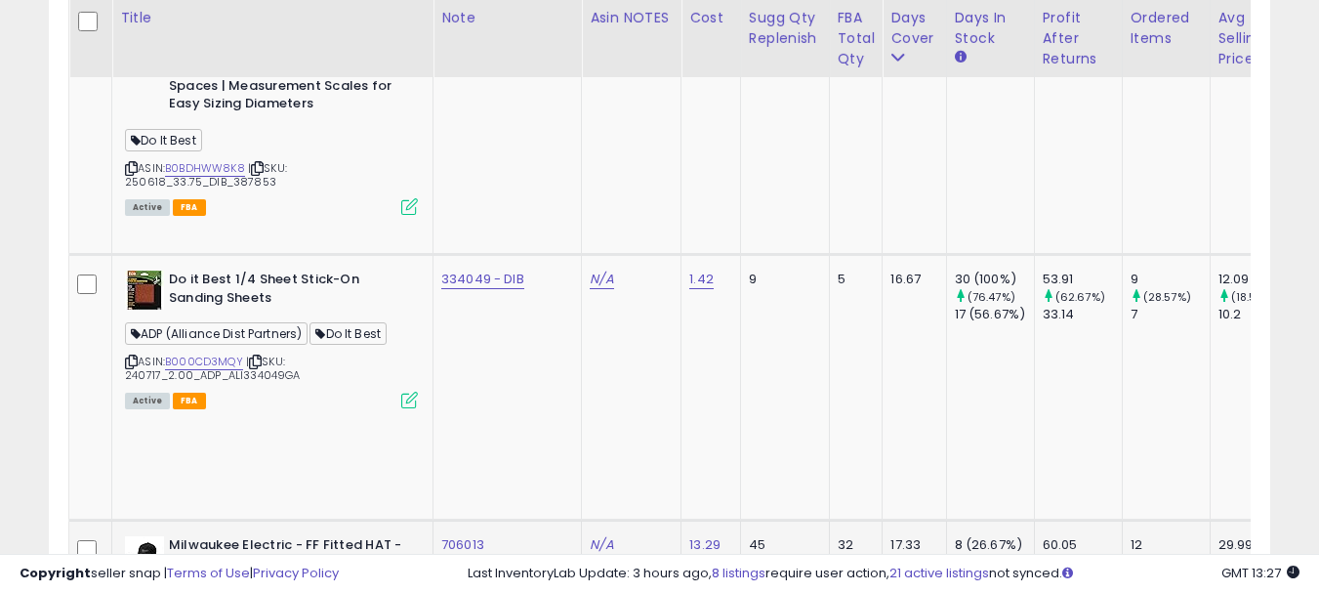
copy link "706013"
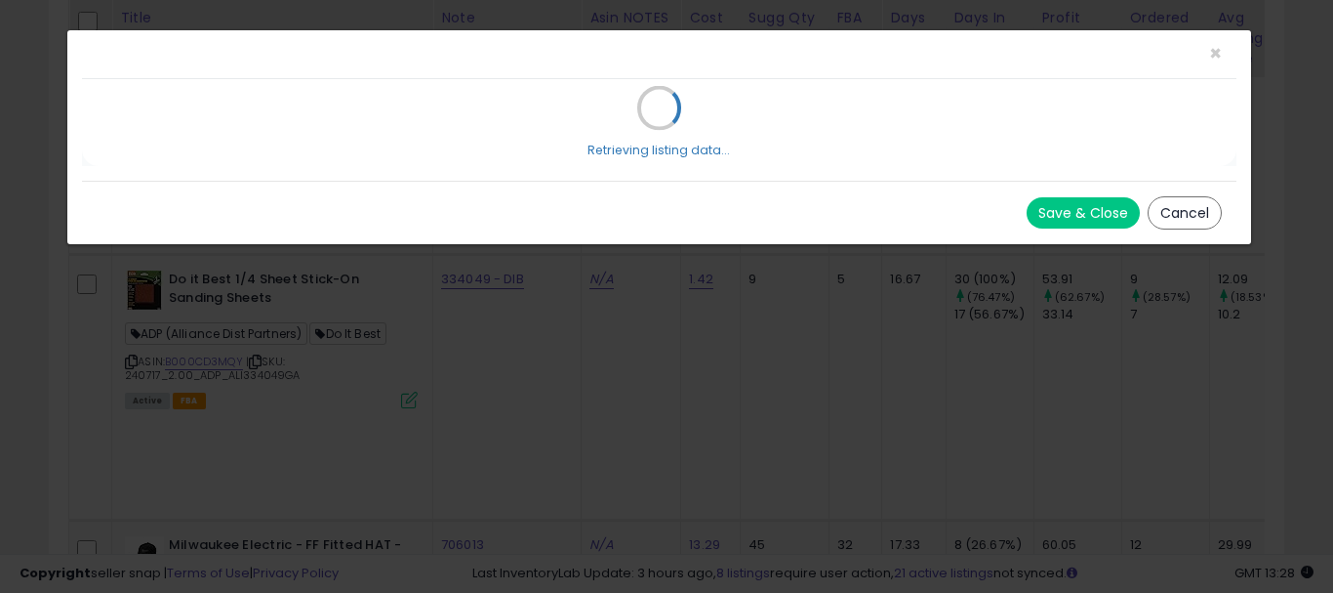
scroll to position [400, 715]
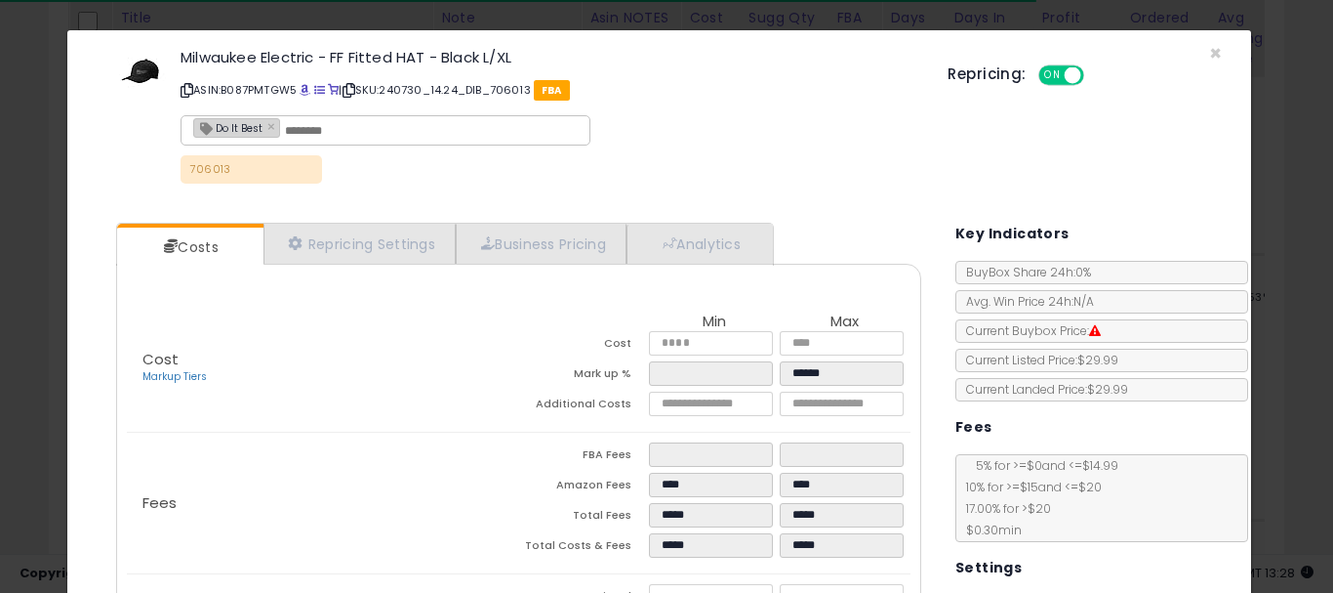
click at [676, 264] on div "Cost Markup Tiers Min Max Cost ***** ***** Mark up % **** ****** Additional Cos…" at bounding box center [518, 500] width 805 height 473
click at [682, 250] on link "Analytics" at bounding box center [699, 244] width 144 height 40
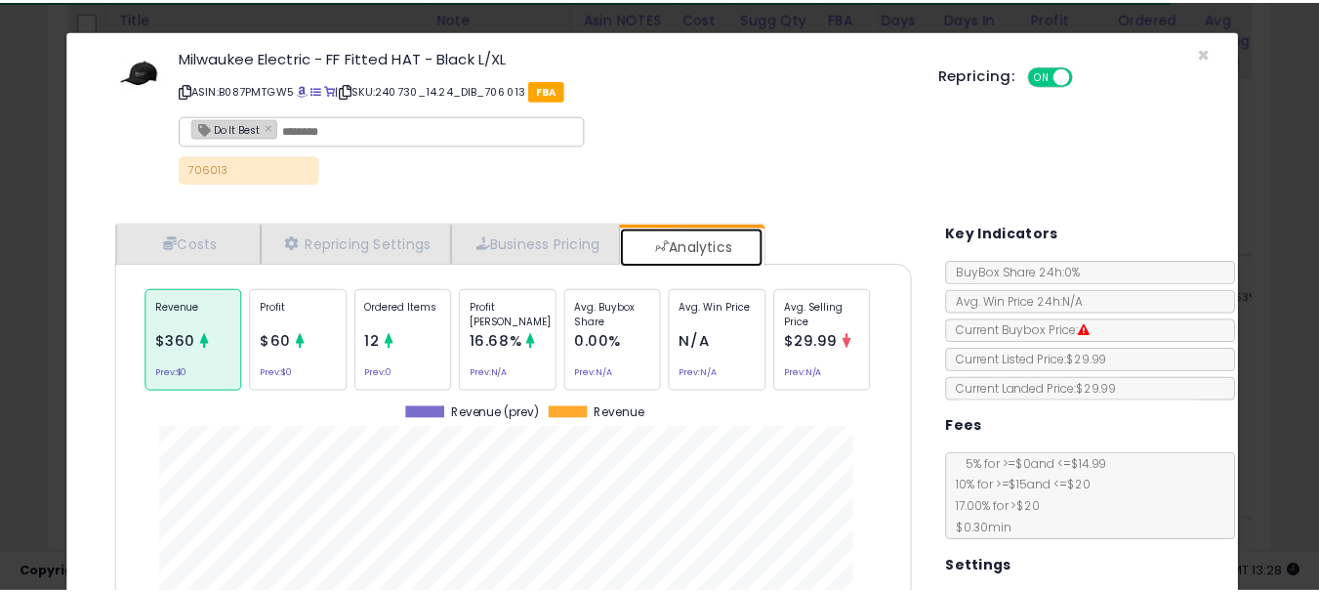
scroll to position [600, 836]
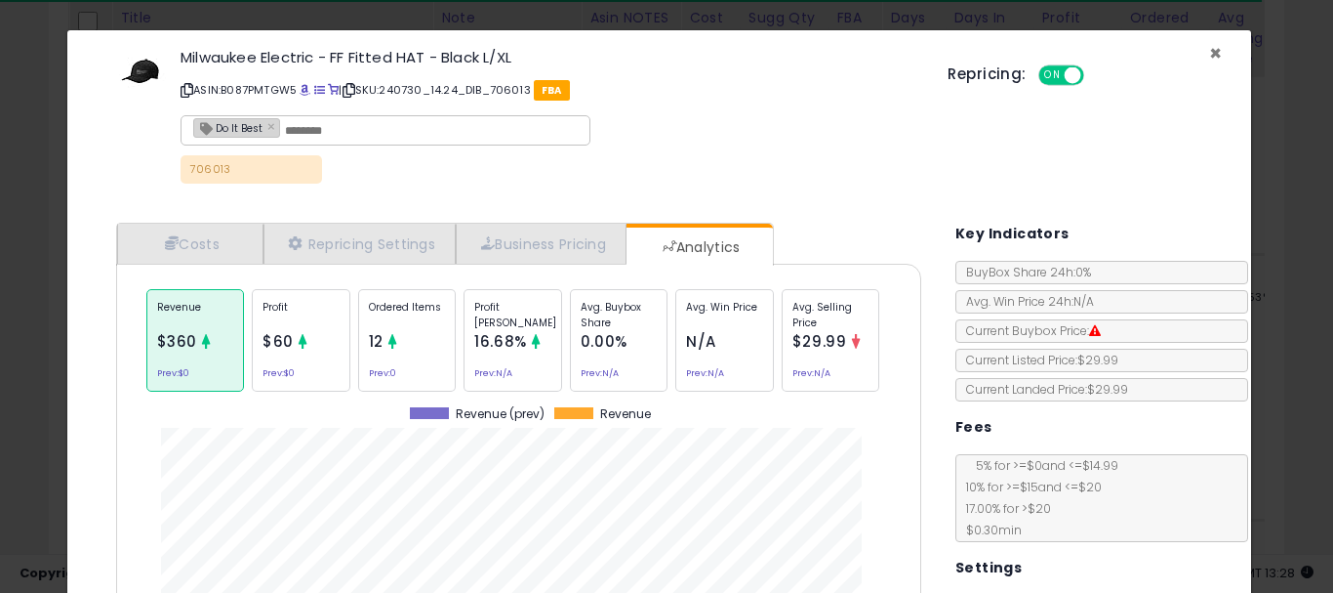
click at [1209, 55] on span "×" at bounding box center [1215, 53] width 13 height 28
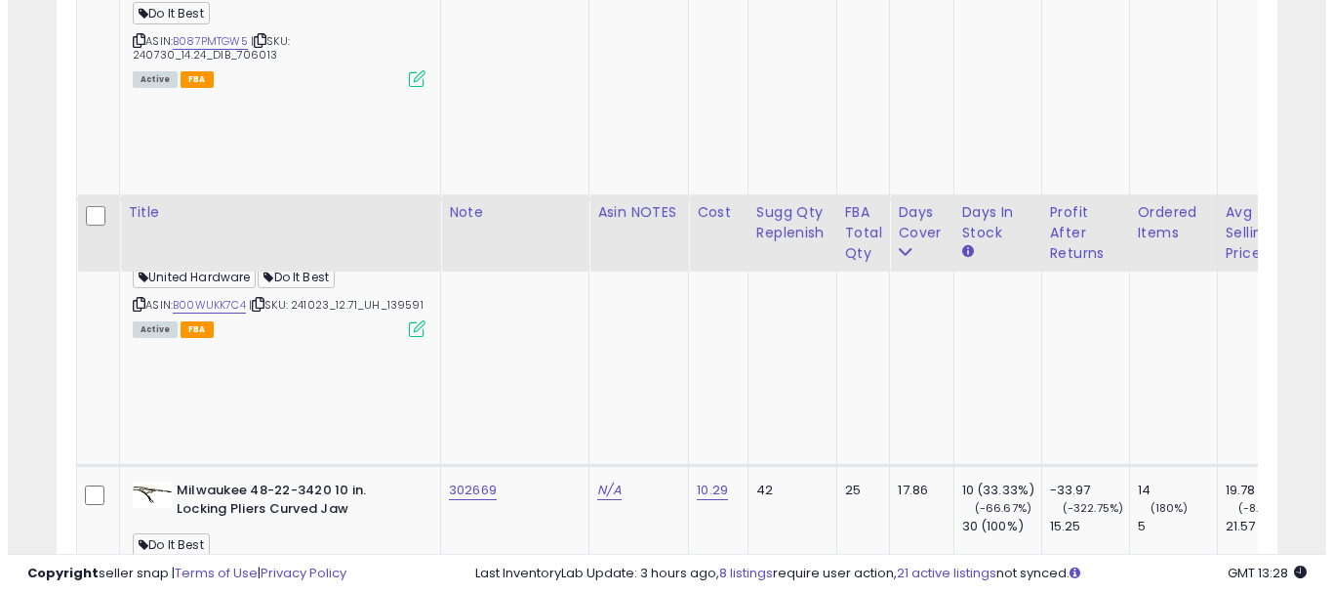
scroll to position [2131, 0]
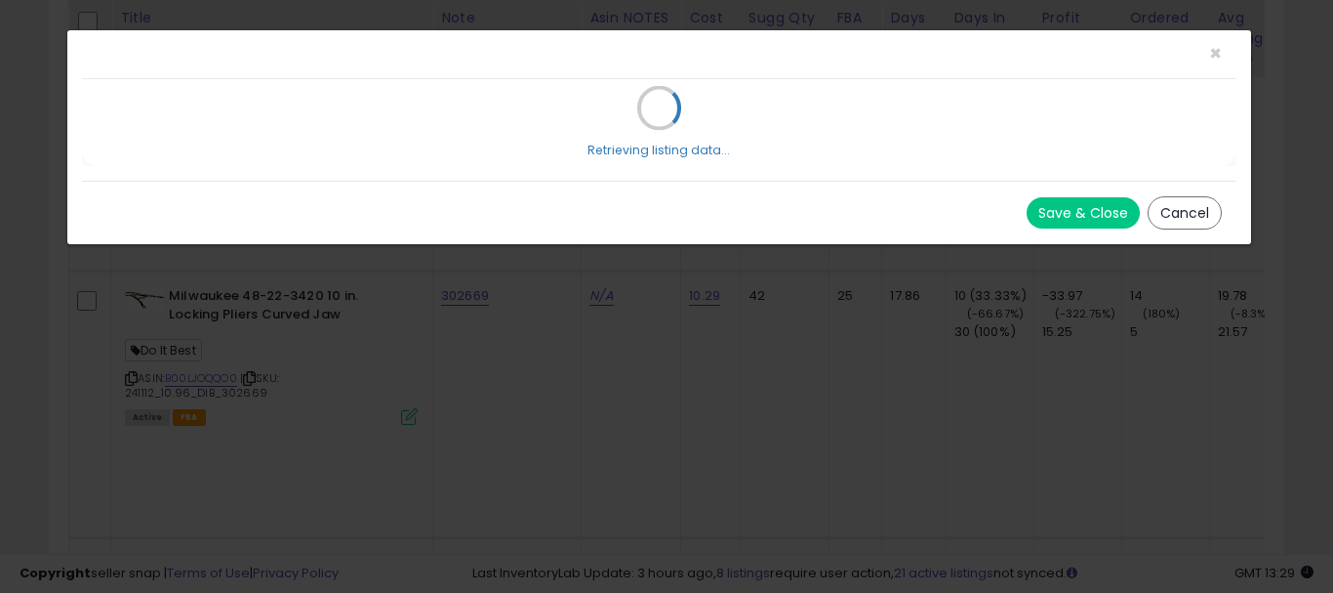
scroll to position [400, 715]
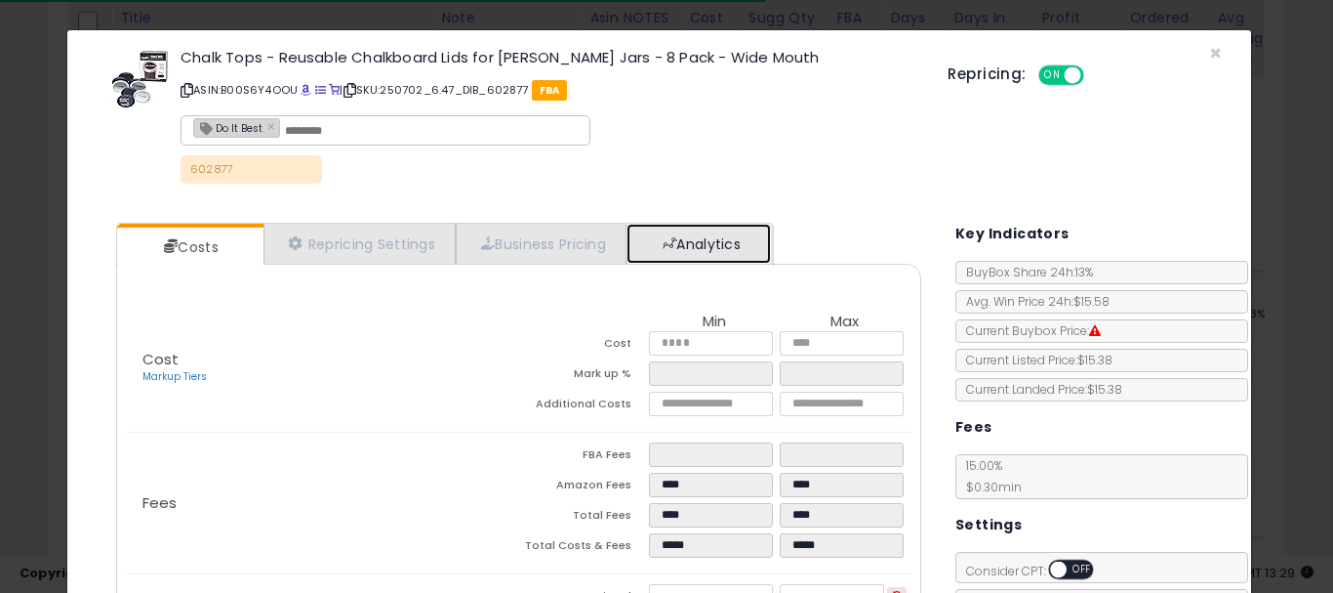
click at [680, 229] on link "Analytics" at bounding box center [699, 244] width 144 height 40
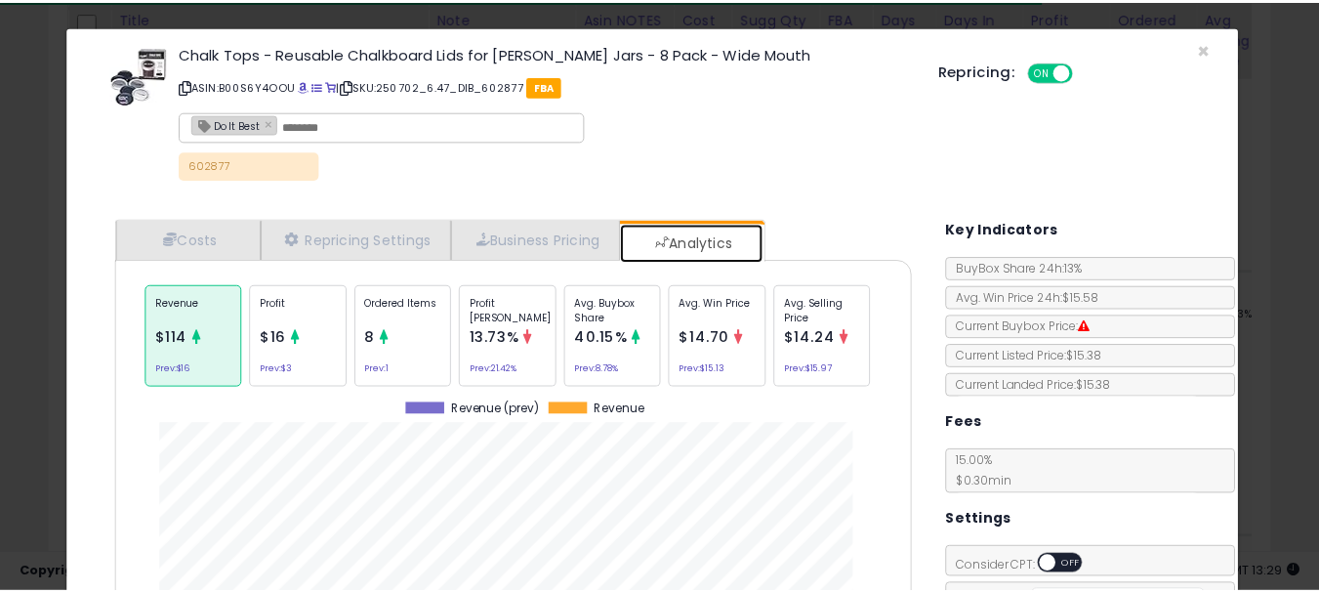
scroll to position [0, 0]
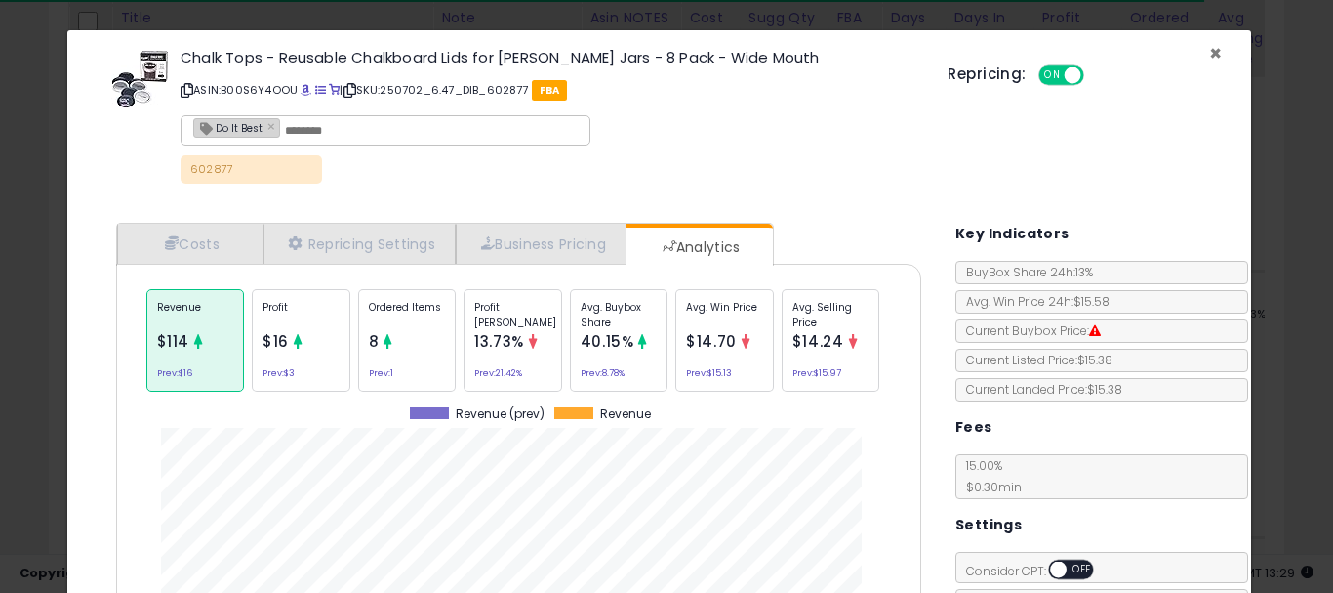
click at [1209, 54] on span "×" at bounding box center [1215, 53] width 13 height 28
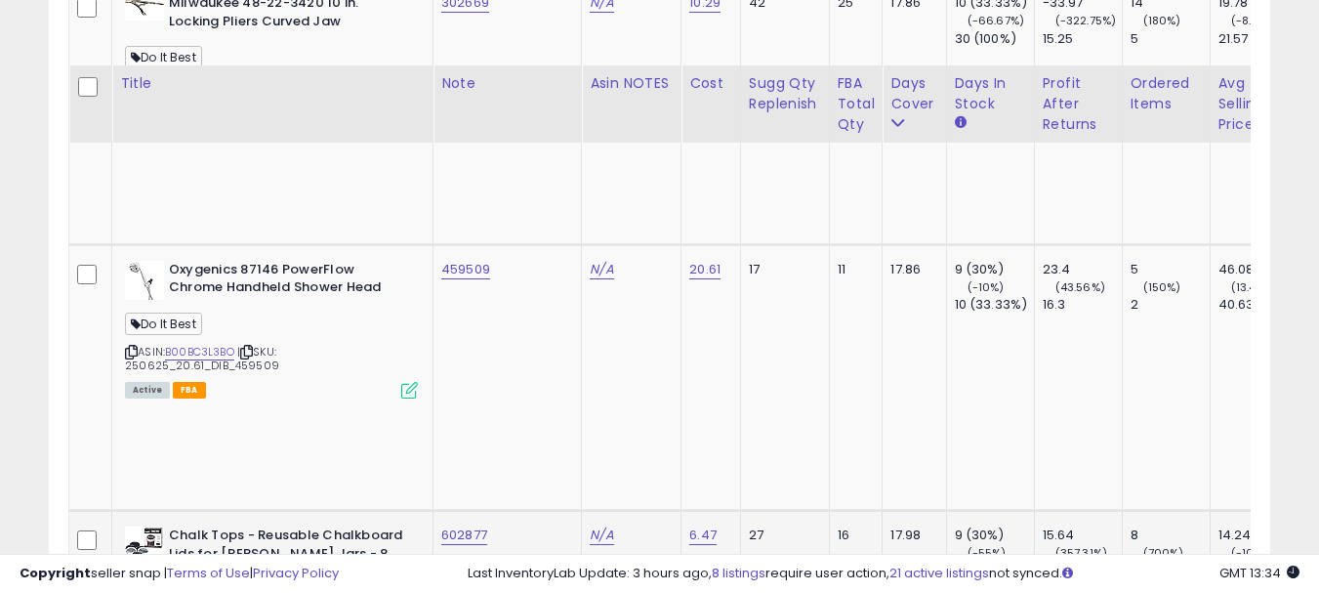
scroll to position [2521, 0]
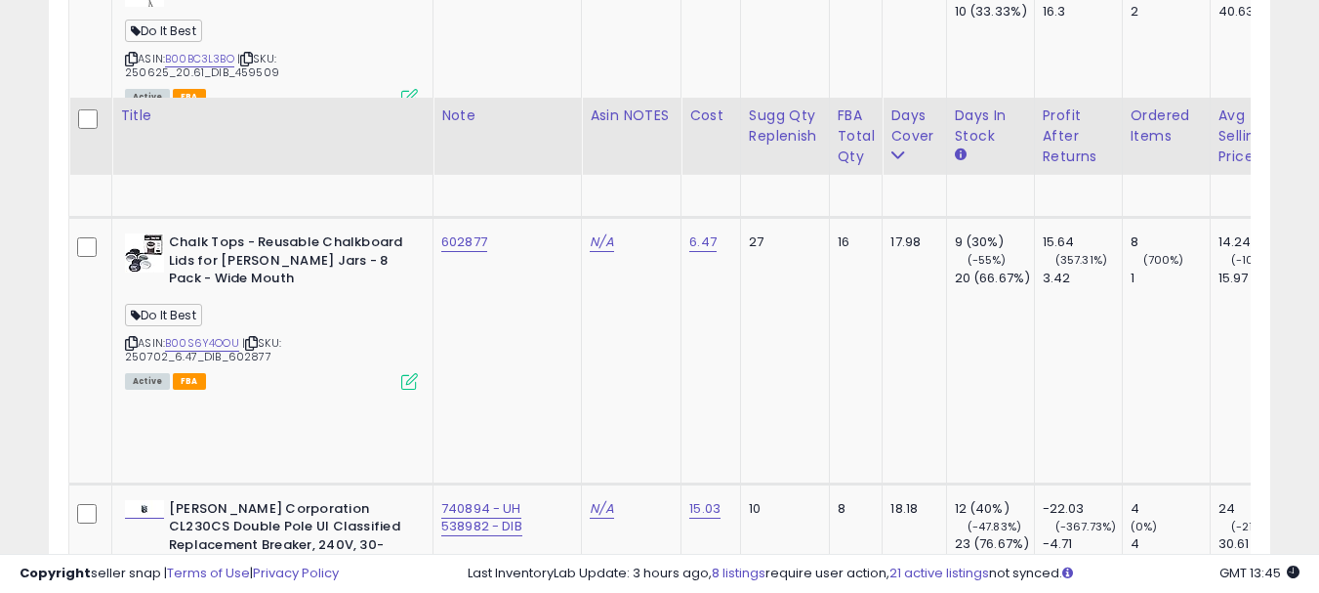
scroll to position [2814, 0]
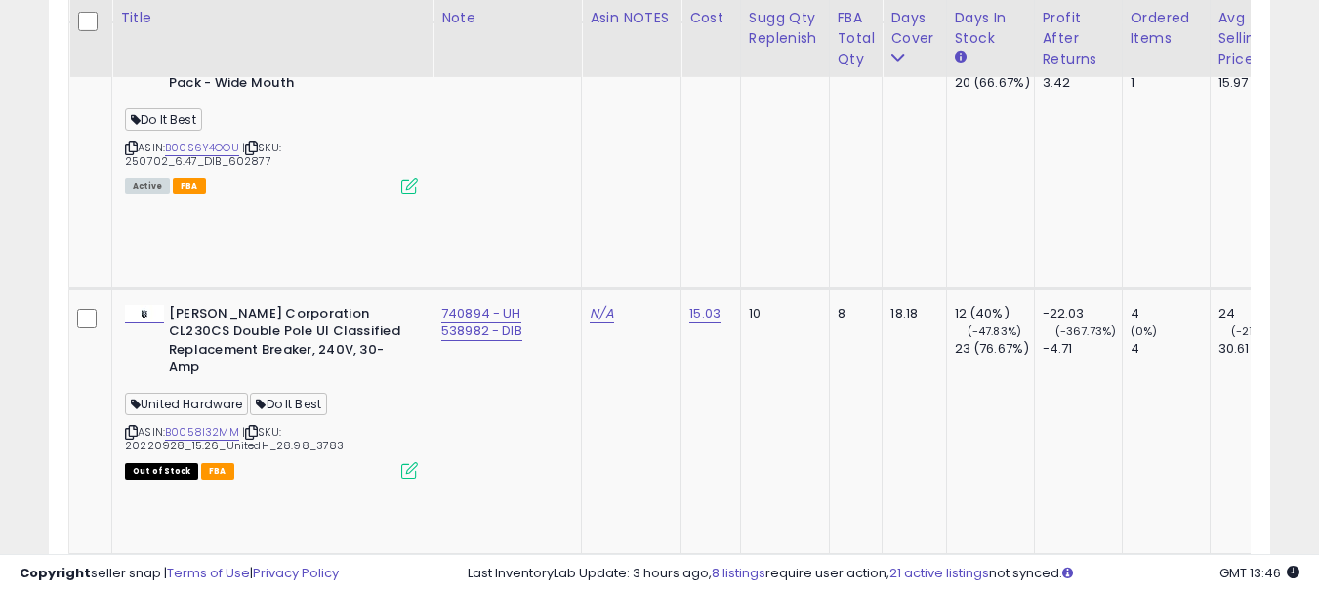
scroll to position [3009, 0]
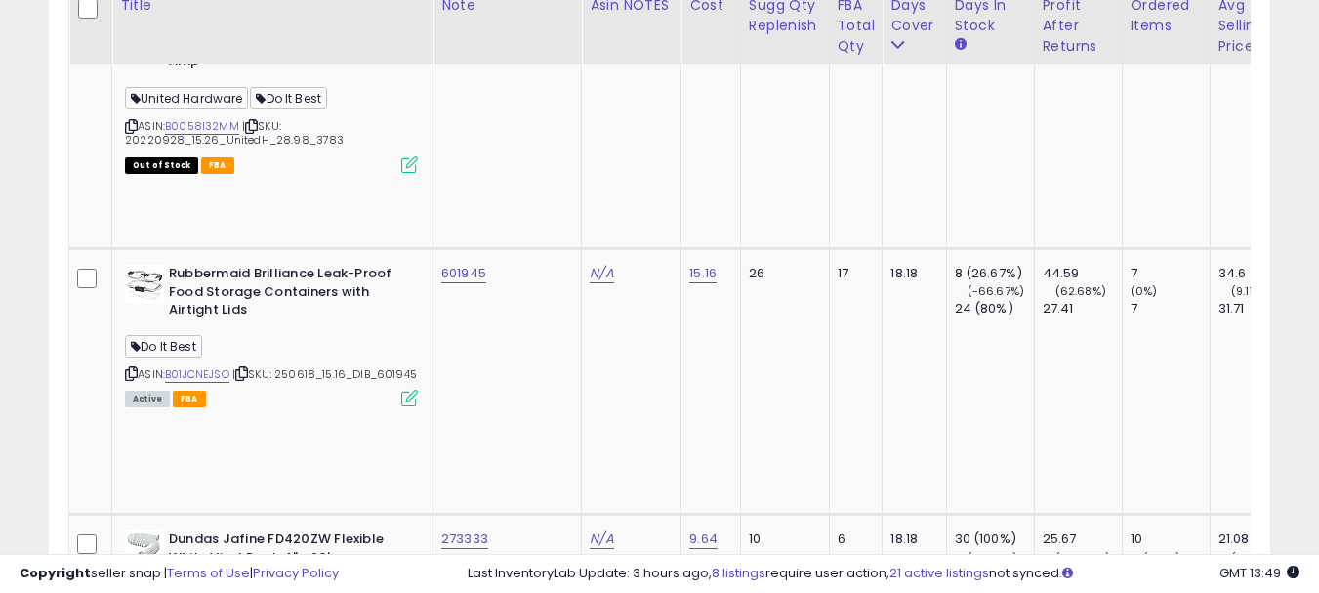
scroll to position [3302, 0]
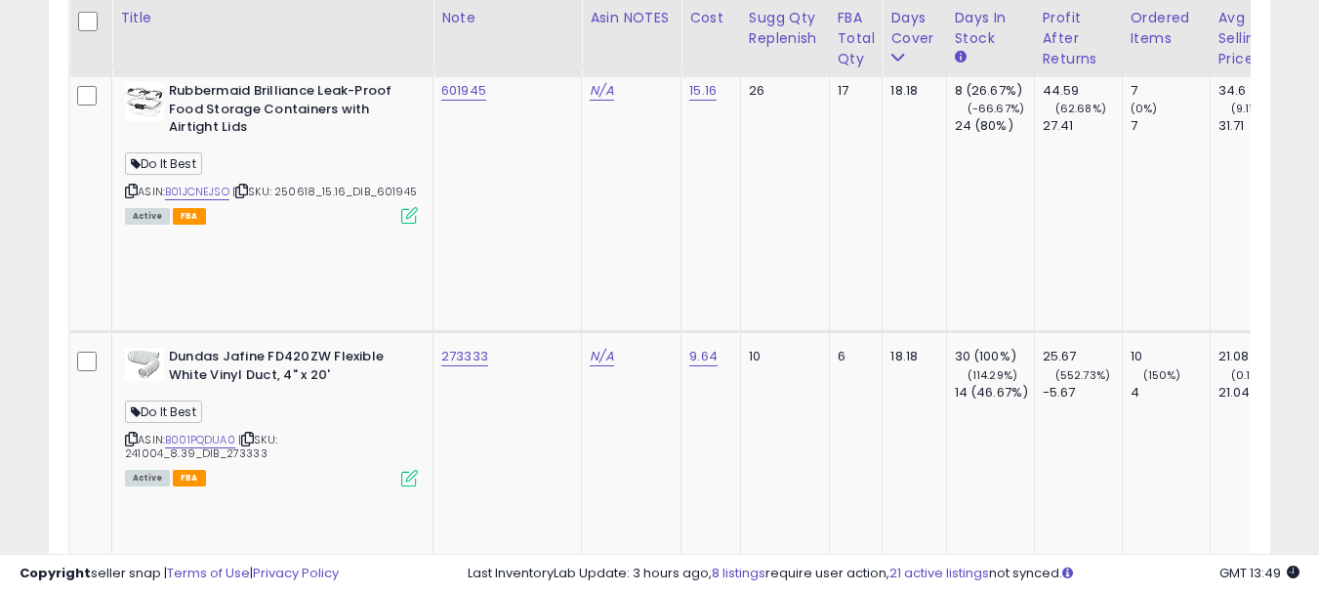
scroll to position [3497, 0]
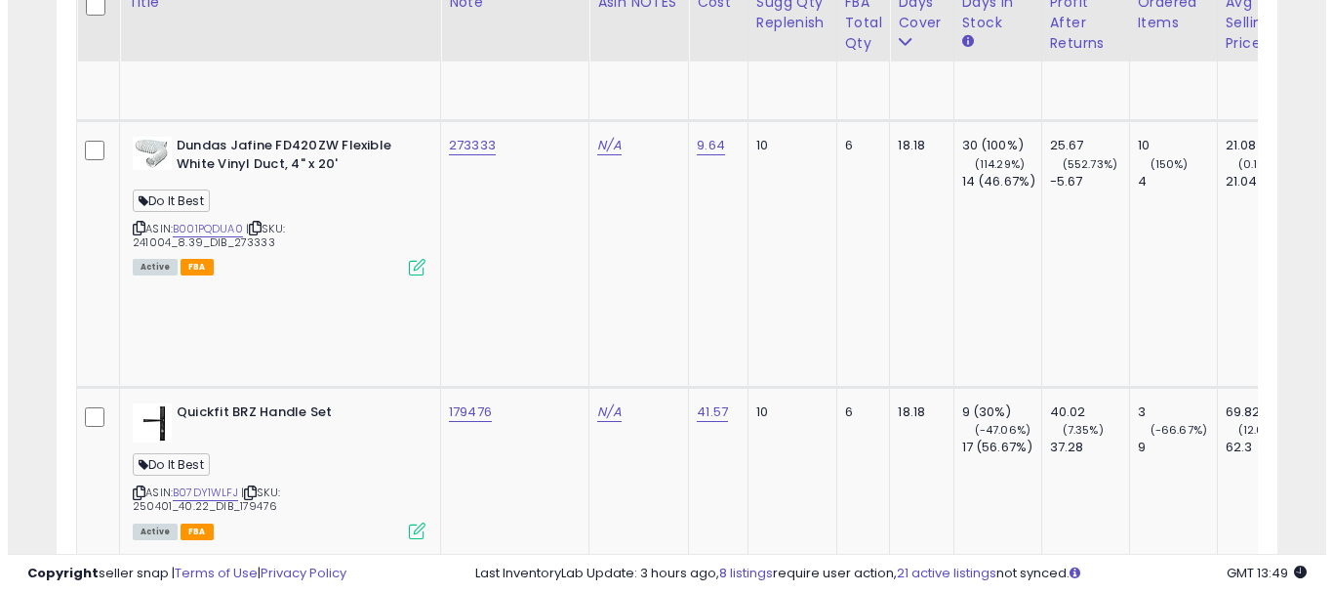
scroll to position [3693, 0]
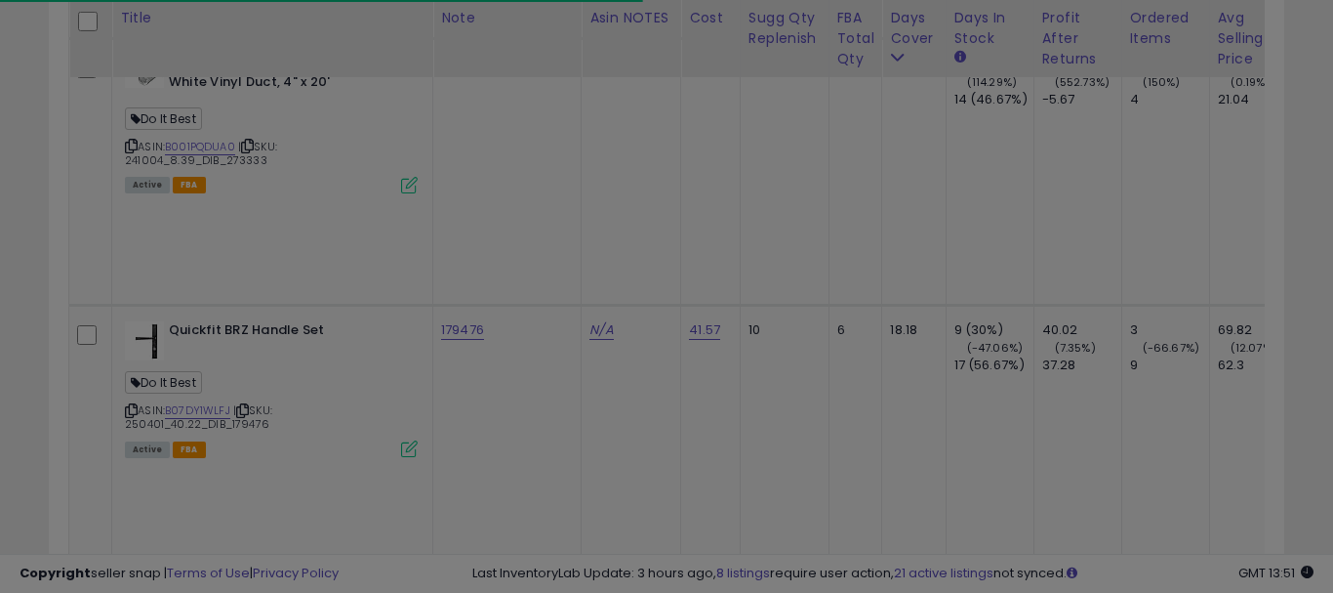
scroll to position [400, 715]
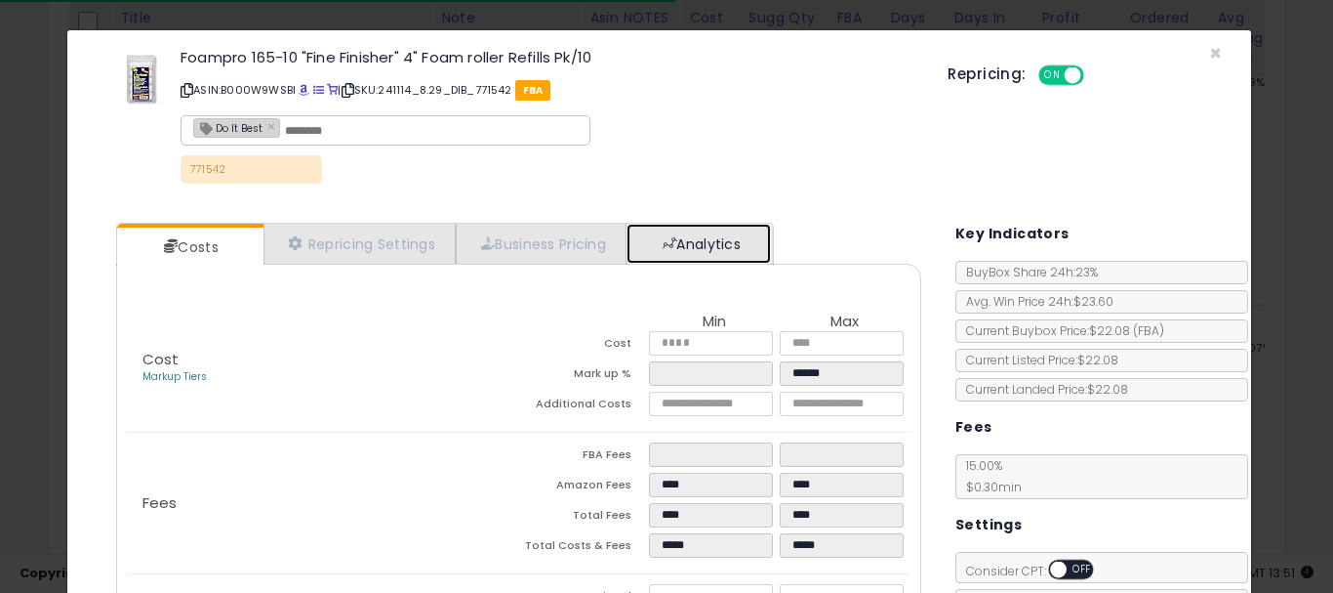
click at [655, 251] on link "Analytics" at bounding box center [699, 244] width 144 height 40
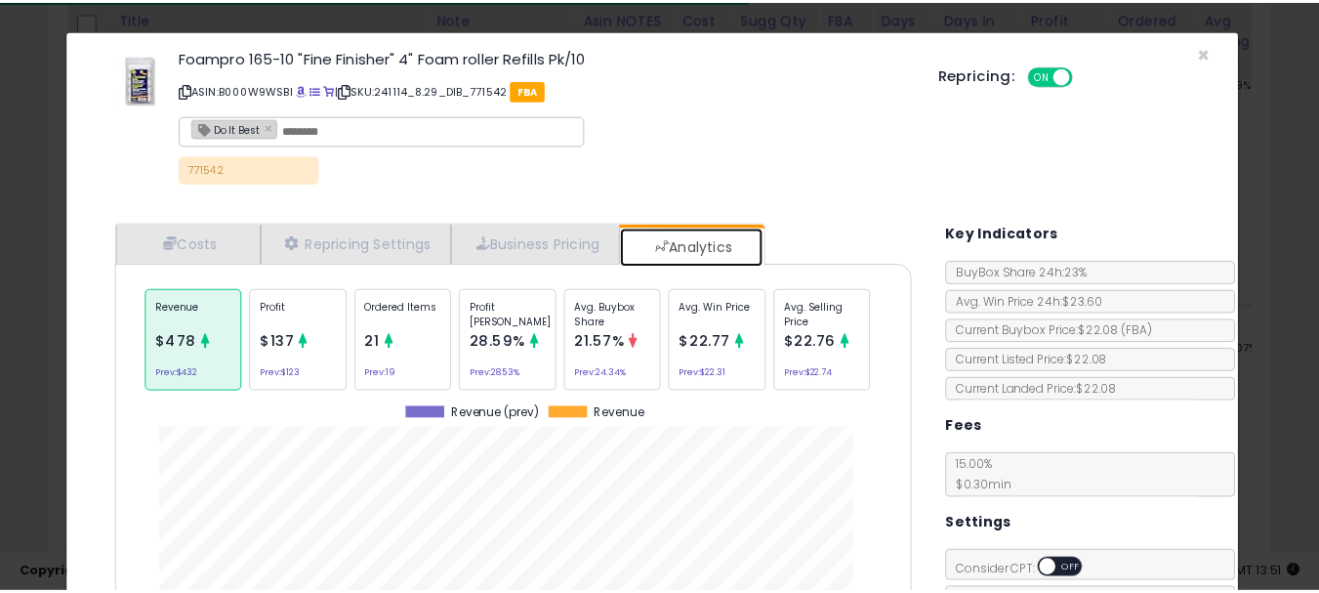
scroll to position [600, 836]
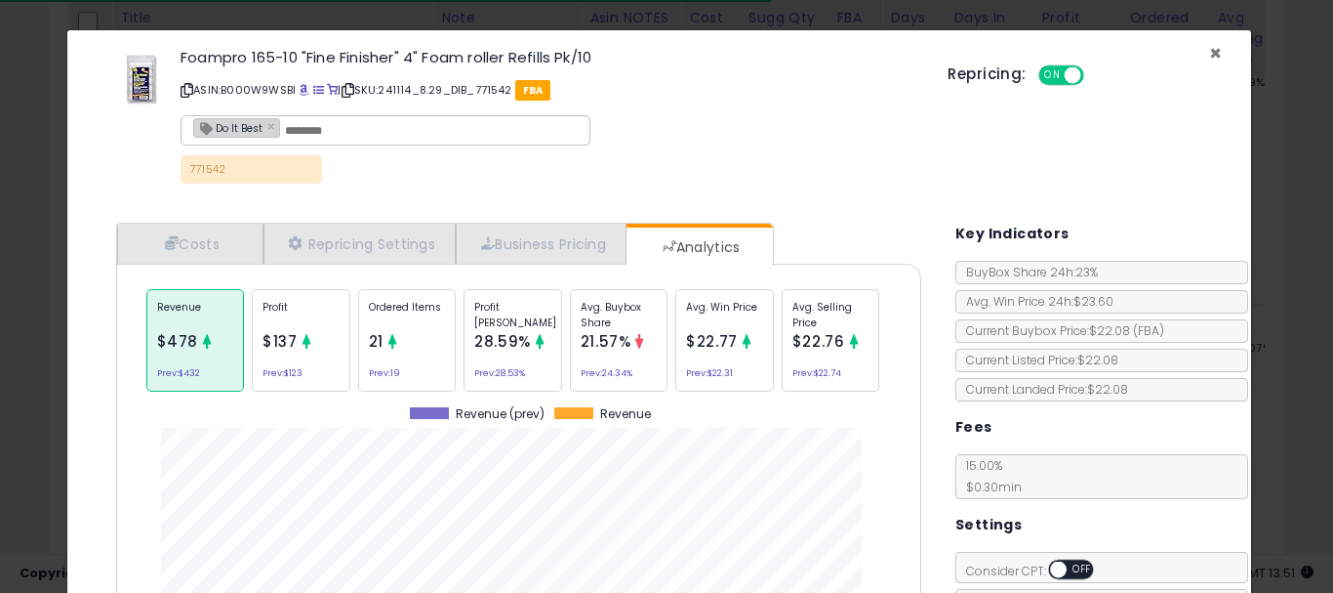
click at [1209, 45] on span "×" at bounding box center [1215, 53] width 13 height 28
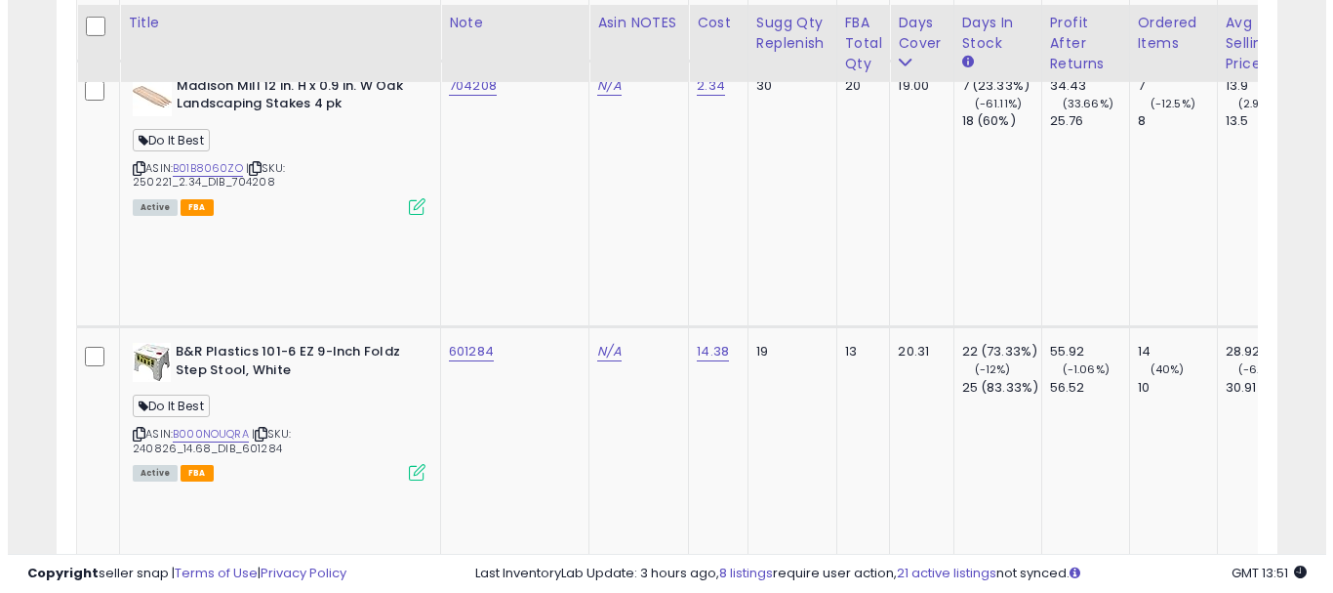
scroll to position [4474, 0]
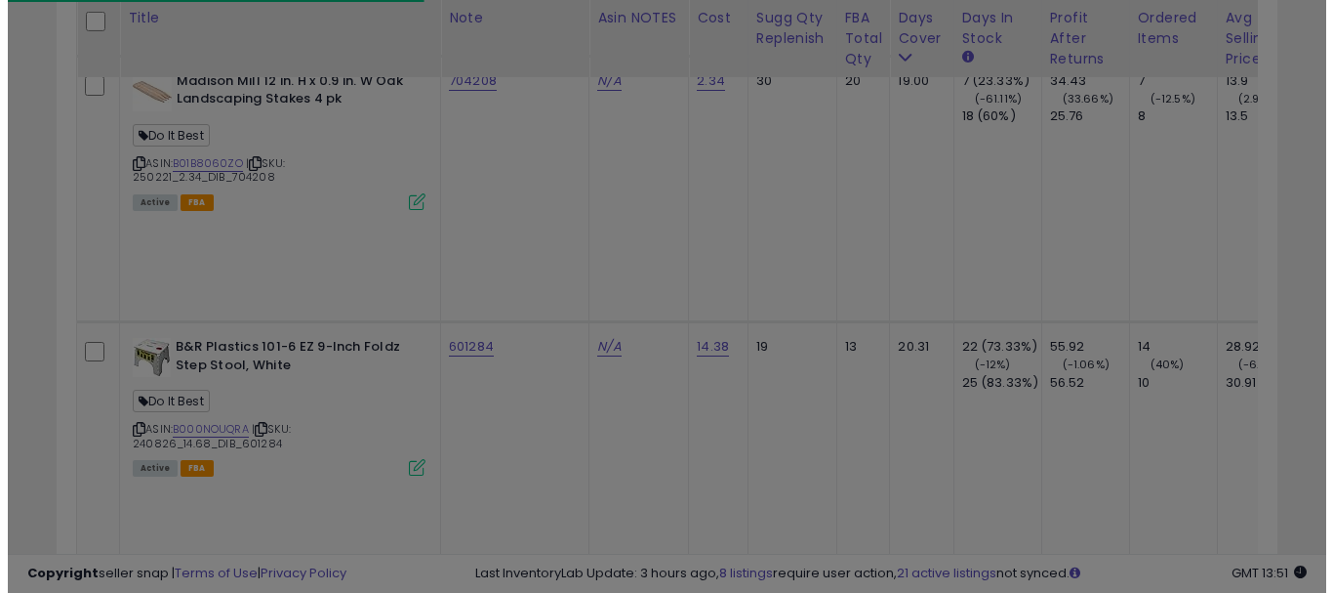
scroll to position [400, 715]
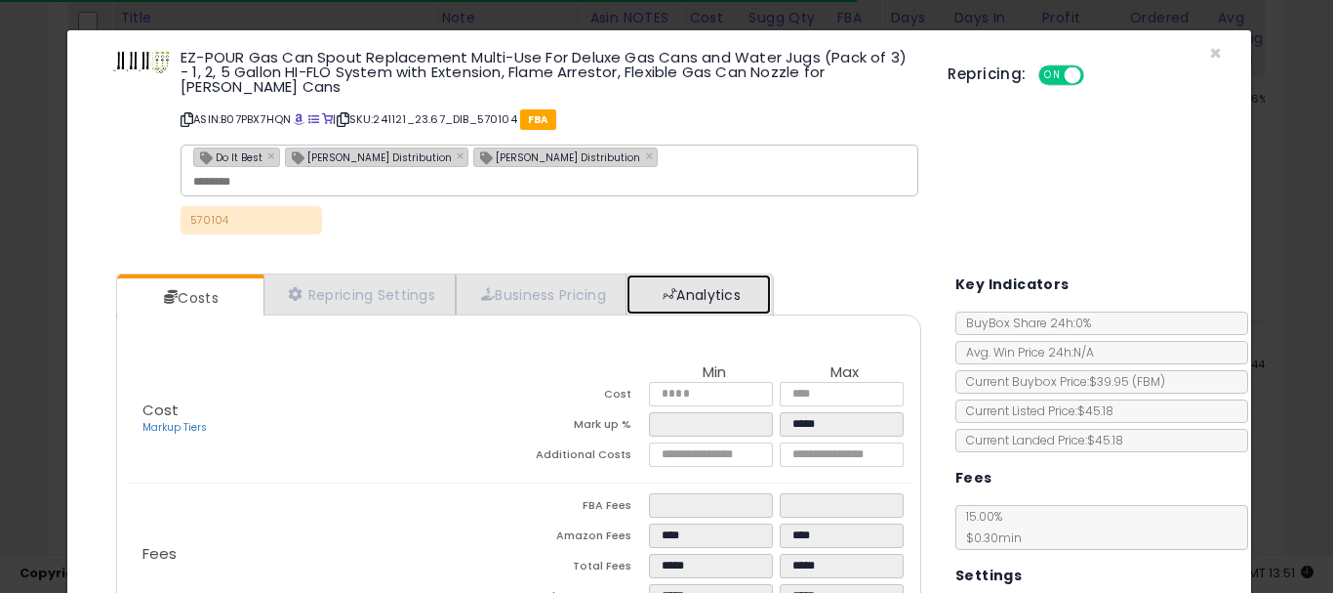
click at [722, 274] on link "Analytics" at bounding box center [699, 294] width 144 height 40
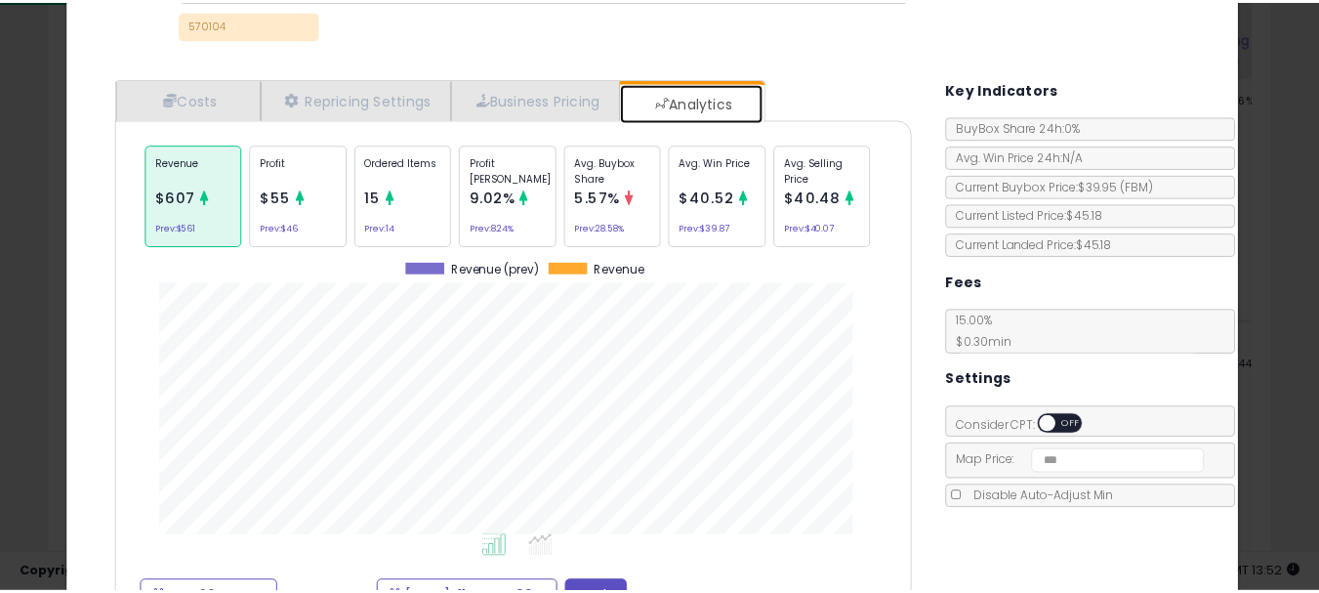
scroll to position [0, 0]
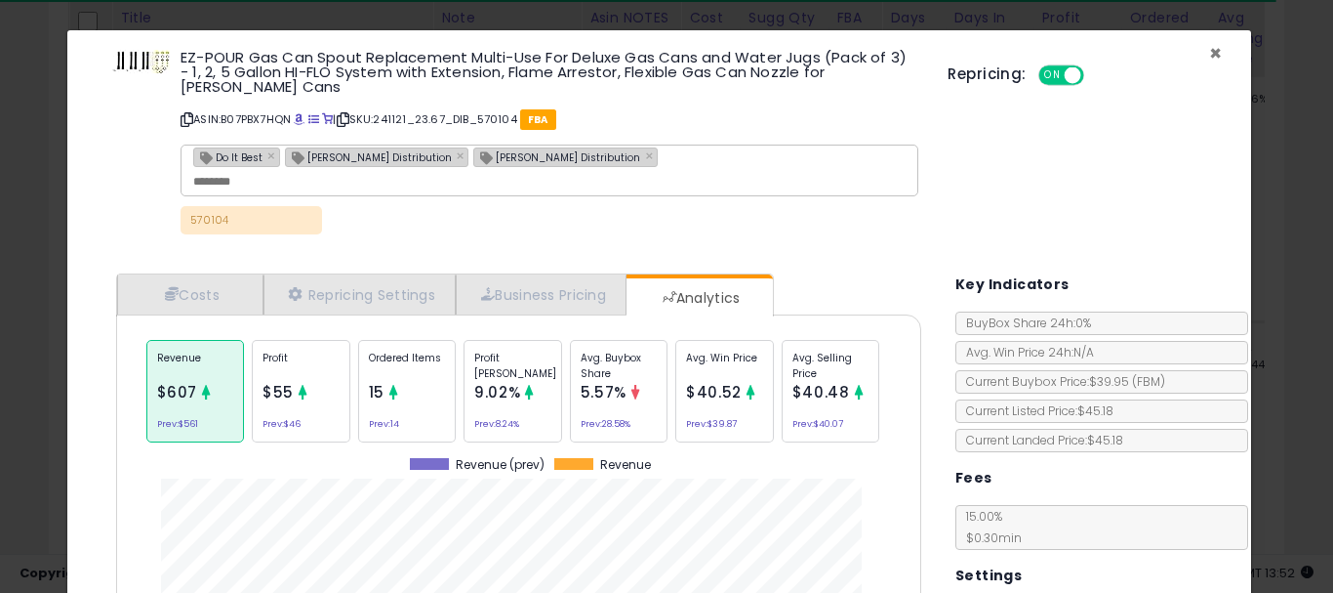
click at [1209, 56] on span "×" at bounding box center [1215, 53] width 13 height 28
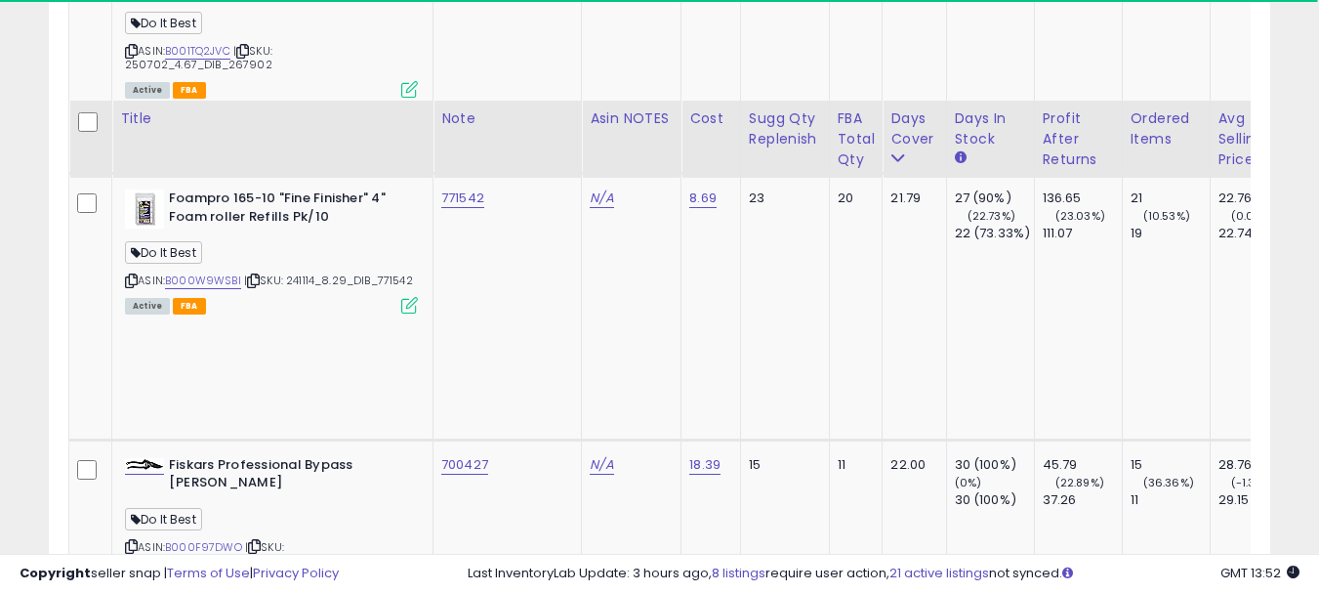
scroll to position [5254, 0]
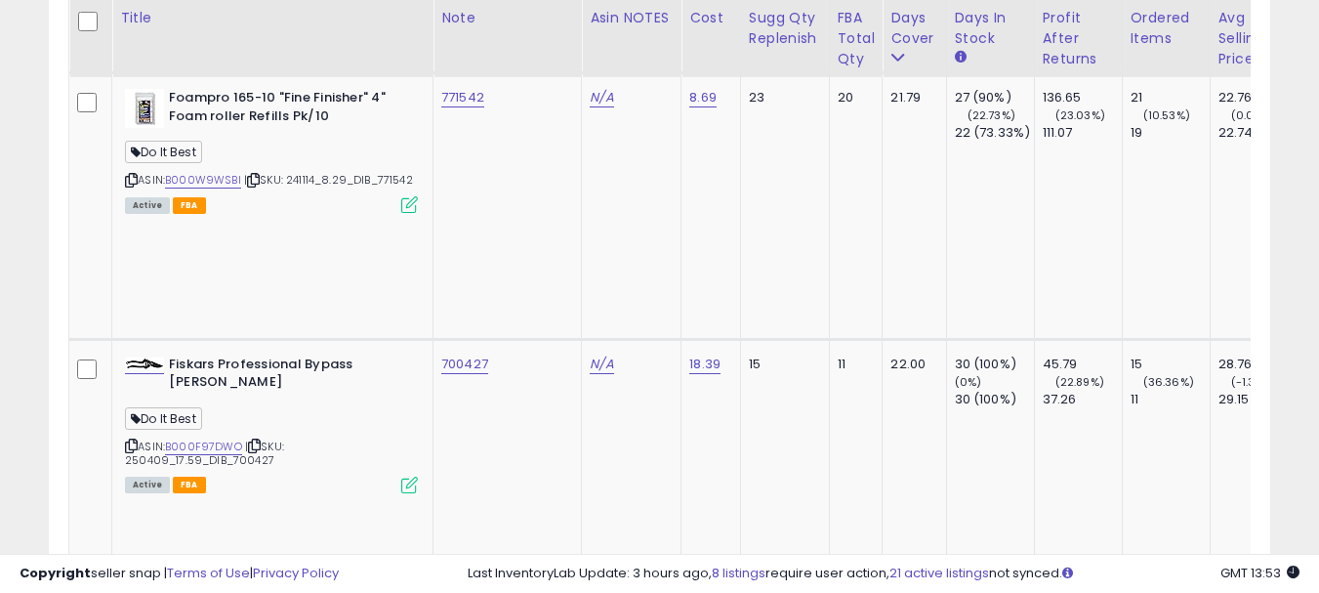
scroll to position [5450, 0]
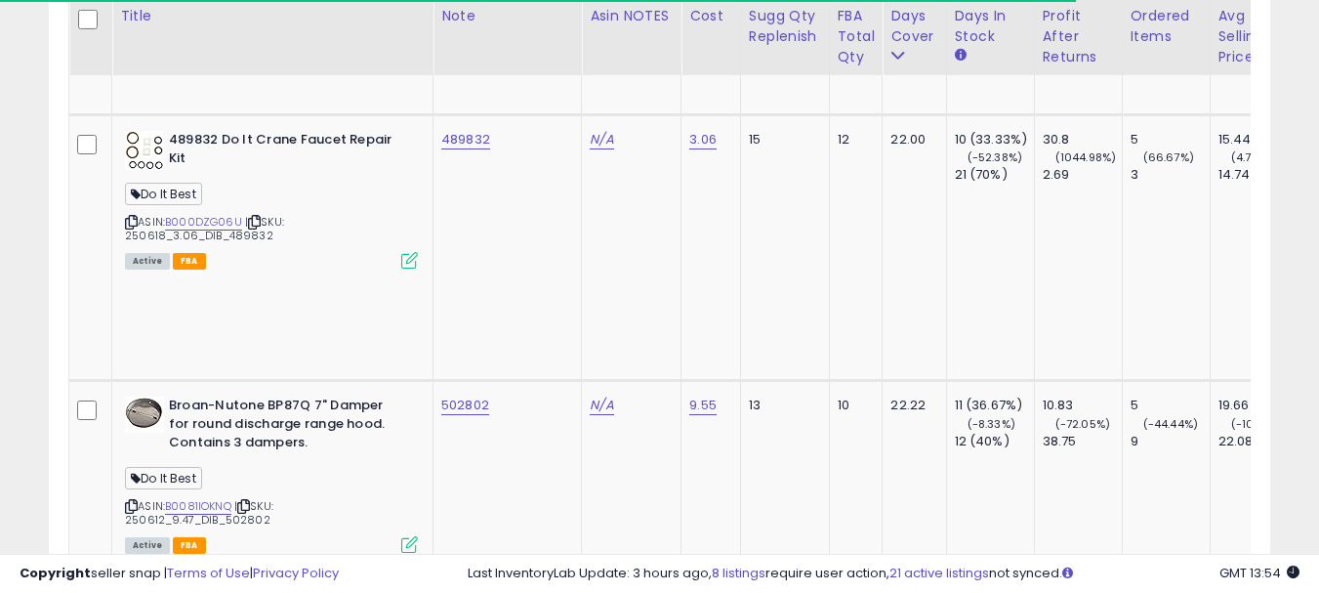
scroll to position [5840, 0]
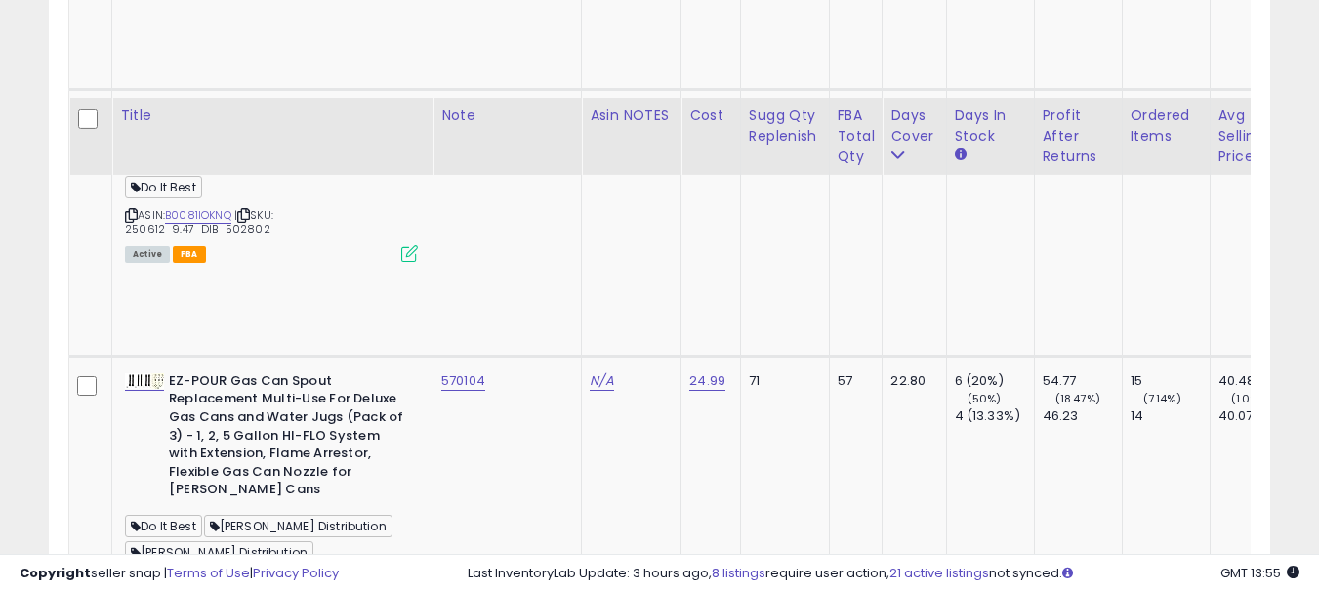
scroll to position [6133, 0]
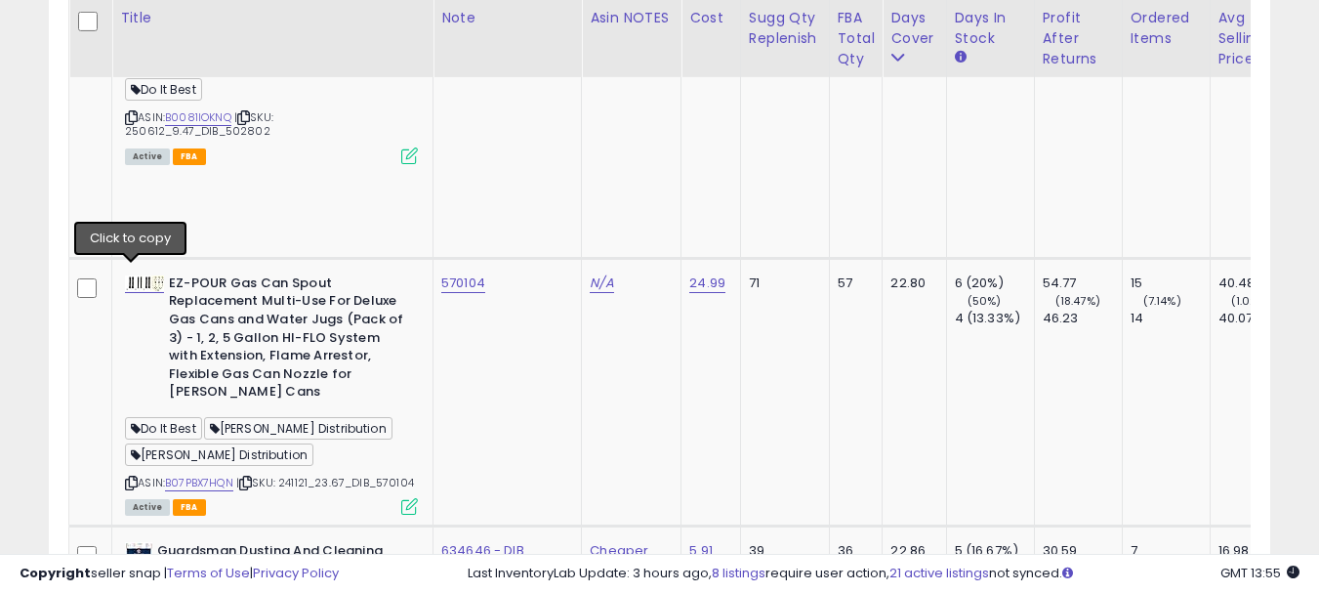
copy tr "416084"
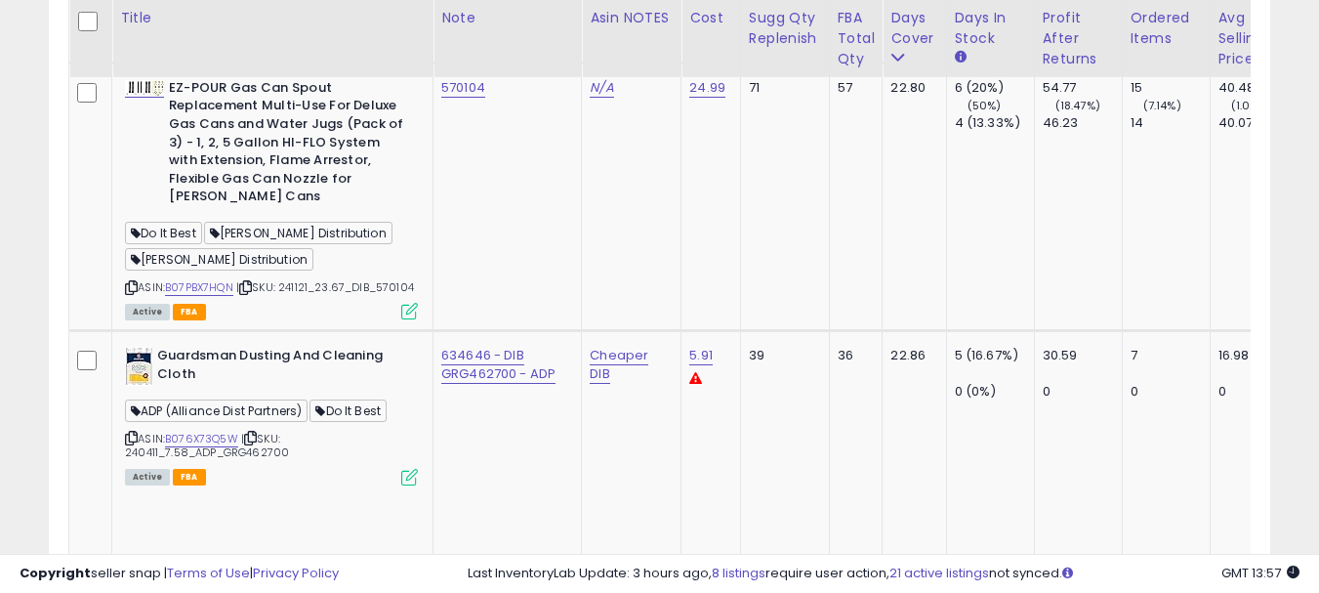
scroll to position [6426, 0]
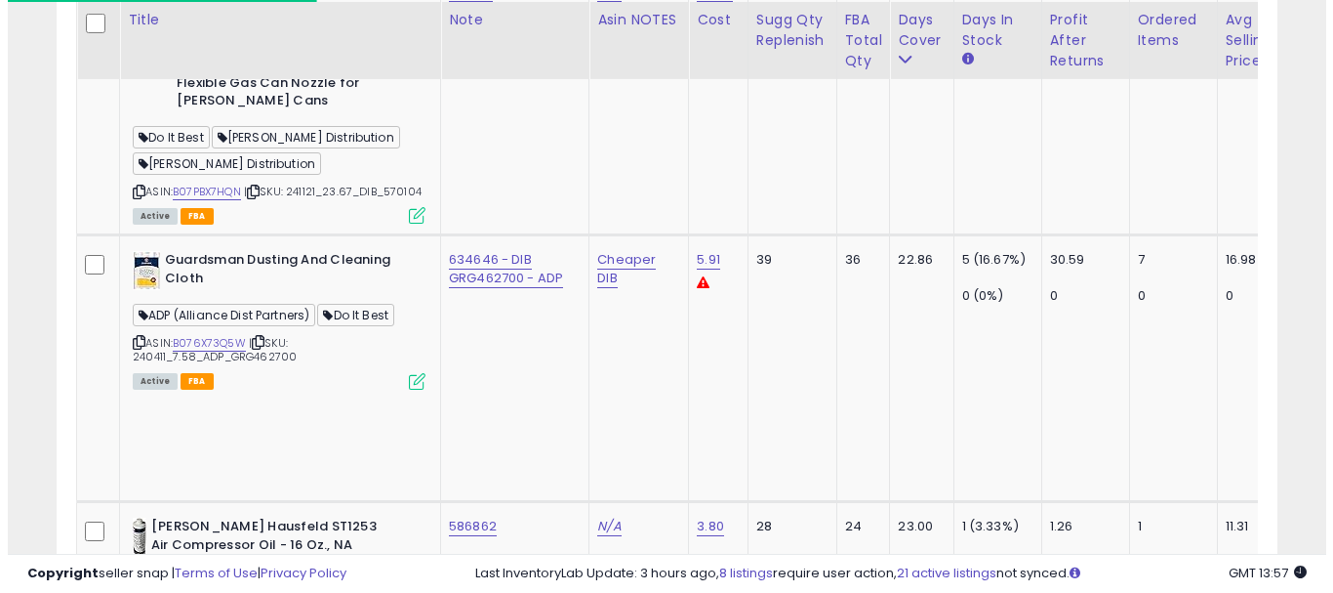
scroll to position [6328, 0]
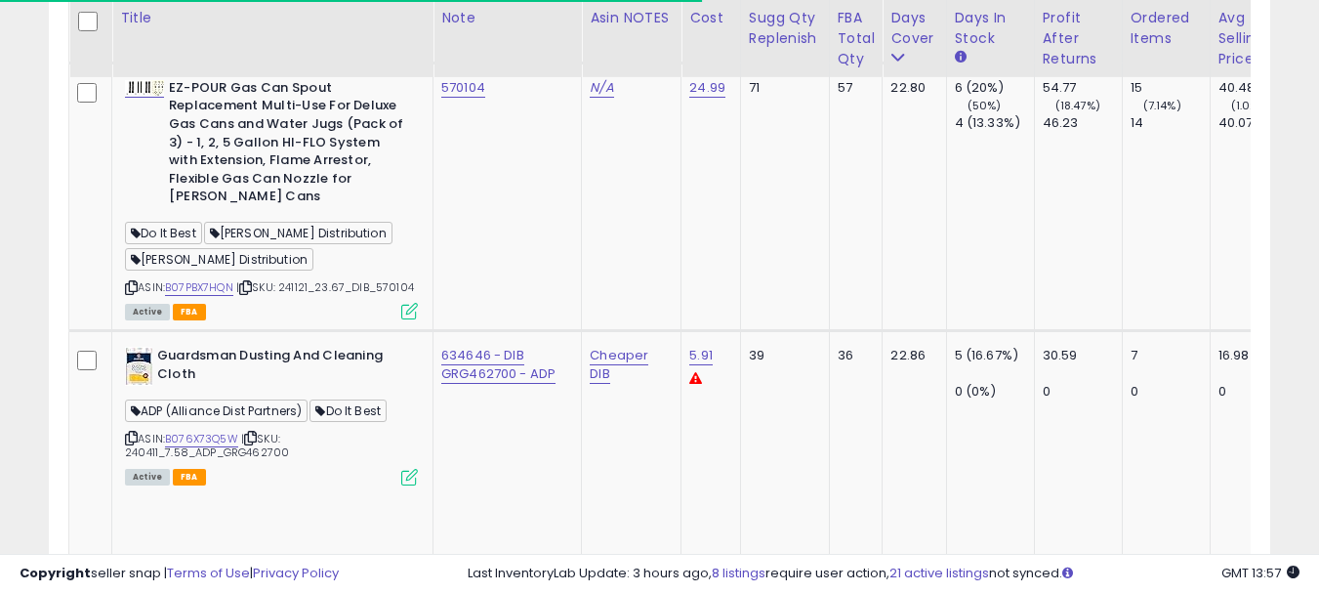
copy tr "201917"
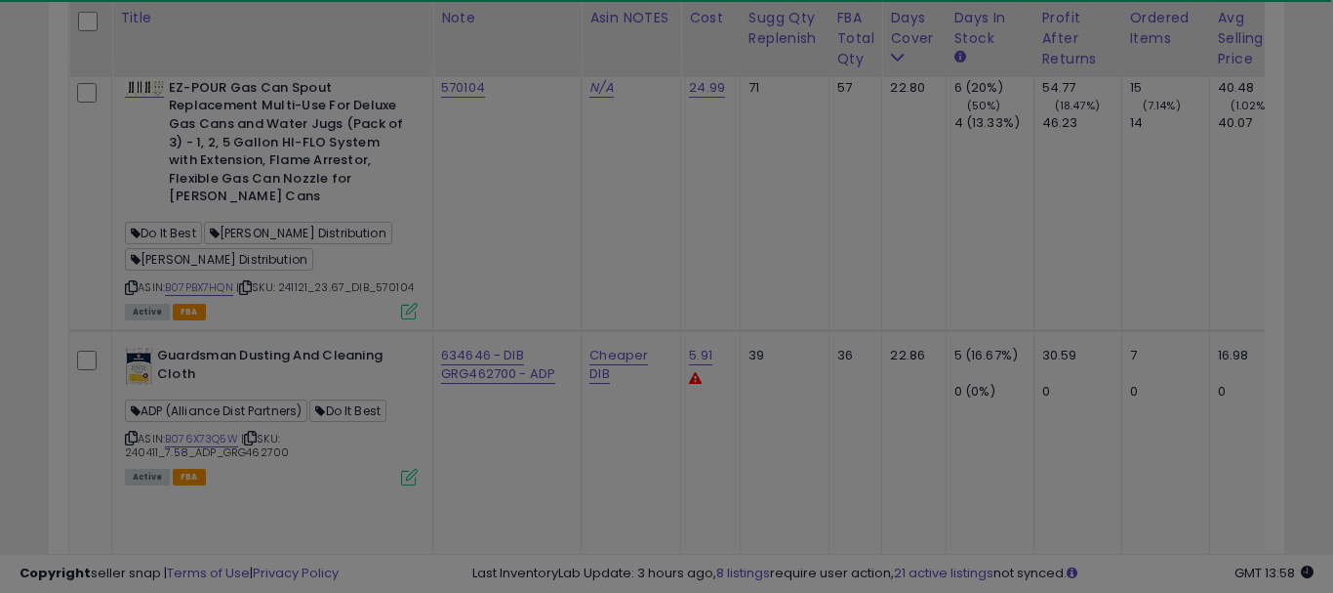
scroll to position [400, 715]
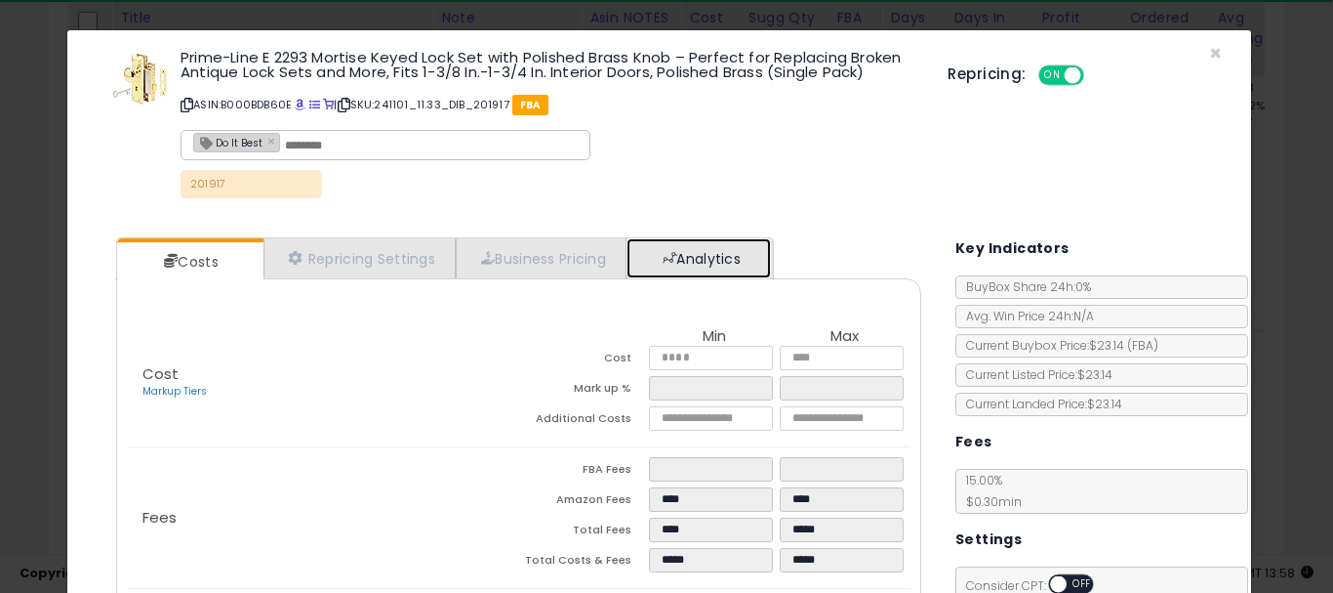
click at [708, 259] on link "Analytics" at bounding box center [699, 258] width 144 height 40
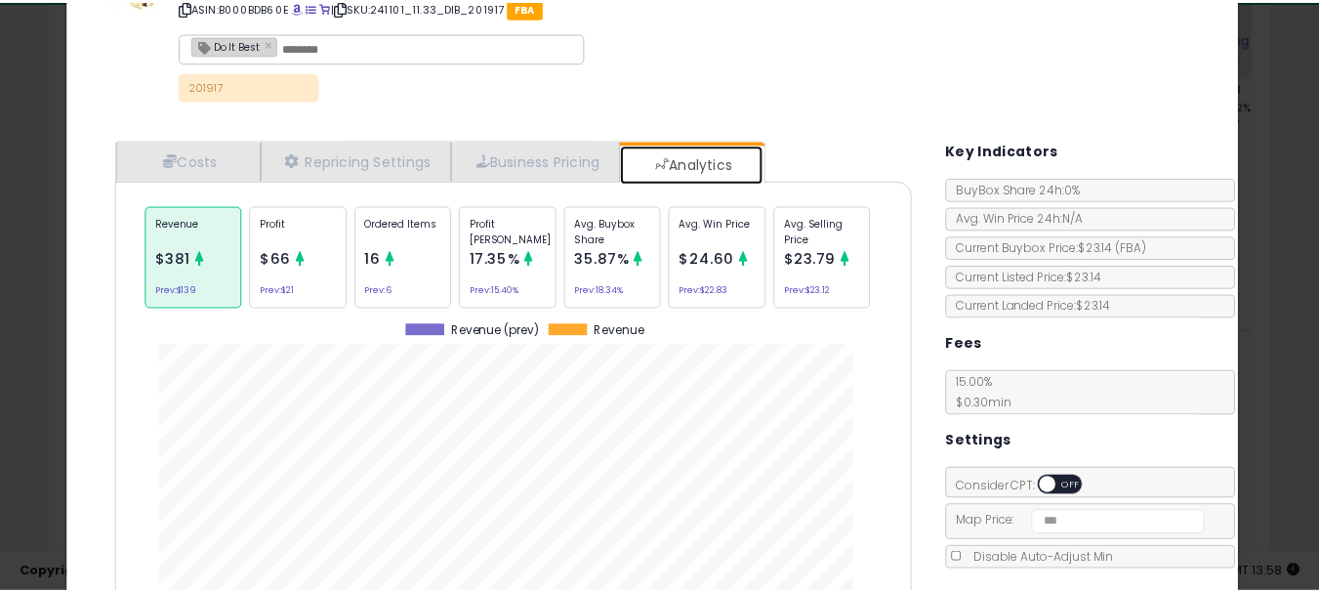
scroll to position [0, 0]
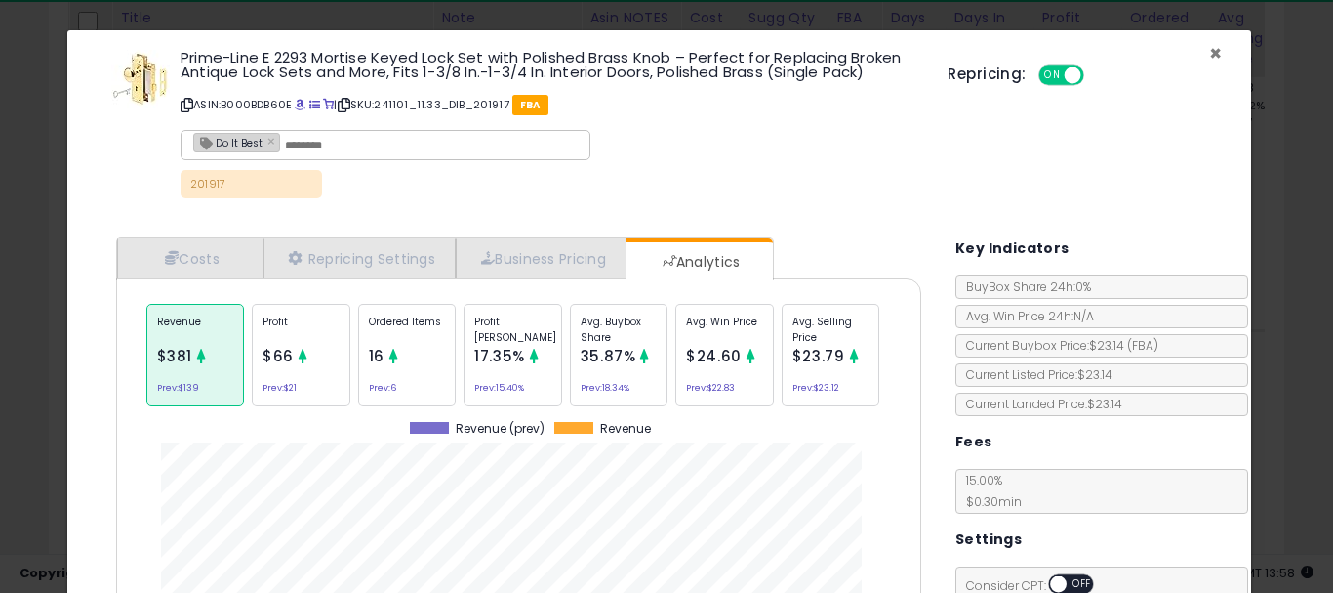
click at [1209, 42] on span "×" at bounding box center [1215, 53] width 13 height 28
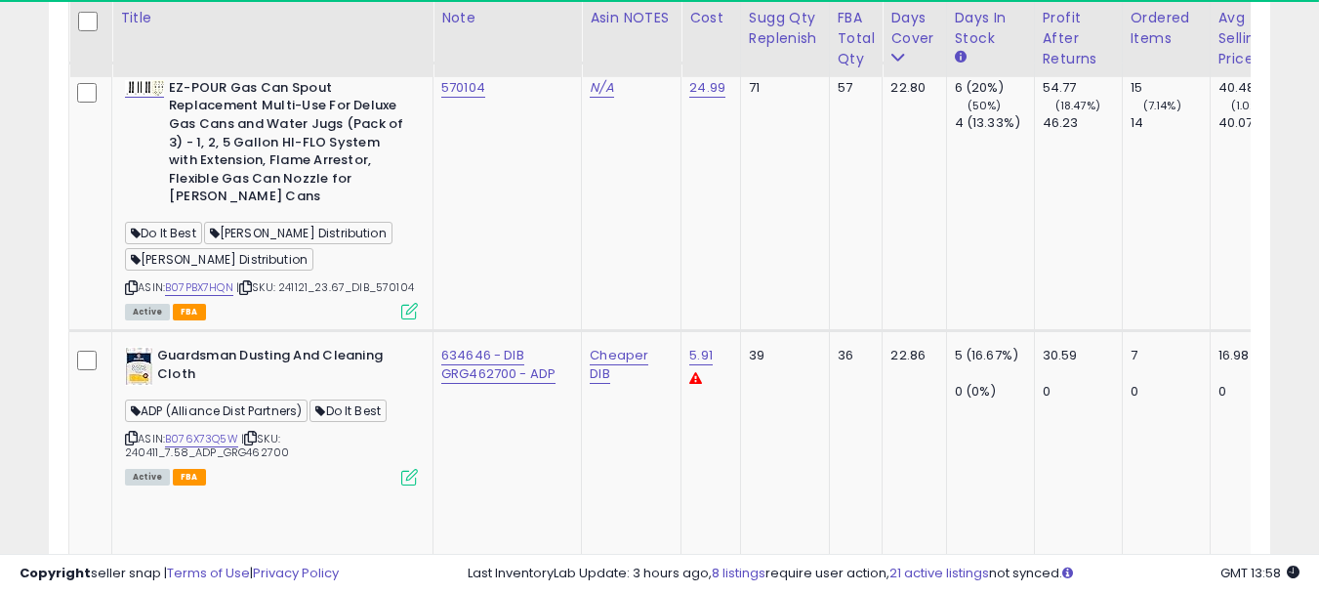
scroll to position [975720, 975413]
copy link "201917"
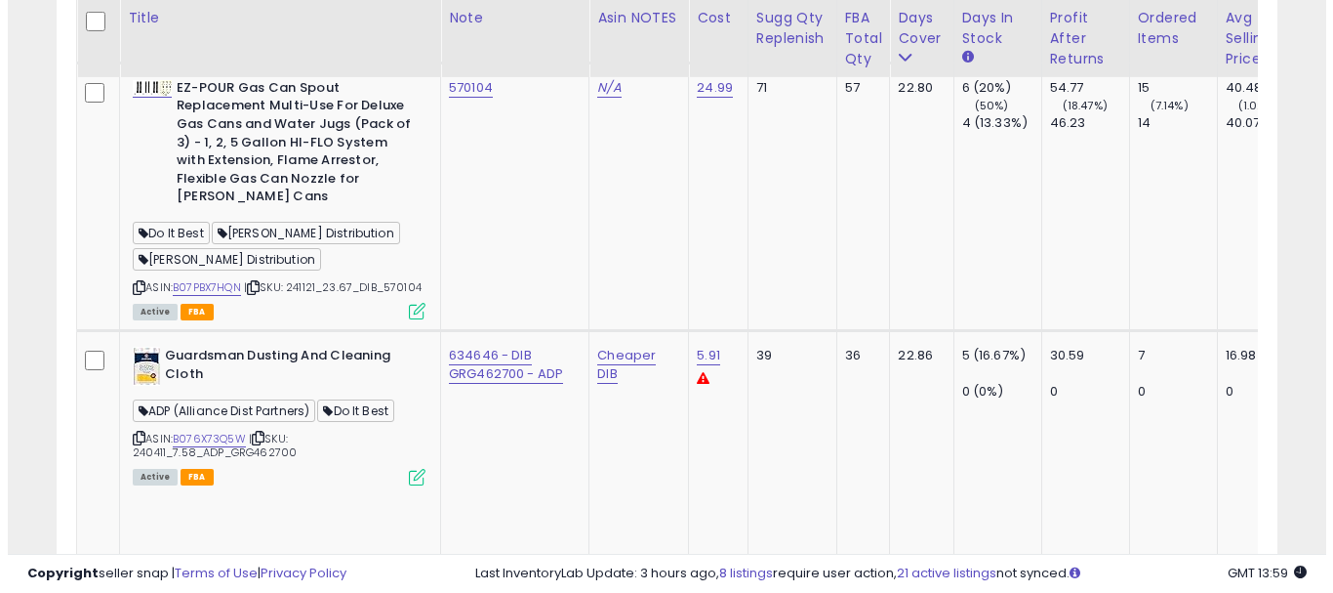
scroll to position [6426, 0]
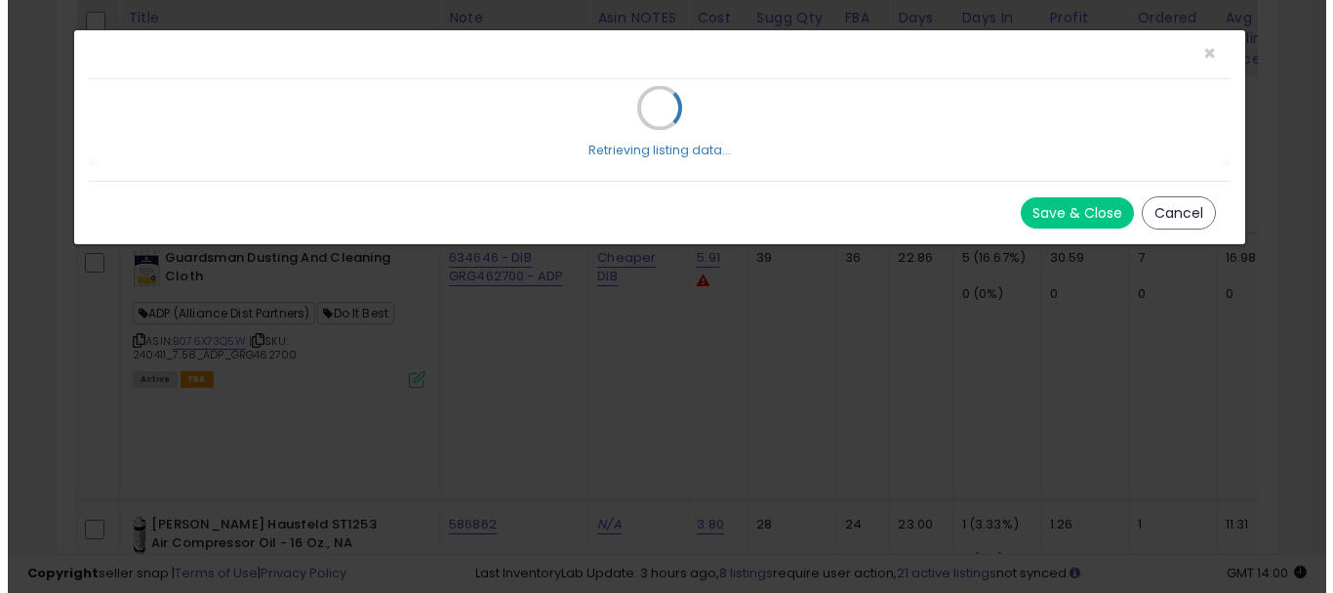
scroll to position [400, 715]
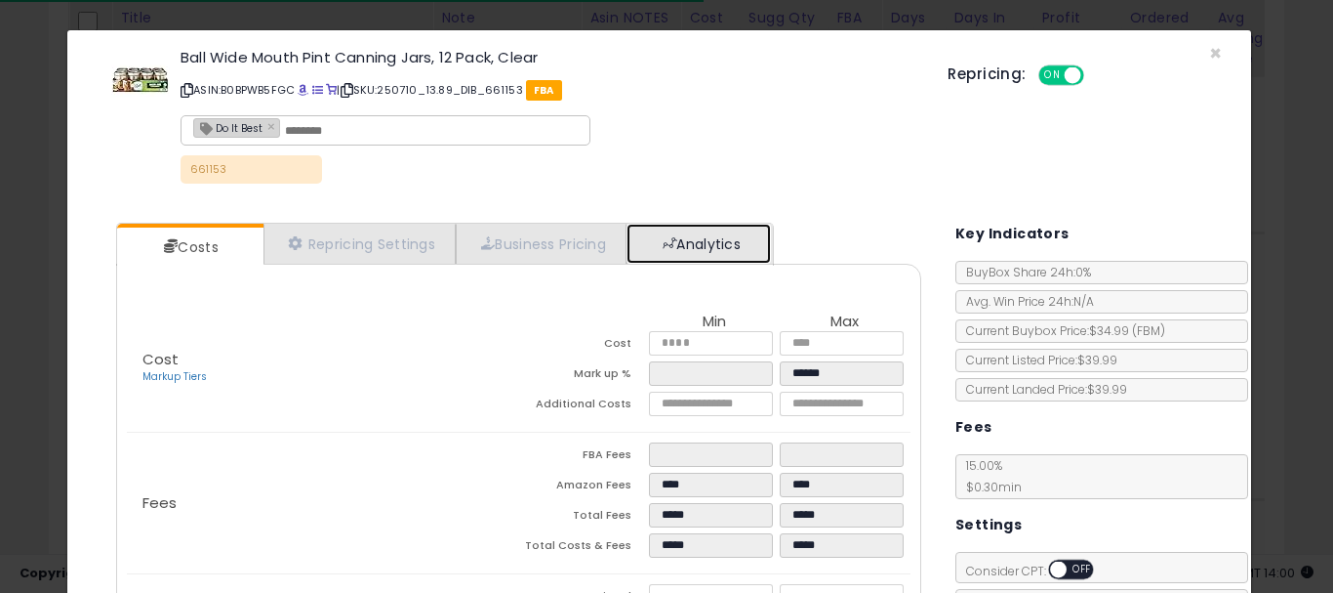
click at [670, 259] on link "Analytics" at bounding box center [699, 244] width 144 height 40
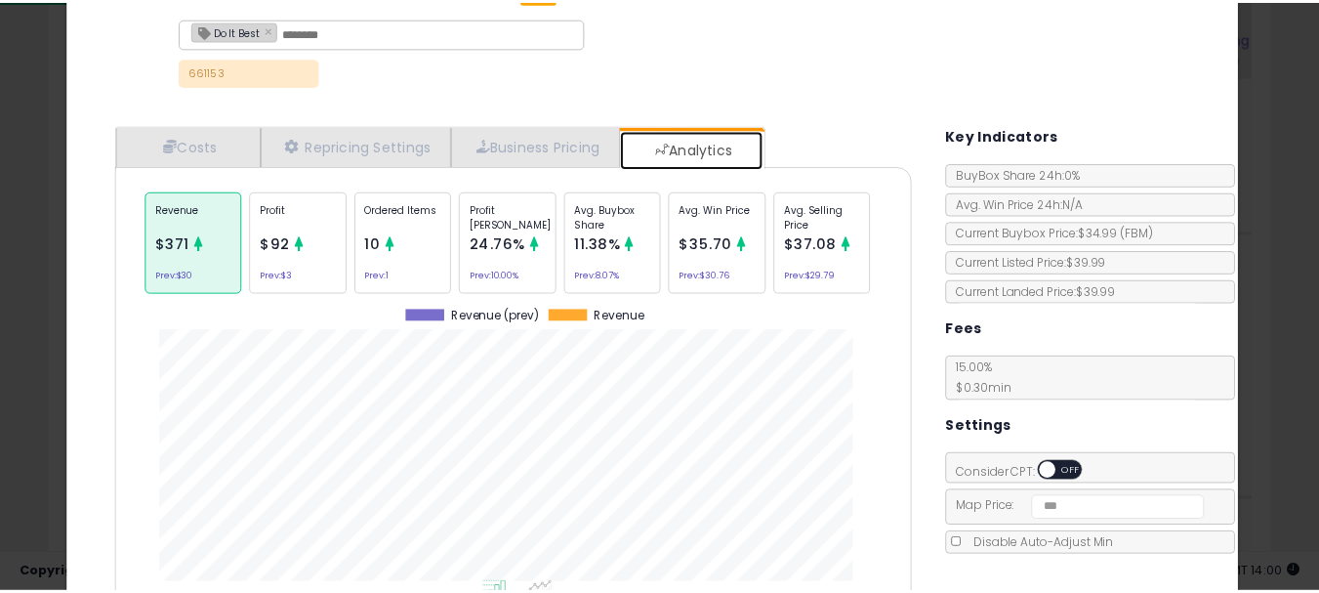
scroll to position [0, 0]
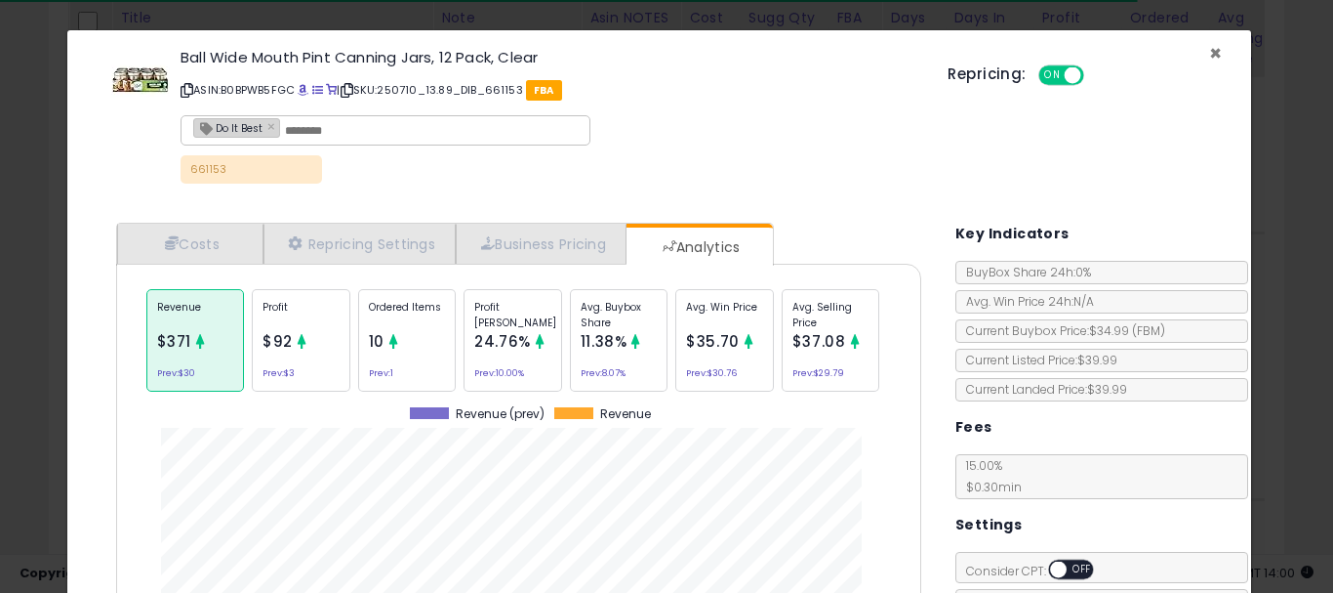
click at [1209, 54] on span "×" at bounding box center [1215, 53] width 13 height 28
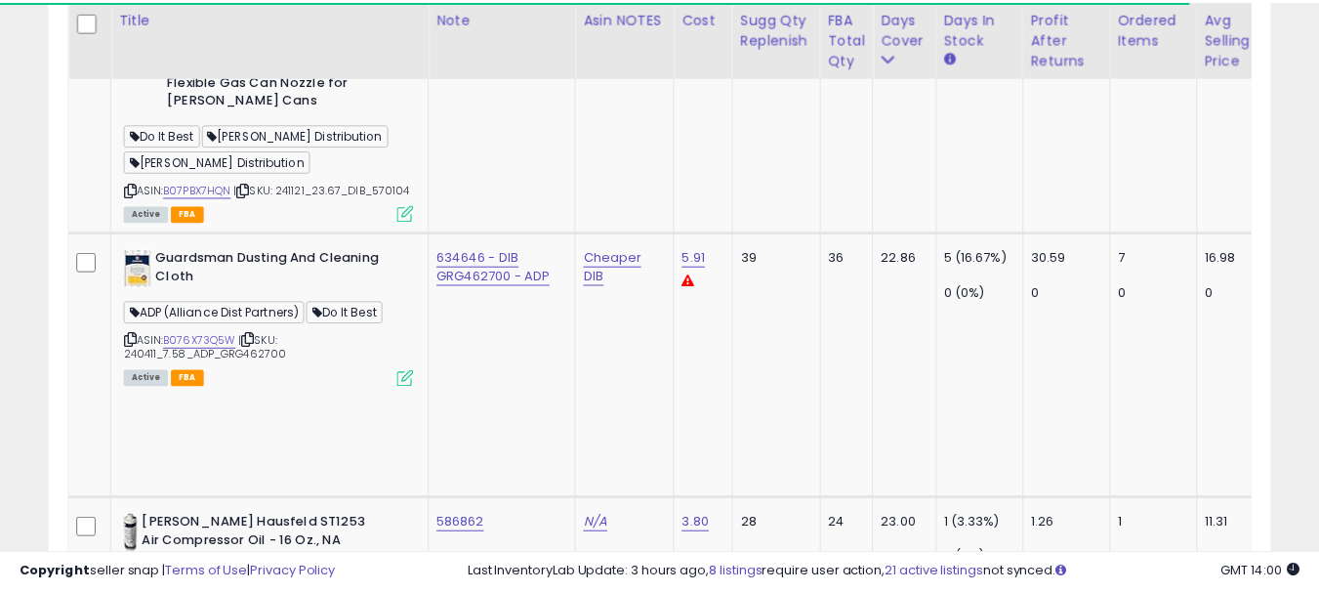
scroll to position [975720, 975413]
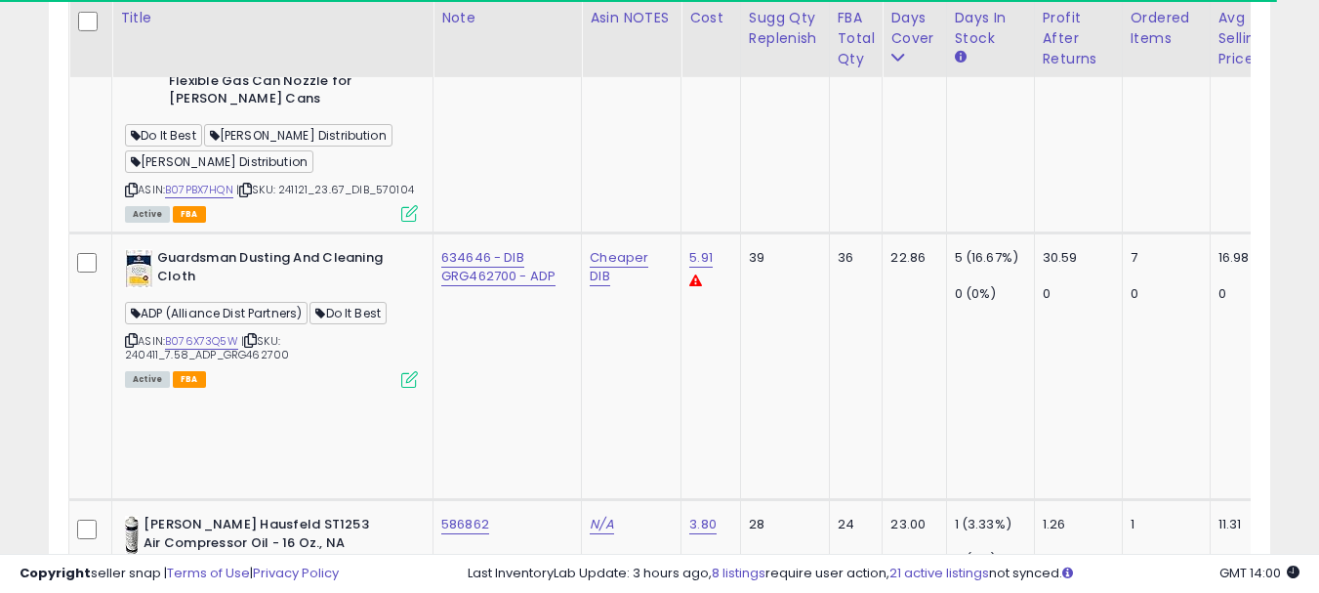
copy link "661153"
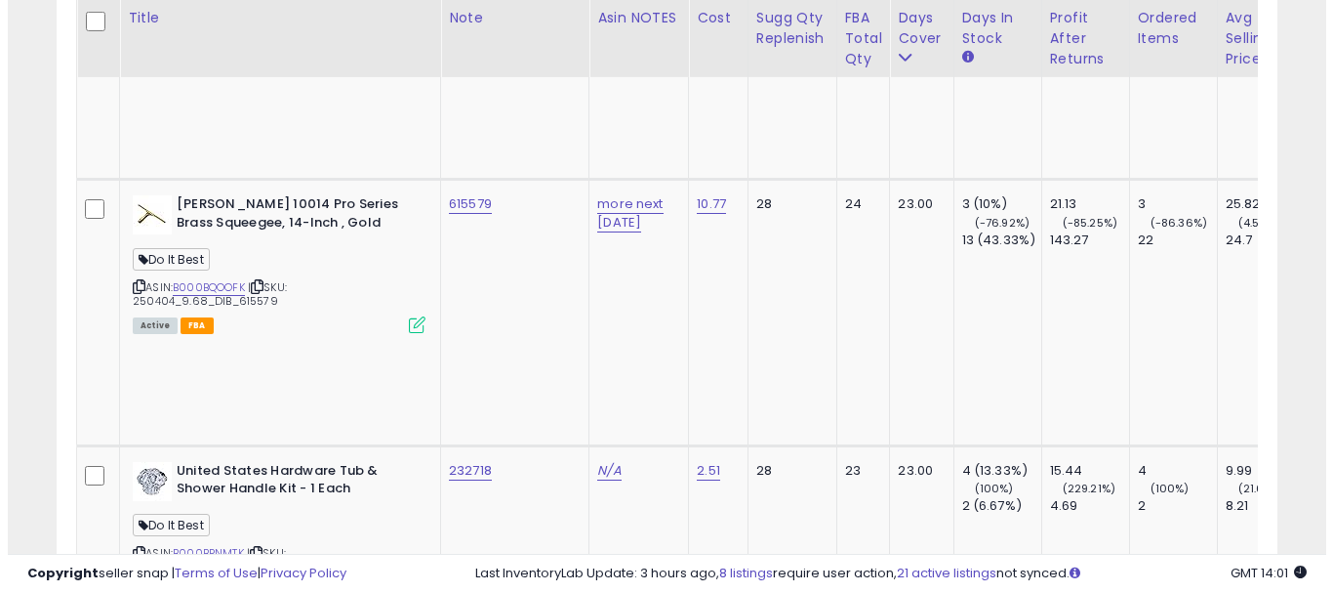
scroll to position [7109, 0]
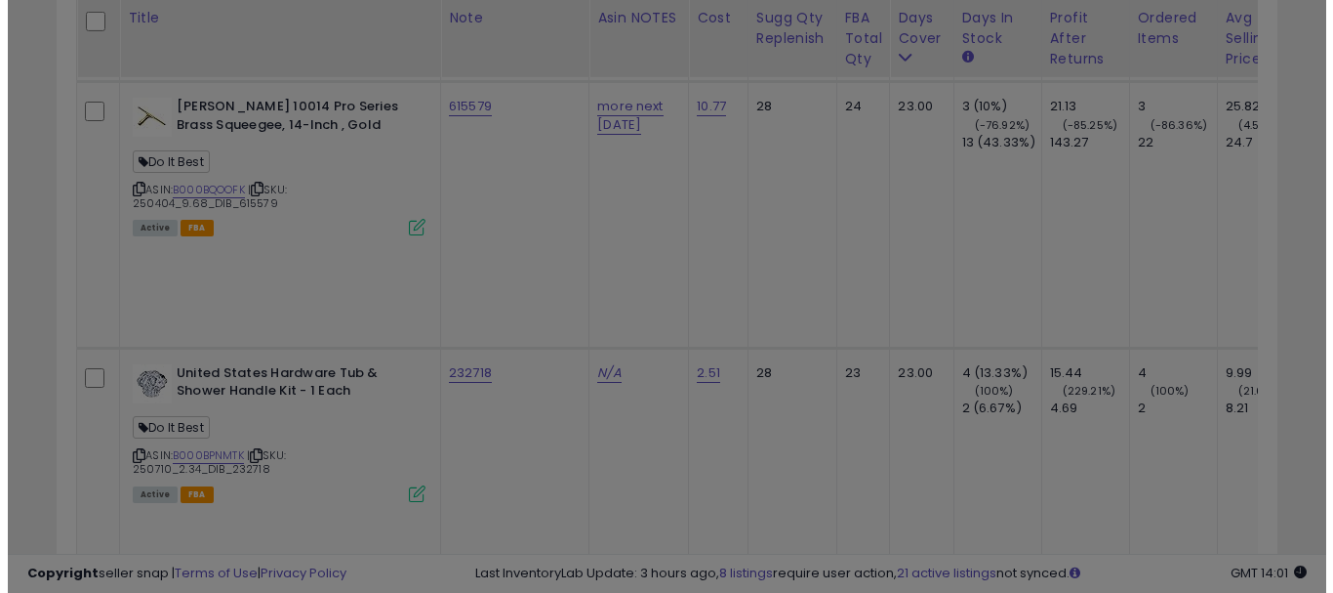
scroll to position [400, 715]
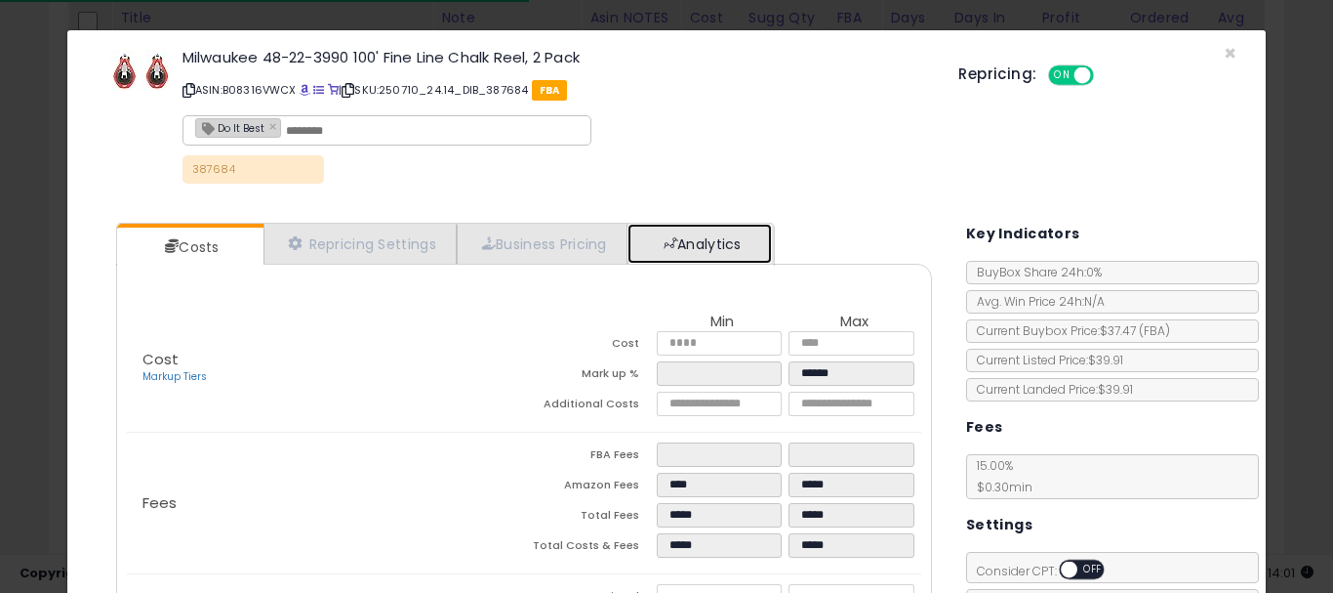
click at [743, 242] on link "Analytics" at bounding box center [700, 244] width 144 height 40
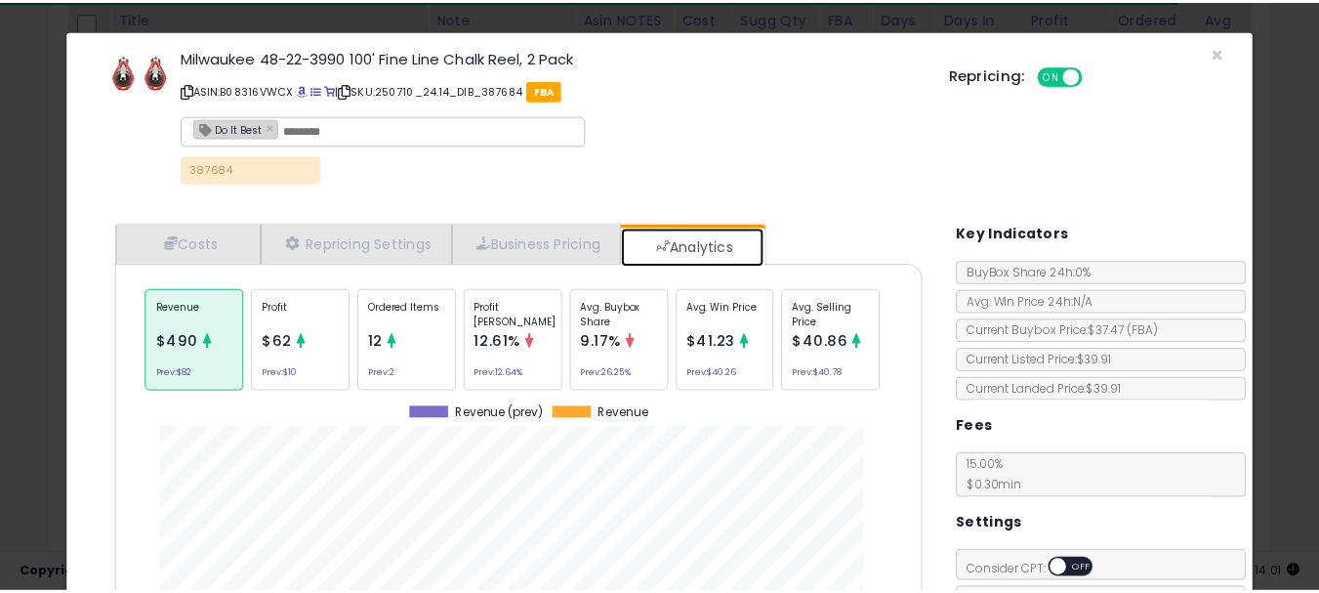
scroll to position [600, 845]
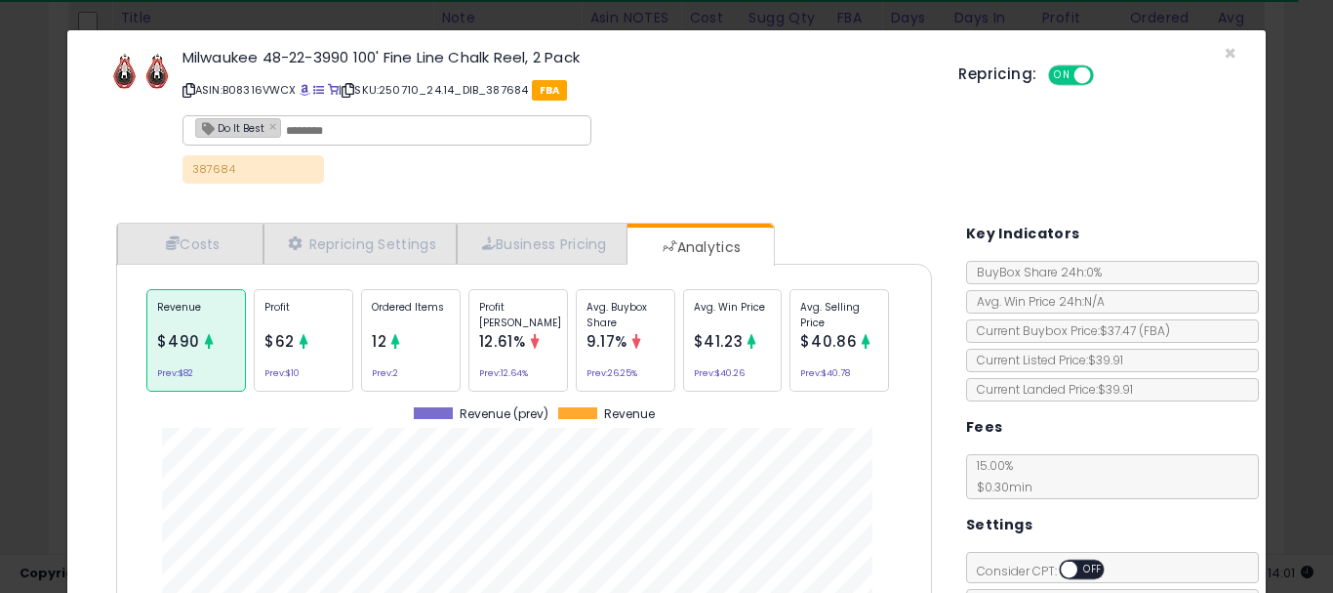
click at [1211, 60] on div "Repricing: ON OFF" at bounding box center [1097, 73] width 277 height 28
click at [1224, 47] on span "×" at bounding box center [1230, 53] width 13 height 28
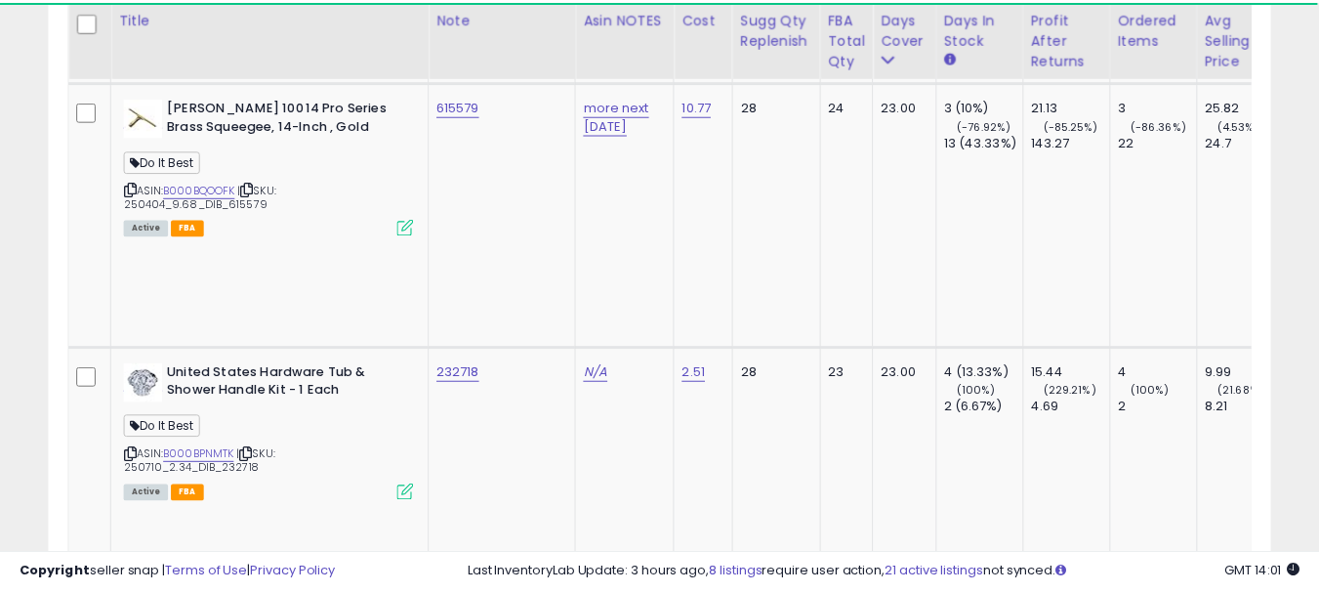
scroll to position [975720, 975413]
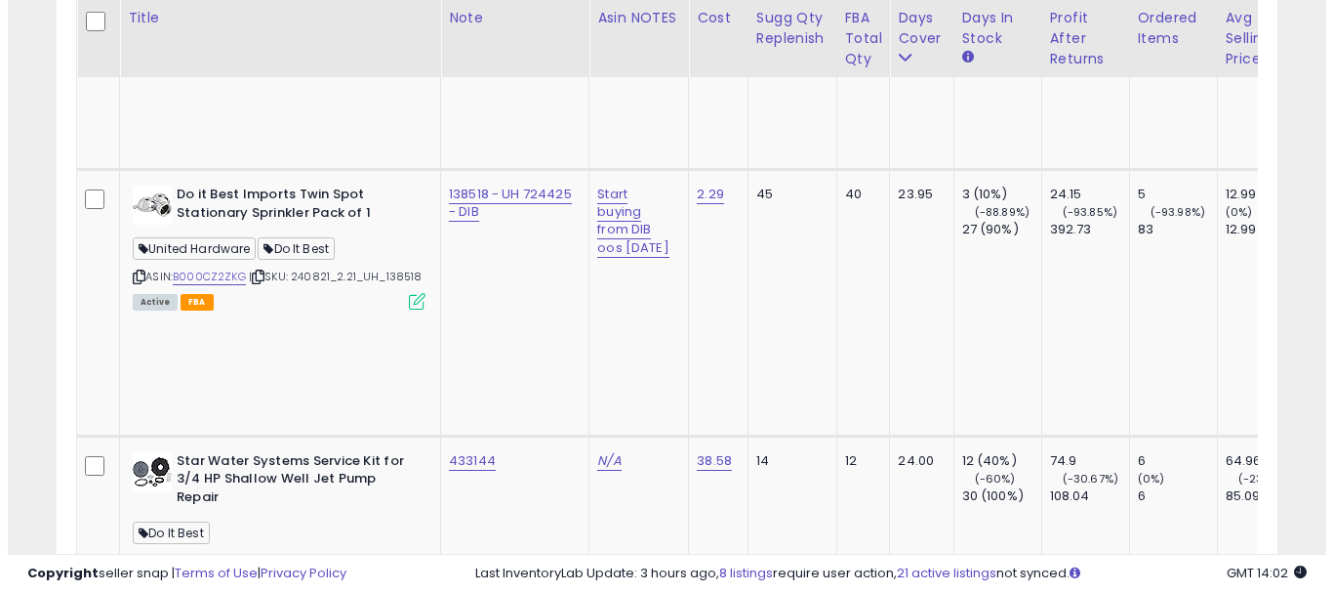
scroll to position [8280, 0]
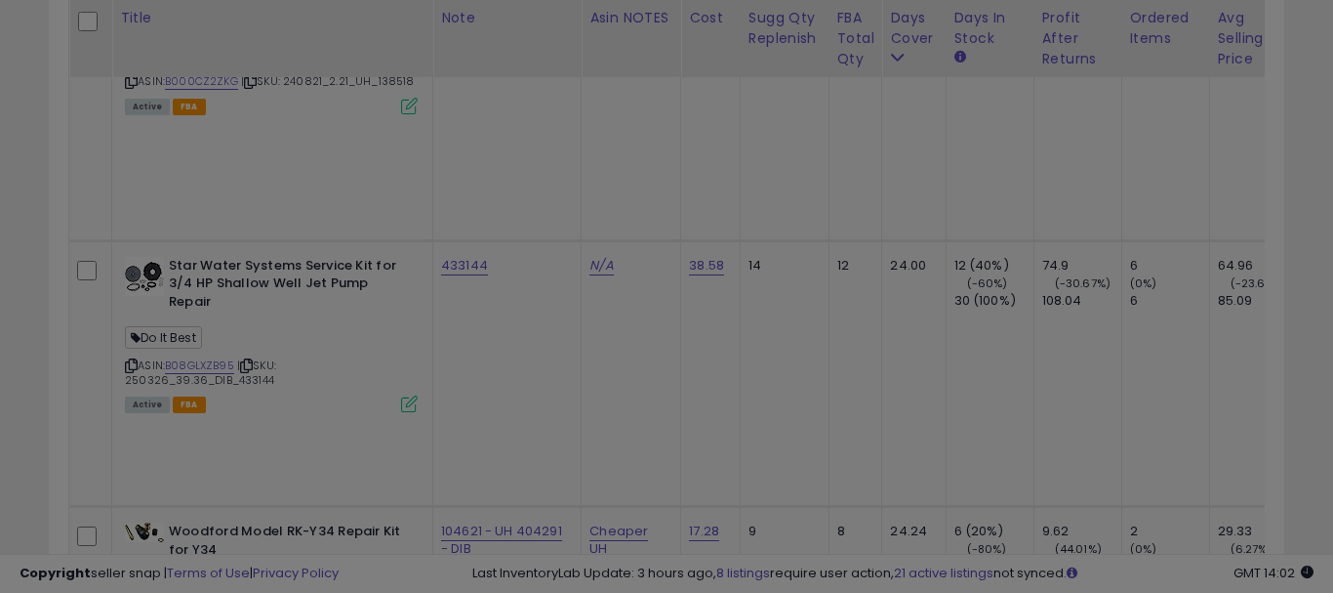
scroll to position [400, 715]
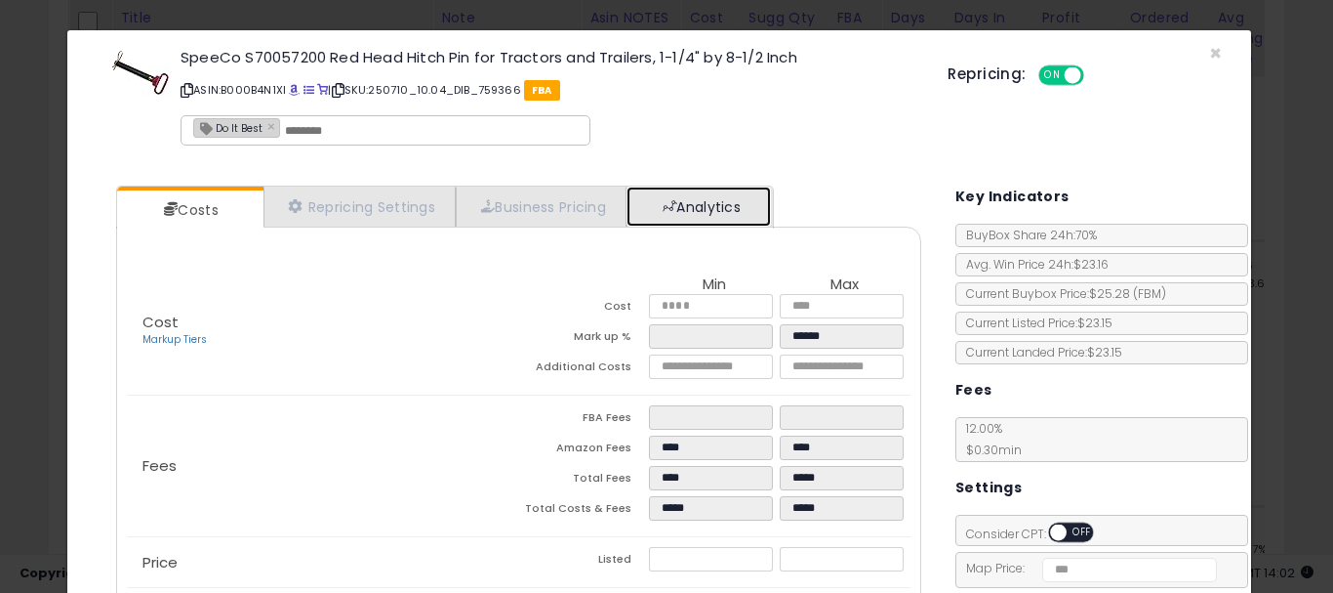
click at [735, 197] on link "Analytics" at bounding box center [699, 206] width 144 height 40
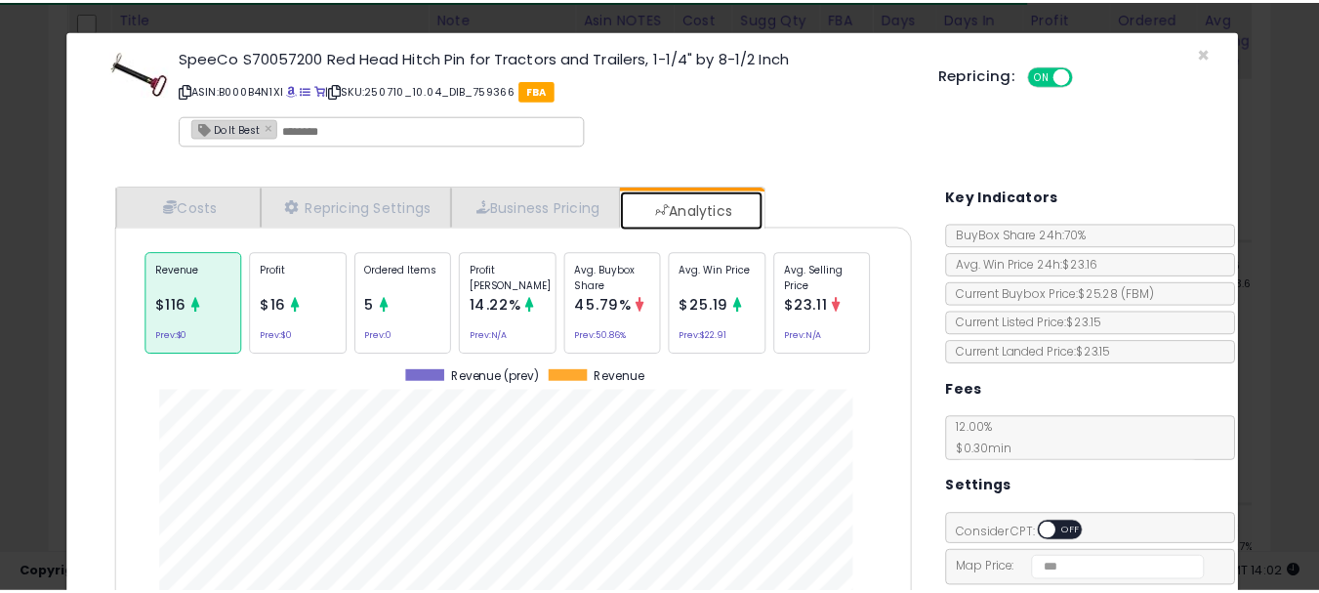
scroll to position [600, 836]
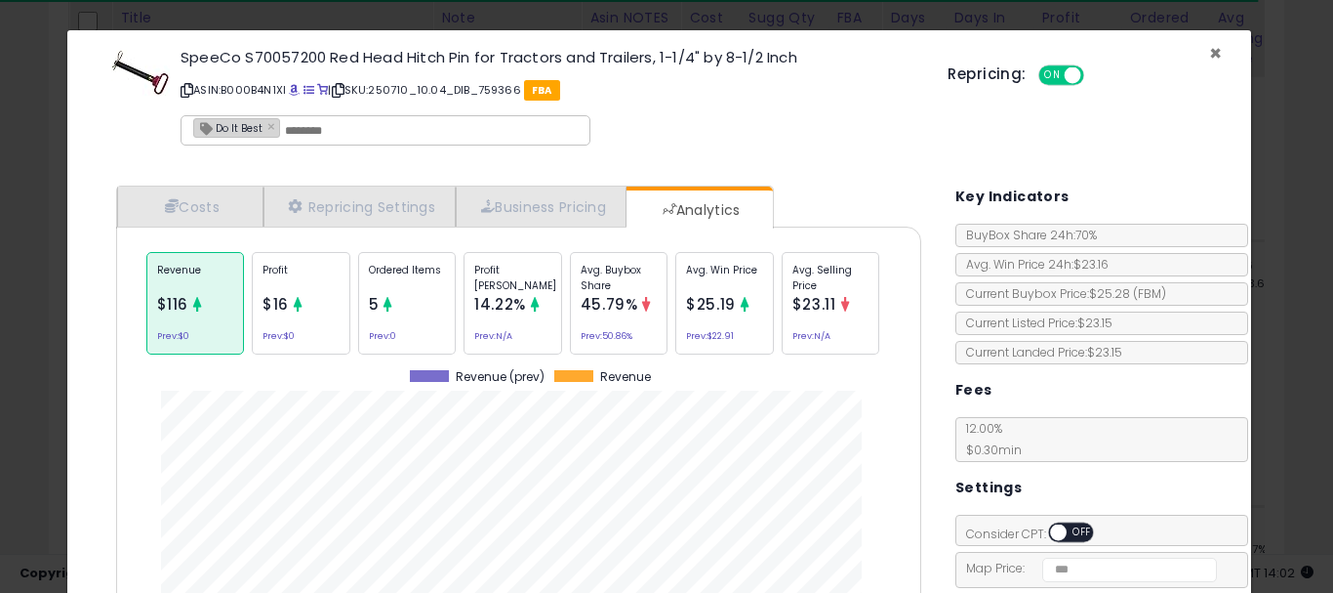
click at [1209, 50] on span "×" at bounding box center [1215, 53] width 13 height 28
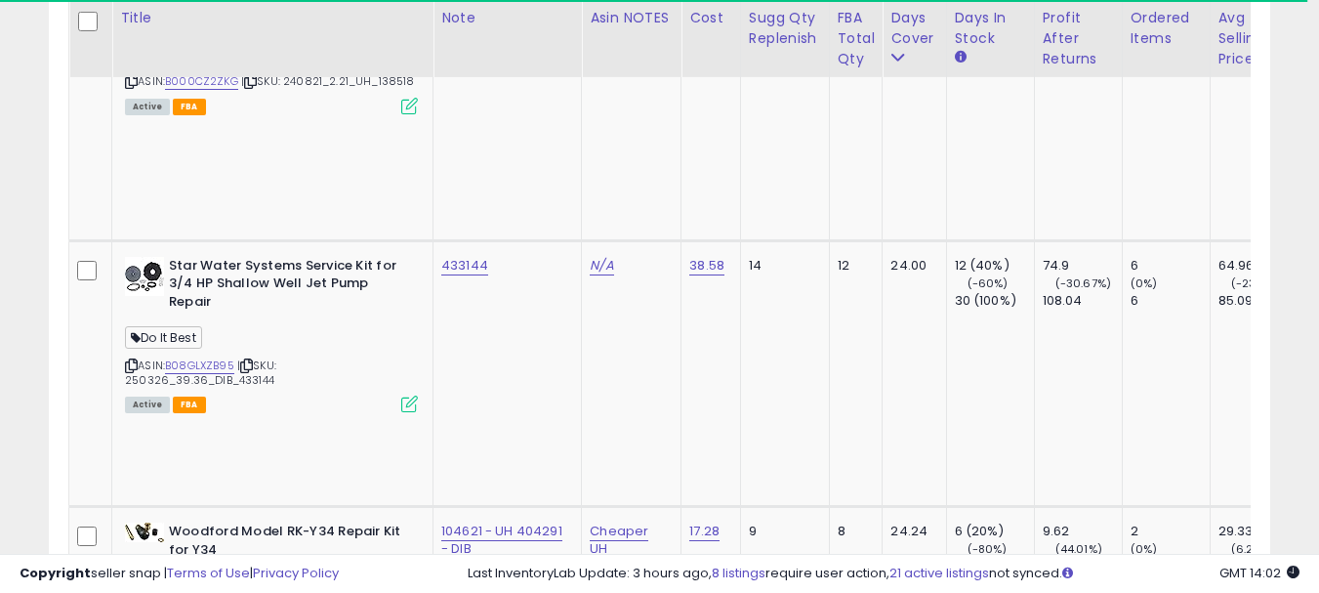
scroll to position [975720, 975413]
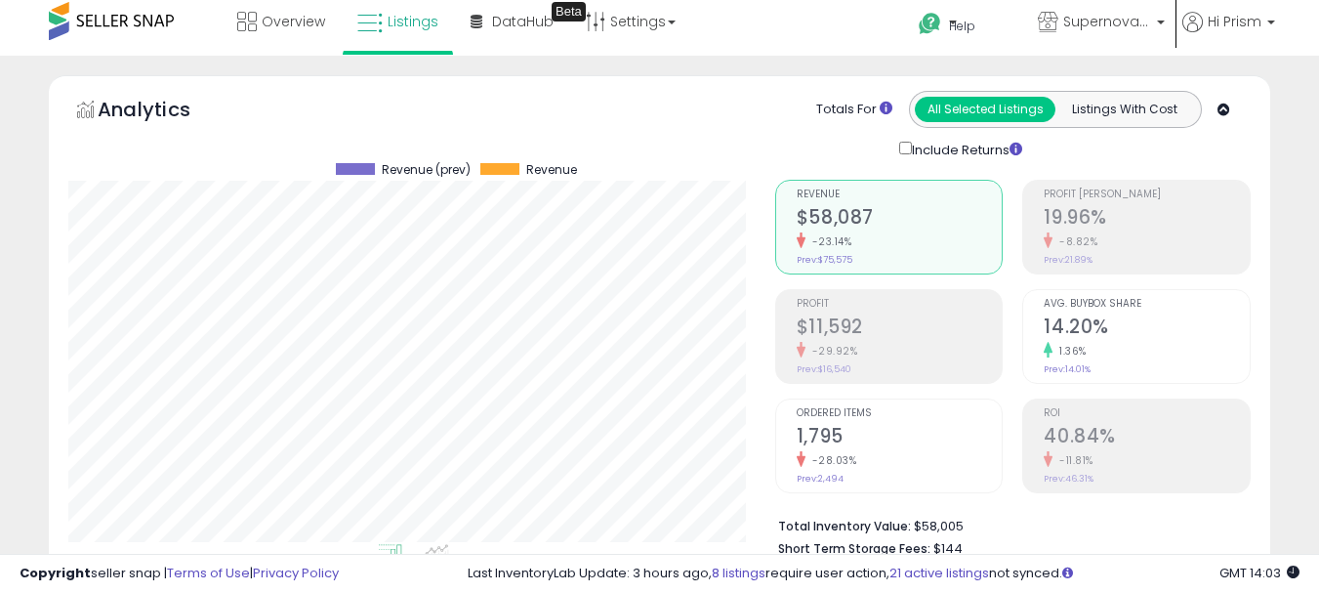
scroll to position [293, 0]
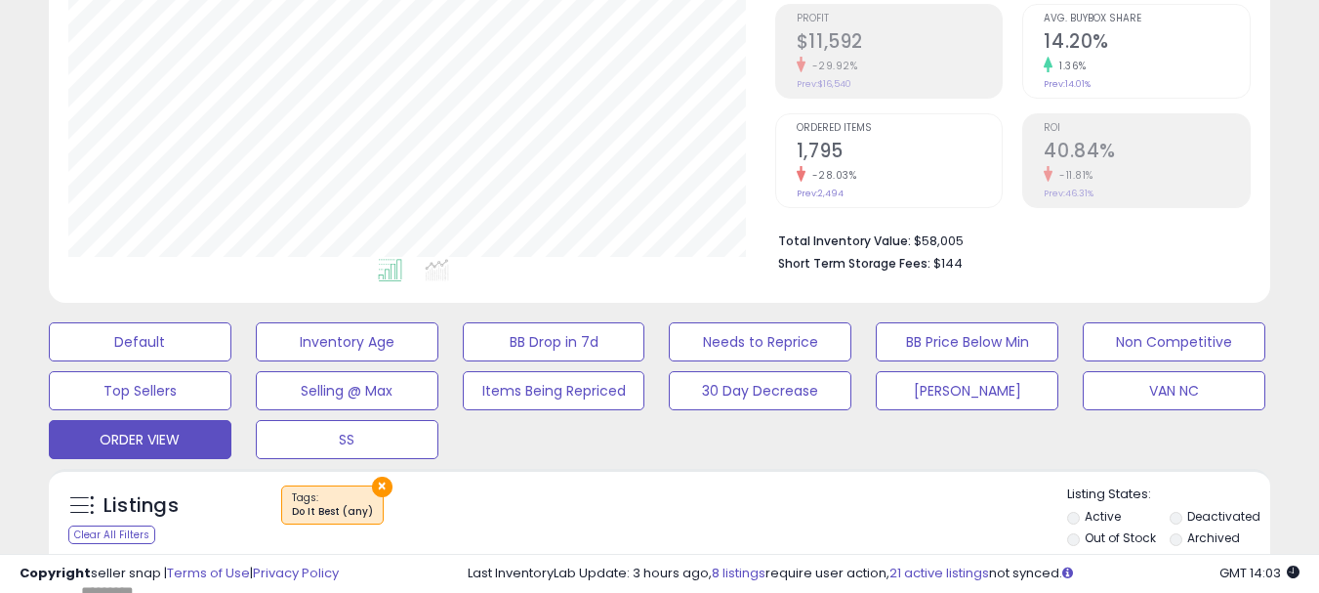
click at [374, 490] on button "×" at bounding box center [382, 486] width 20 height 20
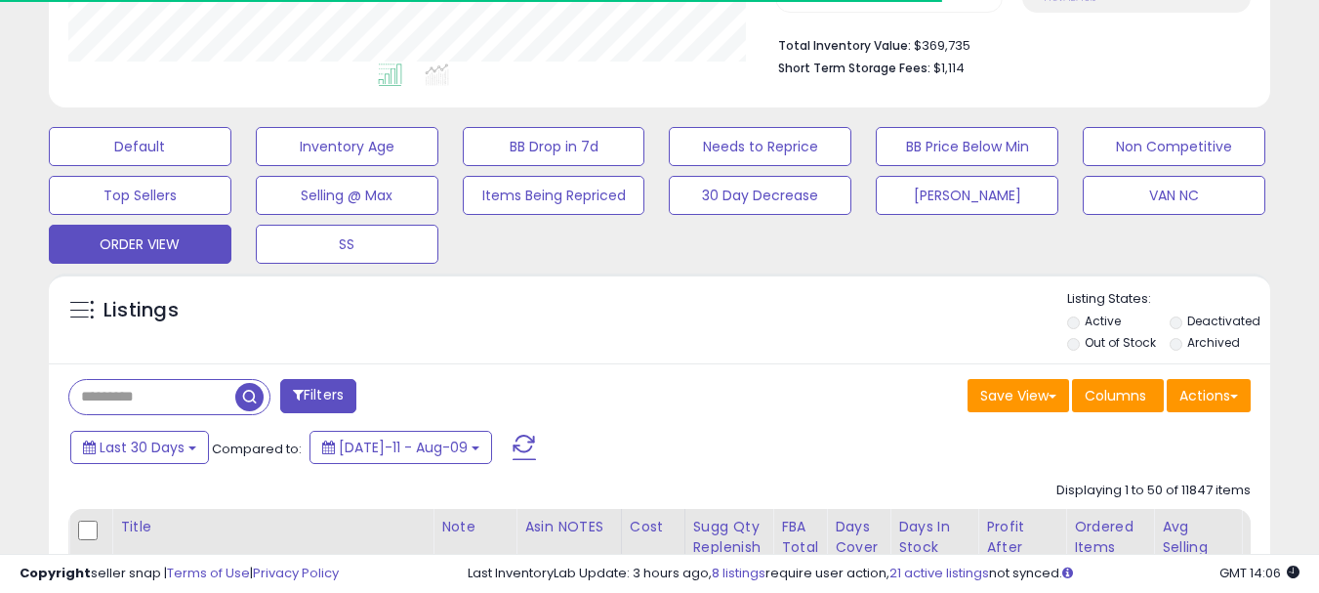
scroll to position [879, 0]
